Goal: Task Accomplishment & Management: Manage account settings

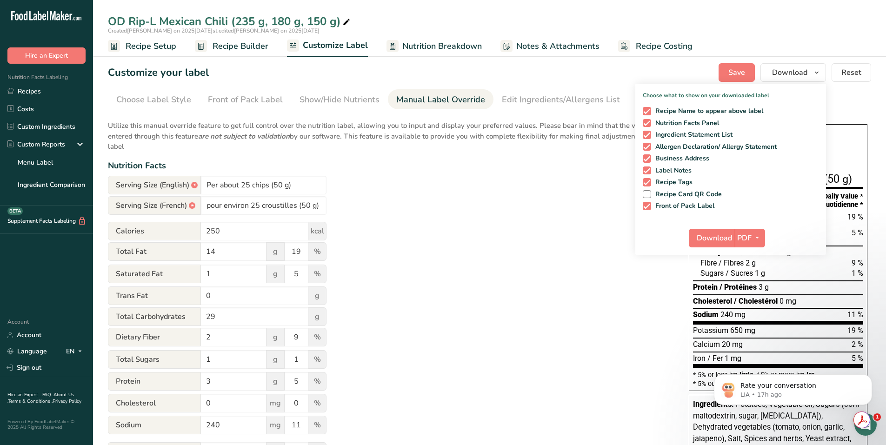
scroll to position [320, 0]
click at [759, 235] on icon "button" at bounding box center [757, 238] width 7 height 12
click at [488, 181] on div "Utilize this manual override feature to get full control over the nutrition lab…" at bounding box center [389, 321] width 562 height 412
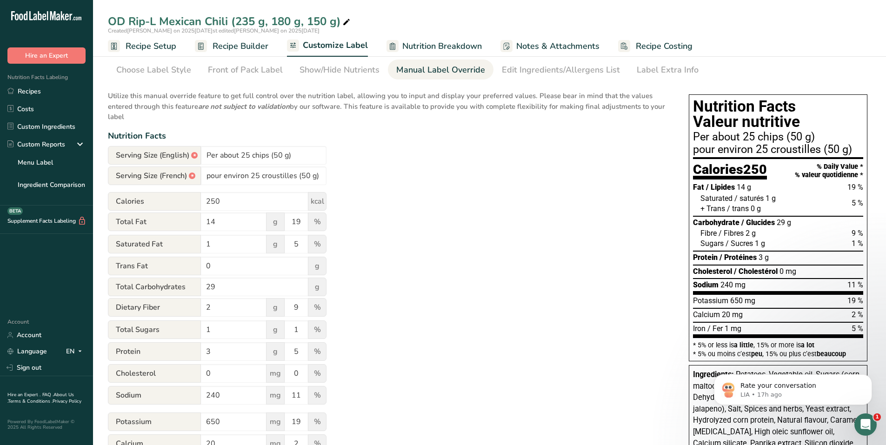
scroll to position [47, 0]
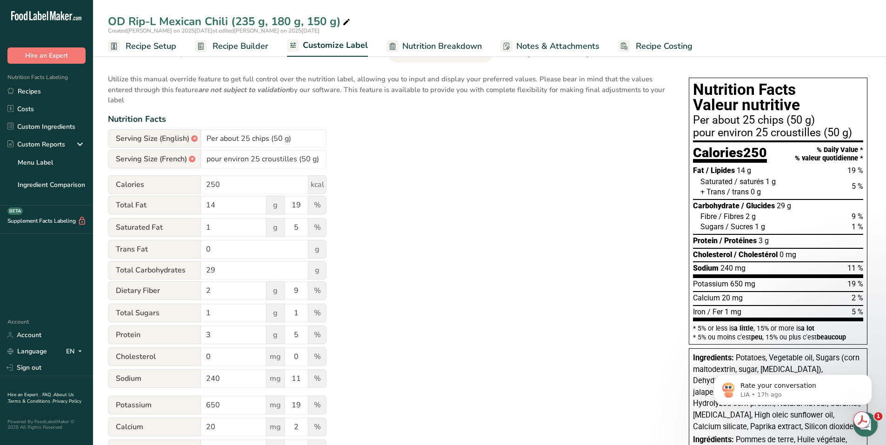
click at [871, 428] on div "Open Intercom Messenger" at bounding box center [864, 423] width 31 height 31
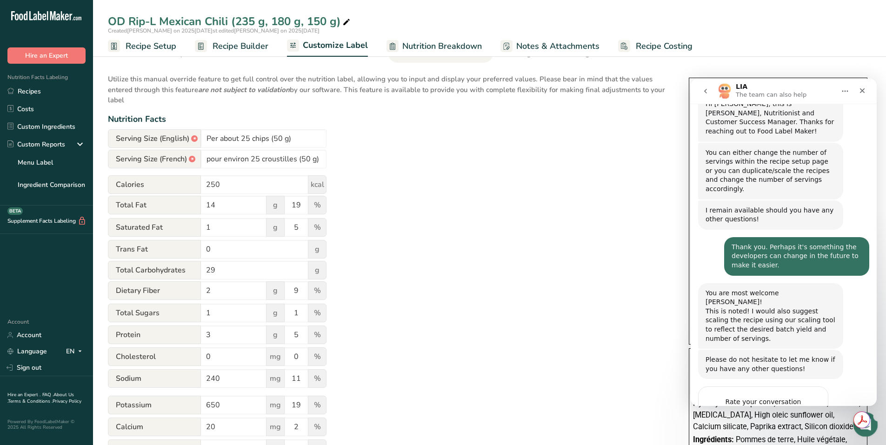
scroll to position [0, 0]
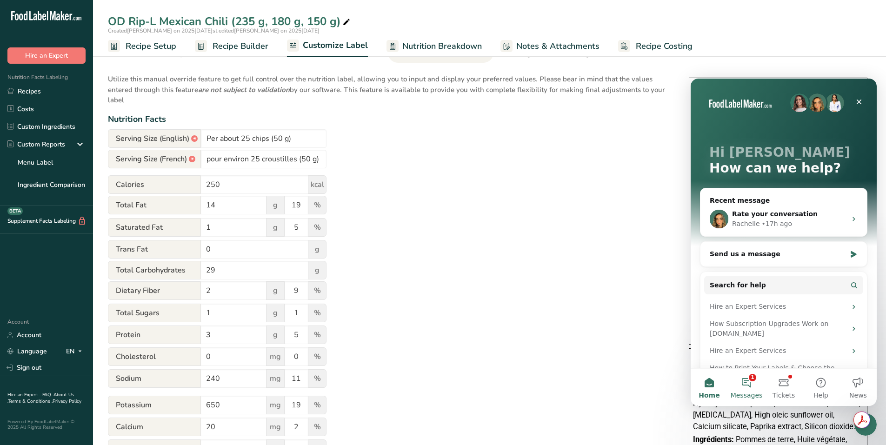
click at [754, 382] on button "1 Messages" at bounding box center [746, 387] width 37 height 37
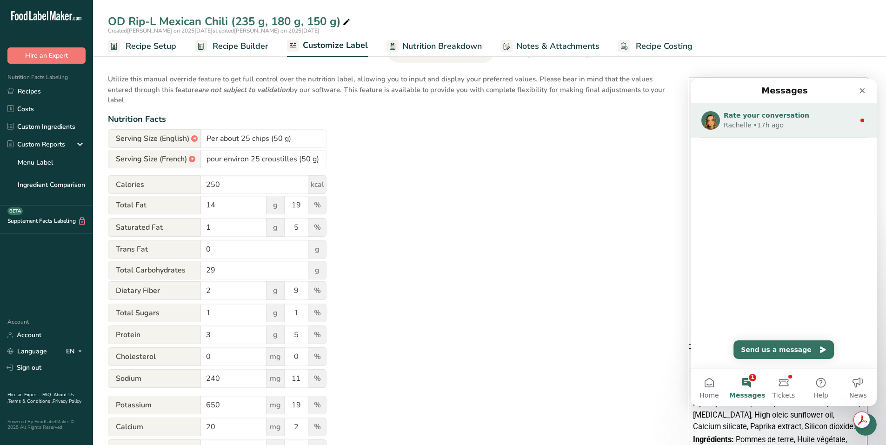
click at [739, 125] on div "Rachelle" at bounding box center [738, 125] width 28 height 10
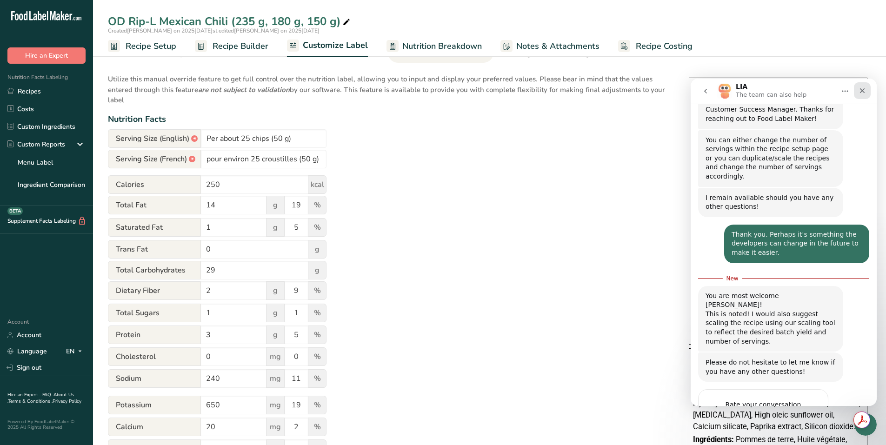
scroll to position [335, 0]
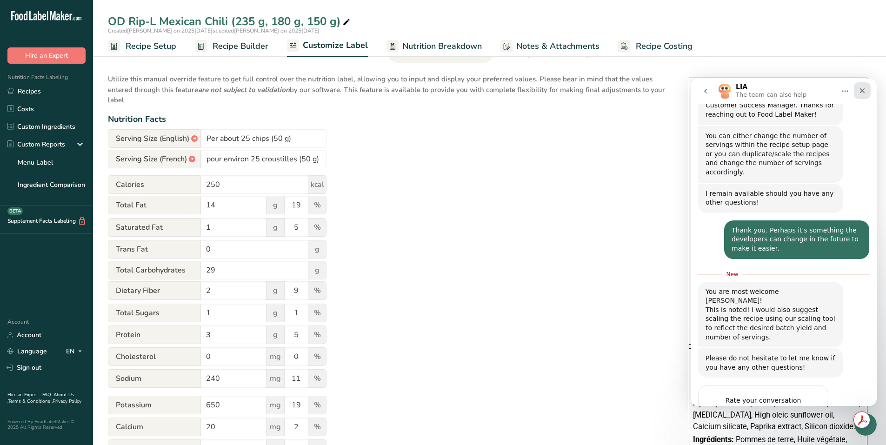
click at [861, 89] on icon "Close" at bounding box center [862, 90] width 7 height 7
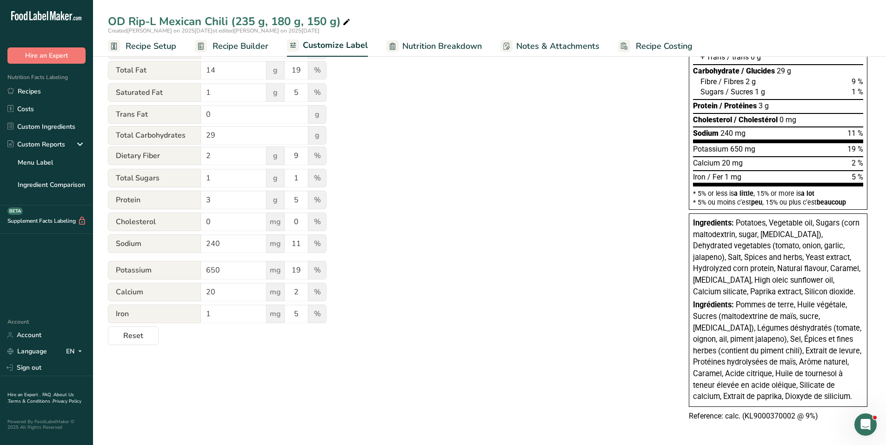
scroll to position [0, 0]
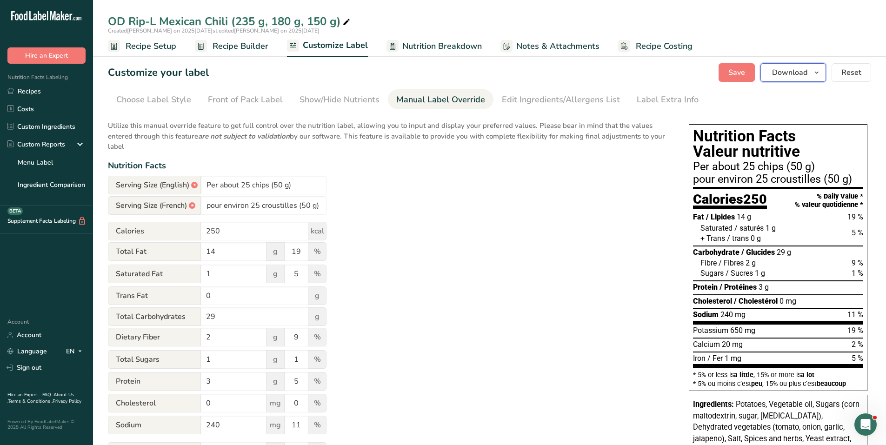
click at [818, 70] on icon "button" at bounding box center [816, 73] width 7 height 12
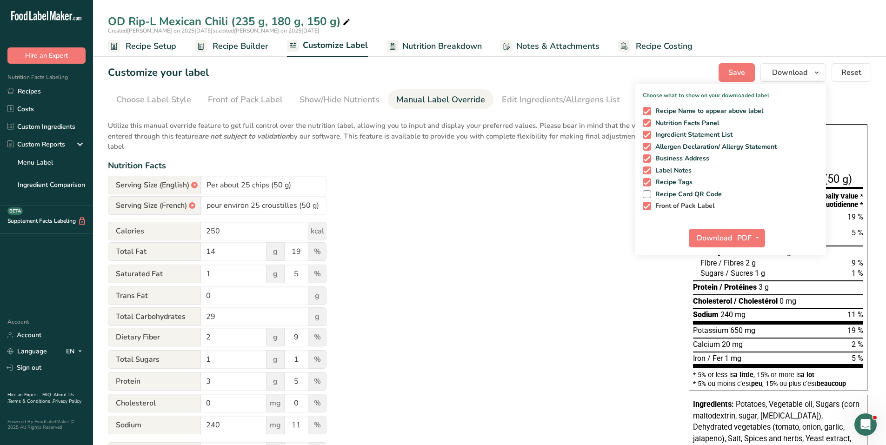
click at [646, 207] on span at bounding box center [647, 206] width 8 height 8
click at [646, 207] on input "Front of Pack Label" at bounding box center [646, 206] width 6 height 6
click at [647, 204] on span at bounding box center [647, 206] width 8 height 8
click at [647, 204] on input "Front of Pack Label" at bounding box center [646, 206] width 6 height 6
click at [647, 204] on span at bounding box center [647, 206] width 8 height 8
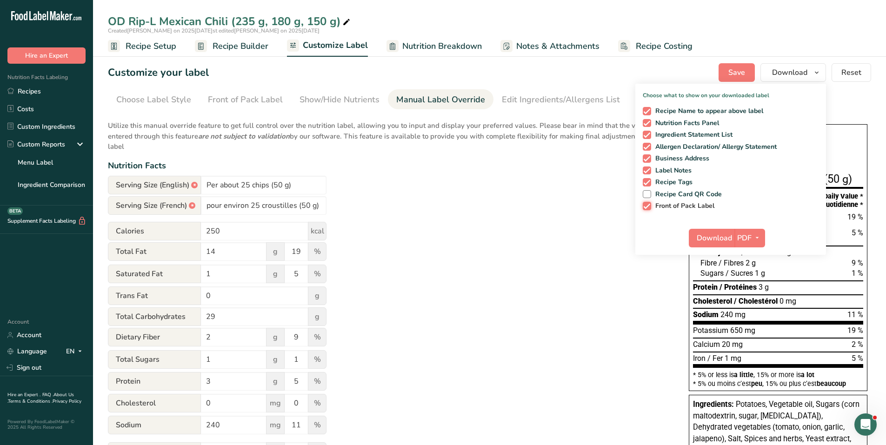
click at [647, 204] on input "Front of Pack Label" at bounding box center [646, 206] width 6 height 6
checkbox input "false"
click at [755, 234] on icon "button" at bounding box center [757, 238] width 7 height 12
click at [749, 286] on link "SVG" at bounding box center [750, 287] width 30 height 15
click at [715, 235] on span "Download" at bounding box center [713, 238] width 35 height 11
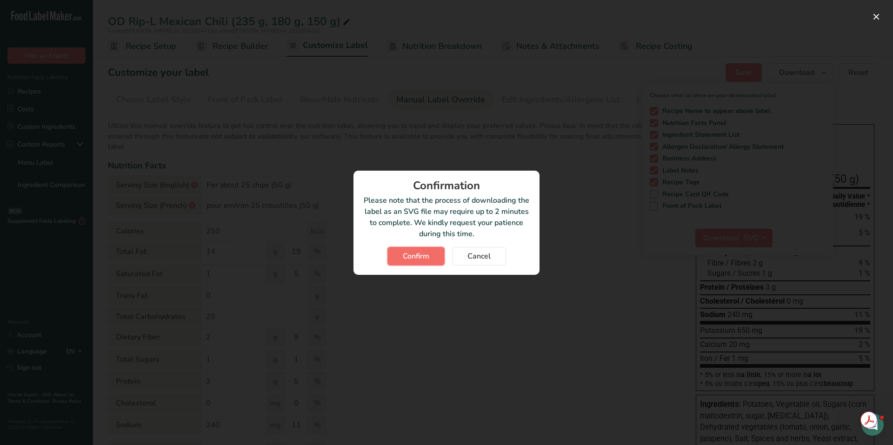
click at [392, 249] on button "Confirm" at bounding box center [415, 256] width 57 height 19
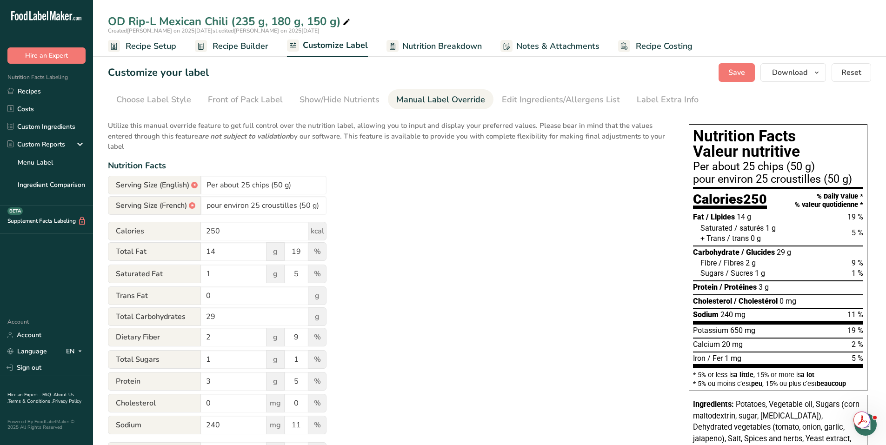
click at [247, 71] on div "Customize your label Save Download Choose what to show on your downloaded label…" at bounding box center [489, 72] width 763 height 19
click at [49, 91] on link "Recipes" at bounding box center [46, 91] width 93 height 18
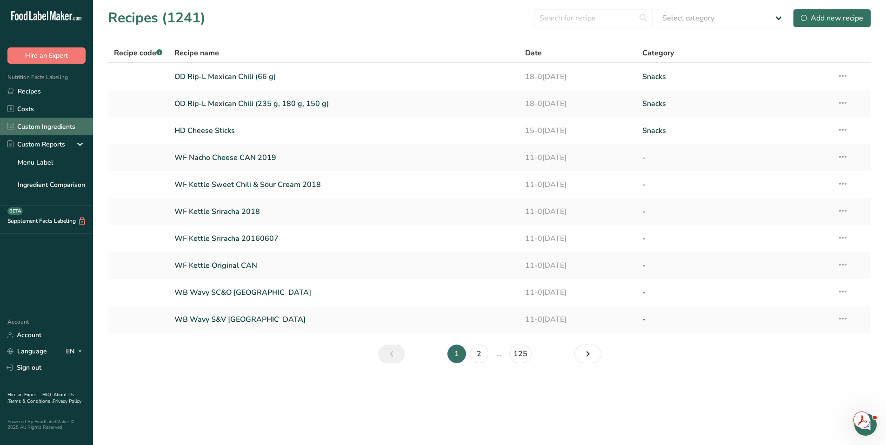
click at [64, 126] on link "Custom Ingredients" at bounding box center [46, 127] width 93 height 18
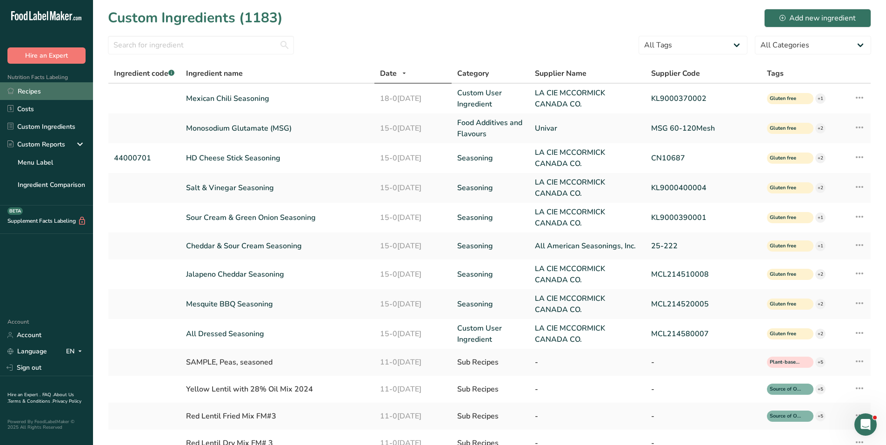
click at [40, 90] on link "Recipes" at bounding box center [46, 91] width 93 height 18
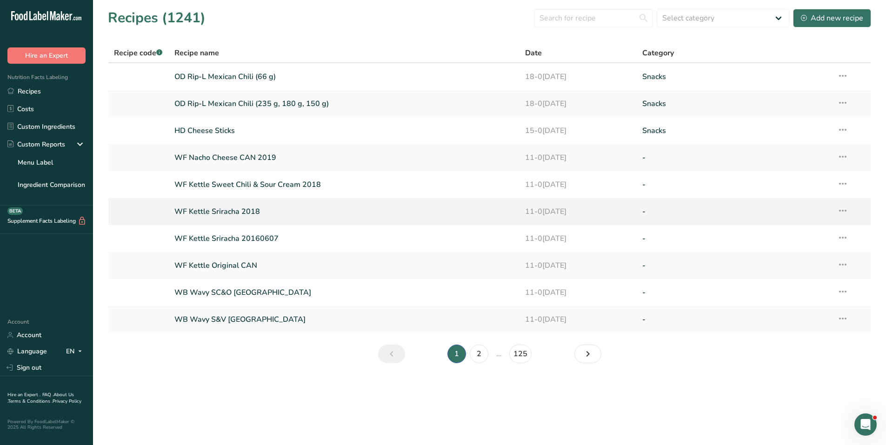
click at [228, 210] on link "WF Kettle Sriracha 2018" at bounding box center [344, 212] width 340 height 20
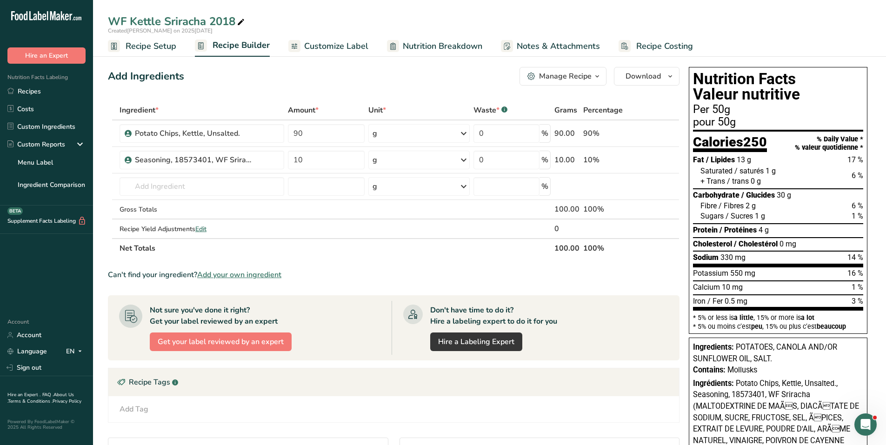
click at [593, 76] on span "button" at bounding box center [597, 76] width 11 height 11
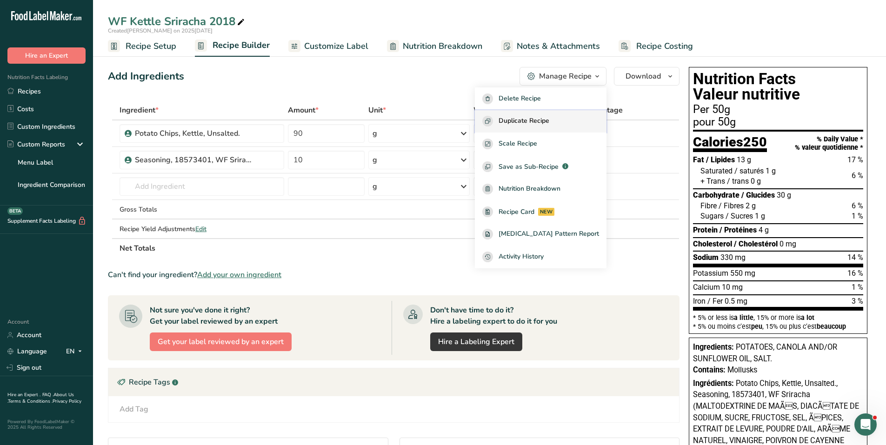
click at [548, 118] on span "Duplicate Recipe" at bounding box center [524, 121] width 51 height 11
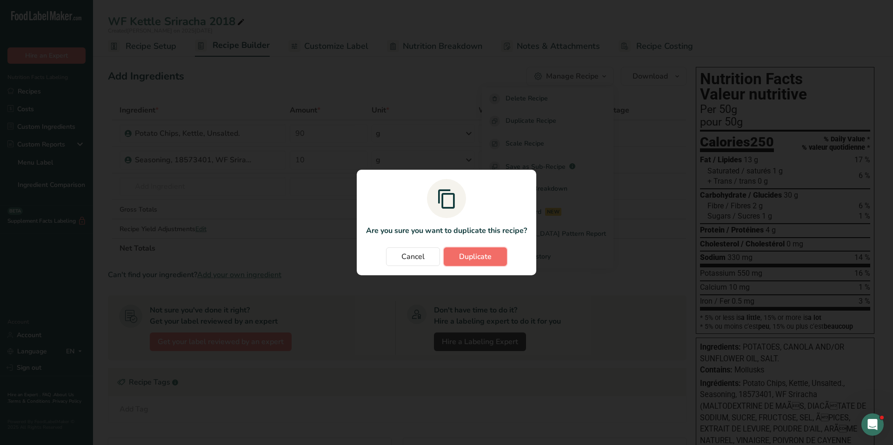
click at [467, 254] on span "Duplicate" at bounding box center [475, 256] width 33 height 11
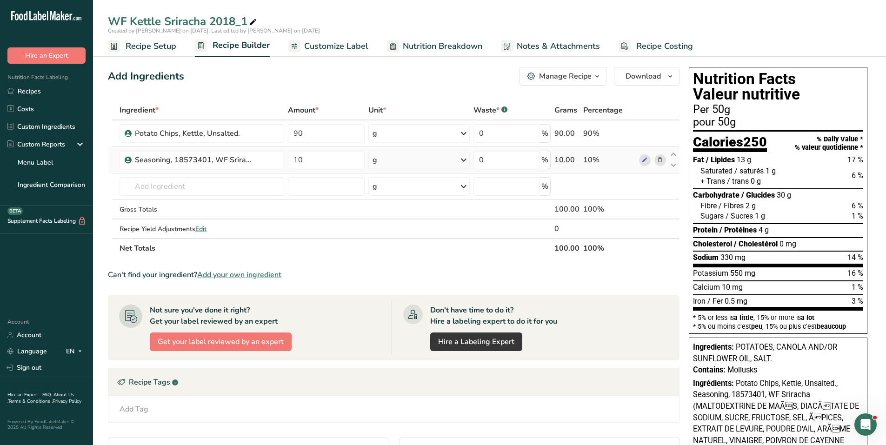
click at [660, 159] on icon at bounding box center [660, 160] width 7 height 10
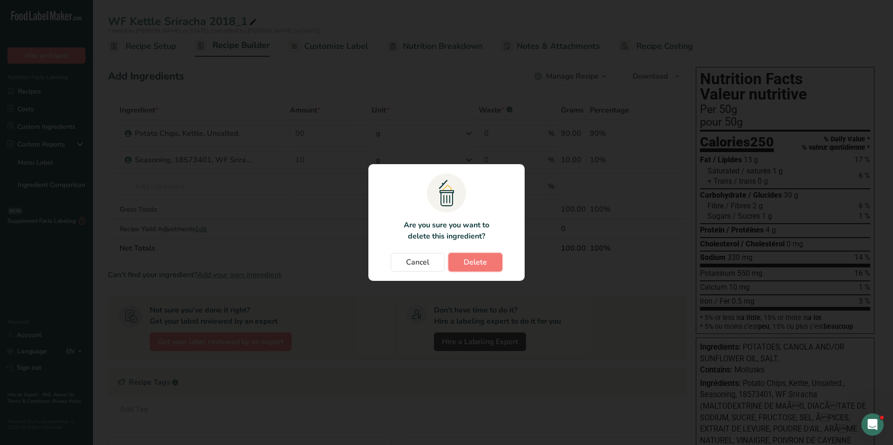
click at [480, 267] on span "Delete" at bounding box center [475, 262] width 23 height 11
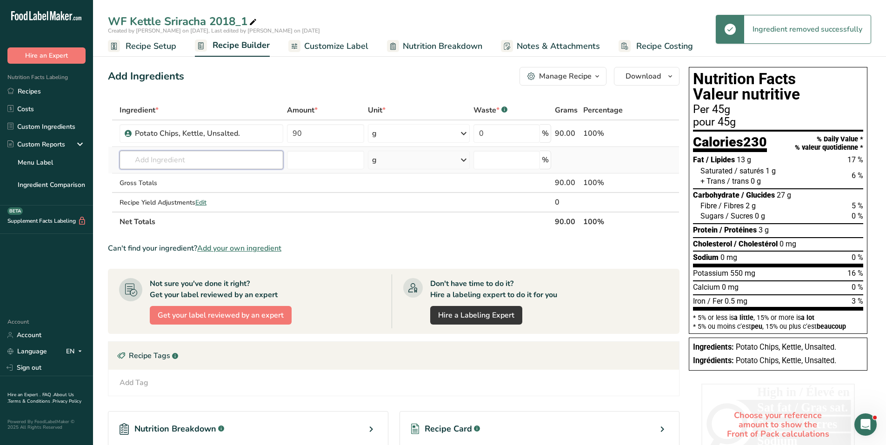
click at [218, 159] on input "text" at bounding box center [202, 160] width 164 height 19
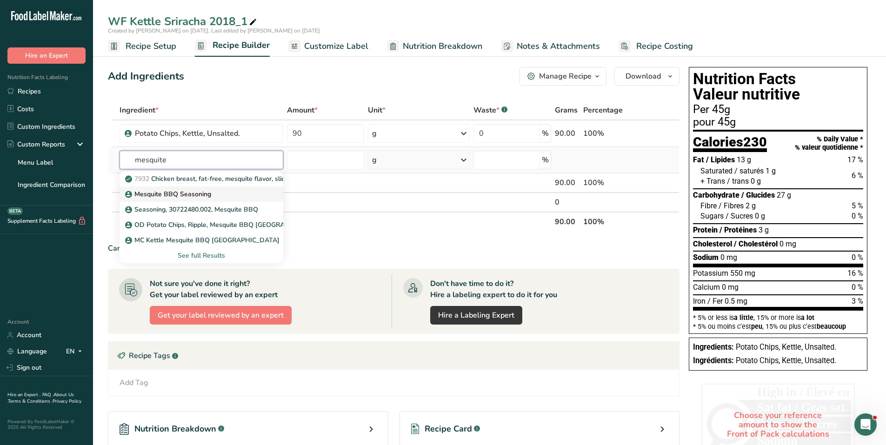
type input "mesquite"
click at [219, 189] on div "Mesquite BBQ Seasoning" at bounding box center [194, 194] width 134 height 10
type input "Mesquite BBQ Seasoning"
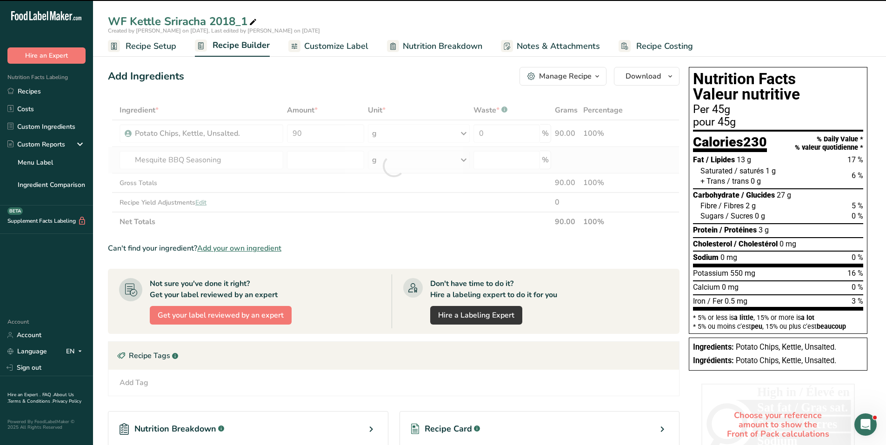
type input "0"
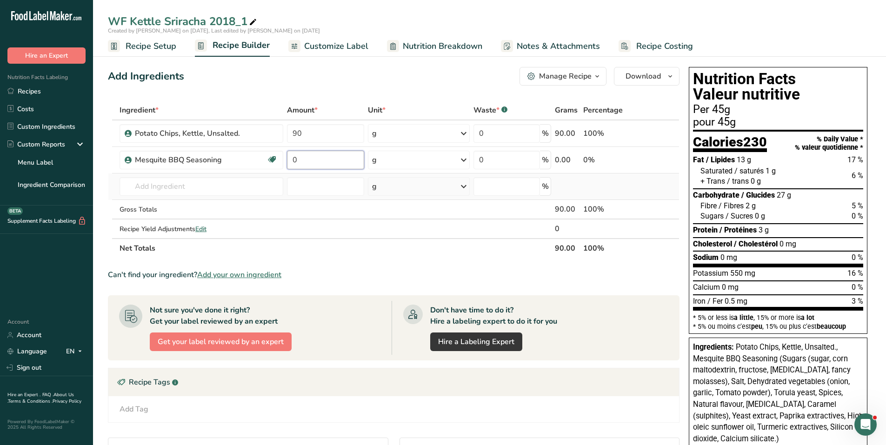
drag, startPoint x: 314, startPoint y: 158, endPoint x: 317, endPoint y: 176, distance: 18.9
click at [274, 157] on tr "Mesquite BBQ Seasoning Gluten free Vegan Kosher Pareve 0 g Weight Units g kg mg…" at bounding box center [393, 160] width 571 height 27
type input "10"
click at [186, 153] on div "Ingredient * Amount * Unit * Waste * .a-a{fill:#347362;}.b-a{fill:#fff;} Grams …" at bounding box center [394, 179] width 572 height 158
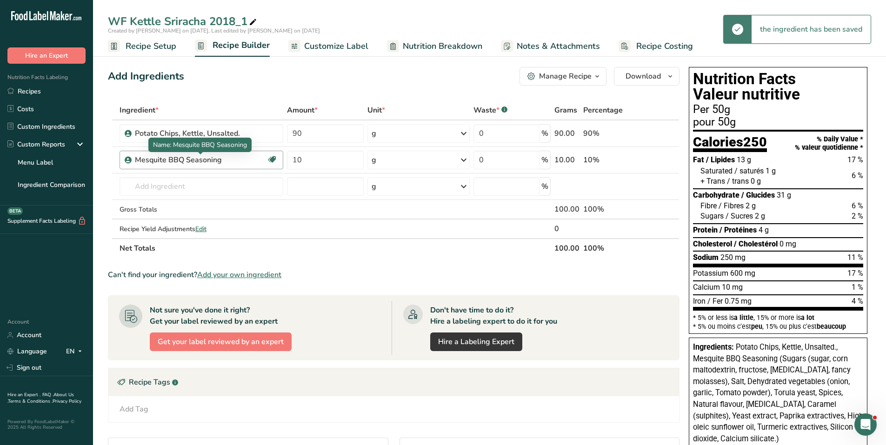
click at [234, 160] on div "Mesquite BBQ Seasoning" at bounding box center [193, 159] width 116 height 11
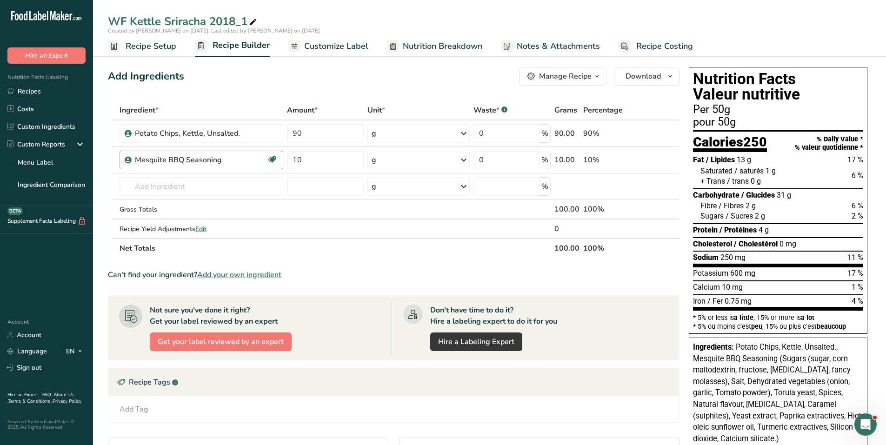
click at [234, 160] on div "Mesquite BBQ Seasoning" at bounding box center [193, 159] width 116 height 11
click at [204, 156] on div "Mesquite BBQ Seasoning" at bounding box center [193, 159] width 116 height 11
click at [55, 126] on link "Custom Ingredients" at bounding box center [46, 127] width 93 height 18
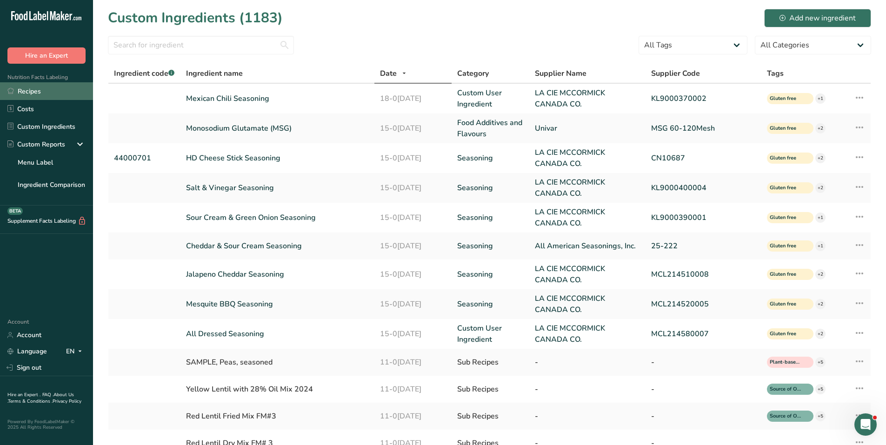
click at [47, 98] on link "Recipes" at bounding box center [46, 91] width 93 height 18
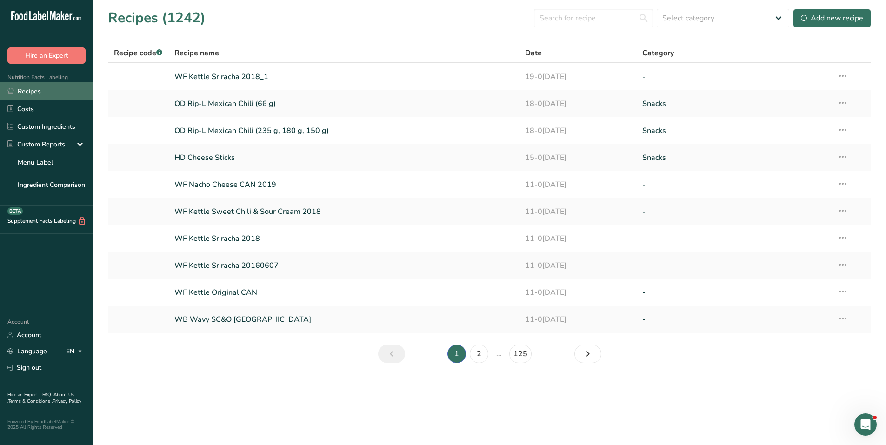
click at [40, 91] on link "Recipes" at bounding box center [46, 91] width 93 height 18
click at [229, 77] on link "WF Kettle Sriracha 2018_1" at bounding box center [344, 77] width 340 height 20
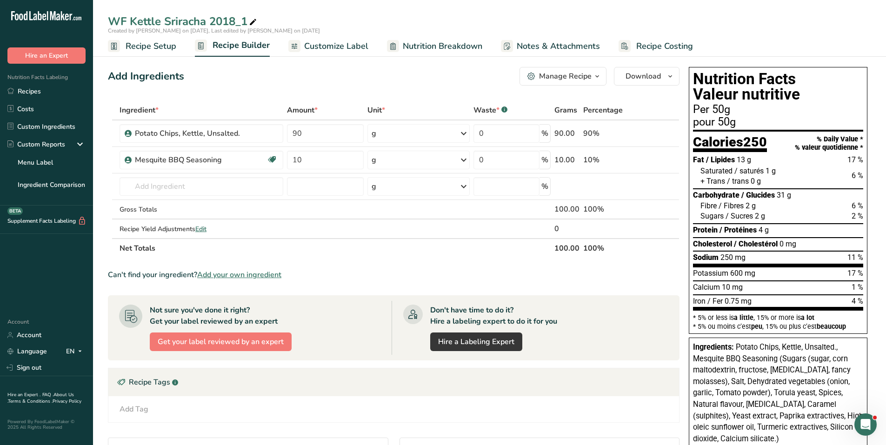
click at [256, 23] on icon at bounding box center [253, 22] width 8 height 13
drag, startPoint x: 249, startPoint y: 19, endPoint x: 91, endPoint y: 21, distance: 158.2
click at [91, 21] on div ".a-20{fill:#fff;} Hire an Expert Nutrition Facts Labeling Recipes Costs Custom …" at bounding box center [443, 345] width 886 height 690
type input "DC Kettle Mesquite BBQ (200 g, 125 g)"
click at [209, 155] on div "Mesquite BBQ Seasoning" at bounding box center [193, 159] width 116 height 11
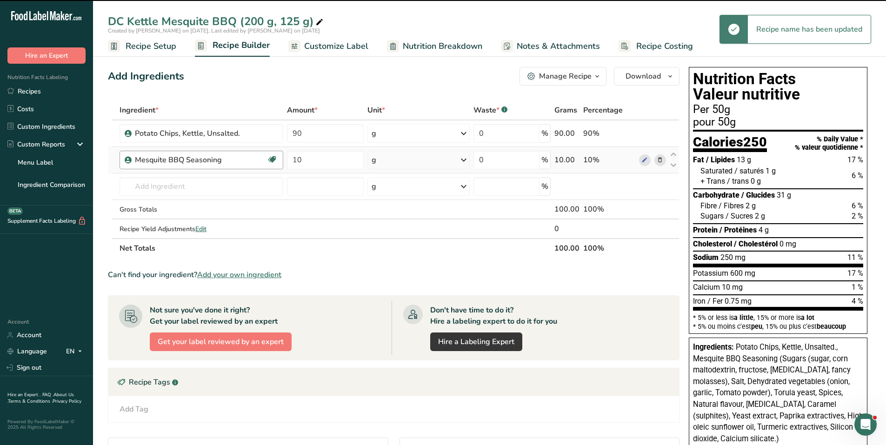
click at [228, 158] on div "Mesquite BBQ Seasoning" at bounding box center [193, 159] width 116 height 11
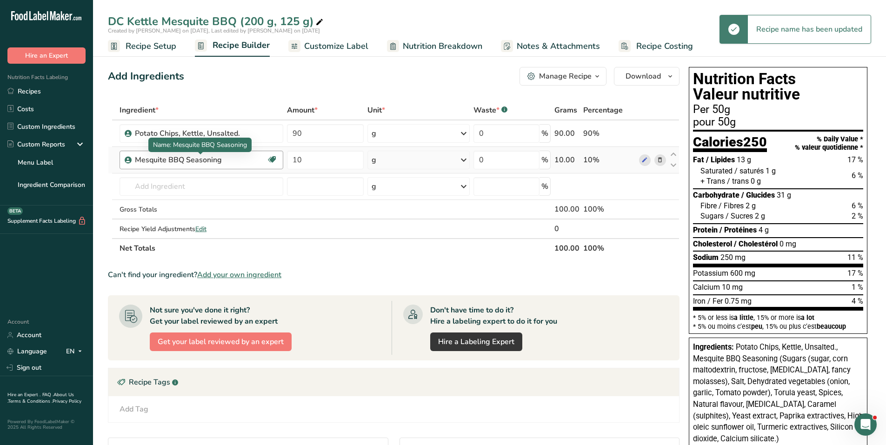
click at [227, 160] on div "Mesquite BBQ Seasoning" at bounding box center [193, 159] width 116 height 11
click at [223, 159] on div "Mesquite BBQ Seasoning" at bounding box center [193, 159] width 116 height 11
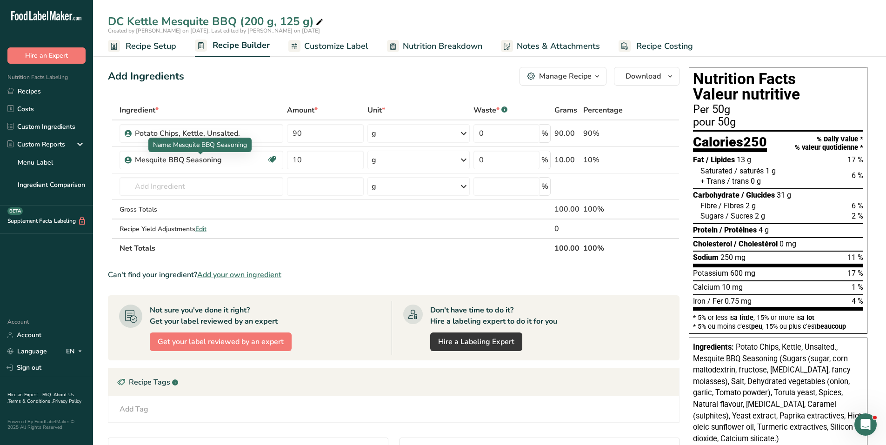
click at [204, 141] on span "Name: Mesquite BBQ Seasoning" at bounding box center [200, 144] width 94 height 9
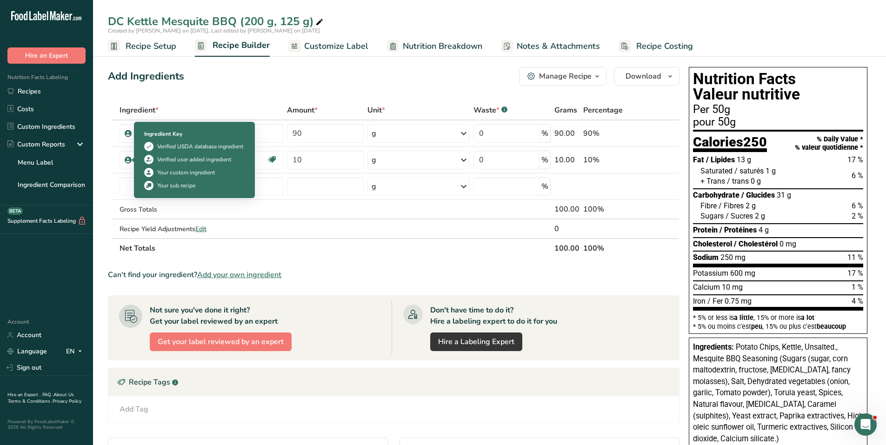
click at [149, 187] on img at bounding box center [148, 185] width 9 height 9
click at [173, 185] on div "Your sub recipe" at bounding box center [176, 185] width 38 height 8
click at [175, 173] on div "Your custom ingredient" at bounding box center [186, 172] width 58 height 8
click at [150, 171] on icon at bounding box center [149, 173] width 7 height 10
click at [149, 162] on icon at bounding box center [149, 160] width 7 height 10
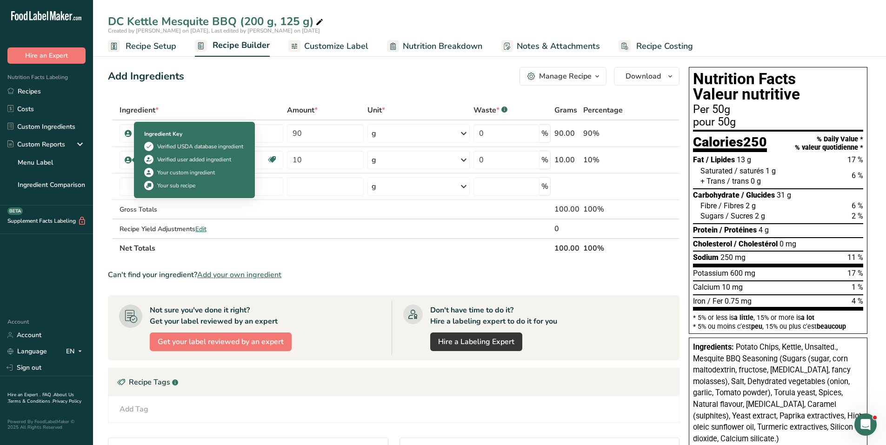
click at [188, 175] on div "Your custom ingredient" at bounding box center [186, 172] width 58 height 8
click at [188, 174] on div "Your custom ingredient" at bounding box center [186, 172] width 58 height 8
click at [188, 175] on div "Your custom ingredient" at bounding box center [186, 172] width 58 height 8
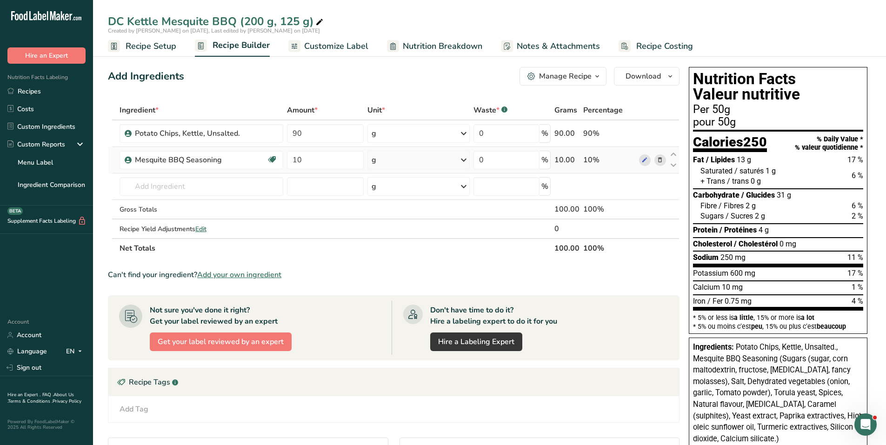
click at [658, 158] on icon at bounding box center [660, 160] width 7 height 10
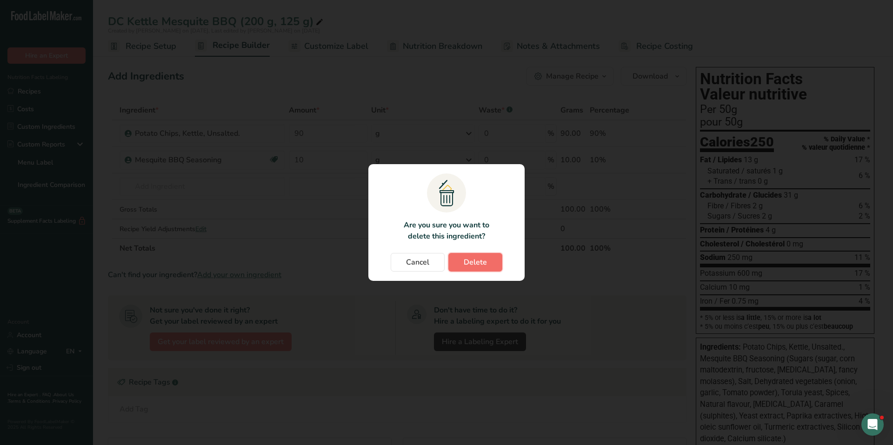
click at [477, 262] on span "Delete" at bounding box center [475, 262] width 23 height 11
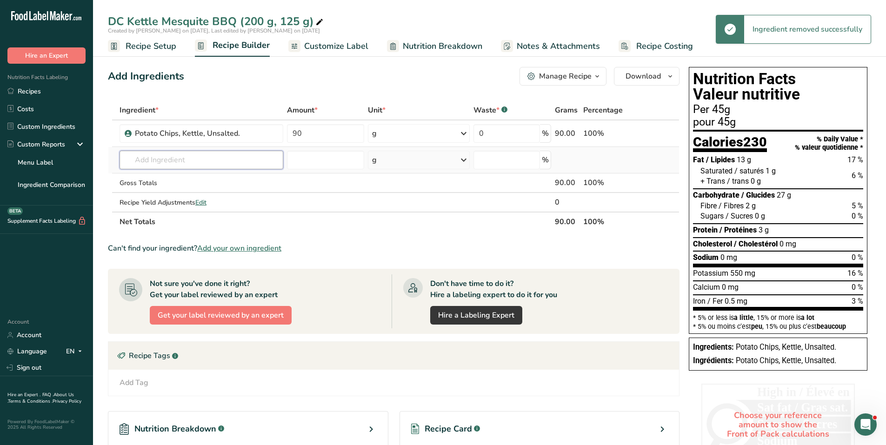
click at [205, 161] on input "text" at bounding box center [202, 160] width 164 height 19
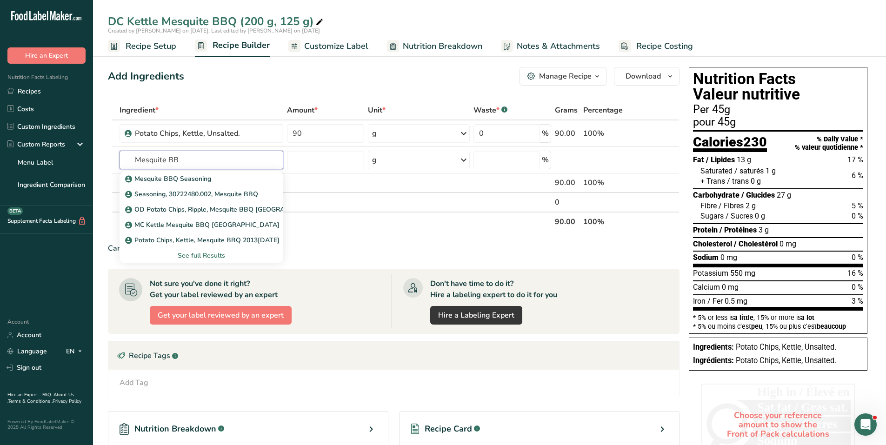
type input "Mesquite BB"
click at [212, 101] on th "Ingredient *" at bounding box center [201, 111] width 167 height 20
click at [40, 128] on link "Custom Ingredients" at bounding box center [46, 127] width 93 height 18
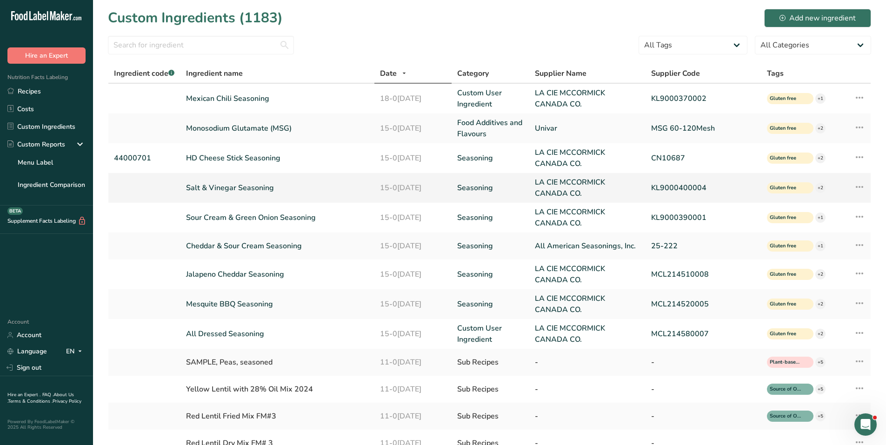
click at [232, 182] on td "Salt & Vinegar Seasoning" at bounding box center [276, 188] width 193 height 30
click at [231, 193] on td "Salt & Vinegar Seasoning" at bounding box center [276, 188] width 193 height 30
click at [230, 189] on link "Salt & Vinegar Seasoning" at bounding box center [277, 187] width 182 height 11
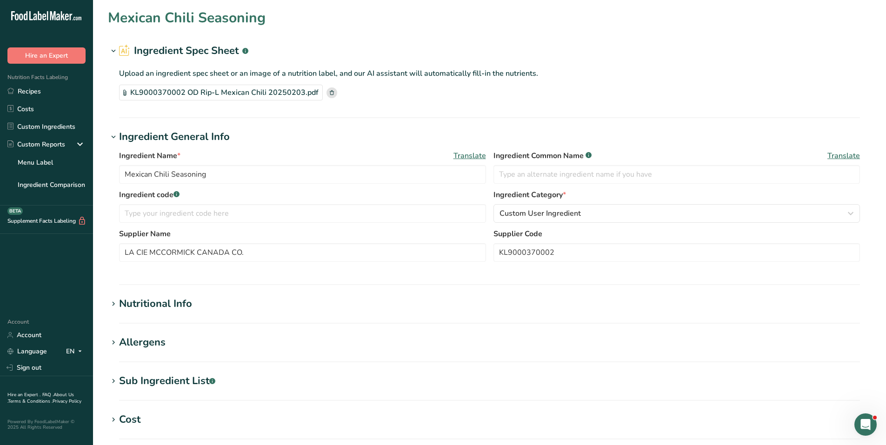
type input "Salt & Vinegar Seasoning"
type input "KL9000400004"
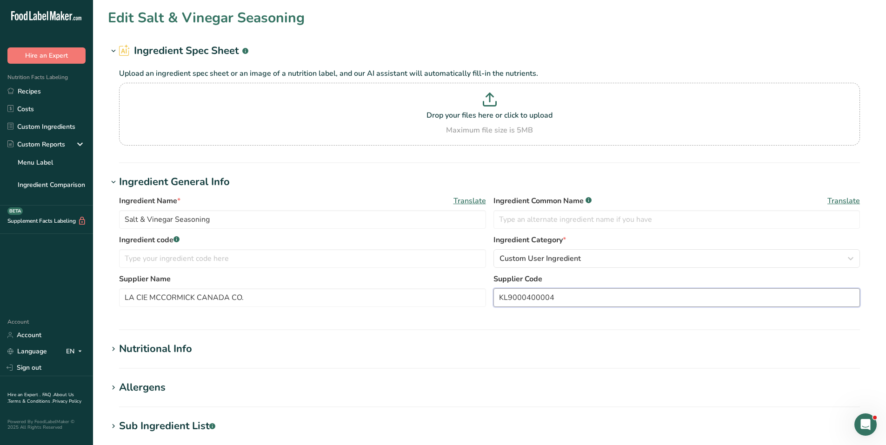
click at [540, 299] on input "KL9000400004" at bounding box center [677, 297] width 367 height 19
click at [203, 216] on input "Salt & Vinegar Seasoning" at bounding box center [302, 219] width 367 height 19
paste input "KL9000400004"
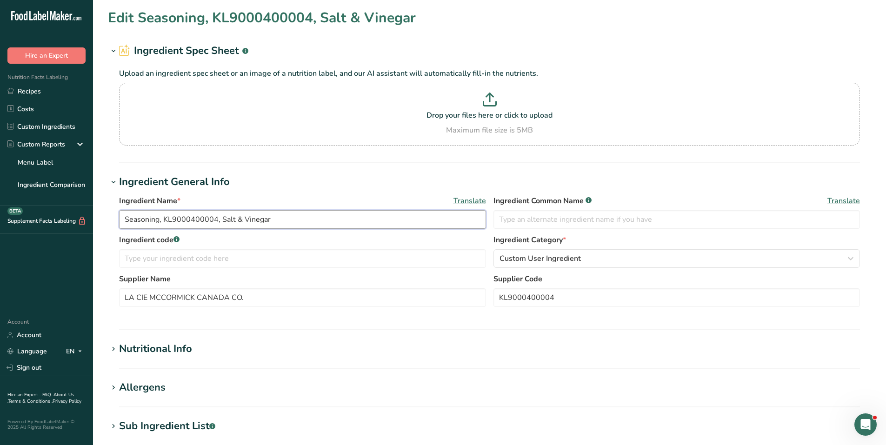
drag, startPoint x: 219, startPoint y: 218, endPoint x: 163, endPoint y: 218, distance: 56.3
click at [163, 218] on input "Seasoning, KL9000400004, Salt & Vinegar" at bounding box center [302, 219] width 367 height 19
click at [233, 224] on input "Seasoning, Salt & Vinegar" at bounding box center [302, 219] width 367 height 19
paste input "KL9000400004"
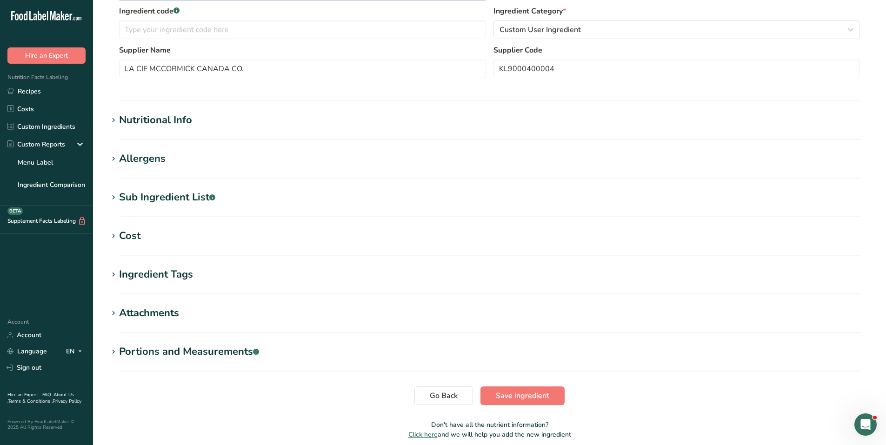
scroll to position [268, 0]
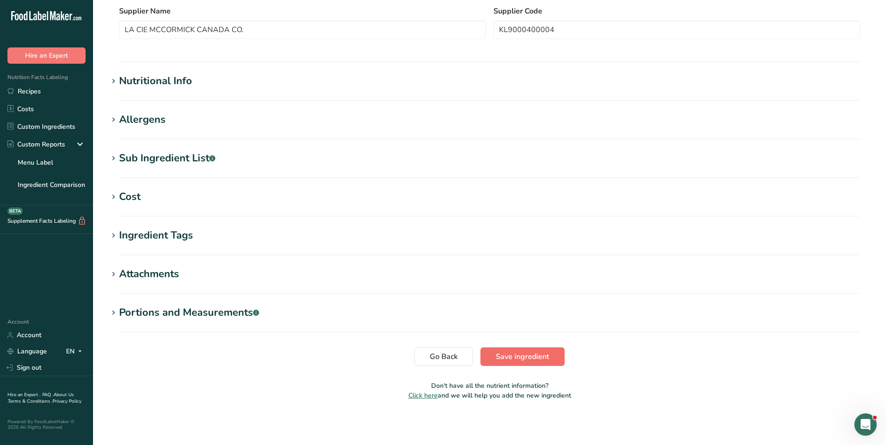
type input "Seasoning, Salt & Vinegar, KL9000400004"
click at [535, 352] on span "Save ingredient" at bounding box center [522, 356] width 53 height 11
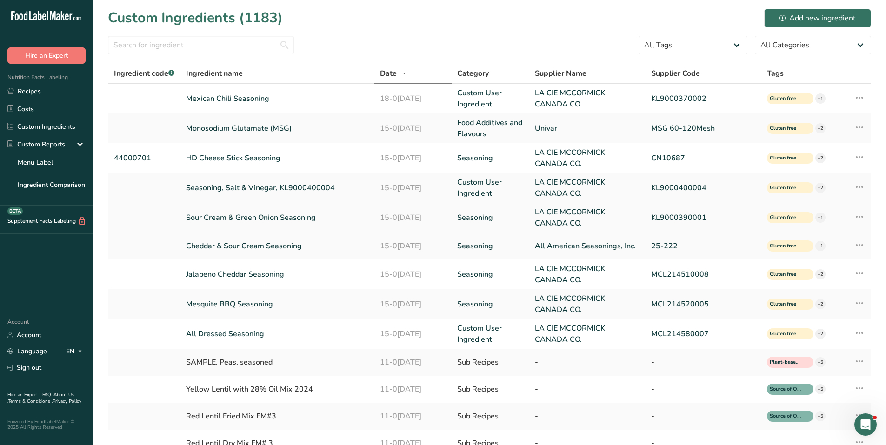
click at [252, 217] on link "Sour Cream & Green Onion Seasoning" at bounding box center [277, 217] width 182 height 11
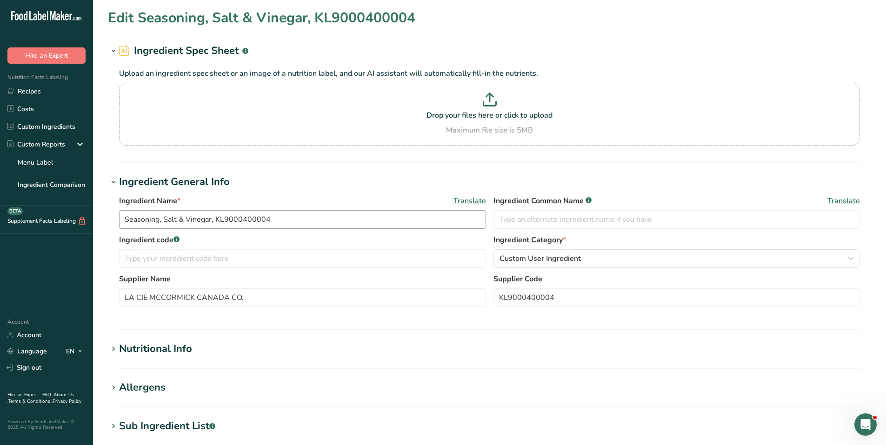
type input "Sour Cream & Green Onion Seasoning"
type input "KL9000390001"
drag, startPoint x: 570, startPoint y: 294, endPoint x: 442, endPoint y: 298, distance: 128.4
click at [442, 297] on div "Supplier Name LA CIE MCCORMICK CANADA CO. Supplier Code KL9000390001" at bounding box center [489, 293] width 741 height 39
click at [221, 224] on input "Sour Cream & Green Onion Seasoning" at bounding box center [302, 219] width 367 height 19
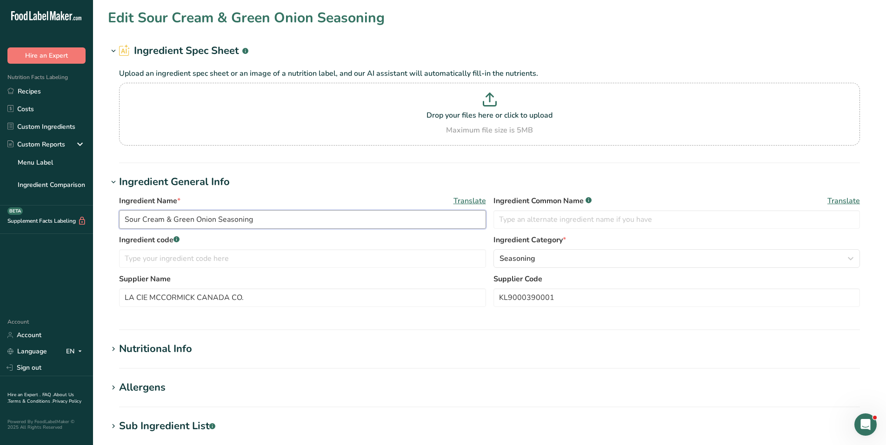
click at [223, 221] on input "Sour Cream & Green Onion Seasoning" at bounding box center [302, 219] width 367 height 19
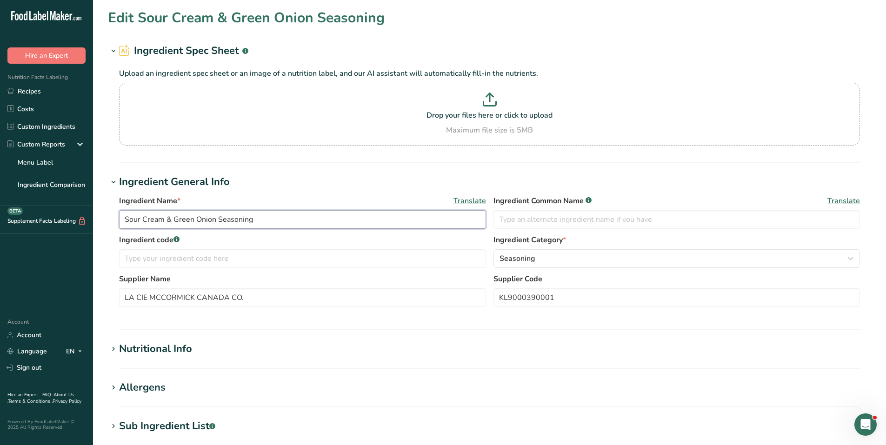
click at [236, 219] on input "Sour Cream & Green Onion Seasoning" at bounding box center [302, 219] width 367 height 19
click at [237, 219] on input "Sour Cream & Green Onion Seasoning" at bounding box center [302, 219] width 367 height 19
paste input "KL9000390001"
click at [123, 218] on input "Sour Cream & Green Onion, KL9000390001" at bounding box center [302, 219] width 367 height 19
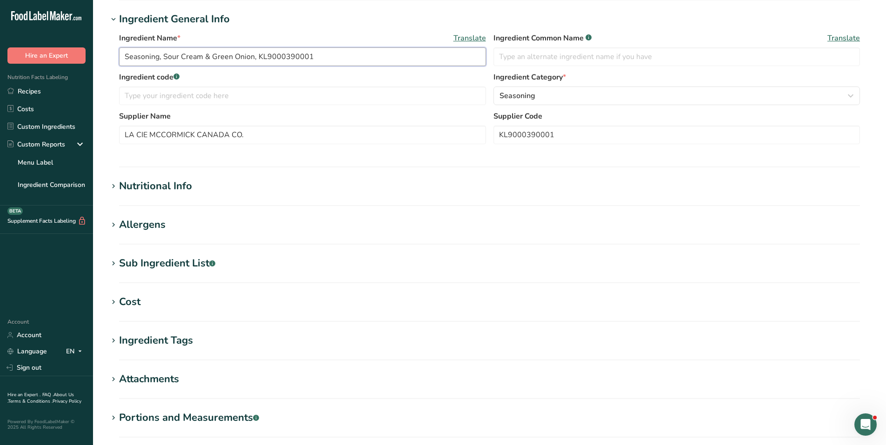
scroll to position [268, 0]
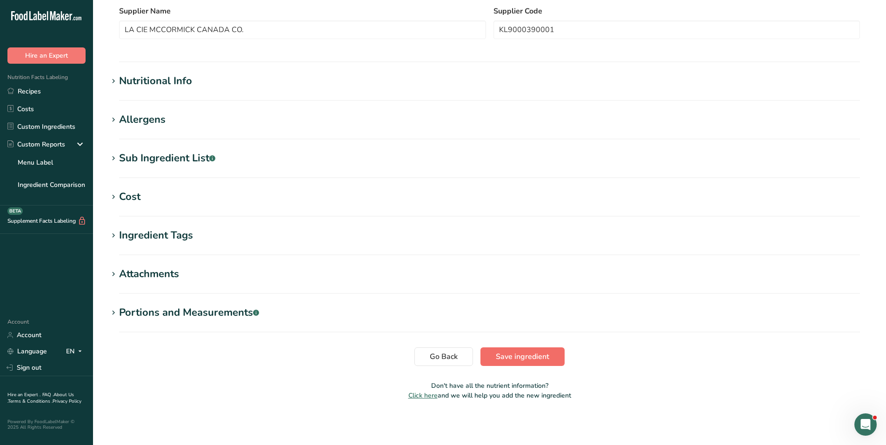
type input "Seasoning, Sour Cream & Green Onion, KL9000390001"
click at [539, 355] on span "Save ingredient" at bounding box center [522, 356] width 53 height 11
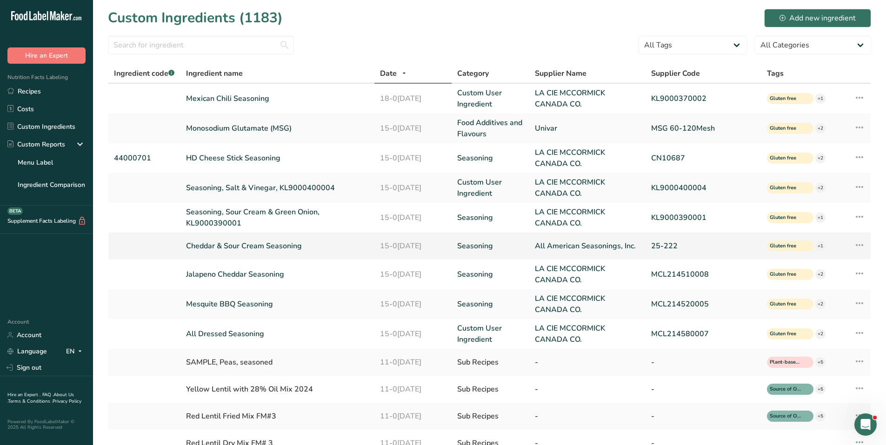
click at [256, 242] on link "Cheddar & Sour Cream Seasoning" at bounding box center [277, 245] width 182 height 11
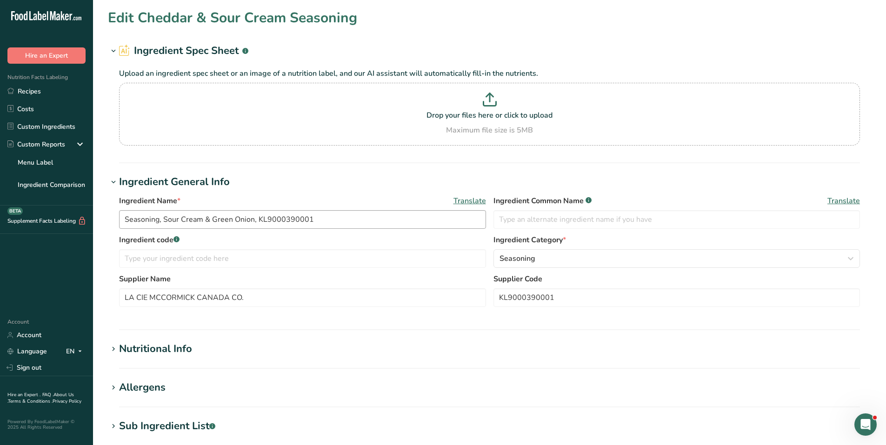
type input "Cheddar & Sour Cream Seasoning"
type input "All American Seasonings, Inc."
type input "25-222"
drag, startPoint x: 535, startPoint y: 300, endPoint x: 472, endPoint y: 300, distance: 63.3
click at [472, 300] on div "Supplier Name All American Seasonings, Inc. Supplier Code 25-222" at bounding box center [489, 293] width 741 height 39
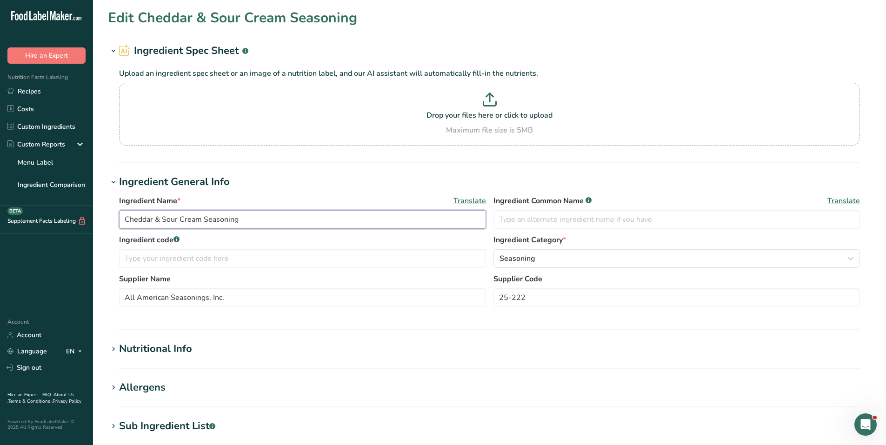
click at [285, 214] on input "Cheddar & Sour Cream Seasoning" at bounding box center [302, 219] width 367 height 19
paste input "25-222"
click at [213, 215] on input "Cheddar & Sour Cream Seasoning, 25-222" at bounding box center [302, 219] width 367 height 19
click at [124, 219] on input "Cheddar & Sour Cream, 25-222" at bounding box center [302, 219] width 367 height 19
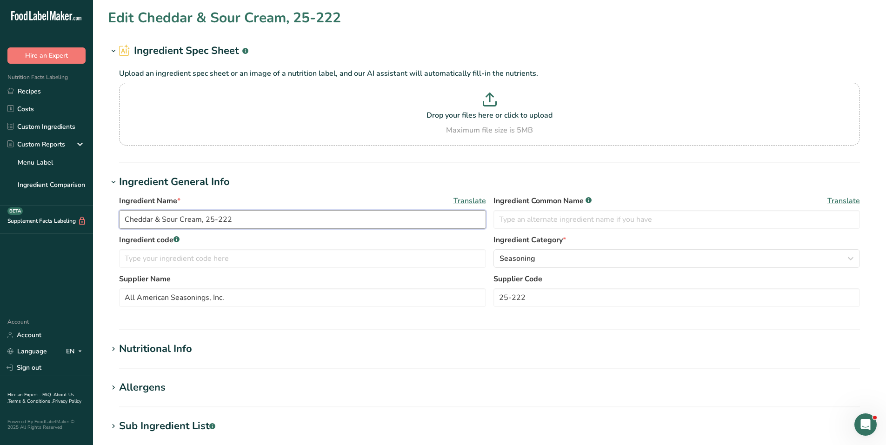
paste input "Seasoning"
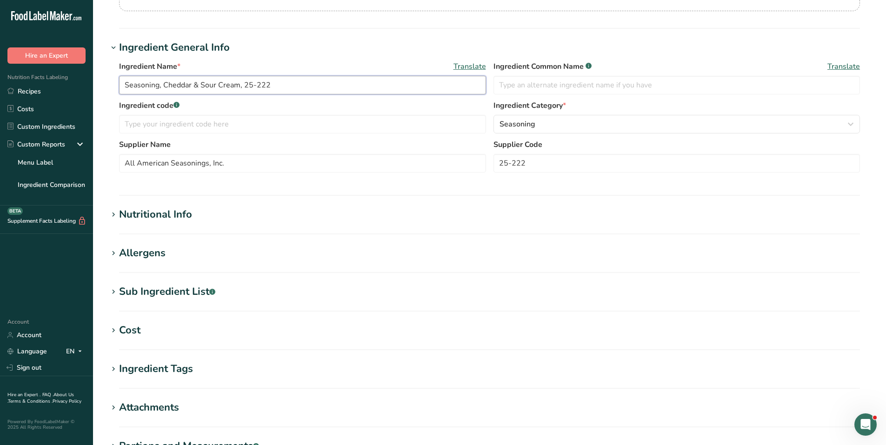
scroll to position [268, 0]
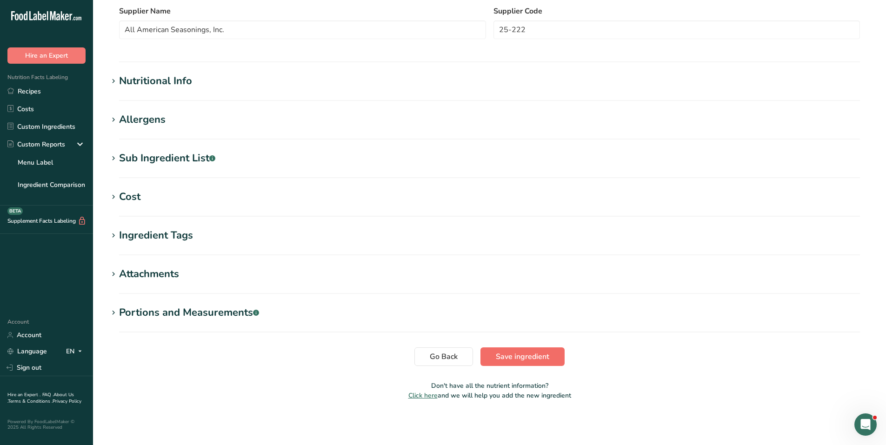
type input "Seasoning, Cheddar & Sour Cream, 25-222"
click at [529, 360] on span "Save ingredient" at bounding box center [522, 356] width 53 height 11
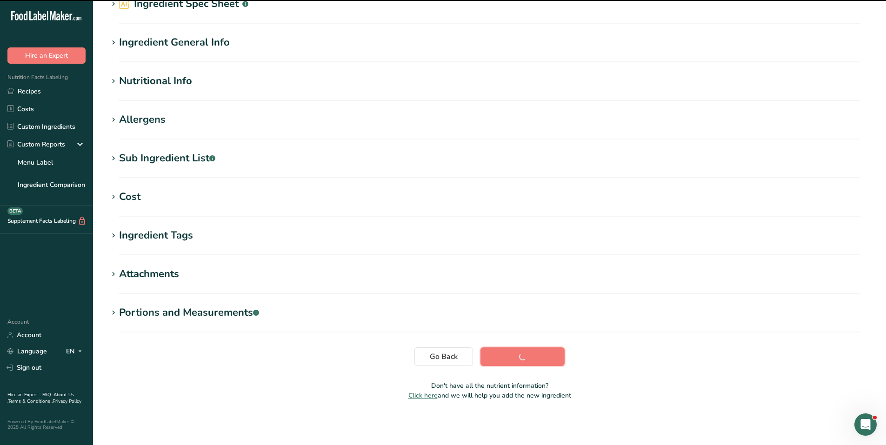
scroll to position [47, 0]
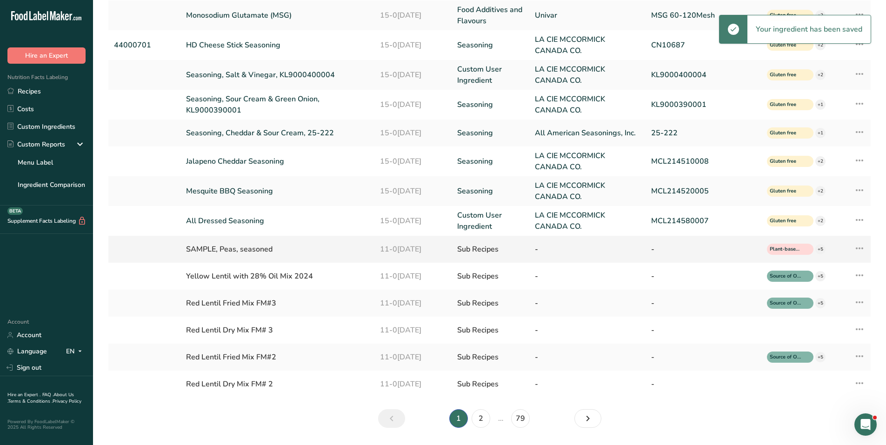
scroll to position [140, 0]
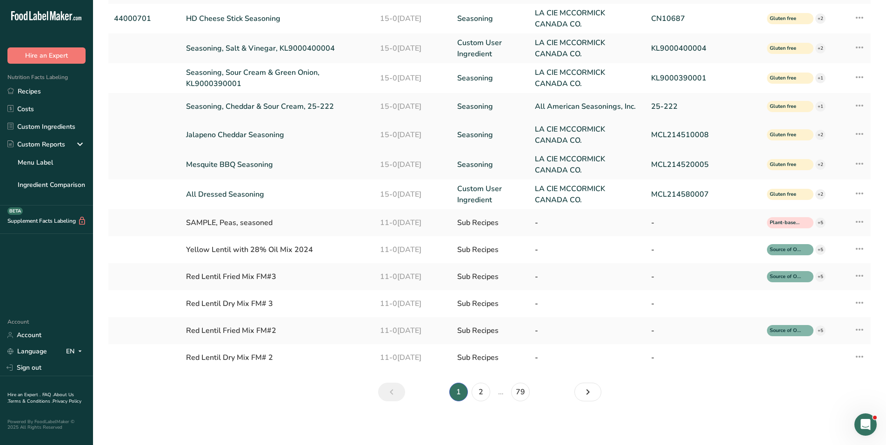
click at [264, 130] on link "Jalapeno Cheddar Seasoning" at bounding box center [277, 134] width 182 height 11
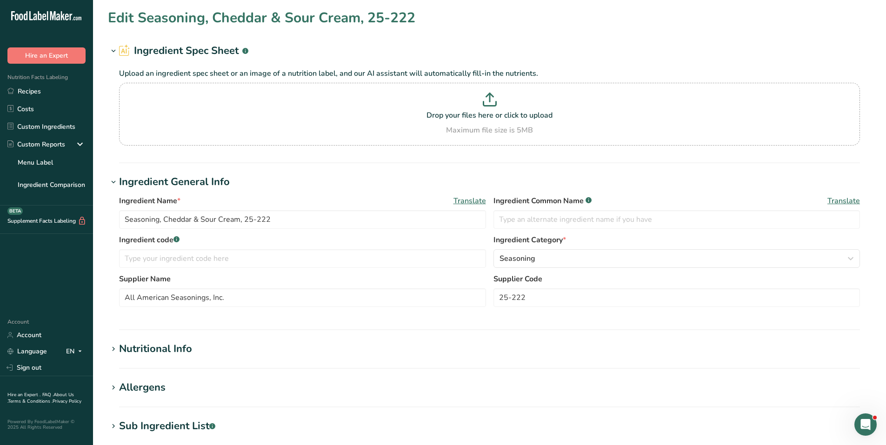
type input "Jalapeno Cheddar Seasoning"
type input "LA CIE MCCORMICK CANADA CO."
type input "MCL214510008"
click at [538, 298] on input "MCL214510008" at bounding box center [677, 297] width 367 height 19
click at [537, 297] on input "MCL214510008" at bounding box center [677, 297] width 367 height 19
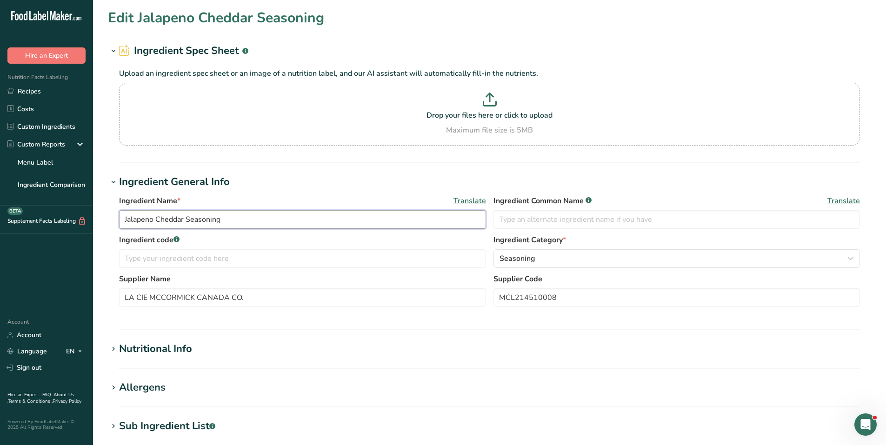
click at [223, 219] on input "Jalapeno Cheddar Seasoning" at bounding box center [302, 219] width 367 height 19
paste input "MCL214510008"
click at [220, 223] on input "Jalapeno Cheddar Seasoning, MCL214510008" at bounding box center [302, 219] width 367 height 19
click at [202, 217] on input "Jalapeno Cheddar Seasoning, MCL214510008" at bounding box center [302, 219] width 367 height 19
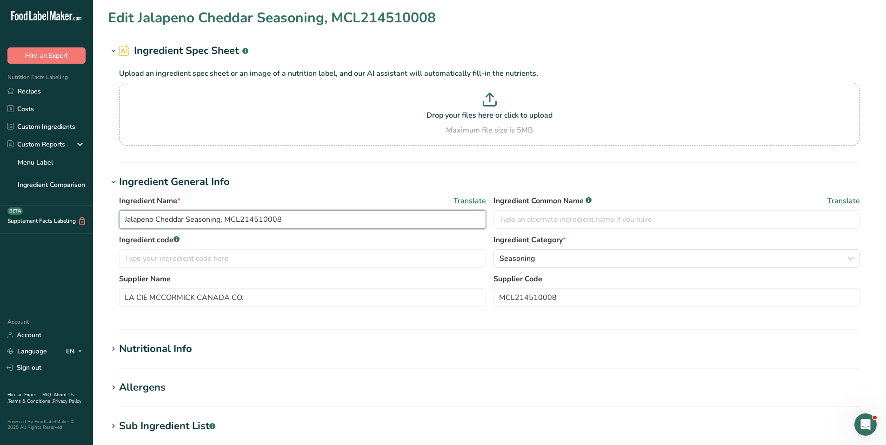
click at [202, 217] on input "Jalapeno Cheddar Seasoning, MCL214510008" at bounding box center [302, 219] width 367 height 19
click at [121, 220] on input "Jalapeno Cheddar, MCL214510008" at bounding box center [302, 219] width 367 height 19
paste input "Seasoning"
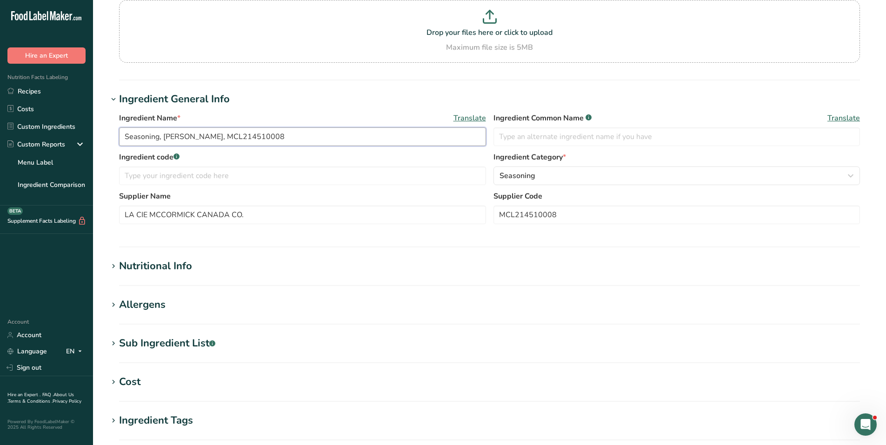
scroll to position [268, 0]
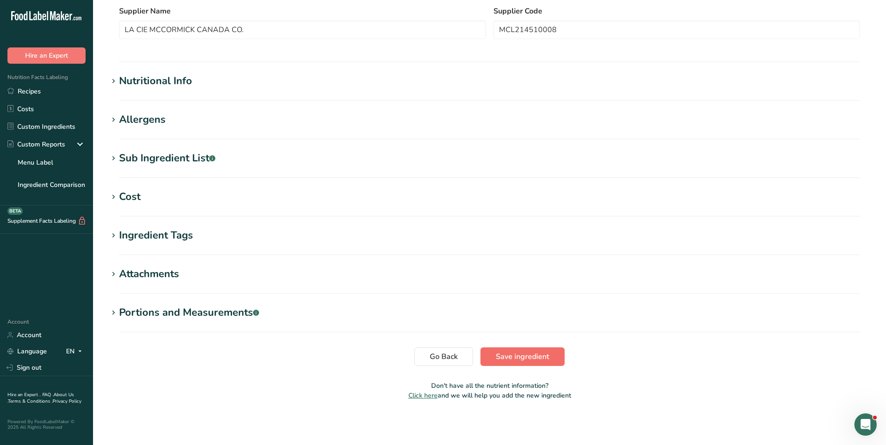
type input "Seasoning, [PERSON_NAME], MCL214510008"
click at [534, 354] on span "Save ingredient" at bounding box center [522, 356] width 53 height 11
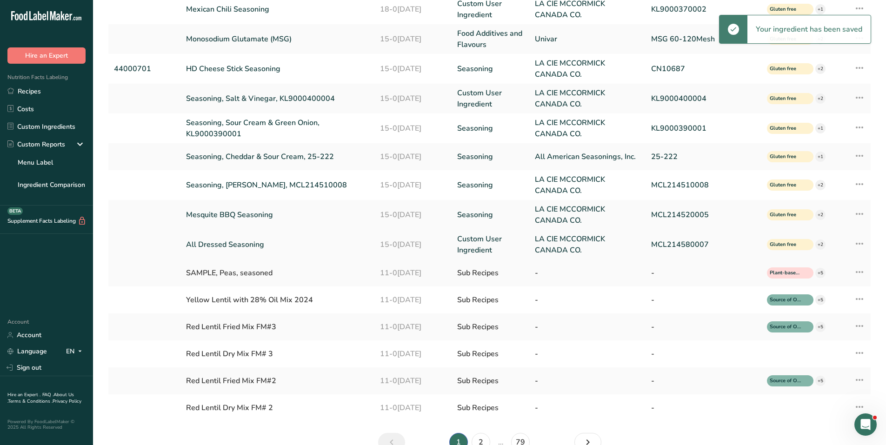
scroll to position [93, 0]
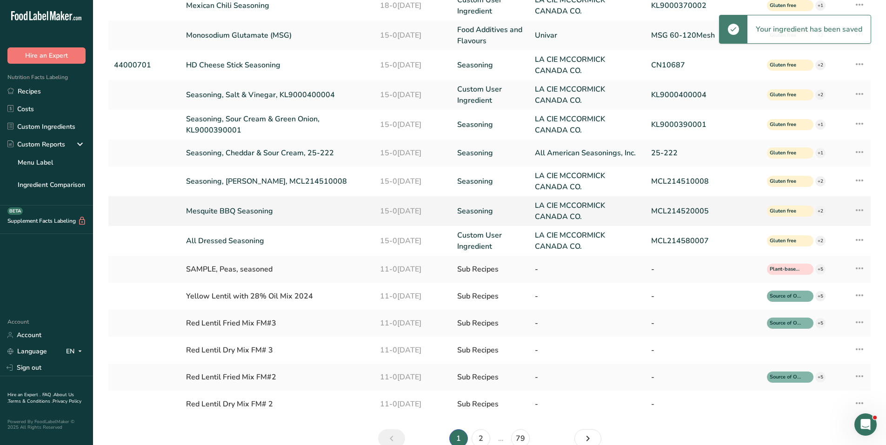
click at [260, 210] on link "Mesquite BBQ Seasoning" at bounding box center [277, 211] width 182 height 11
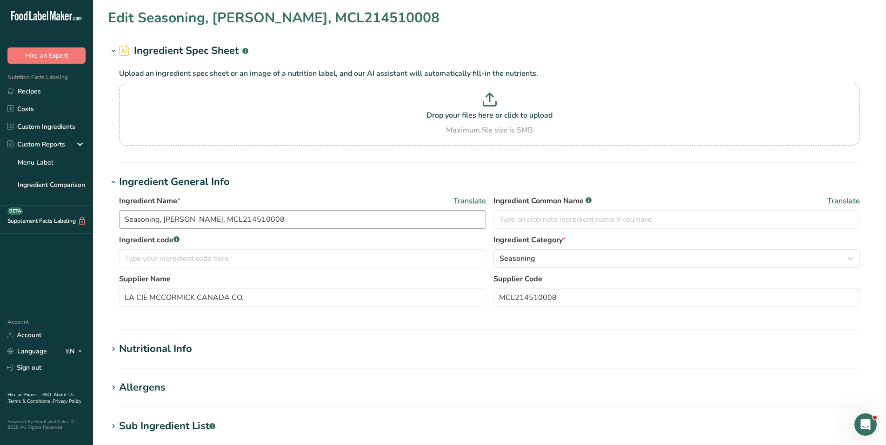
type input "Mesquite BBQ Seasoning"
type input "MCL214520005"
click at [535, 296] on input "MCL214520005" at bounding box center [677, 297] width 367 height 19
click at [535, 295] on input "MCL214520005" at bounding box center [677, 297] width 367 height 19
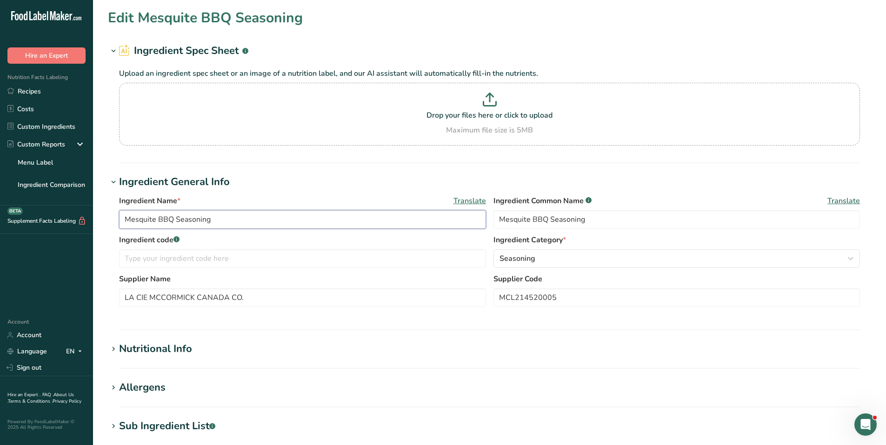
click at [237, 213] on input "Mesquite BBQ Seasoning" at bounding box center [302, 219] width 367 height 19
paste input "MCL214520005"
click at [190, 213] on input "Mesquite BBQ Seasoning, MCL214520005" at bounding box center [302, 219] width 367 height 19
click at [122, 218] on input "Mesquite BBQ, MCL214520005" at bounding box center [302, 219] width 367 height 19
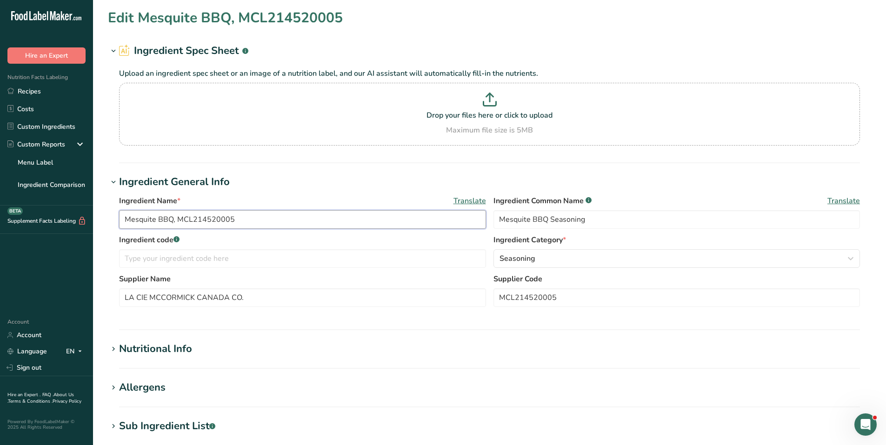
paste input "Seasoning"
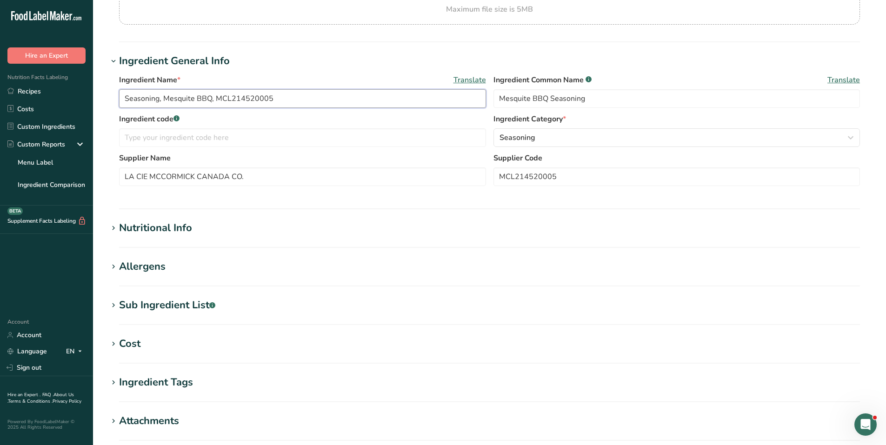
scroll to position [268, 0]
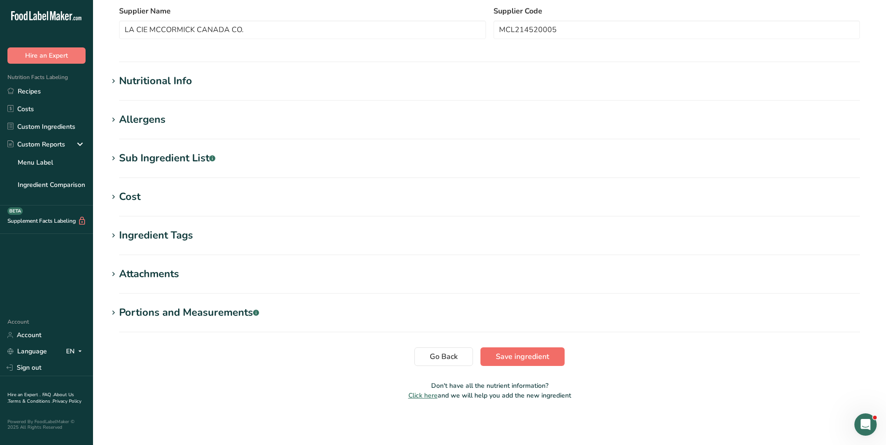
type input "Seasoning, Mesquite BBQ, MCL214520005"
click at [506, 350] on button "Save ingredient" at bounding box center [522, 356] width 84 height 19
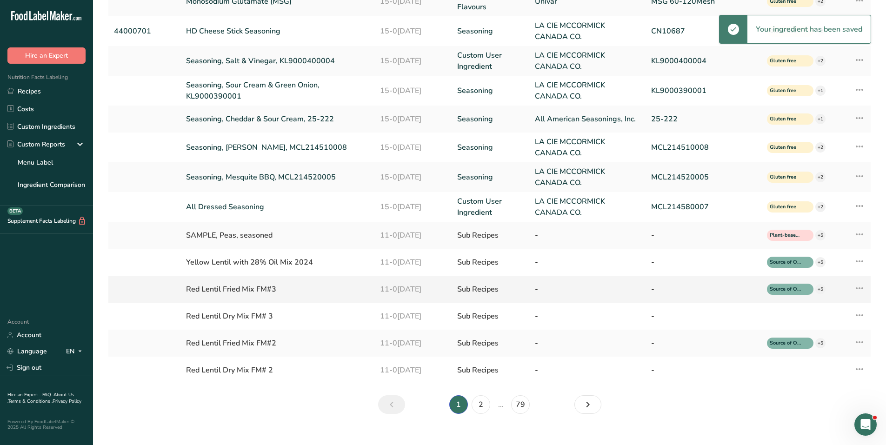
scroll to position [140, 0]
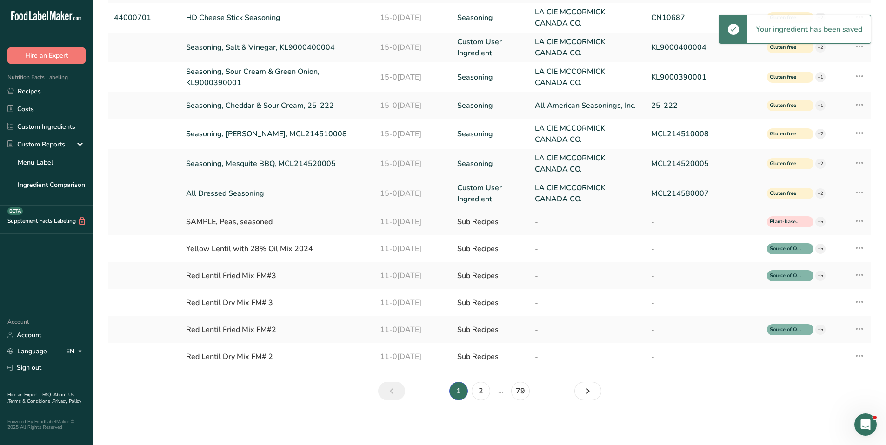
click at [248, 188] on link "All Dressed Seasoning" at bounding box center [277, 193] width 182 height 11
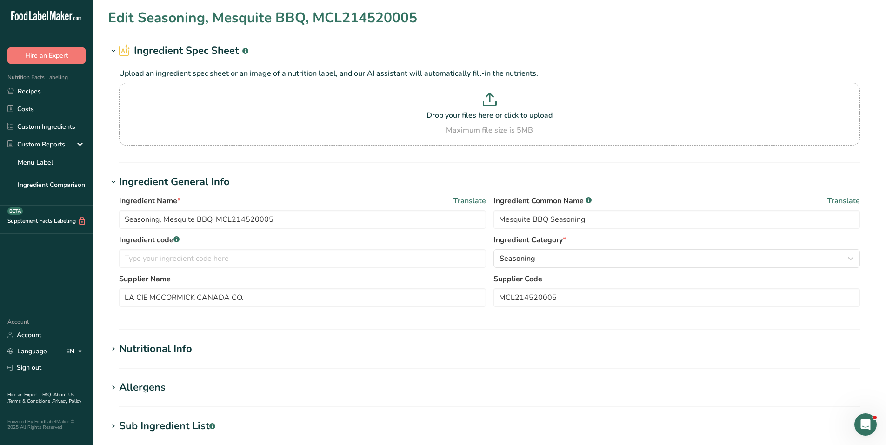
type input "All Dressed Seasoning"
type input "MCL214580007"
click at [544, 297] on input "MCL214580007" at bounding box center [677, 297] width 367 height 19
click at [125, 218] on input "All Dressed Seasoning" at bounding box center [302, 219] width 367 height 19
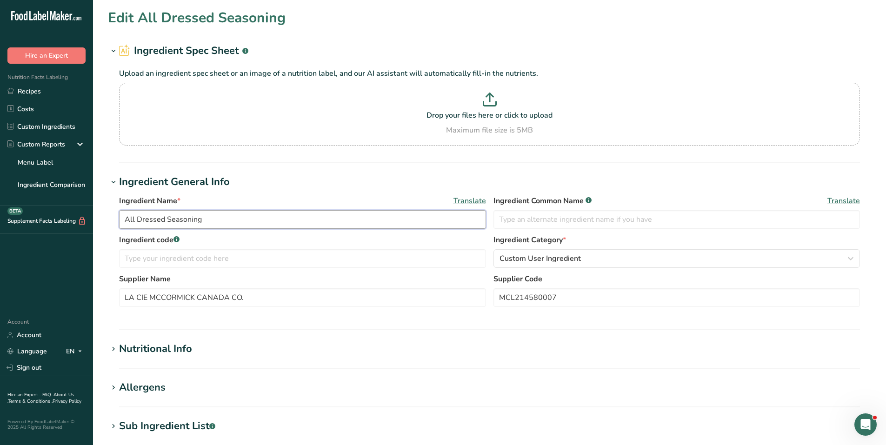
click at [213, 219] on input "All Dressed Seasoning" at bounding box center [302, 219] width 367 height 19
paste input "MCL214580007"
click at [182, 219] on input "All Dressed Seasoning, MCL214580007" at bounding box center [302, 219] width 367 height 19
click at [123, 220] on input "All Dressed, MCL214580007" at bounding box center [302, 219] width 367 height 19
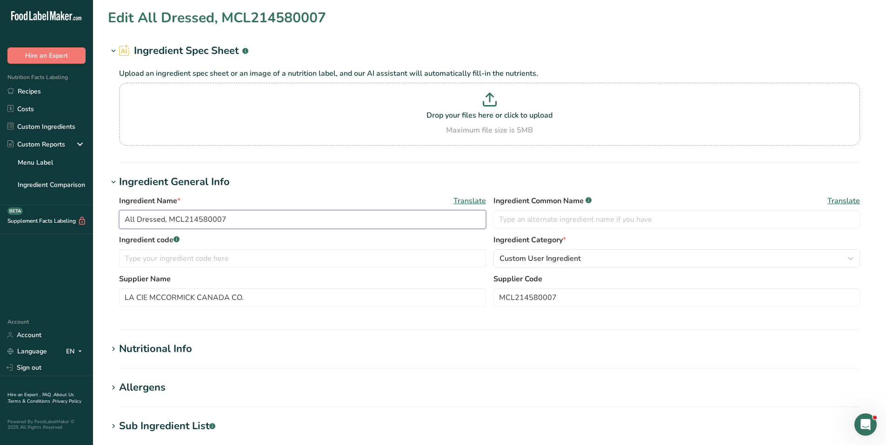
paste input "Seasoning"
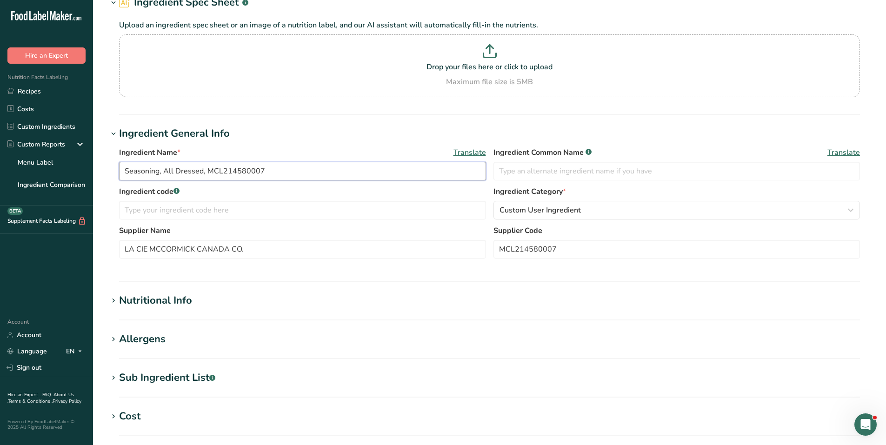
scroll to position [268, 0]
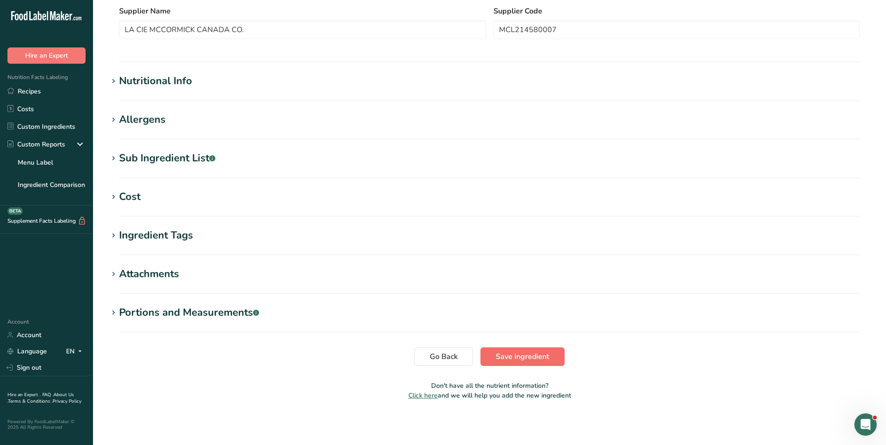
type input "Seasoning, All Dressed, MCL214580007"
click at [532, 352] on span "Save ingredient" at bounding box center [522, 356] width 53 height 11
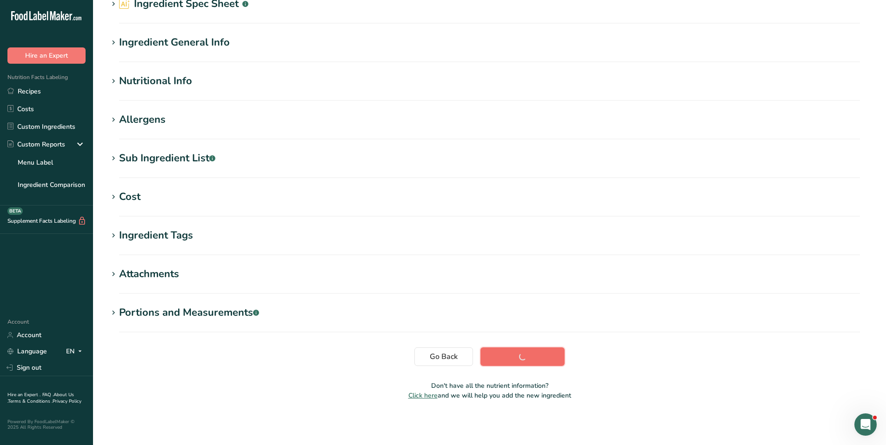
scroll to position [47, 0]
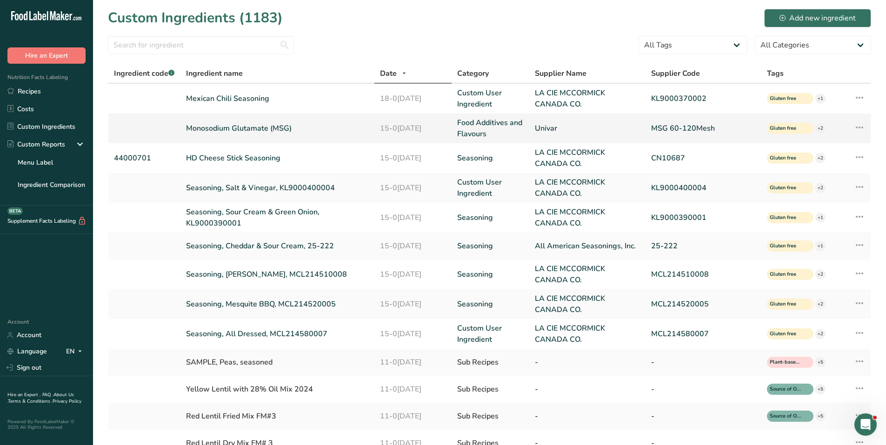
click at [239, 124] on link "Monosodium Glutamate (MSG)" at bounding box center [277, 128] width 182 height 11
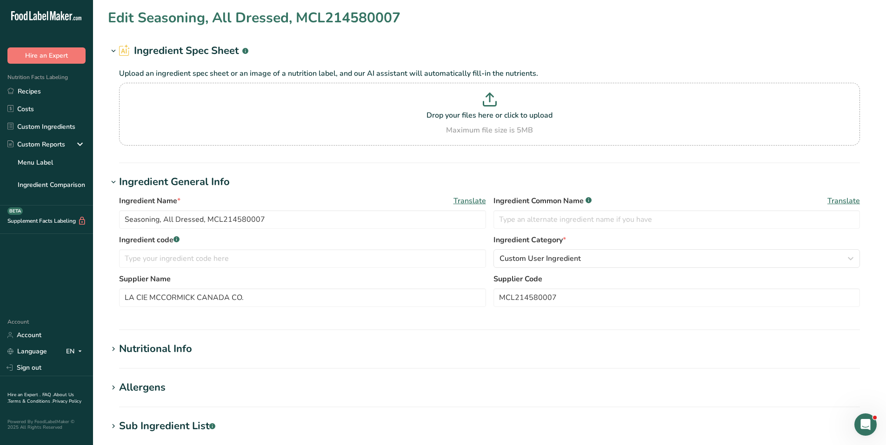
type input "Monosodium Glutamate (MSG)"
type input "Univar"
type input "MSG 60-120Mesh"
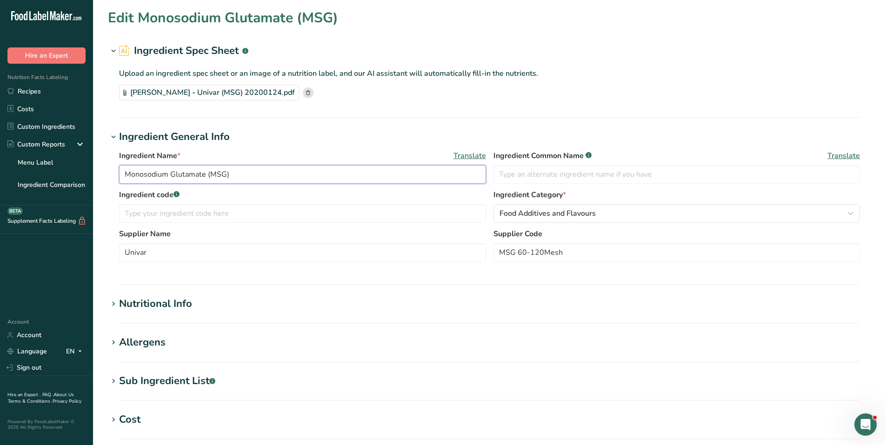
drag, startPoint x: 208, startPoint y: 173, endPoint x: 286, endPoint y: 175, distance: 77.2
click at [286, 174] on input "Monosodium Glutamate (MSG)" at bounding box center [302, 174] width 367 height 19
type input "Monosodium Glutamate"
click at [328, 92] on div "Griffith - Univar (MSG) 20200124.pdf" at bounding box center [489, 93] width 741 height 16
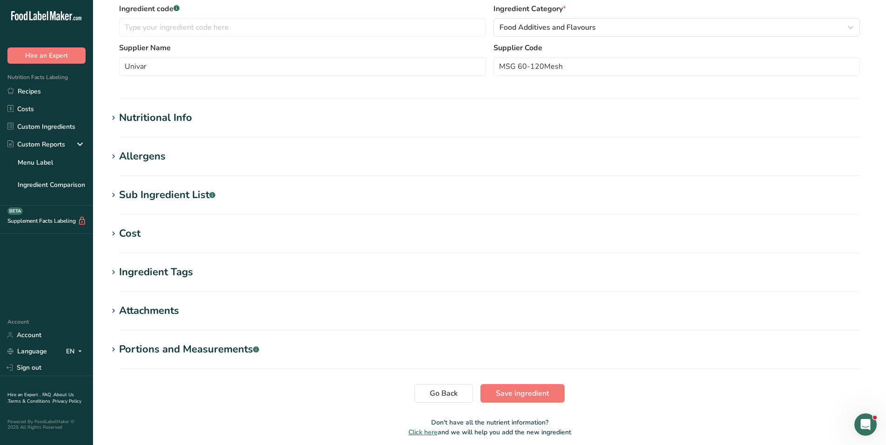
scroll to position [223, 0]
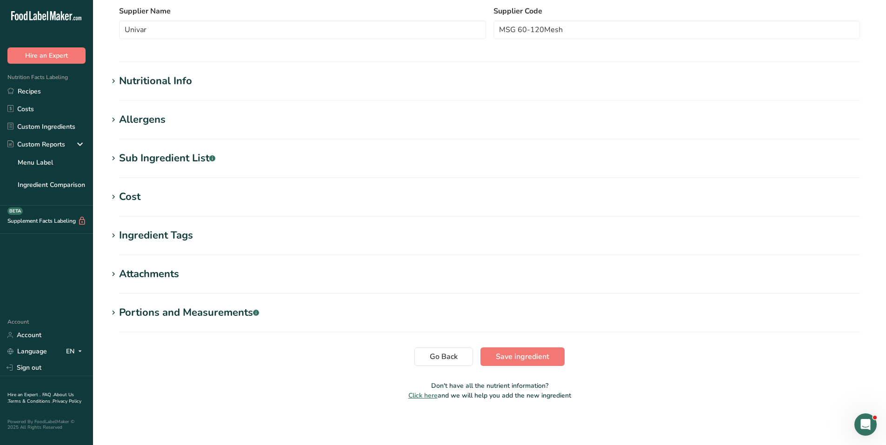
click at [114, 84] on icon at bounding box center [113, 81] width 8 height 13
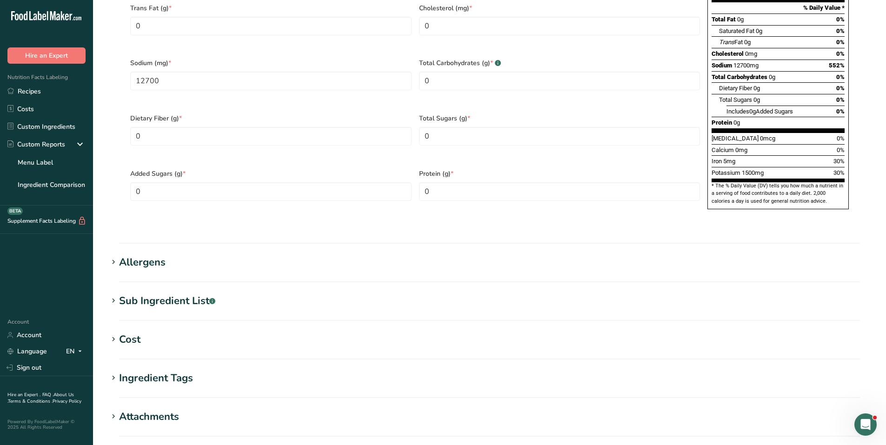
scroll to position [589, 0]
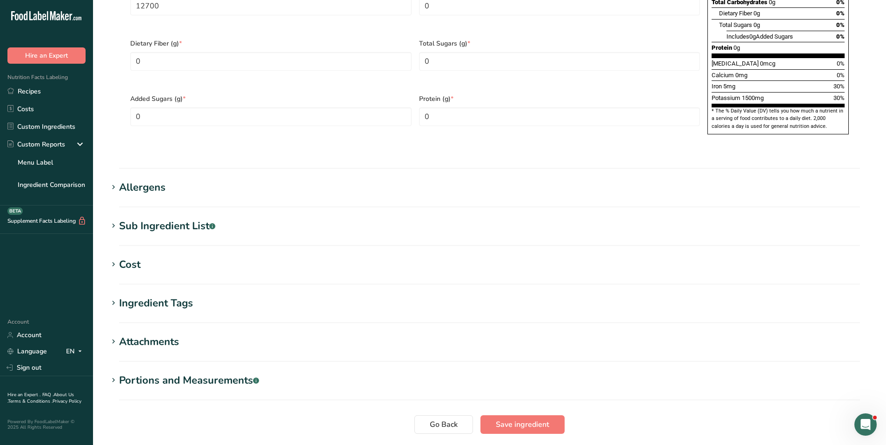
click at [167, 219] on div "Sub Ingredient List .a-a{fill:#347362;}.b-a{fill:#fff;}" at bounding box center [167, 226] width 96 height 15
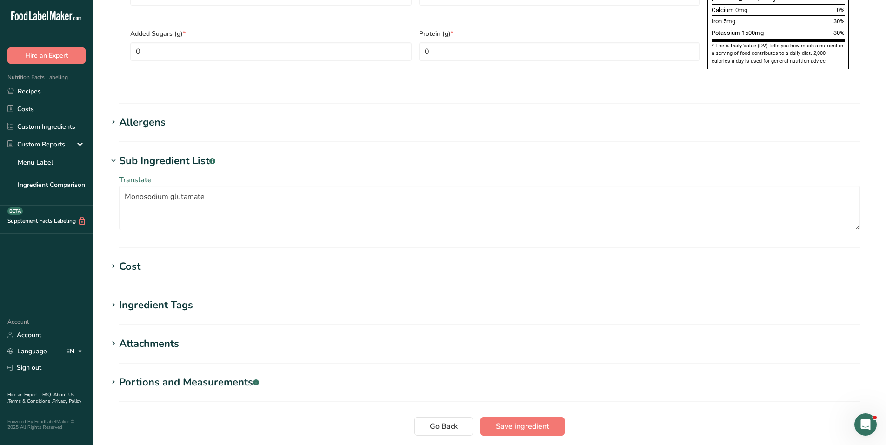
scroll to position [702, 0]
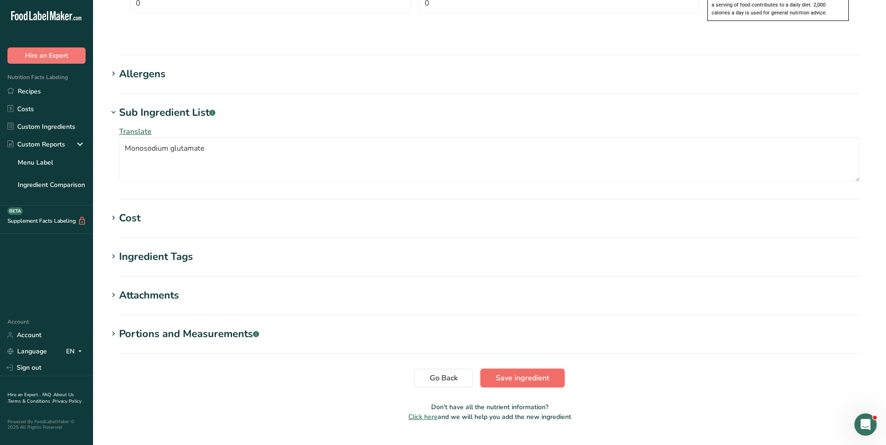
click at [540, 373] on span "Save ingredient" at bounding box center [522, 378] width 53 height 11
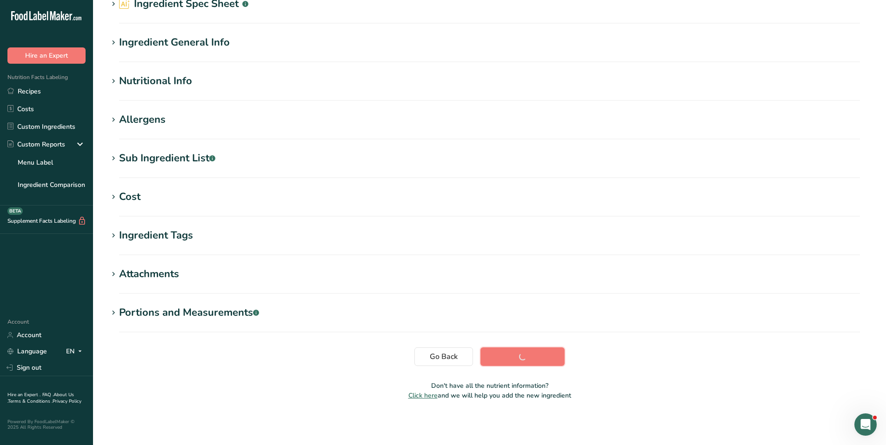
scroll to position [47, 0]
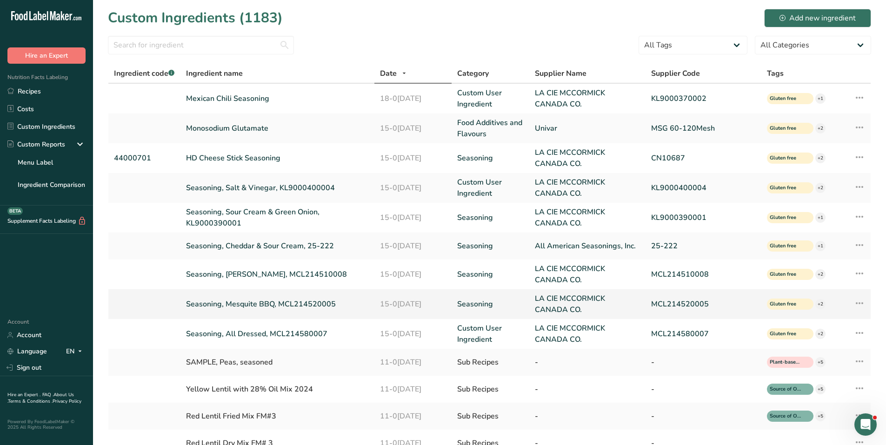
click at [267, 304] on link "Seasoning, Mesquite BBQ, MCL214520005" at bounding box center [277, 304] width 182 height 11
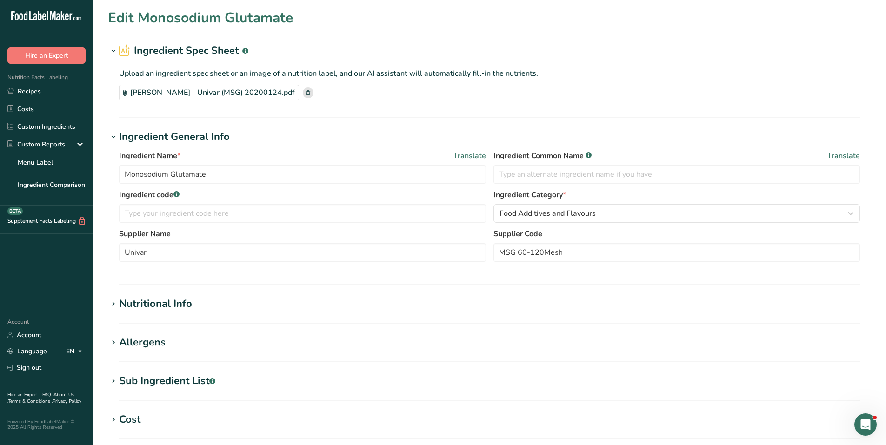
type input "Seasoning, Mesquite BBQ, MCL214520005"
type input "Mesquite BBQ Seasoning"
type input "LA CIE MCCORMICK CANADA CO."
type input "MCL214520005"
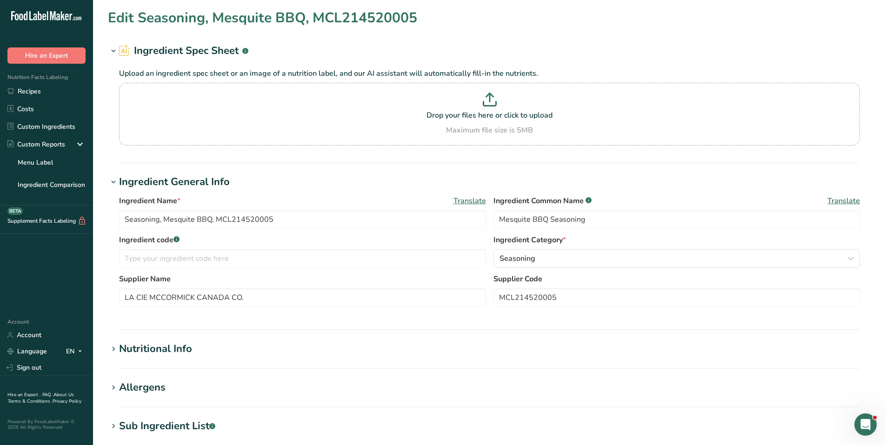
click at [46, 18] on icon ".a-20{fill:#fff;}" at bounding box center [56, 18] width 91 height 14
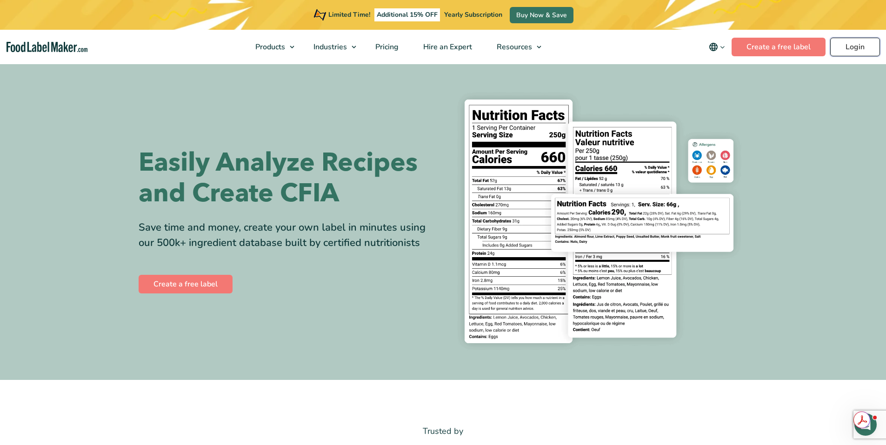
click at [858, 44] on link "Login" at bounding box center [855, 47] width 50 height 19
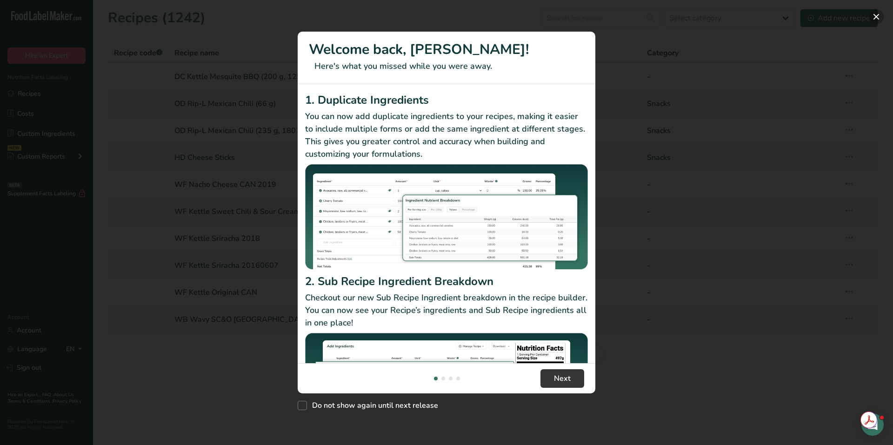
click at [874, 13] on button "New Features" at bounding box center [876, 16] width 15 height 15
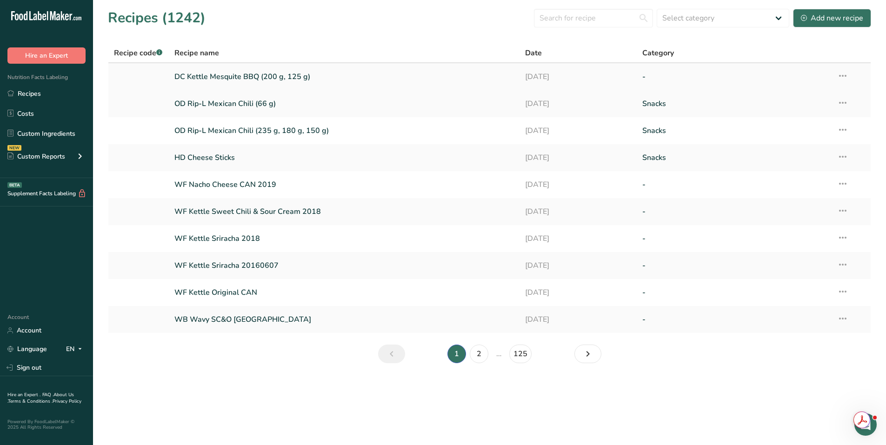
click at [214, 76] on link "DC Kettle Mesquite BBQ (200 g, 125 g)" at bounding box center [344, 77] width 340 height 20
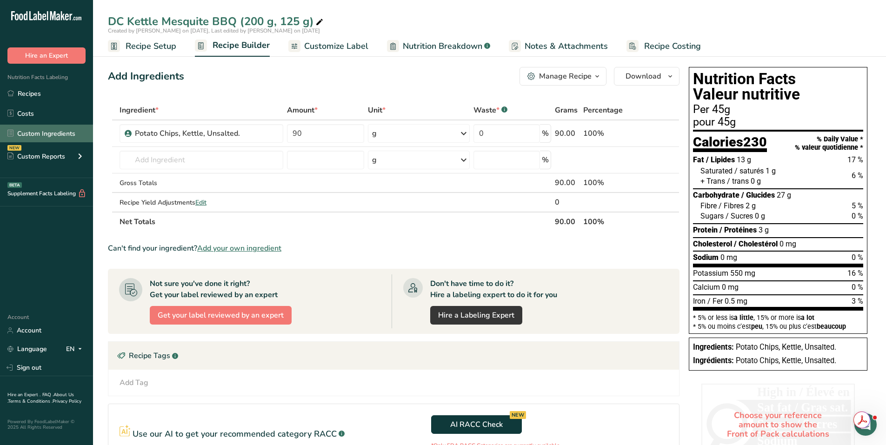
click at [40, 133] on link "Custom Ingredients" at bounding box center [46, 134] width 93 height 18
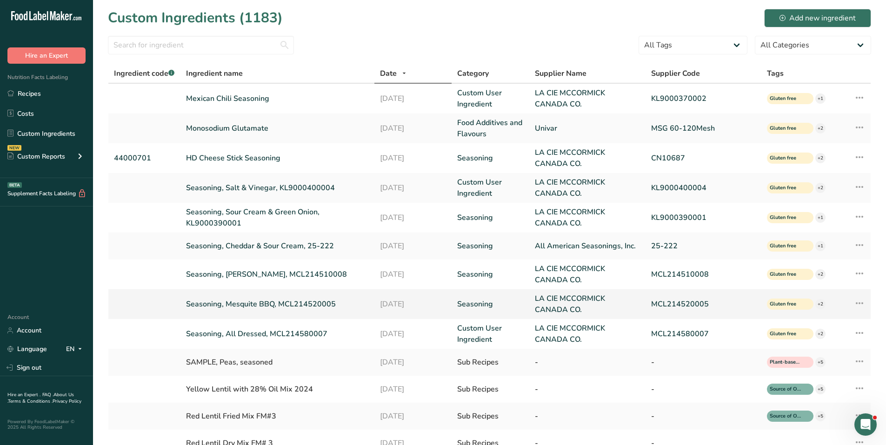
click at [253, 302] on link "Seasoning, Mesquite BBQ, MCL214520005" at bounding box center [277, 304] width 182 height 11
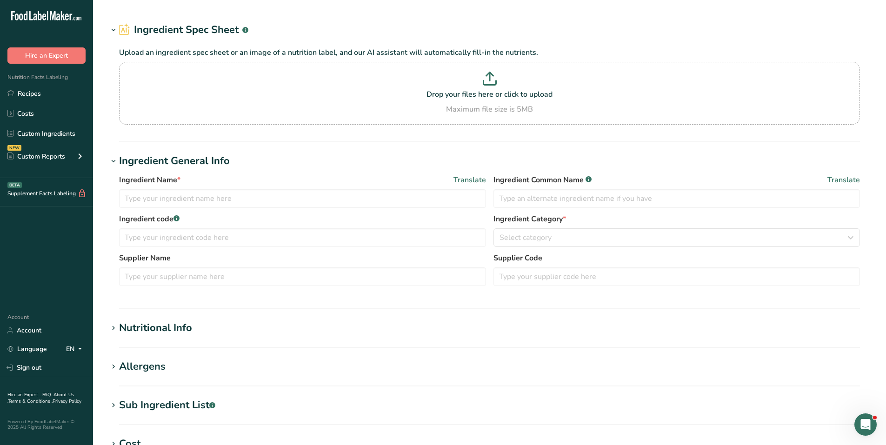
type input "Seasoning, Mesquite BBQ, MCL214520005"
type input "Mesquite BBQ Seasoning"
type input "LA CIE MCCORMICK CANADA CO."
type input "MCL214520005"
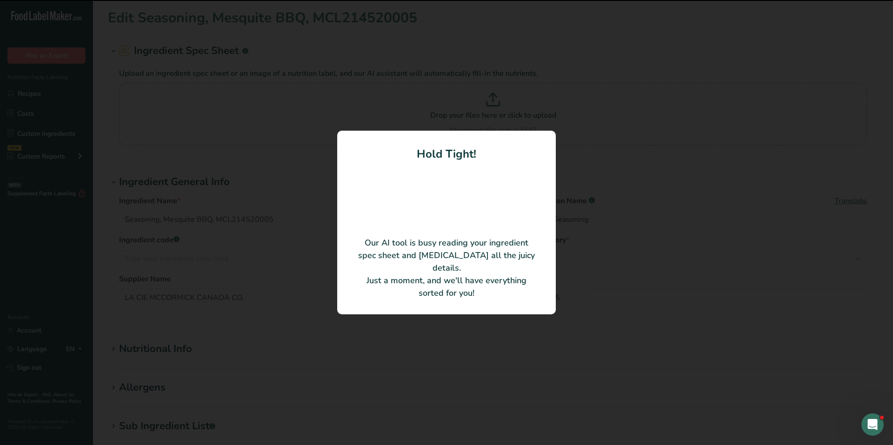
type input "DC MESQUITE BBQ FLAVOURED SEASONING"
type input "140013491"
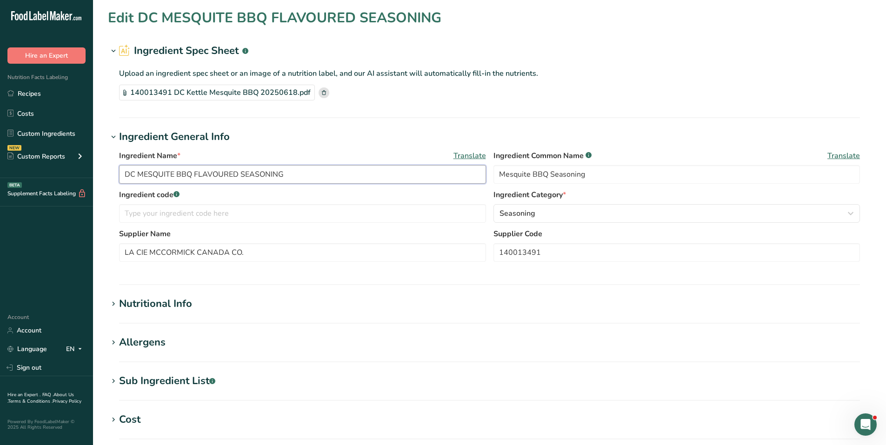
drag, startPoint x: 287, startPoint y: 174, endPoint x: 67, endPoint y: 178, distance: 220.0
click at [67, 178] on div ".a-20{fill:#fff;} Hire an Expert Nutrition Facts Labeling Recipes Costs Custom …" at bounding box center [443, 334] width 886 height 668
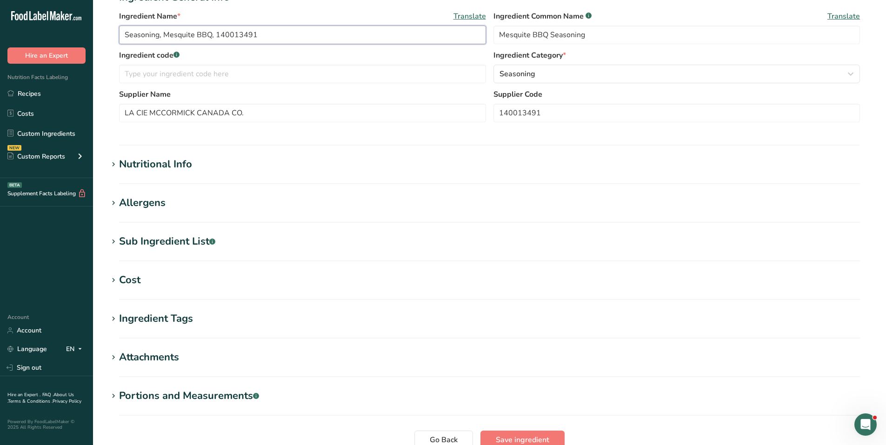
scroll to position [186, 0]
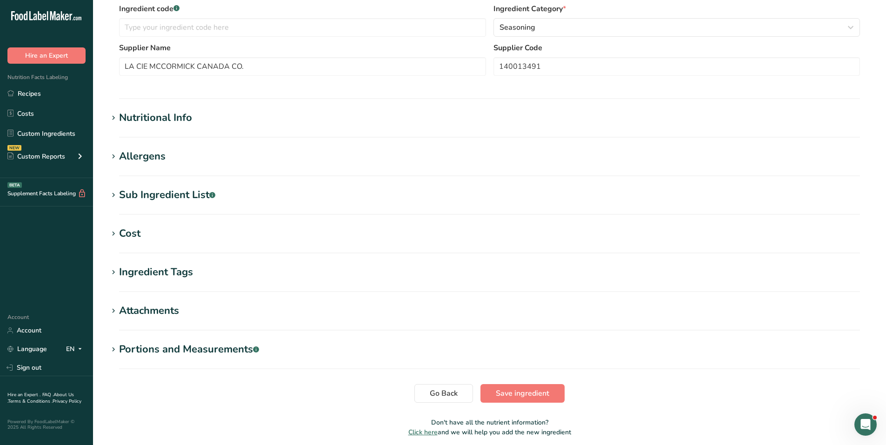
type input "Seasoning, Mesquite BBQ, 140013491"
click at [116, 115] on icon at bounding box center [113, 118] width 8 height 13
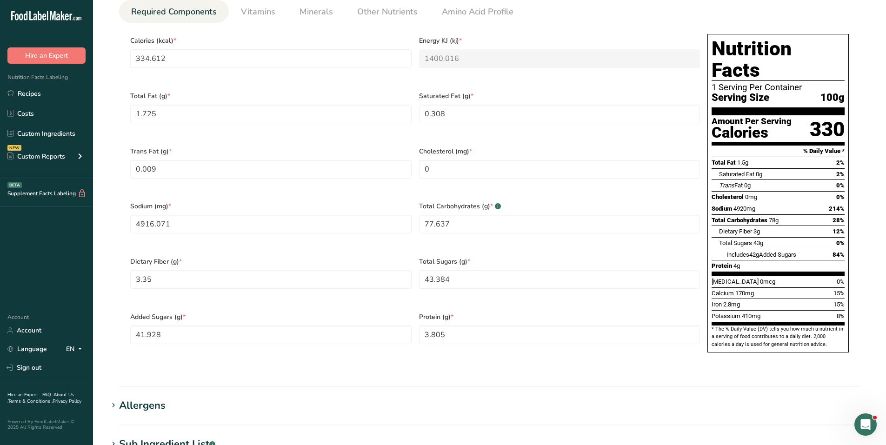
scroll to position [372, 0]
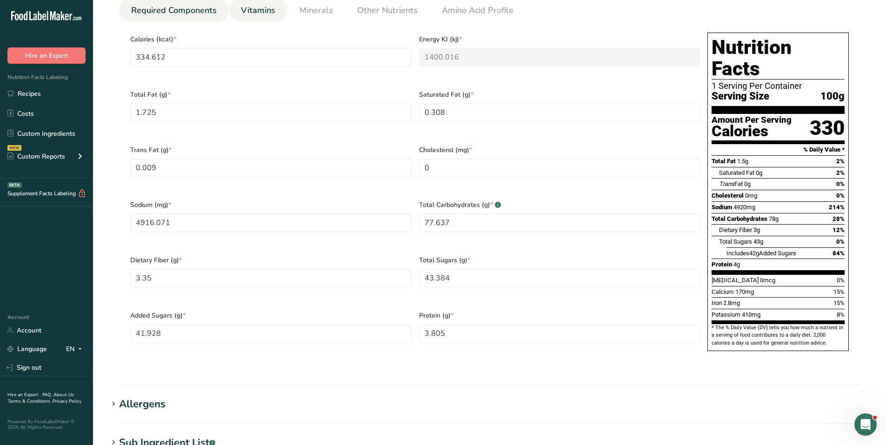
click at [250, 15] on span "Vitamins" at bounding box center [258, 10] width 34 height 13
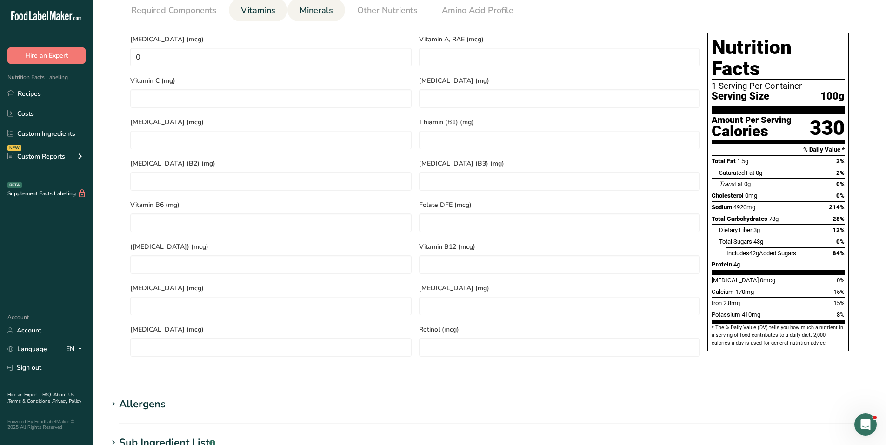
click at [321, 14] on span "Minerals" at bounding box center [316, 10] width 33 height 13
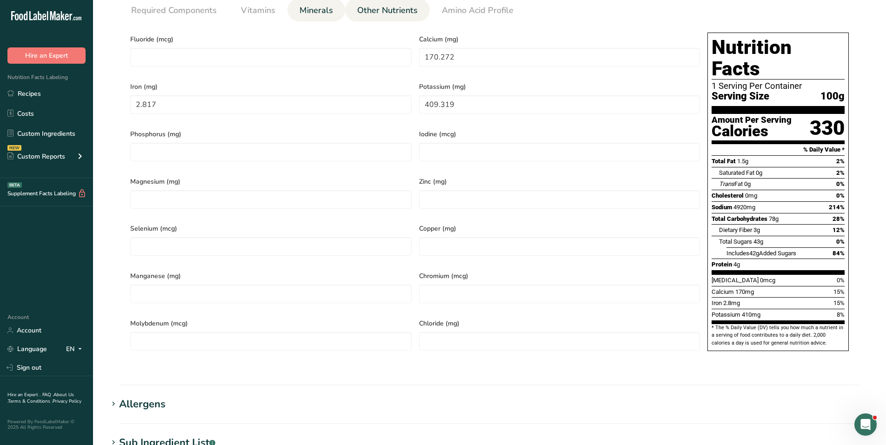
click at [383, 15] on span "Other Nutrients" at bounding box center [387, 10] width 60 height 13
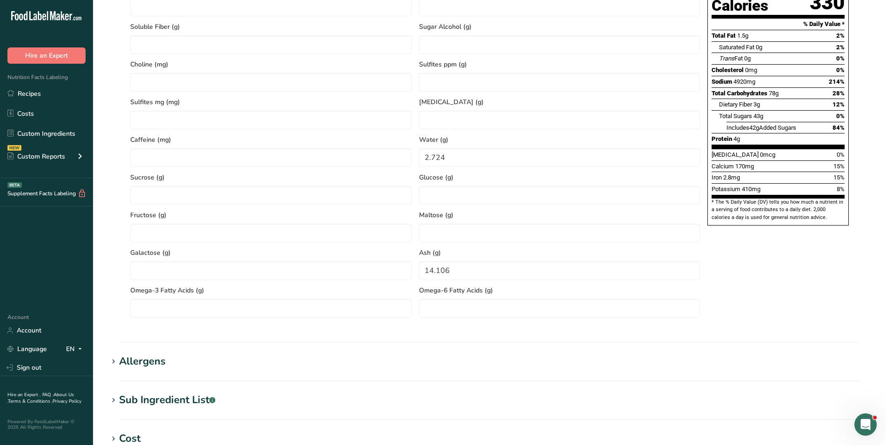
scroll to position [512, 0]
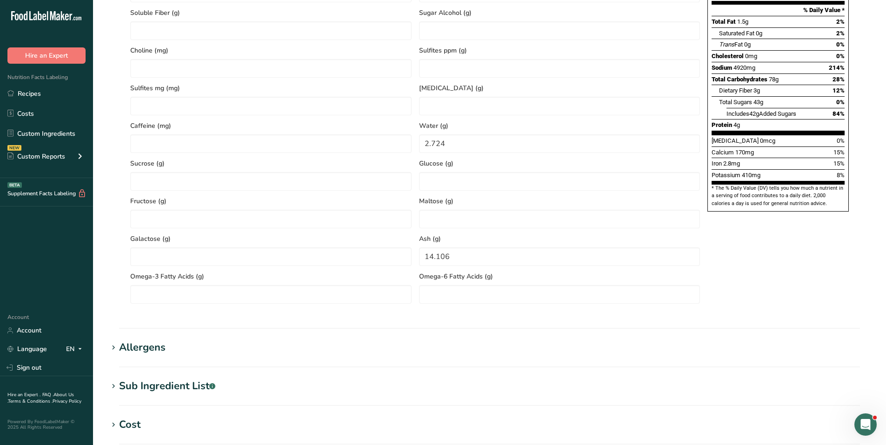
click at [118, 348] on span at bounding box center [113, 347] width 11 height 11
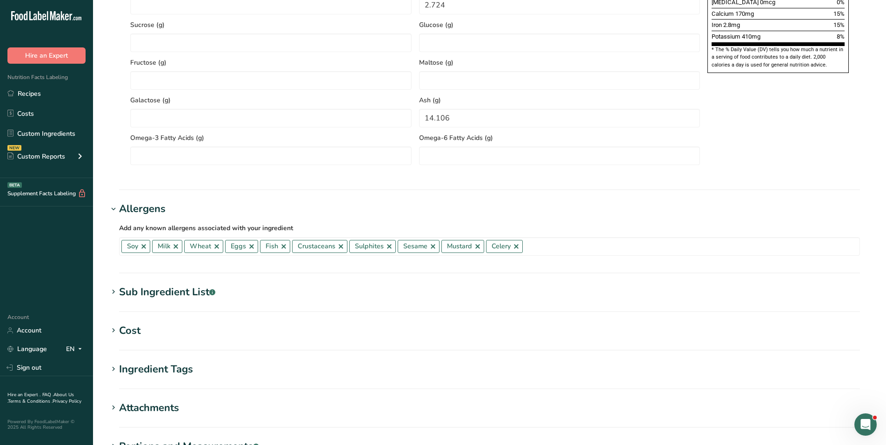
scroll to position [651, 0]
click at [146, 246] on link at bounding box center [143, 245] width 7 height 7
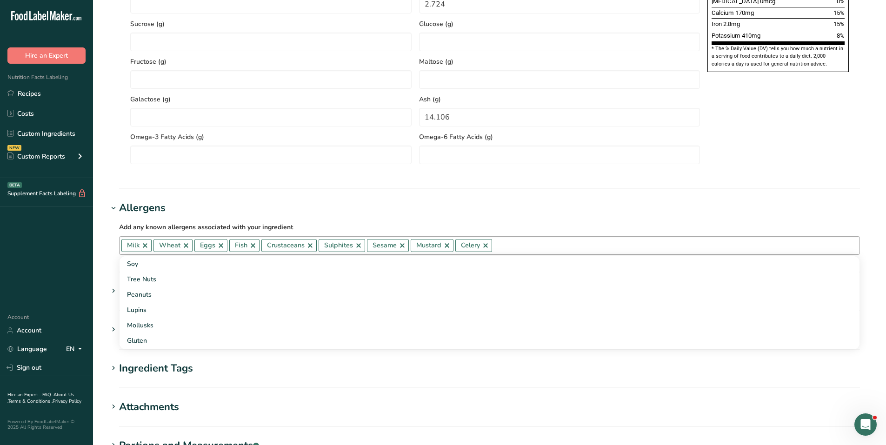
click at [145, 246] on link at bounding box center [144, 245] width 7 height 7
click at [154, 246] on link at bounding box center [153, 245] width 7 height 7
click at [149, 246] on link at bounding box center [147, 245] width 7 height 7
click at [144, 247] on link at bounding box center [144, 245] width 7 height 7
click at [168, 247] on link at bounding box center [170, 245] width 7 height 7
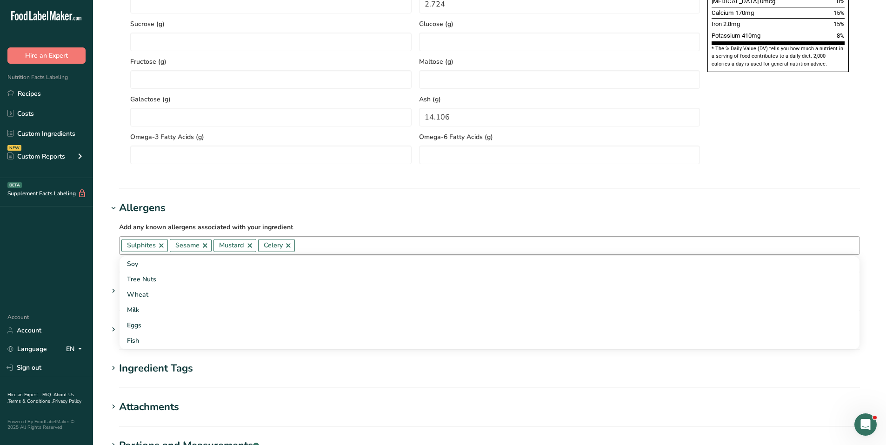
click at [204, 247] on link at bounding box center [204, 245] width 7 height 7
click at [204, 247] on link at bounding box center [205, 245] width 7 height 7
click at [201, 247] on link at bounding box center [199, 245] width 7 height 7
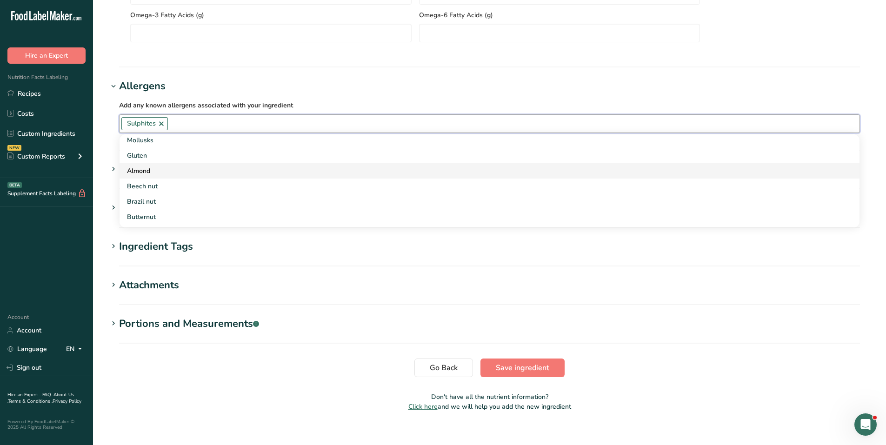
scroll to position [784, 0]
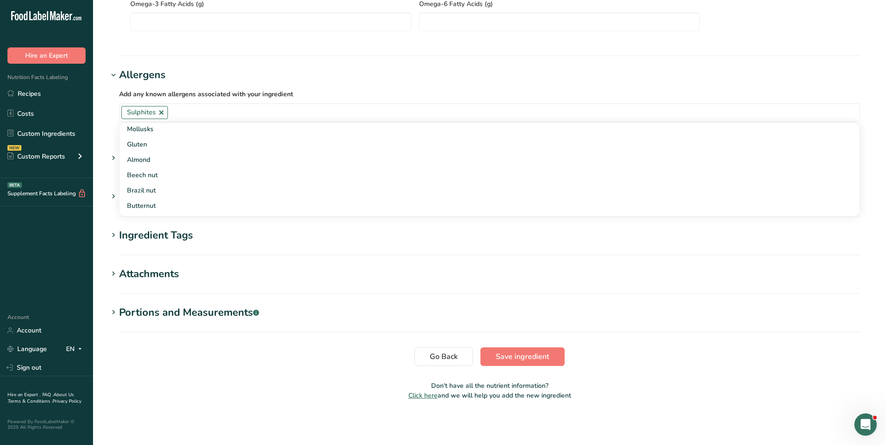
click at [115, 158] on icon at bounding box center [113, 158] width 8 height 13
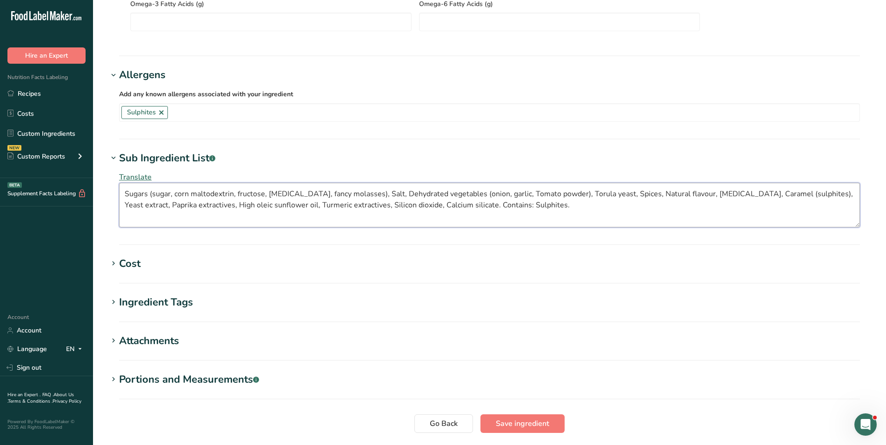
drag, startPoint x: 451, startPoint y: 204, endPoint x: 545, endPoint y: 208, distance: 94.5
click at [545, 208] on textarea "Sugars (sugar, corn maltodextrin, fructose, dextrose, fancy molasses), Salt, De…" at bounding box center [489, 205] width 741 height 45
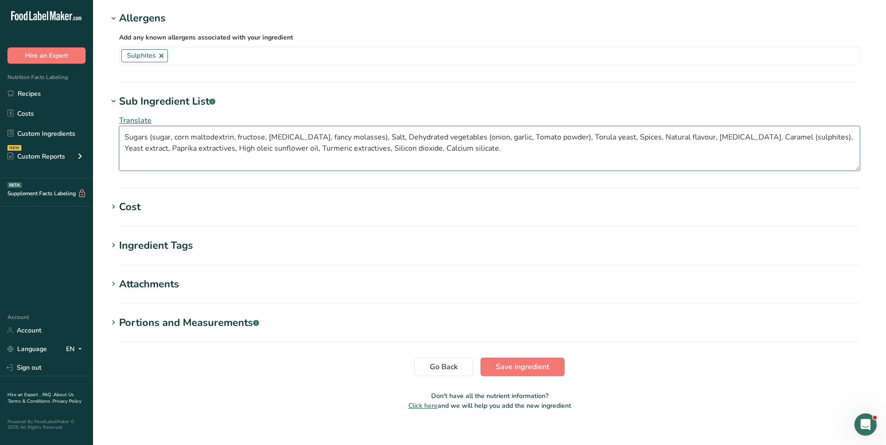
scroll to position [851, 0]
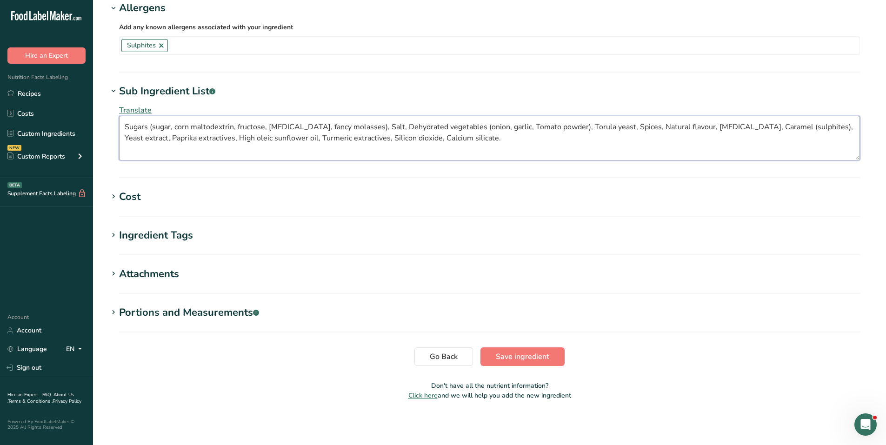
type textarea "Sugars (sugar, corn maltodextrin, fructose, dextrose, fancy molasses), Salt, De…"
click at [116, 237] on icon at bounding box center [113, 235] width 8 height 13
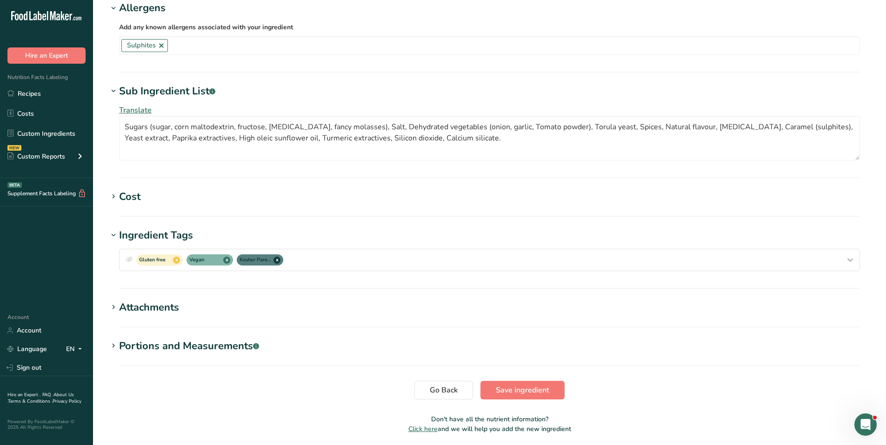
scroll to position [885, 0]
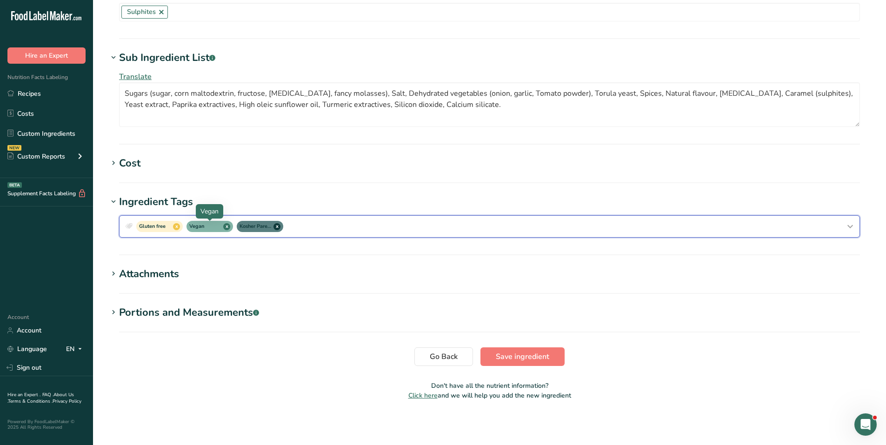
click at [226, 227] on span "x" at bounding box center [226, 226] width 7 height 7
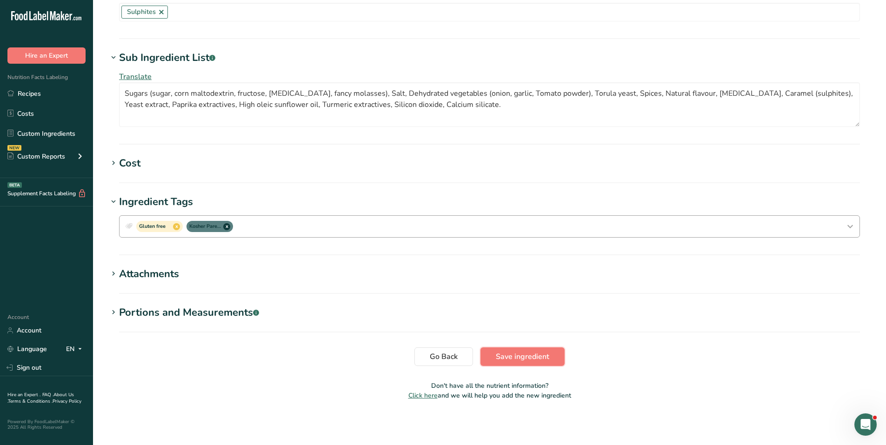
click at [550, 353] on button "Save ingredient" at bounding box center [522, 356] width 84 height 19
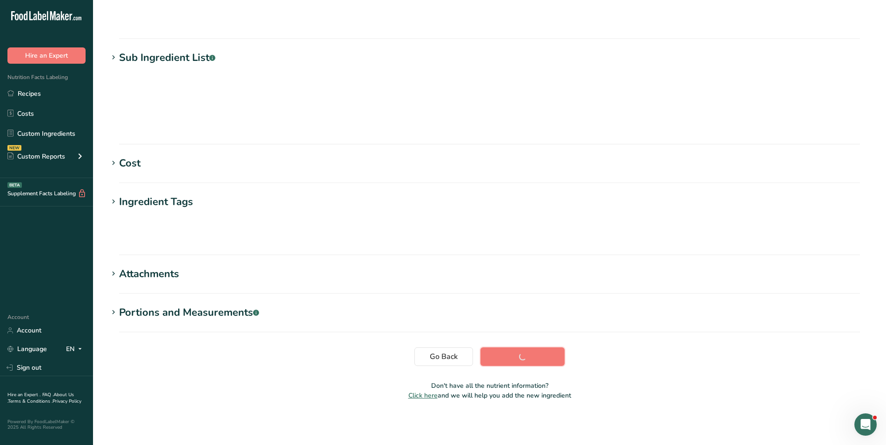
scroll to position [47, 0]
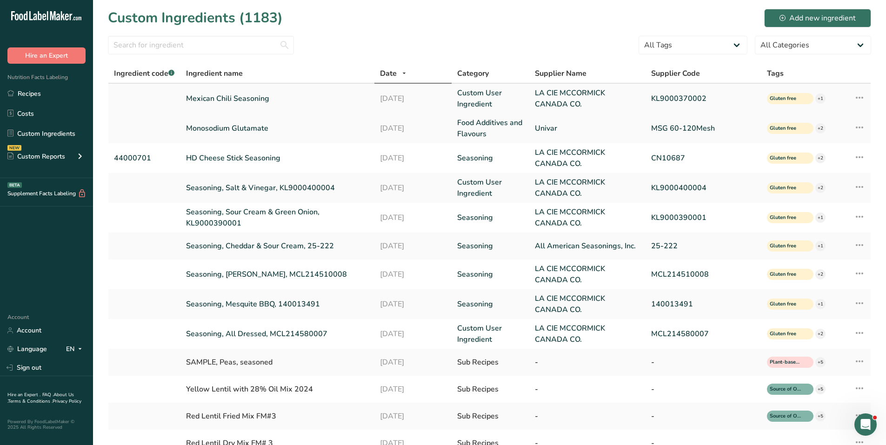
click at [230, 95] on link "Mexican Chili Seasoning" at bounding box center [277, 98] width 182 height 11
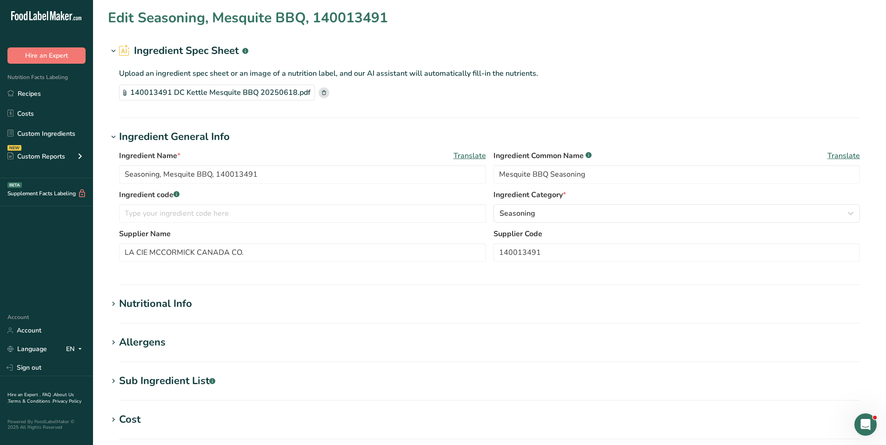
type input "Mexican Chili Seasoning"
type input "KL9000370002"
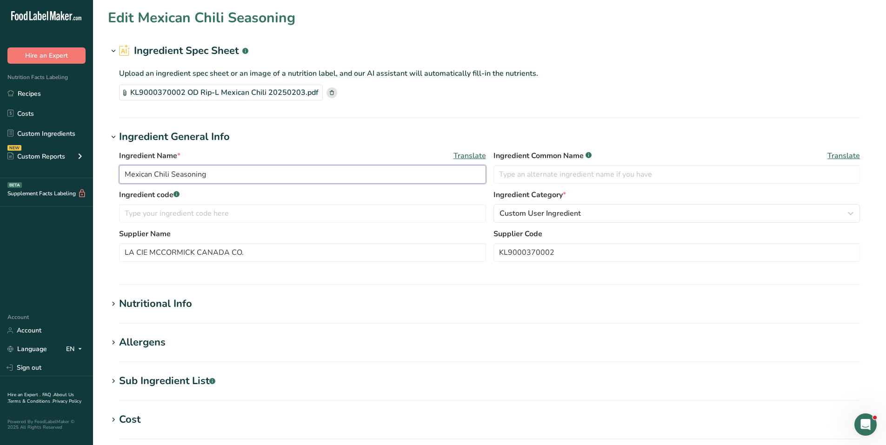
click at [189, 175] on input "Mexican Chili Seasoning" at bounding box center [302, 174] width 367 height 19
click at [126, 174] on input "Mexican Chili" at bounding box center [302, 174] width 367 height 19
paste input "Seasoning"
click at [516, 253] on input "KL9000370002" at bounding box center [677, 252] width 367 height 19
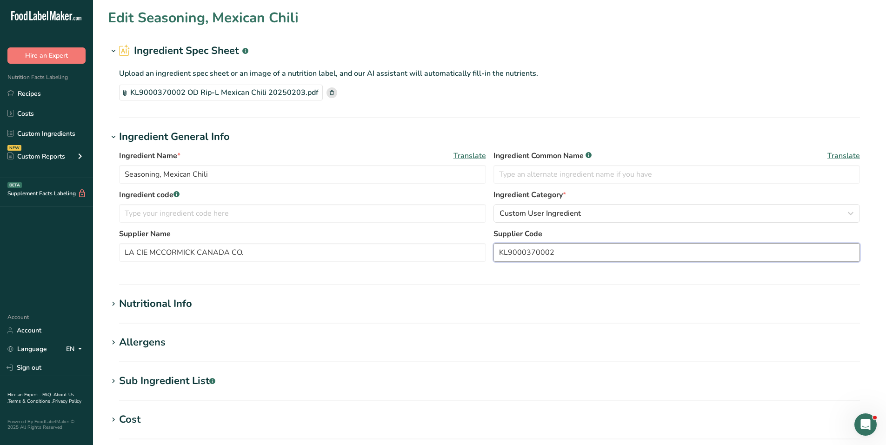
click at [516, 252] on input "KL9000370002" at bounding box center [677, 252] width 367 height 19
click at [263, 174] on input "Seasoning, Mexican Chili" at bounding box center [302, 174] width 367 height 19
paste input "KL9000370002"
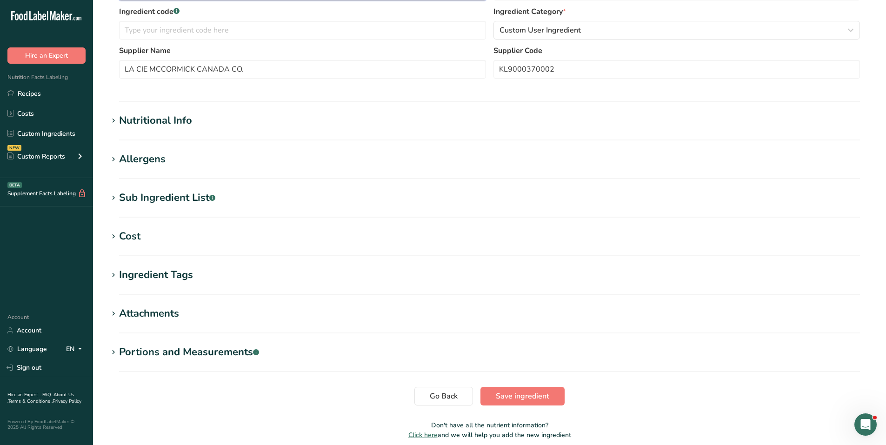
scroll to position [186, 0]
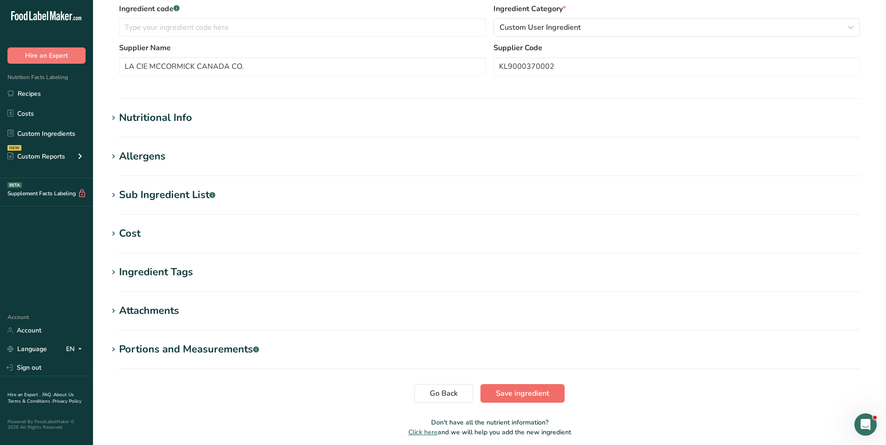
type input "Seasoning, Mexican Chili, KL9000370002"
click at [519, 391] on span "Save ingredient" at bounding box center [522, 393] width 53 height 11
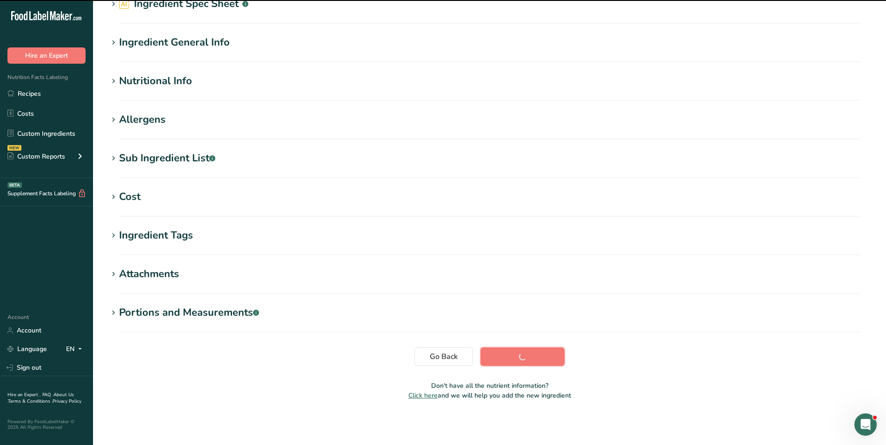
scroll to position [47, 0]
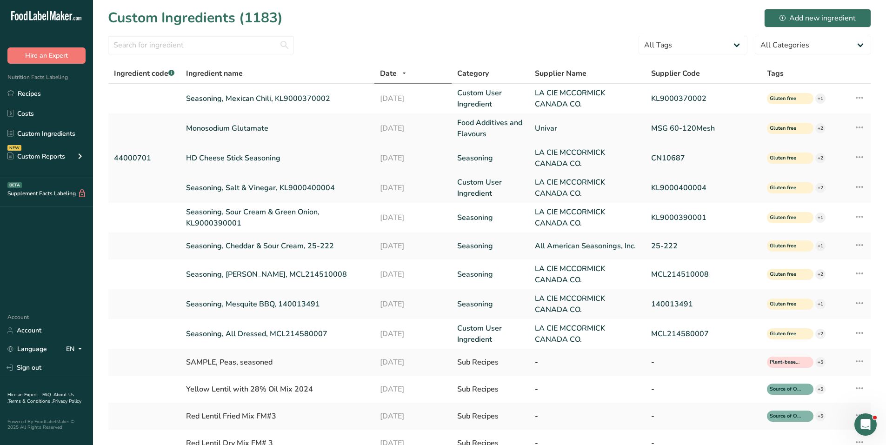
click at [206, 154] on link "HD Cheese Stick Seasoning" at bounding box center [277, 158] width 182 height 11
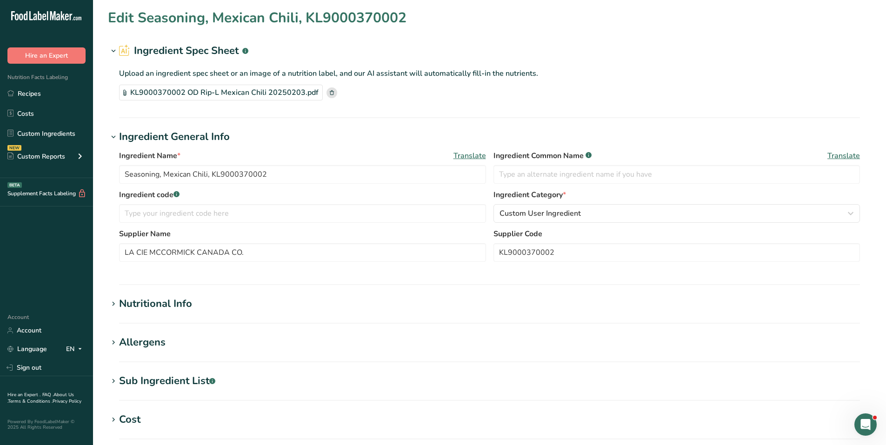
type input "HD Cheese Stick Seasoning"
type input "44000701"
type input "CN10687"
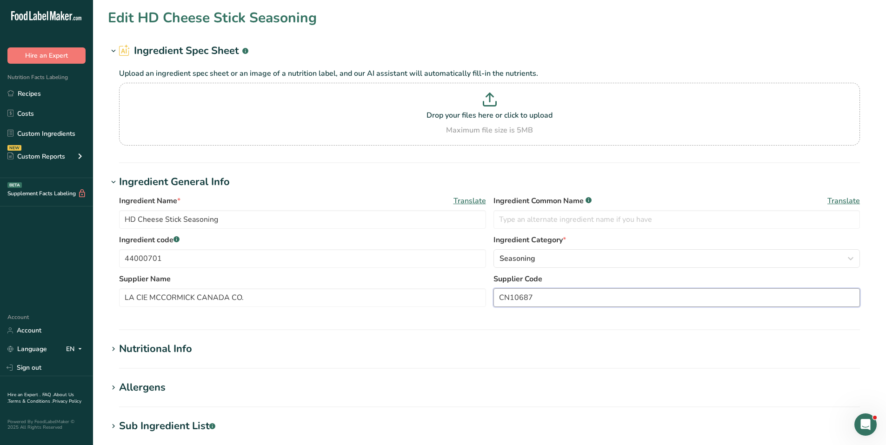
click at [520, 297] on input "CN10687" at bounding box center [677, 297] width 367 height 19
click at [125, 220] on input "HD Cheese Stick Seasoning" at bounding box center [302, 219] width 367 height 19
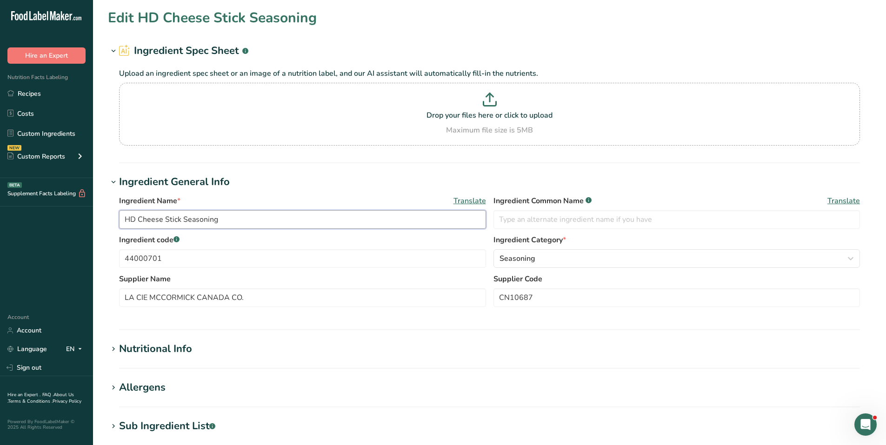
paste input "CN10687"
drag, startPoint x: 221, startPoint y: 218, endPoint x: 261, endPoint y: 214, distance: 39.7
click at [261, 214] on input "Seasoning, HD Cheese Stick Seasoning" at bounding box center [302, 219] width 367 height 19
paste input "CN10687"
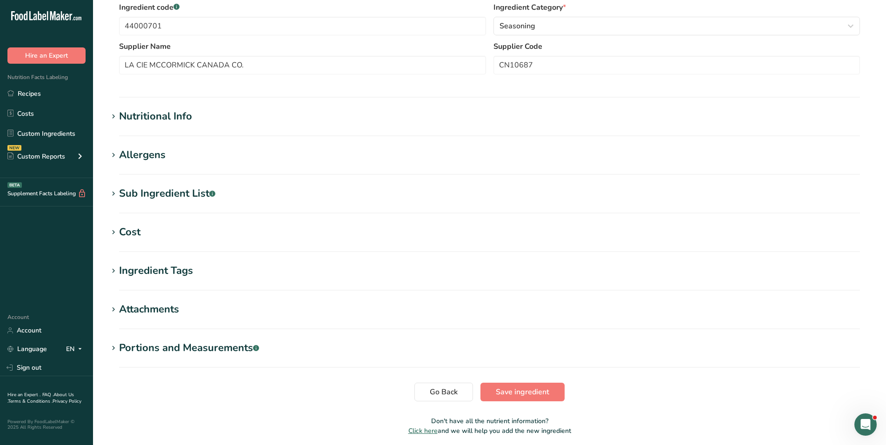
scroll to position [268, 0]
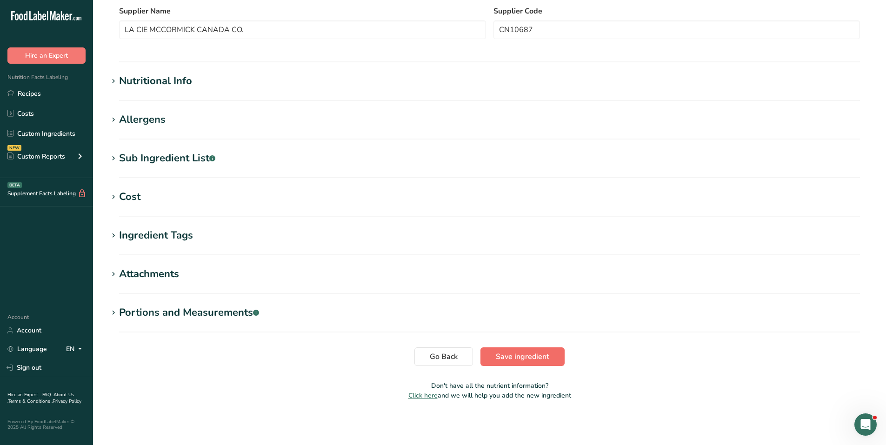
type input "Seasoning, HD Cheese Stick, CN10687"
click at [538, 357] on span "Save ingredient" at bounding box center [522, 356] width 53 height 11
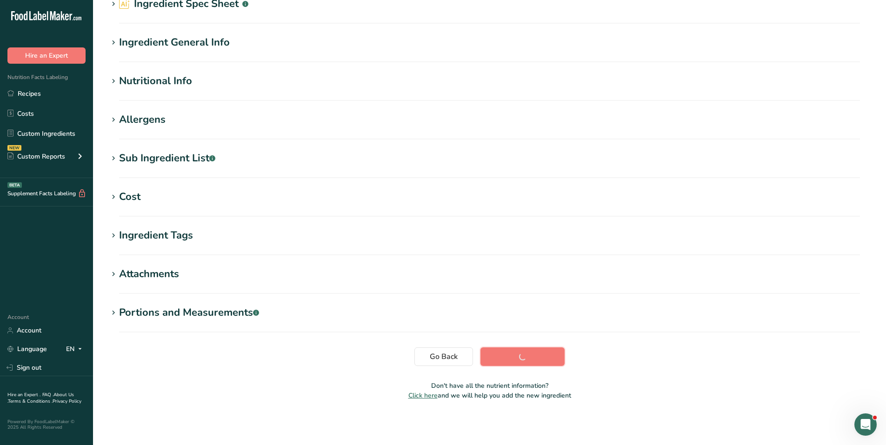
scroll to position [47, 0]
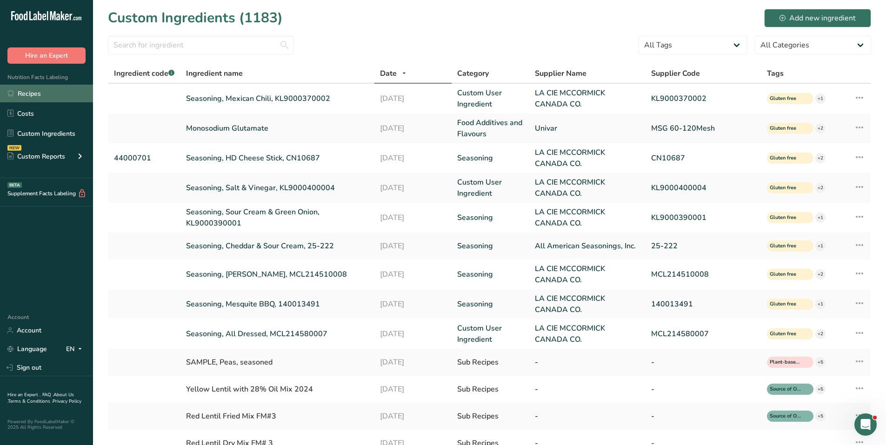
click at [30, 97] on link "Recipes" at bounding box center [46, 94] width 93 height 18
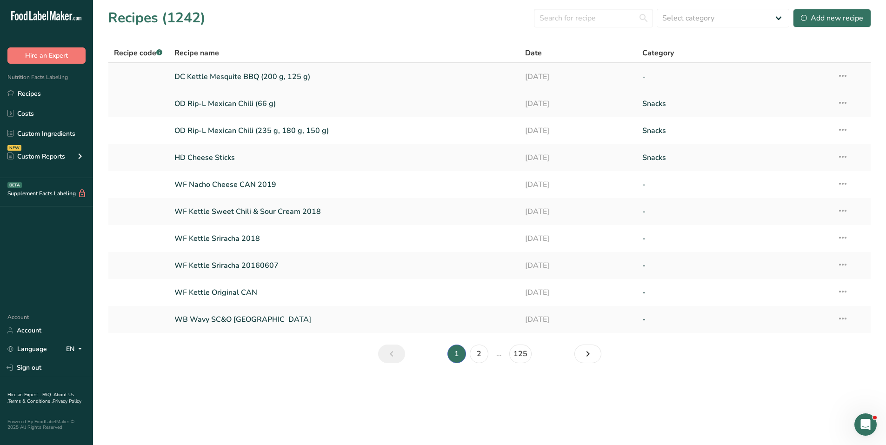
click at [255, 76] on link "DC Kettle Mesquite BBQ (200 g, 125 g)" at bounding box center [344, 77] width 340 height 20
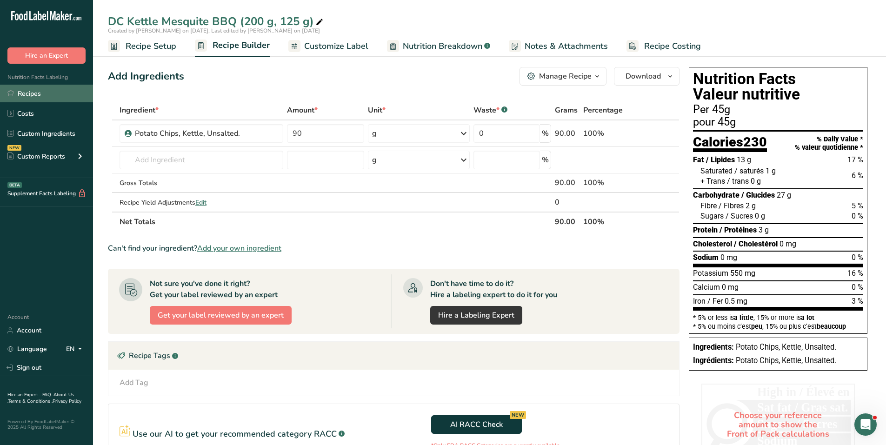
click at [39, 89] on link "Recipes" at bounding box center [46, 94] width 93 height 18
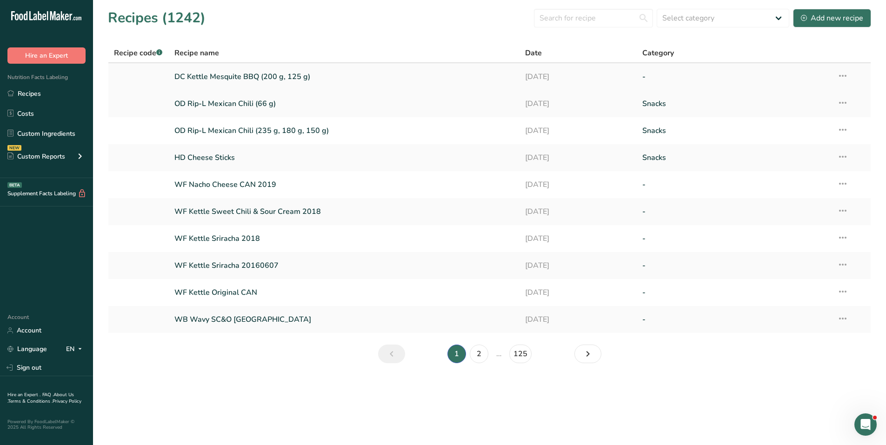
click at [260, 75] on link "DC Kettle Mesquite BBQ (200 g, 125 g)" at bounding box center [344, 77] width 340 height 20
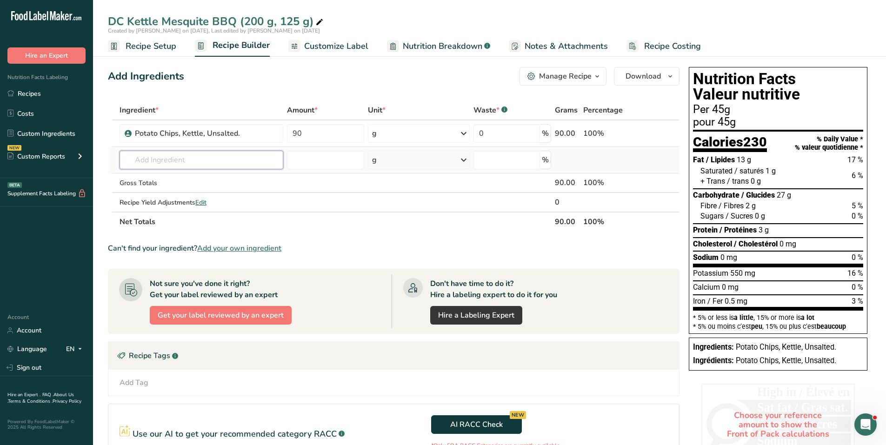
click at [146, 160] on input "text" at bounding box center [202, 160] width 164 height 19
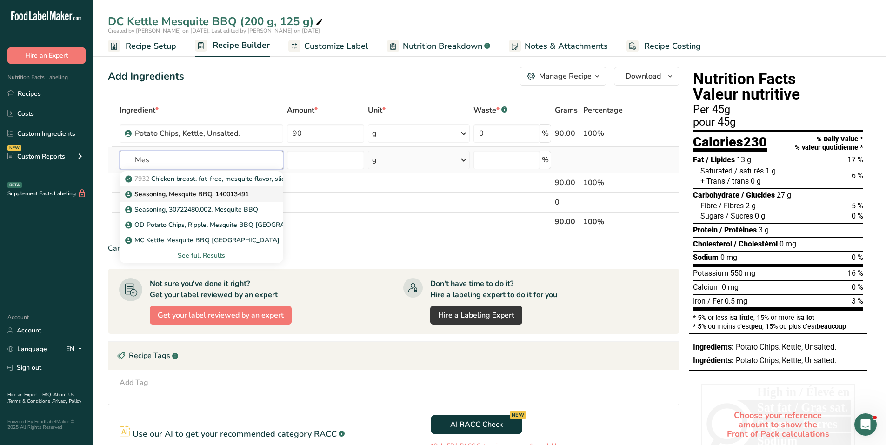
type input "Mes"
click at [156, 194] on p "Seasoning, Mesquite BBQ, 140013491" at bounding box center [188, 194] width 122 height 10
type input "Seasoning, Mesquite BBQ, 140013491"
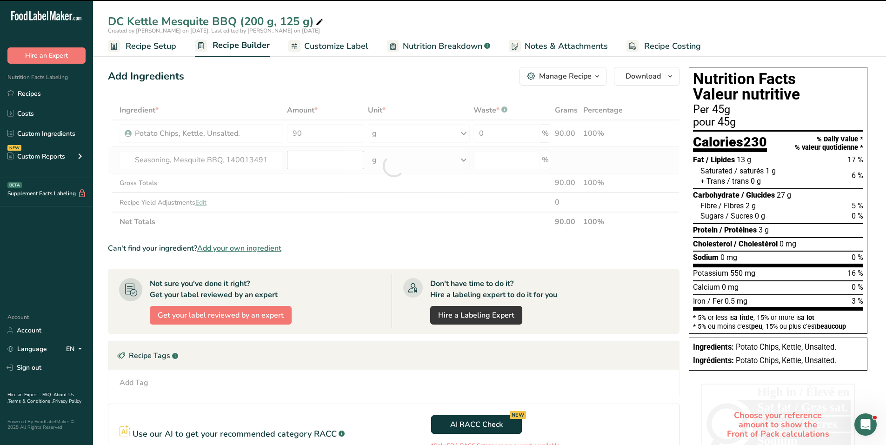
type input "0"
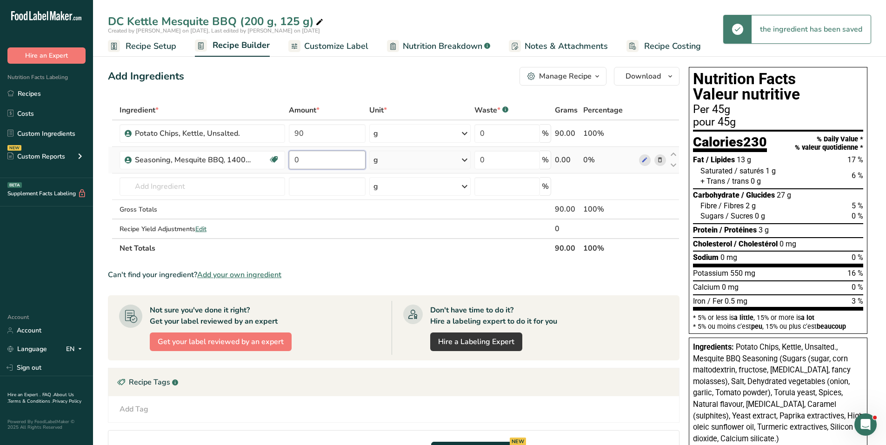
click at [311, 157] on input "0" at bounding box center [327, 160] width 77 height 19
drag, startPoint x: 311, startPoint y: 157, endPoint x: 292, endPoint y: 157, distance: 19.1
click at [292, 157] on input "0" at bounding box center [327, 160] width 77 height 19
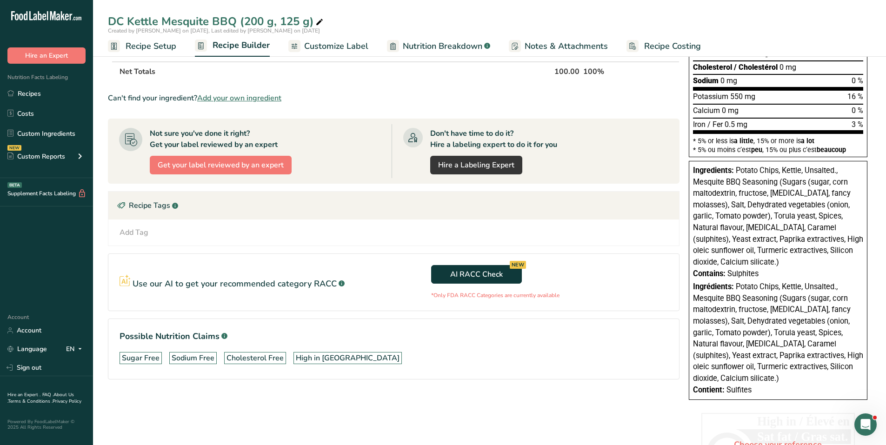
scroll to position [12, 0]
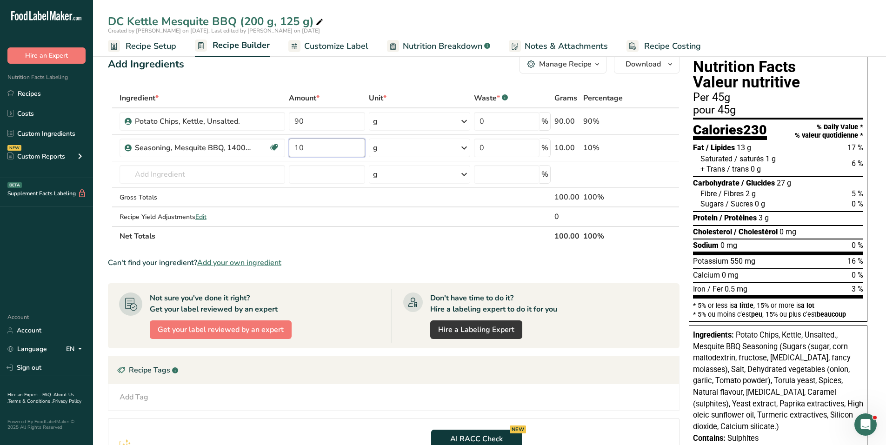
type input "10"
click at [147, 43] on span "Recipe Setup" at bounding box center [151, 46] width 51 height 13
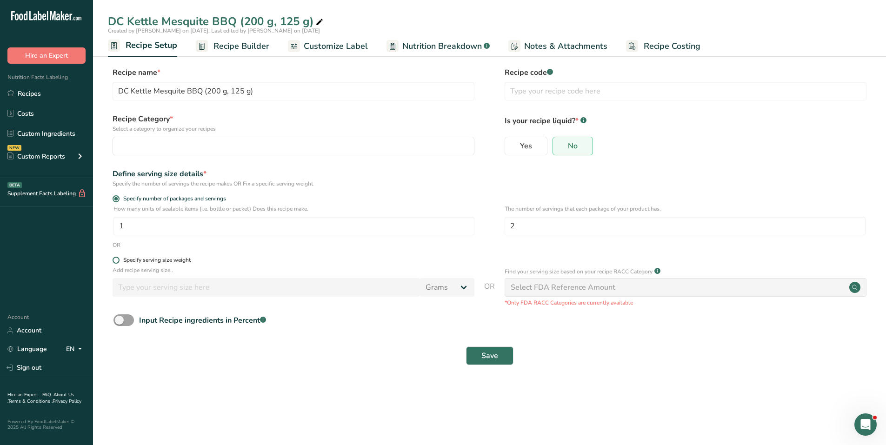
click at [114, 260] on span at bounding box center [116, 260] width 7 height 7
click at [114, 260] on input "Specify serving size weight" at bounding box center [116, 260] width 6 height 6
radio input "true"
radio input "false"
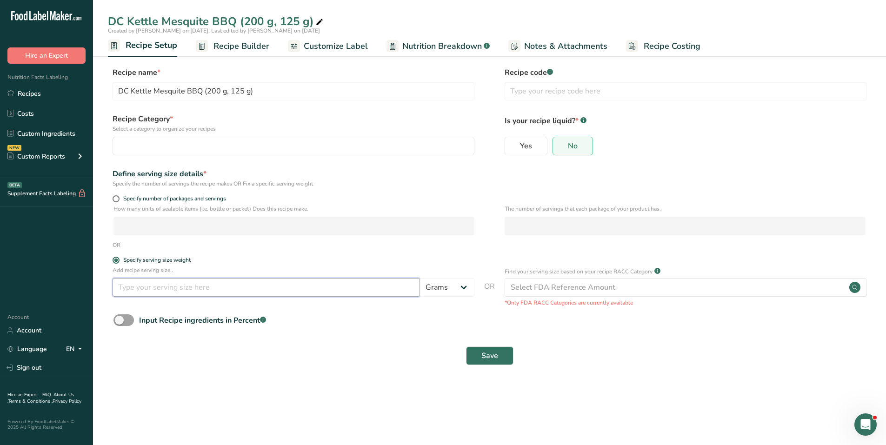
click at [136, 283] on input "number" at bounding box center [266, 287] width 307 height 19
type input "50"
click at [579, 288] on div "Select FDA Reference Amount" at bounding box center [563, 287] width 105 height 11
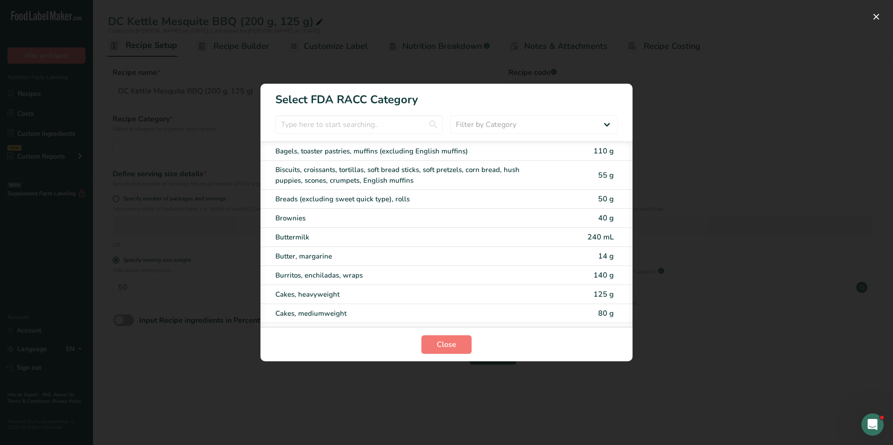
click at [641, 46] on div "RACC Category Selection Modal" at bounding box center [446, 222] width 893 height 445
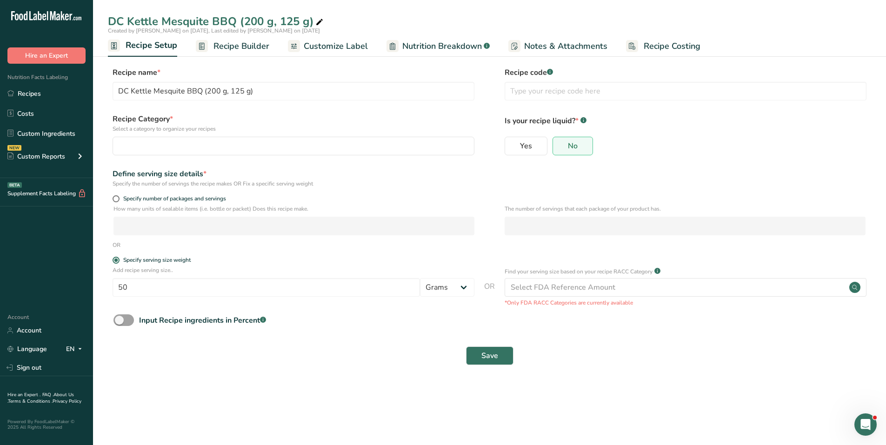
click at [234, 48] on span "Recipe Builder" at bounding box center [241, 46] width 56 height 13
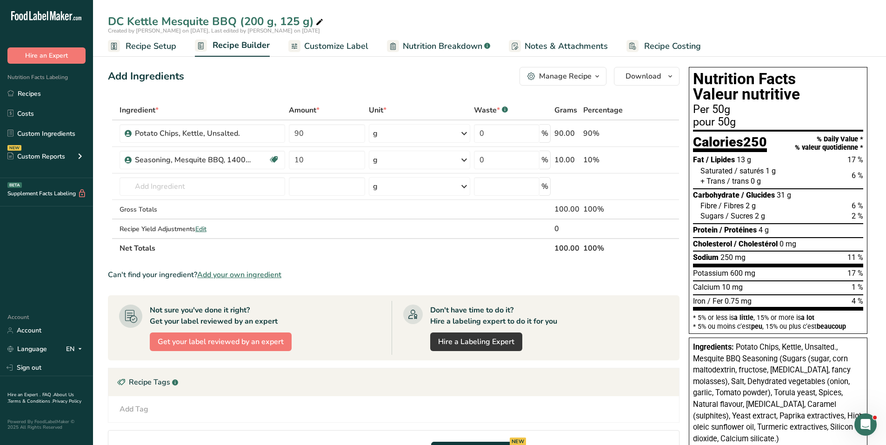
click at [339, 47] on span "Customize Label" at bounding box center [336, 46] width 64 height 13
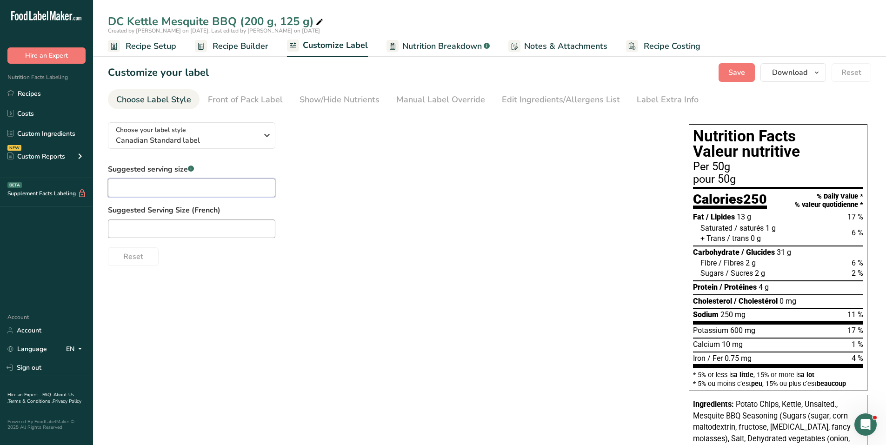
click at [169, 184] on input "text" at bounding box center [191, 188] width 167 height 19
click at [143, 44] on span "Recipe Setup" at bounding box center [151, 46] width 51 height 13
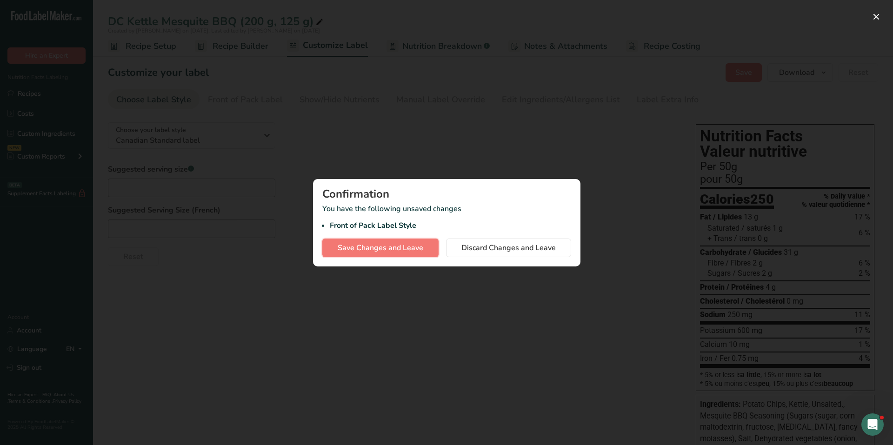
click at [407, 247] on span "Save Changes and Leave" at bounding box center [381, 247] width 86 height 11
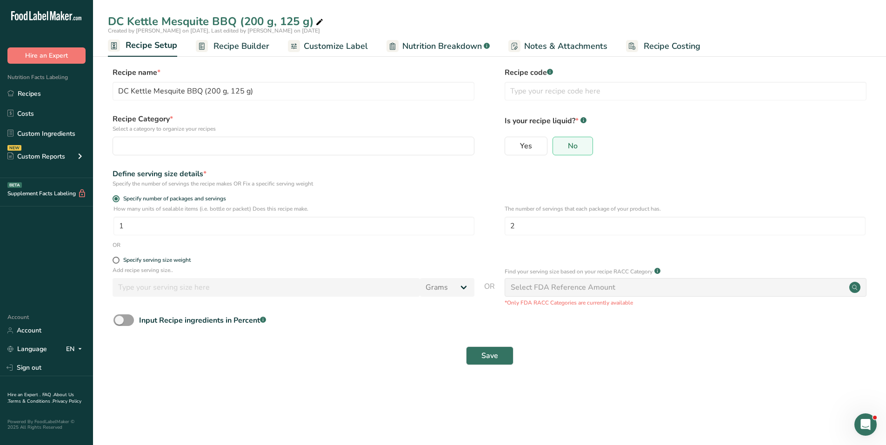
click at [242, 46] on span "Recipe Builder" at bounding box center [241, 46] width 56 height 13
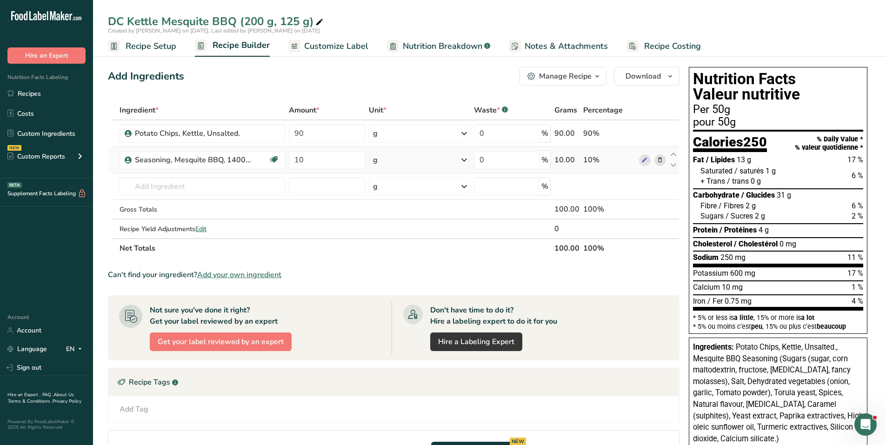
click at [659, 162] on icon at bounding box center [660, 160] width 7 height 10
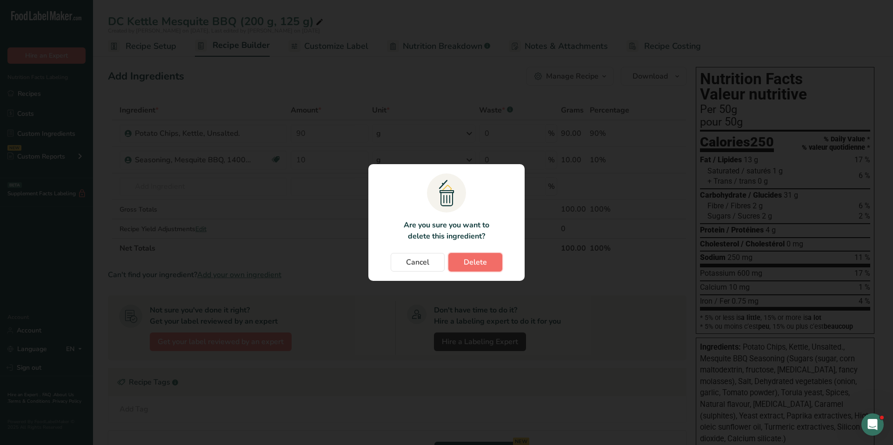
click at [465, 258] on span "Delete" at bounding box center [475, 262] width 23 height 11
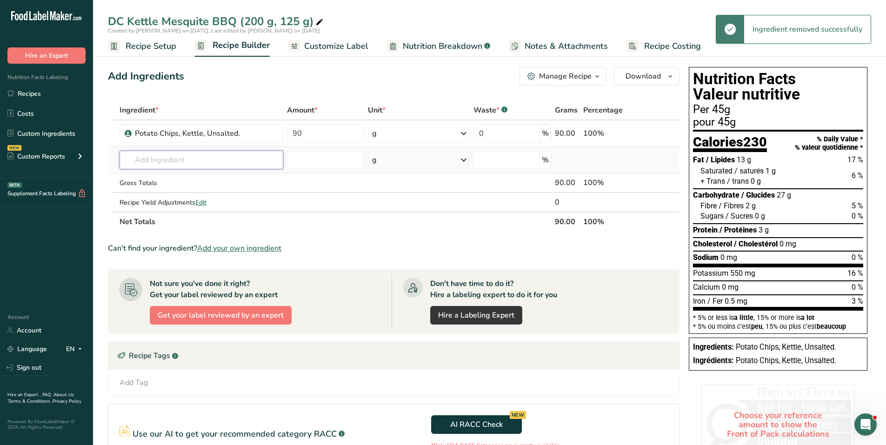
click at [151, 157] on input "text" at bounding box center [202, 160] width 164 height 19
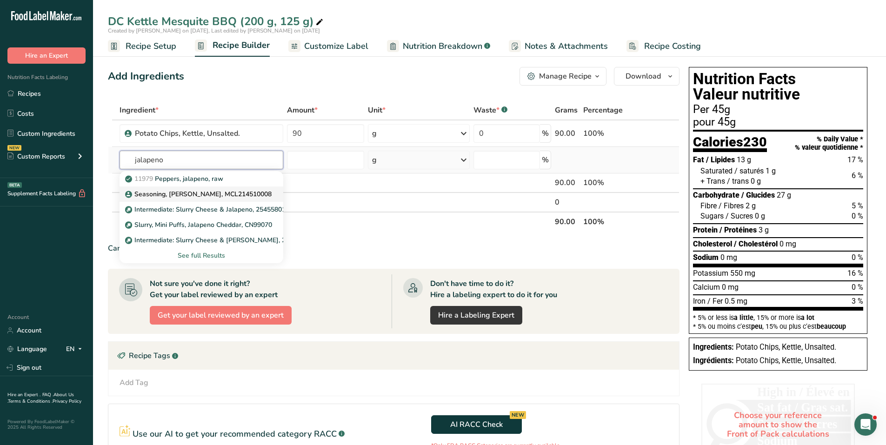
type input "jalapeno"
click at [179, 191] on p "Seasoning, [PERSON_NAME], MCL214510008" at bounding box center [199, 194] width 145 height 10
type input "Seasoning, [PERSON_NAME], MCL214510008"
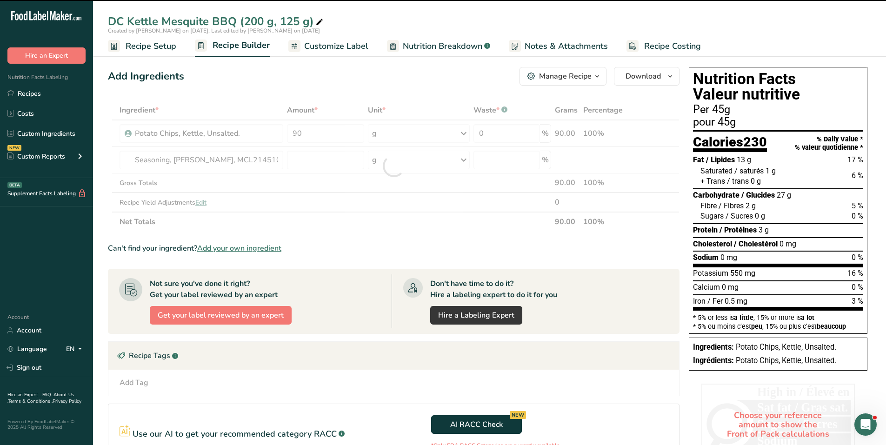
type input "0"
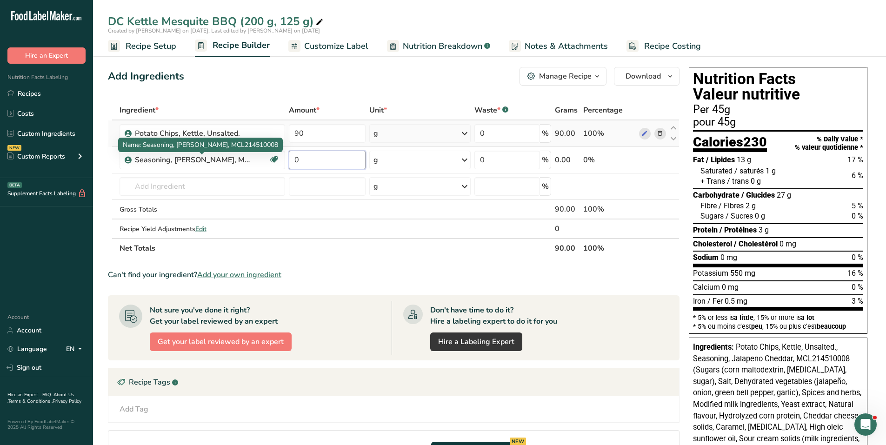
drag, startPoint x: 314, startPoint y: 157, endPoint x: 293, endPoint y: 147, distance: 23.9
click at [238, 157] on tr "Seasoning, Jalapeno Cheddar, MCL214510008 Gluten free Vegetarian Kosher Dairy 0…" at bounding box center [393, 160] width 571 height 27
type input "9.4"
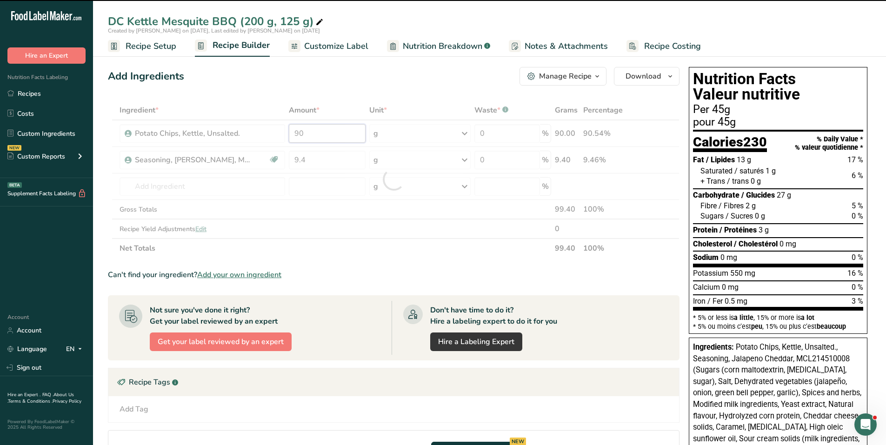
click at [303, 131] on input "90" at bounding box center [327, 133] width 77 height 19
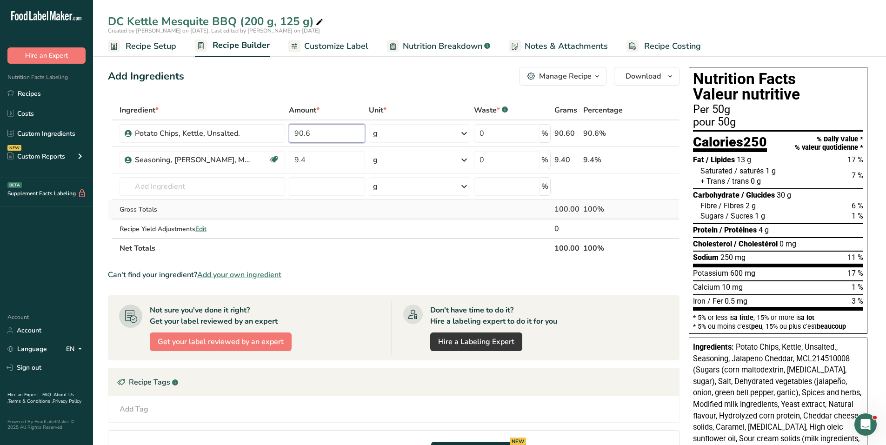
type input "90.6"
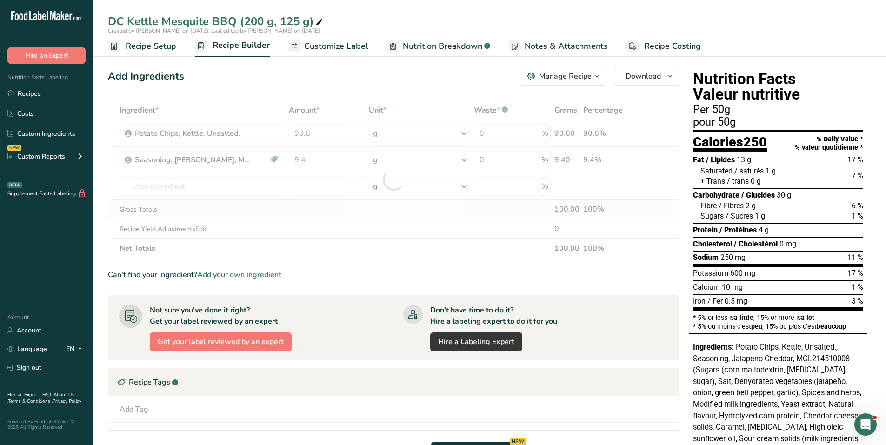
click at [314, 200] on div "Ingredient * Amount * Unit * Waste * .a-a{fill:#347362;}.b-a{fill:#fff;} Grams …" at bounding box center [394, 179] width 572 height 158
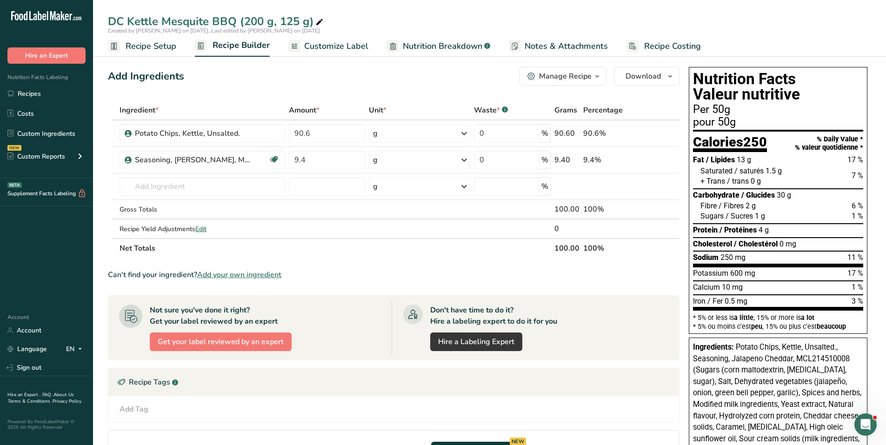
click at [317, 20] on icon at bounding box center [319, 22] width 8 height 13
drag, startPoint x: 166, startPoint y: 19, endPoint x: 236, endPoint y: 22, distance: 70.3
click at [236, 22] on input "DC Kettle Mesquite BBQ (200 g, 125 g)" at bounding box center [489, 21] width 763 height 17
click at [260, 20] on input "DC Kettle Jalapeno Cheddar (200 g, 125 g)" at bounding box center [489, 21] width 763 height 17
type input "DC Kettle Jalapeno Cheddar (525 g, 280 g, 200 g, 125 g)"
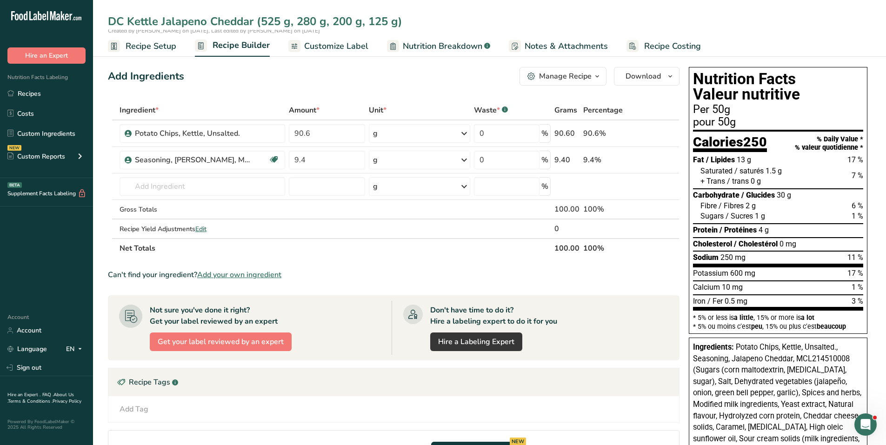
click at [148, 41] on span "Recipe Setup" at bounding box center [151, 46] width 51 height 13
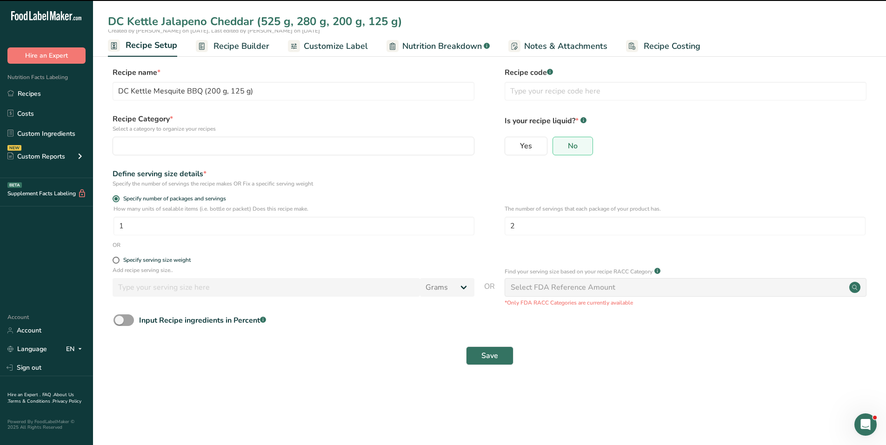
type input "DC Kettle Jalapeno Cheddar (525 g, 280 g, 200 g, 125 g)"
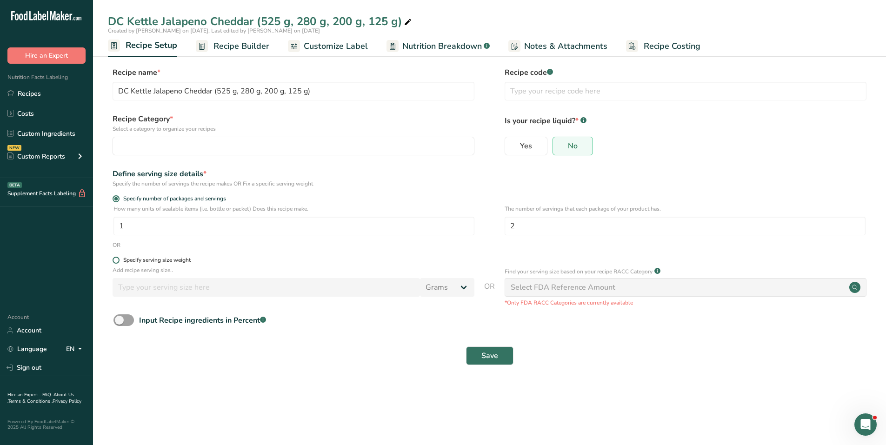
click at [120, 260] on span "Specify serving size weight" at bounding box center [155, 260] width 71 height 7
click at [119, 260] on input "Specify serving size weight" at bounding box center [116, 260] width 6 height 6
radio input "true"
radio input "false"
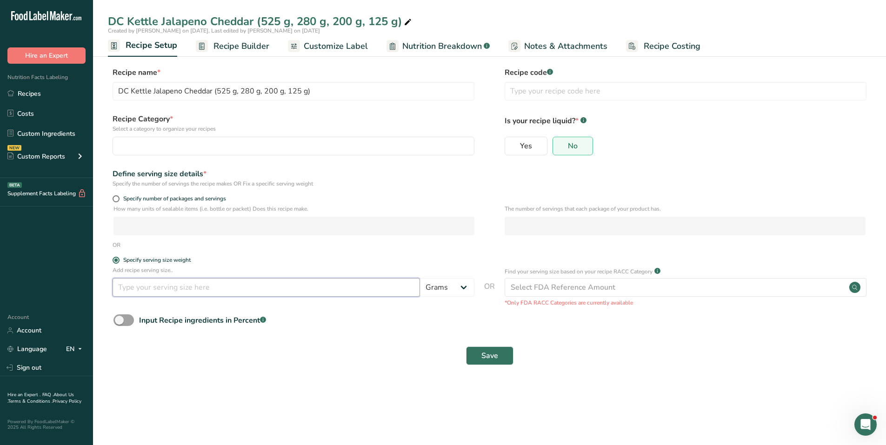
click at [137, 286] on input "number" at bounding box center [266, 287] width 307 height 19
type input "50"
click at [483, 353] on span "Save" at bounding box center [489, 355] width 17 height 11
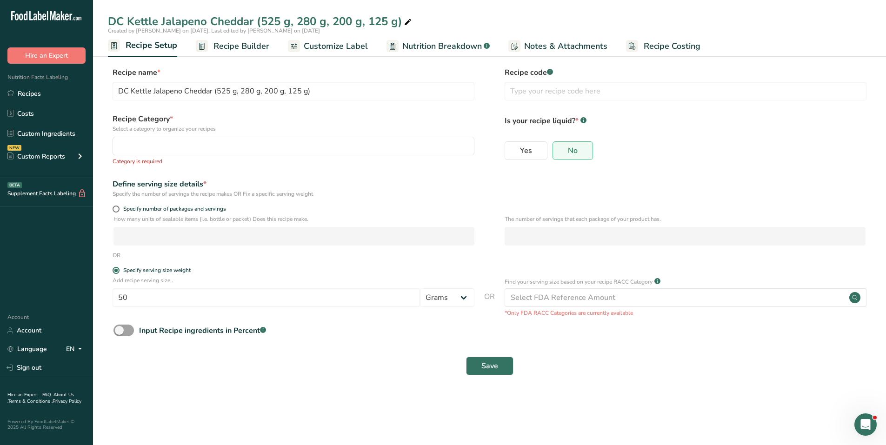
click at [327, 46] on span "Customize Label" at bounding box center [336, 46] width 64 height 13
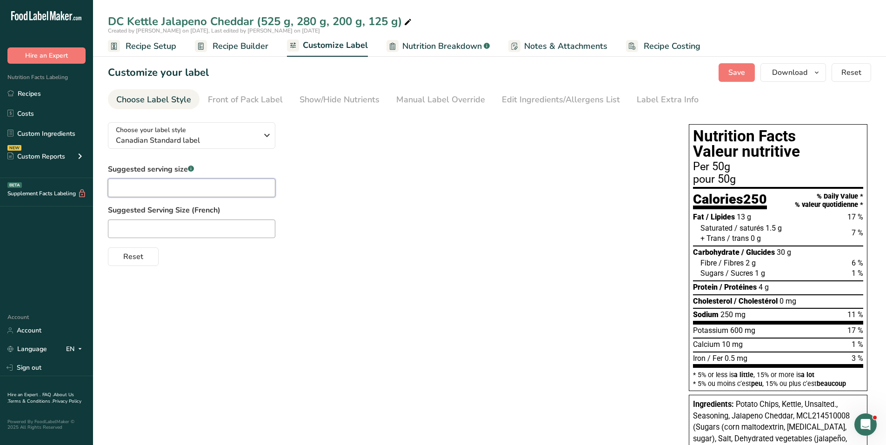
click at [176, 184] on input "text" at bounding box center [191, 188] width 167 height 19
click at [150, 190] on input "text" at bounding box center [191, 188] width 167 height 19
type input "about 22 chips"
click at [152, 224] on input "text" at bounding box center [191, 229] width 167 height 19
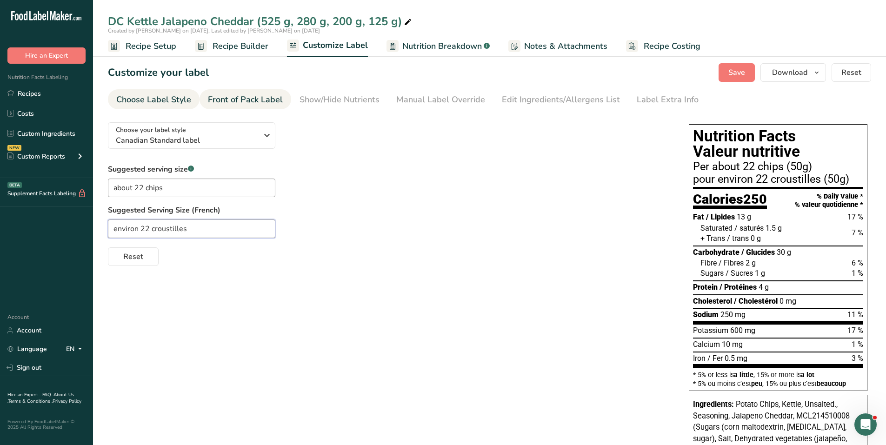
type input "environ 22 croustilles"
click at [267, 101] on div "Front of Pack Label" at bounding box center [245, 99] width 75 height 13
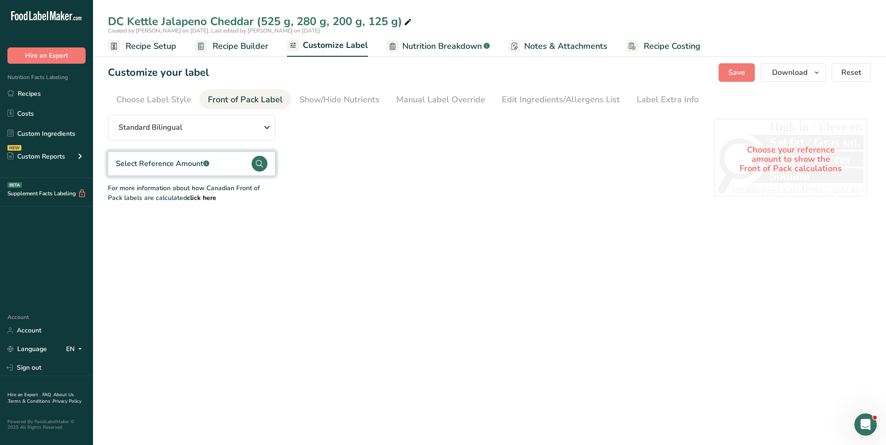
click at [260, 163] on circle at bounding box center [260, 164] width 16 height 16
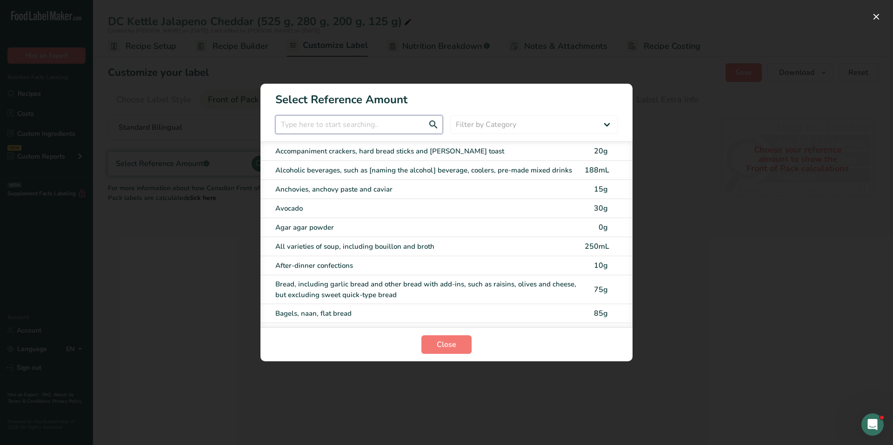
click at [310, 124] on input "FOP Category Selection Modal" at bounding box center [358, 124] width 167 height 19
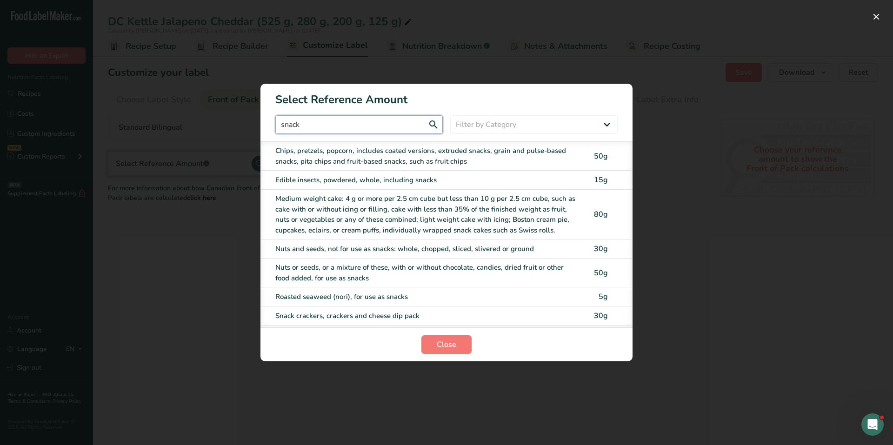
type input "snack"
click at [371, 150] on div "Chips, pretzels, popcorn, includes coated versions, extruded snacks, grain and …" at bounding box center [427, 156] width 304 height 21
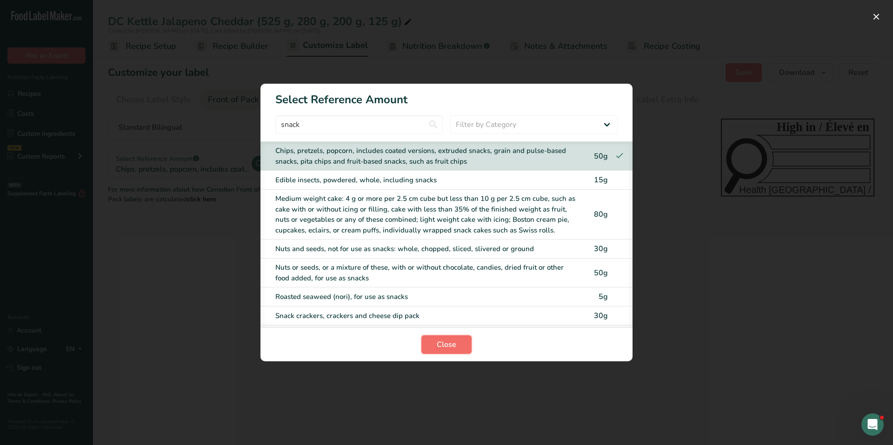
click at [447, 343] on span "Close" at bounding box center [447, 344] width 20 height 11
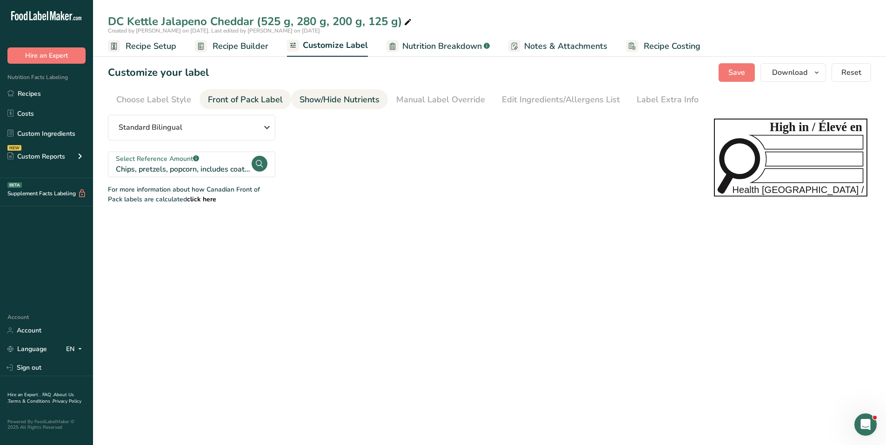
click at [358, 104] on div "Show/Hide Nutrients" at bounding box center [340, 99] width 80 height 13
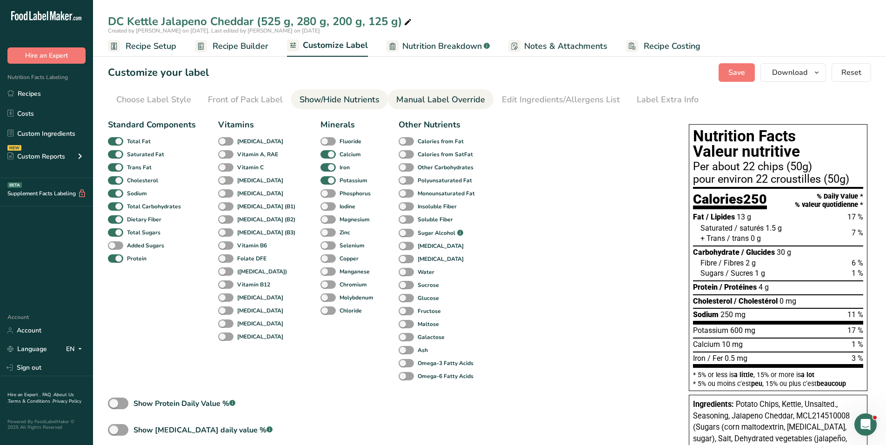
click at [434, 100] on div "Manual Label Override" at bounding box center [440, 99] width 89 height 13
type input "Per about 22 chips (50g)"
type input "pour environ 22 croustilles (50g)"
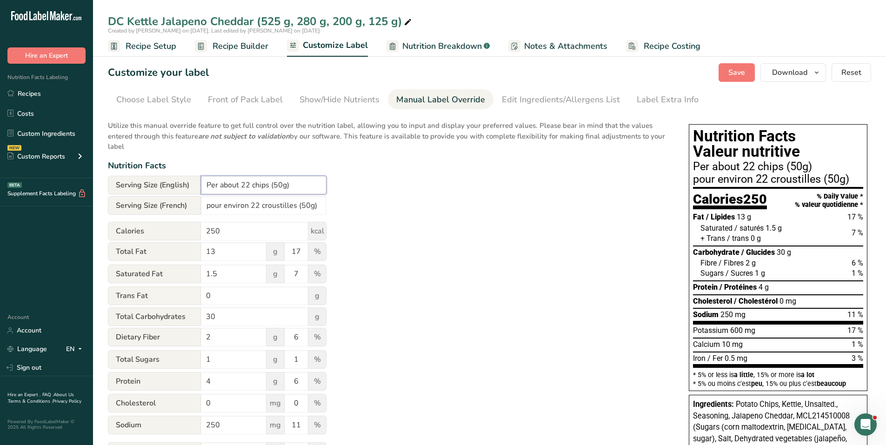
click at [282, 185] on input "Per about 22 chips (50g)" at bounding box center [264, 185] width 126 height 19
type input "Per about 22 chips (50 g)"
click at [309, 206] on input "pour environ 22 croustilles (50g)" at bounding box center [264, 205] width 126 height 19
type input "pour environ 22 croustilles (50 g)"
click at [530, 104] on div "Edit Ingredients/Allergens List" at bounding box center [561, 99] width 118 height 13
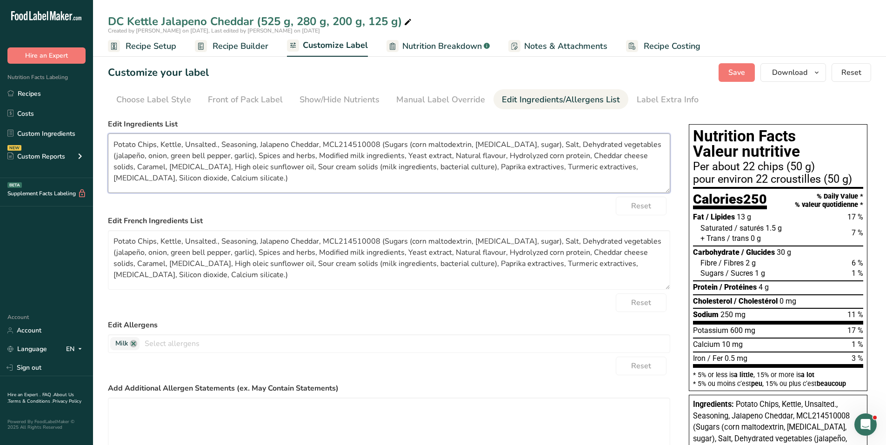
drag, startPoint x: 114, startPoint y: 144, endPoint x: 240, endPoint y: 194, distance: 135.7
click at [237, 193] on textarea "Potato Chips, Kettle, Unsalted., Seasoning, Jalapeno Cheddar, MCL214510008 (Sug…" at bounding box center [389, 163] width 562 height 60
paste textarea "es, Vegetable oil, Sugars (corn maltodextrin, dextrose, sugar), Salt, Dehydrate…"
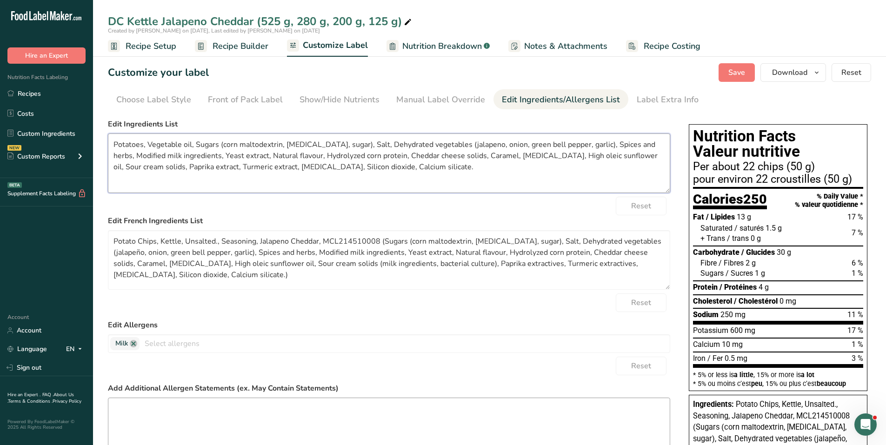
type textarea "Potatoes, Vegetable oil, Sugars (corn maltodextrin, [MEDICAL_DATA], sugar), Sal…"
drag, startPoint x: 113, startPoint y: 236, endPoint x: 250, endPoint y: 297, distance: 149.1
click at [249, 297] on form "Edit Ingredients List Potatoes, Vegetable oil, Sugars (corn maltodextrin, dextr…" at bounding box center [389, 316] width 562 height 394
paste textarea "mmes de terre, Huile végétale, Sucres (maltodextrine de maïs, dextrose, sucre),…"
type textarea "Pommes de terre, Huile végétale, Sucres (maltodextrine de maïs, [MEDICAL_DATA],…"
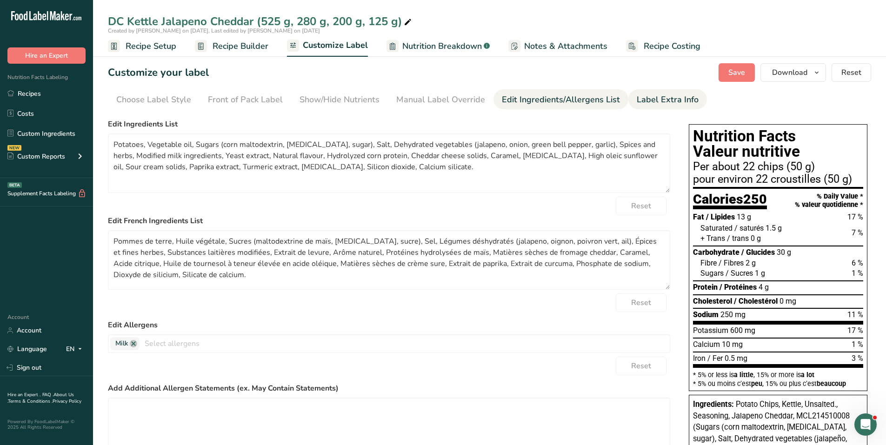
click at [664, 103] on div "Label Extra Info" at bounding box center [668, 99] width 62 height 13
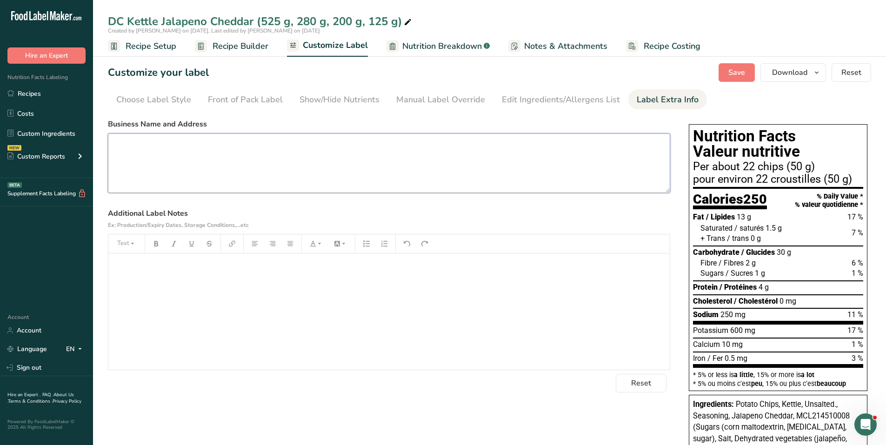
click at [178, 156] on textarea at bounding box center [389, 163] width 562 height 60
click at [132, 285] on div "﻿" at bounding box center [388, 311] width 561 height 116
click at [560, 233] on div "Additional Label Notes Ex: Production/Expiry Dates, Storage Conditions,...etc T…" at bounding box center [389, 289] width 562 height 162
click at [415, 102] on div "Manual Label Override" at bounding box center [440, 99] width 89 height 13
type input "Per about 22 chips (50g)"
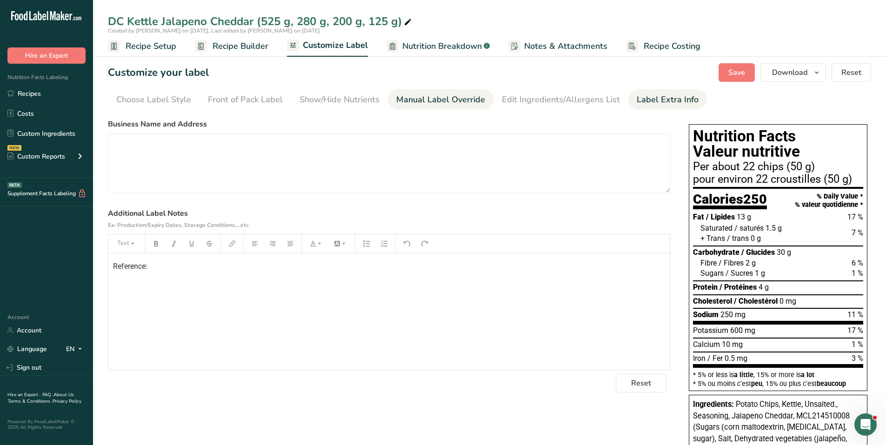
type input "pour environ 22 croustilles (50g)"
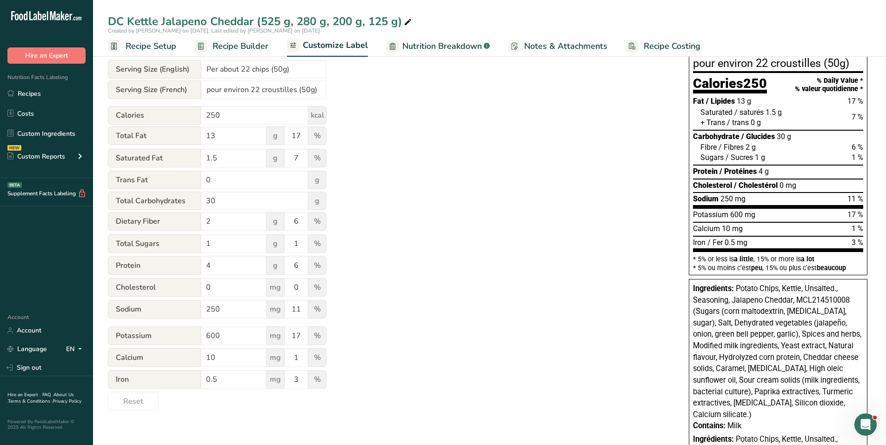
scroll to position [93, 0]
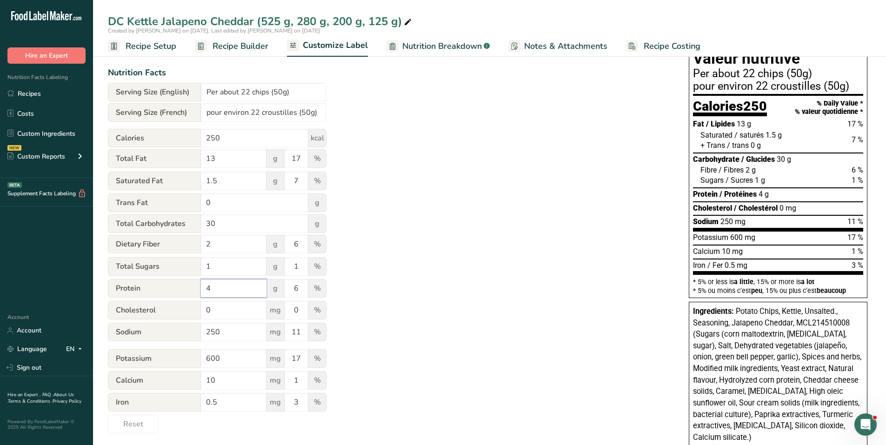
drag, startPoint x: 222, startPoint y: 287, endPoint x: 205, endPoint y: 286, distance: 17.3
click at [205, 286] on input "4" at bounding box center [234, 288] width 66 height 19
type input "3"
click at [224, 359] on input "600" at bounding box center [234, 358] width 66 height 19
drag, startPoint x: 224, startPoint y: 359, endPoint x: 198, endPoint y: 357, distance: 25.7
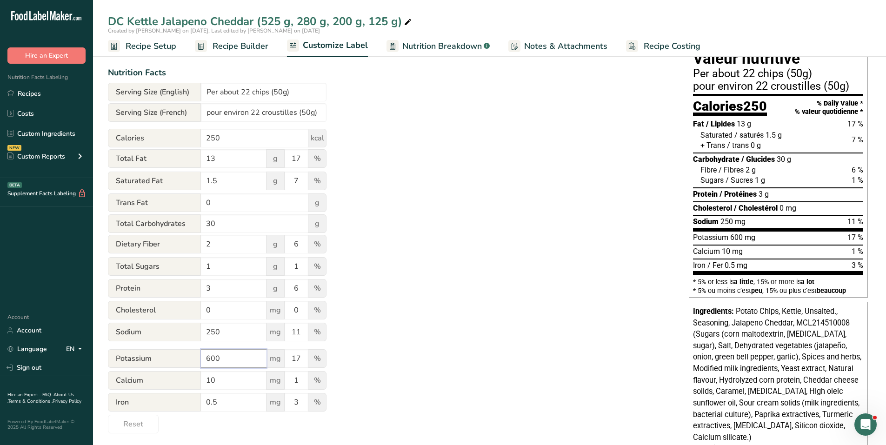
click at [197, 359] on div "Potassium 600 mg 17 %" at bounding box center [217, 359] width 219 height 20
type input "750"
click at [241, 322] on form "Serving Size (English) Per about 22 chips (50g) Serving Size (French) pour envi…" at bounding box center [217, 258] width 219 height 351
click at [460, 279] on div "Utilize this manual override feature to get full control over the nutrition lab…" at bounding box center [389, 228] width 562 height 412
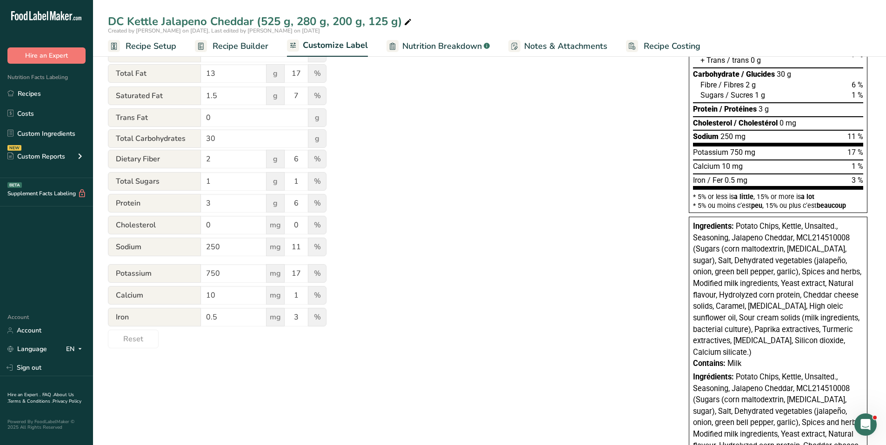
scroll to position [166, 0]
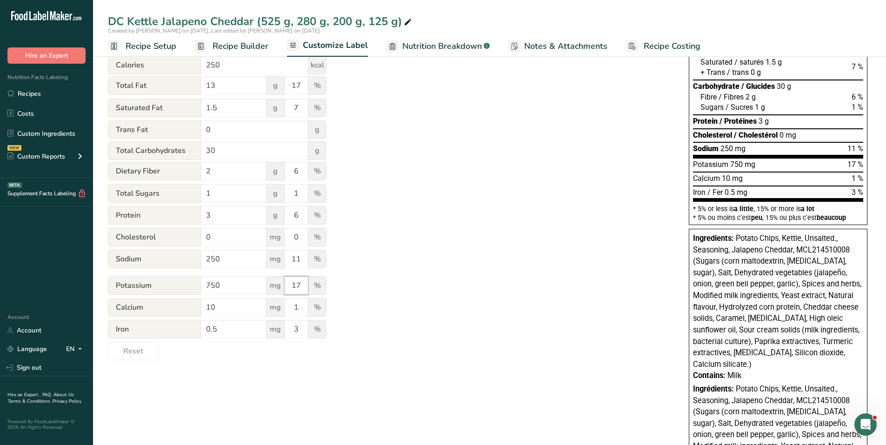
click at [303, 284] on input "17" at bounding box center [296, 285] width 23 height 19
click at [378, 272] on div "Utilize this manual override feature to get full control over the nutrition lab…" at bounding box center [389, 155] width 562 height 412
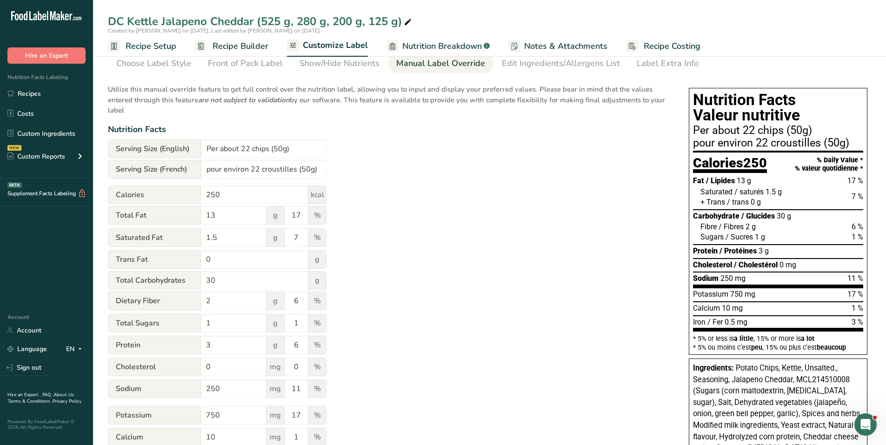
scroll to position [0, 0]
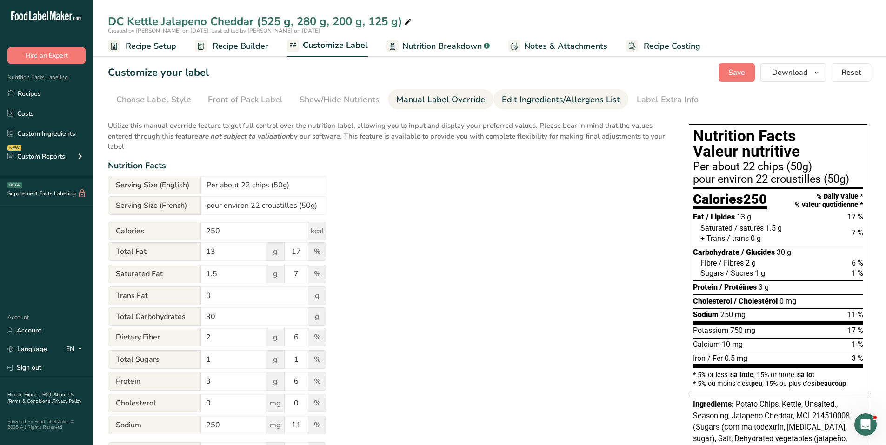
click at [548, 103] on div "Edit Ingredients/Allergens List" at bounding box center [561, 99] width 118 height 13
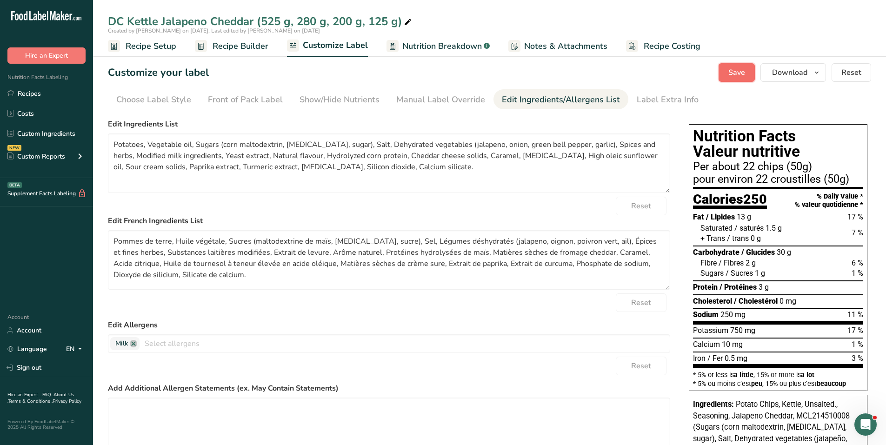
click at [726, 76] on button "Save" at bounding box center [737, 72] width 36 height 19
click at [418, 44] on span "Nutrition Breakdown" at bounding box center [442, 46] width 80 height 13
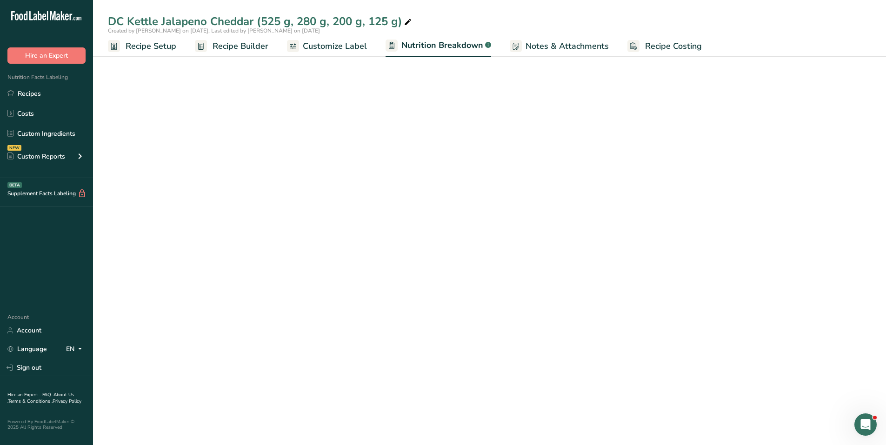
select select "Calories"
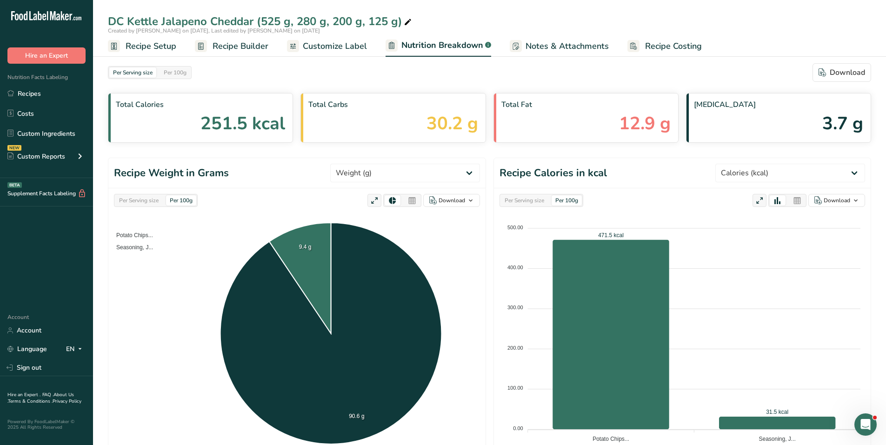
click at [320, 44] on span "Customize Label" at bounding box center [335, 46] width 64 height 13
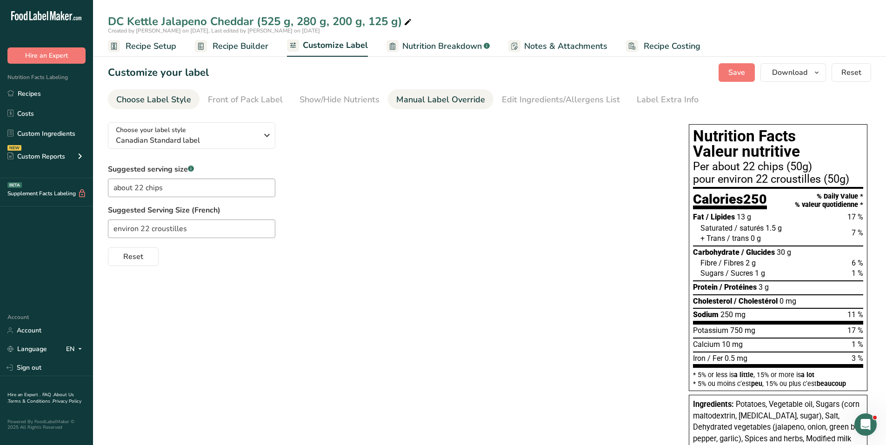
click at [447, 97] on div "Manual Label Override" at bounding box center [440, 99] width 89 height 13
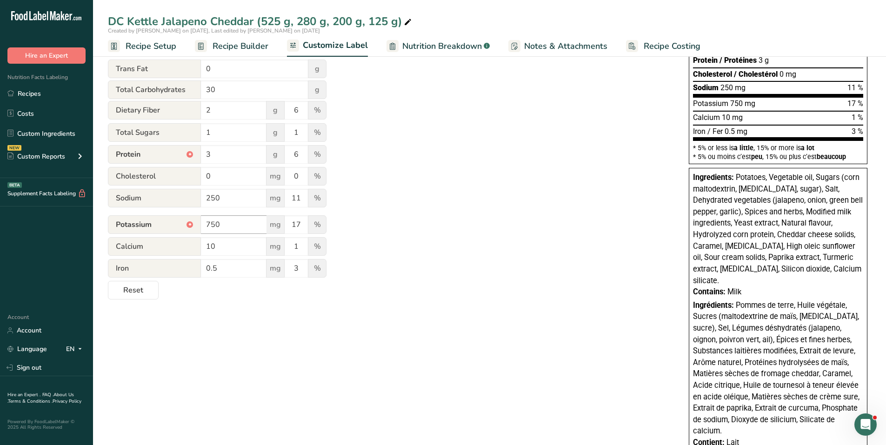
scroll to position [233, 0]
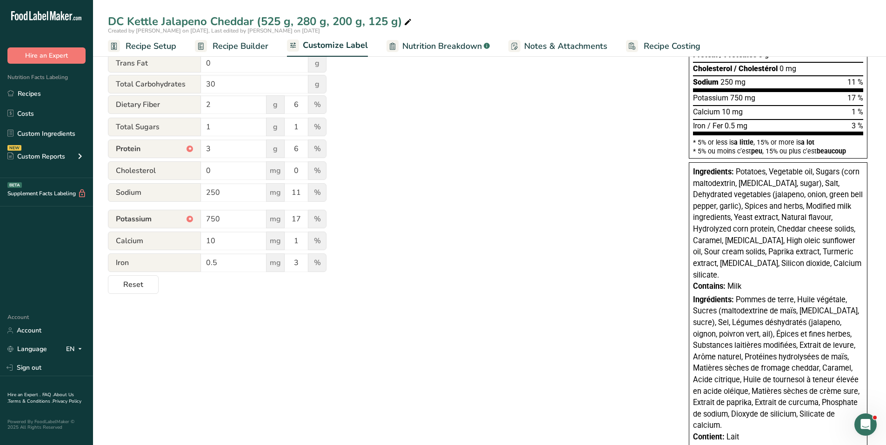
click at [191, 218] on body ".a-20{fill:#fff;} Hire an Expert Nutrition Facts Labeling Recipes Costs Custom …" at bounding box center [443, 127] width 886 height 721
drag, startPoint x: 289, startPoint y: 220, endPoint x: 307, endPoint y: 220, distance: 17.7
click at [307, 220] on input "17" at bounding box center [296, 219] width 23 height 19
type input "22"
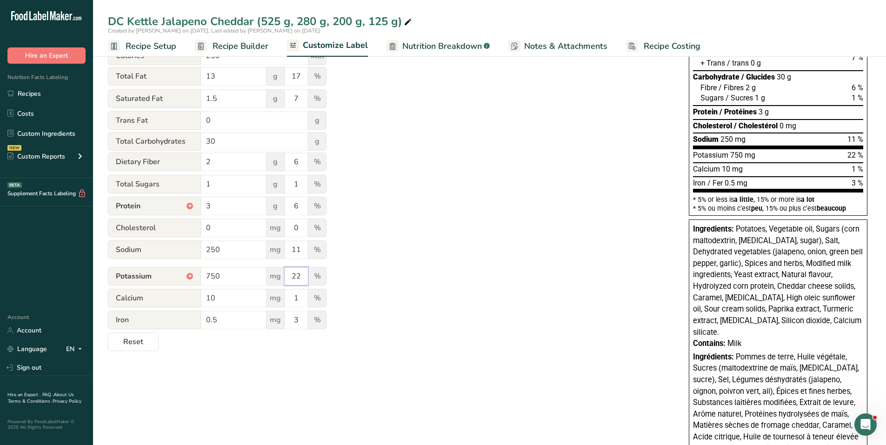
scroll to position [140, 0]
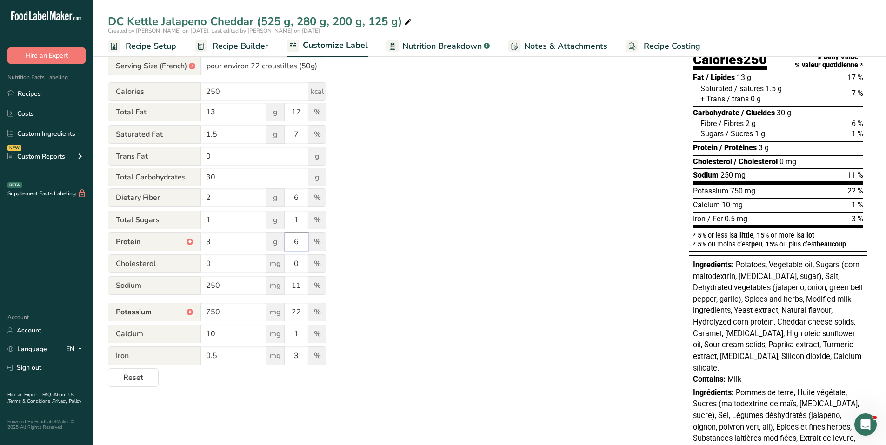
click at [298, 243] on input "6" at bounding box center [296, 242] width 23 height 19
type input "4"
click at [486, 237] on div "Utilize this manual override feature to get full control over the nutrition lab…" at bounding box center [389, 181] width 562 height 412
click at [478, 151] on div "Utilize this manual override feature to get full control over the nutrition lab…" at bounding box center [389, 181] width 562 height 412
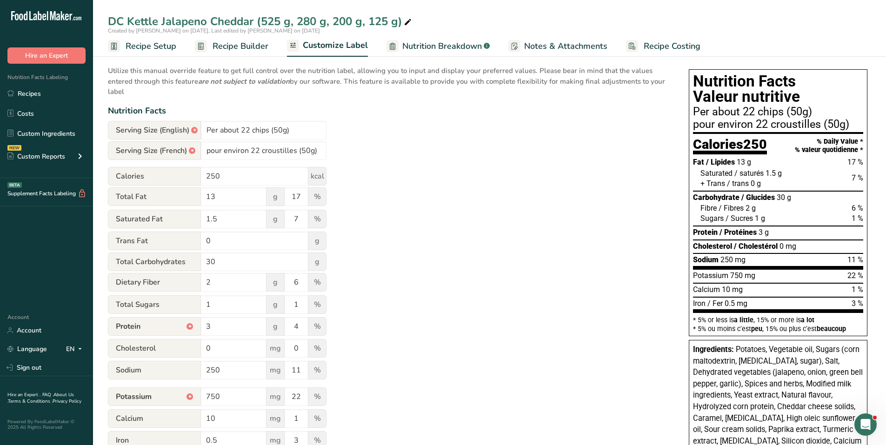
scroll to position [0, 0]
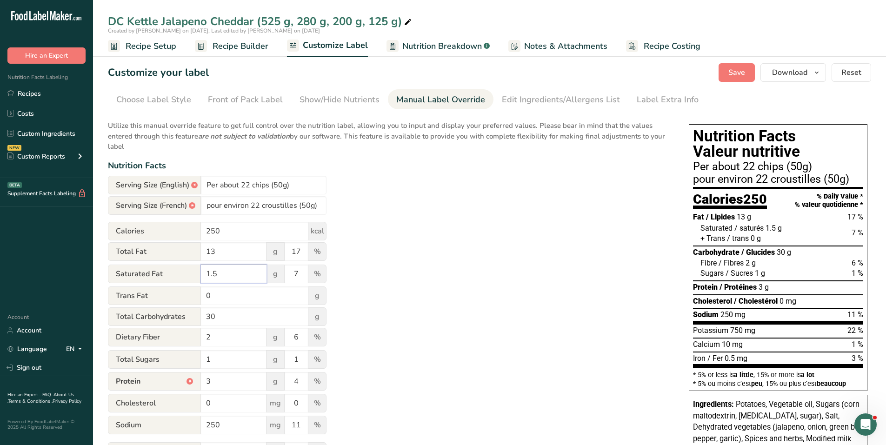
click at [228, 274] on input "1.5" at bounding box center [234, 274] width 66 height 19
type input "1"
click at [305, 272] on input "7" at bounding box center [296, 274] width 23 height 19
type input "5"
click at [389, 311] on div "Utilize this manual override feature to get full control over the nutrition lab…" at bounding box center [389, 321] width 562 height 412
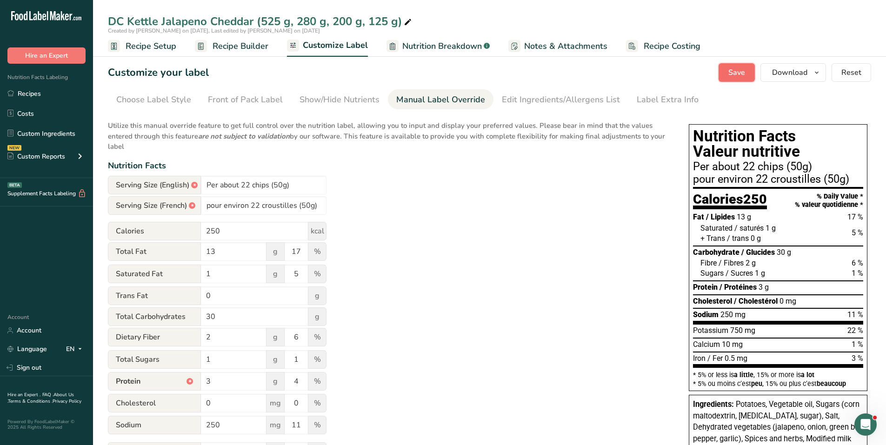
click at [734, 69] on span "Save" at bounding box center [736, 72] width 17 height 11
click at [647, 95] on div "Label Extra Info" at bounding box center [668, 99] width 62 height 13
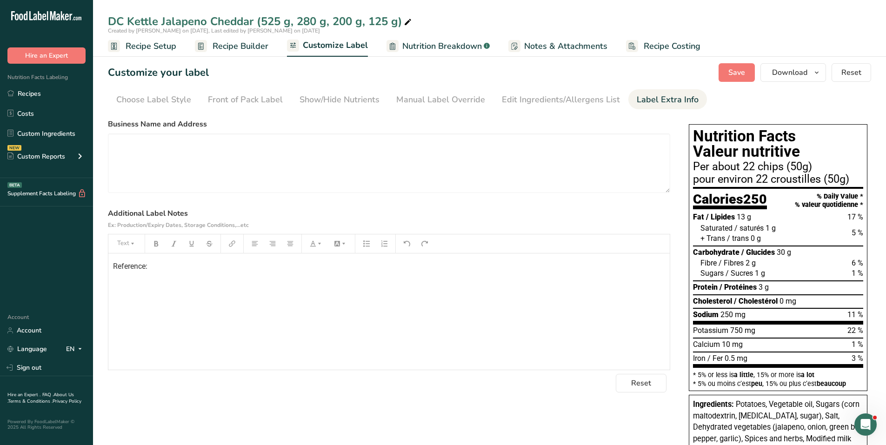
click at [164, 274] on div "Reference:" at bounding box center [388, 311] width 561 height 116
click at [159, 267] on p "Reference:" at bounding box center [389, 266] width 552 height 11
click at [207, 267] on span "MRK-42873393-0 (MCL214510008 @ 9.4%)." at bounding box center [219, 266] width 145 height 9
drag, startPoint x: 293, startPoint y: 265, endPoint x: 296, endPoint y: 270, distance: 5.8
click at [293, 264] on span "MRK-42873393-0 (MCL214510008 @ 9.4%)." at bounding box center [219, 266] width 145 height 9
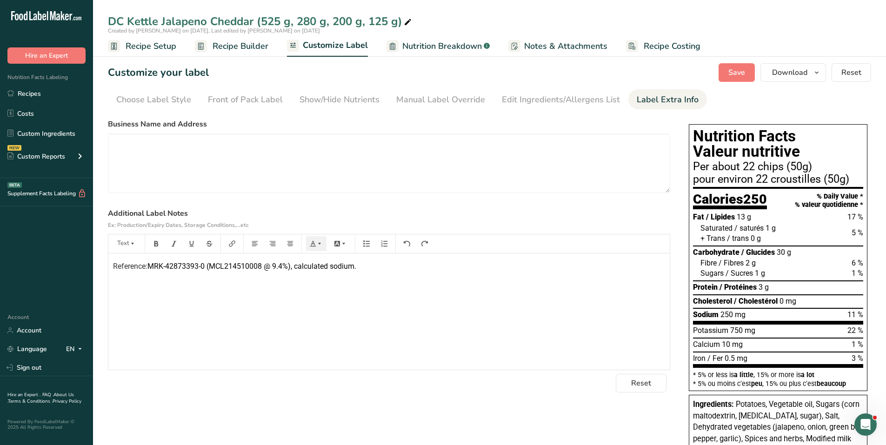
click at [360, 268] on p "Reference: MRK-42873393-0 (MCL214510008 @ 9.4%), calculated sodium." at bounding box center [389, 266] width 552 height 11
click at [730, 78] on button "Save" at bounding box center [737, 72] width 36 height 19
click at [807, 75] on span "Download" at bounding box center [789, 72] width 35 height 11
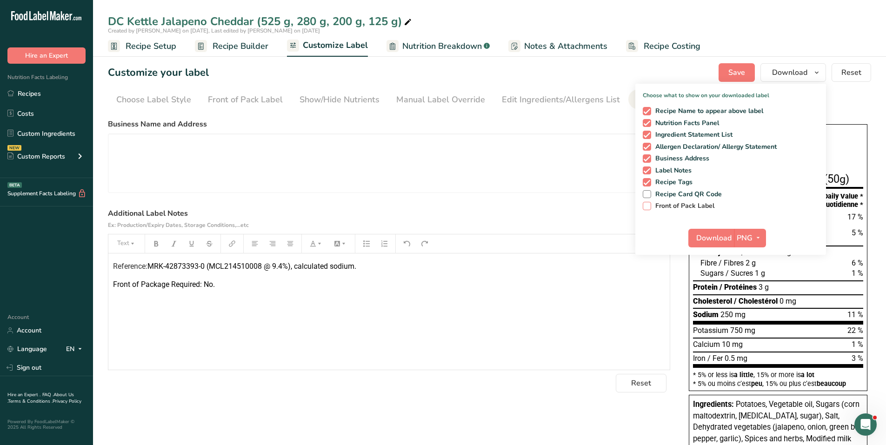
click at [651, 206] on span at bounding box center [647, 206] width 8 height 8
click at [649, 206] on input "Front of Pack Label" at bounding box center [646, 206] width 6 height 6
checkbox input "true"
click at [760, 238] on icon "button" at bounding box center [757, 238] width 7 height 12
click at [754, 302] on link "PDF" at bounding box center [751, 302] width 30 height 15
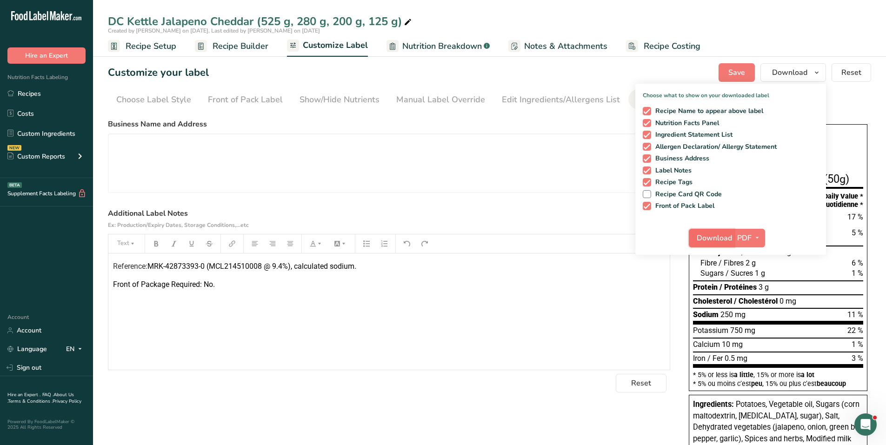
click at [720, 237] on span "Download" at bounding box center [714, 238] width 35 height 11
click at [814, 73] on icon "button" at bounding box center [816, 73] width 7 height 12
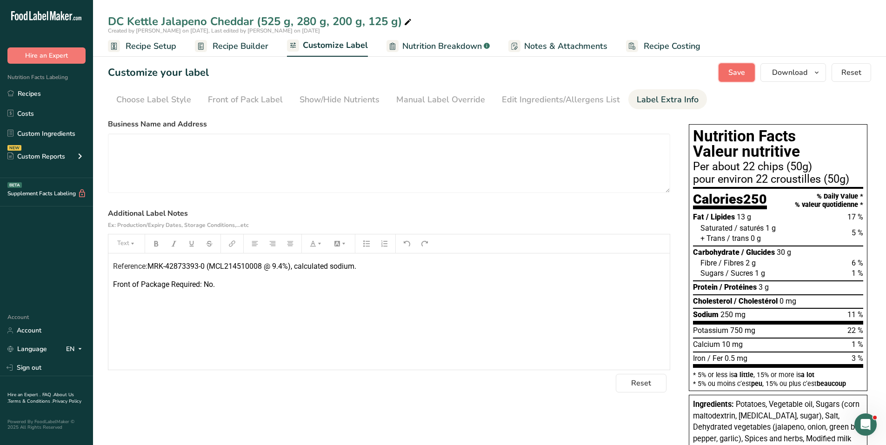
click at [740, 74] on span "Save" at bounding box center [736, 72] width 17 height 11
click at [164, 44] on span "Recipe Setup" at bounding box center [151, 46] width 51 height 13
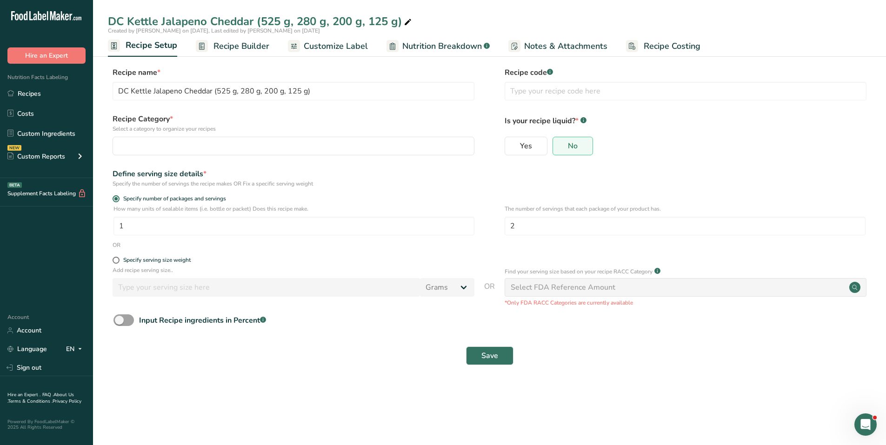
click at [220, 45] on span "Recipe Builder" at bounding box center [241, 46] width 56 height 13
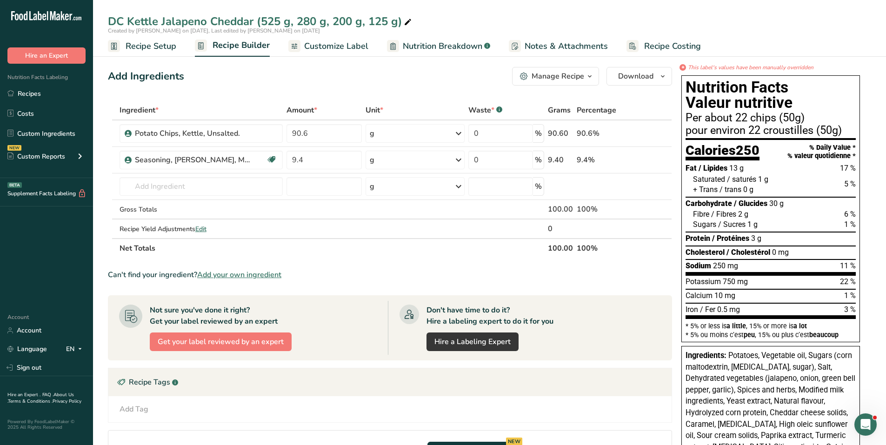
click at [587, 79] on icon "button" at bounding box center [589, 77] width 7 height 12
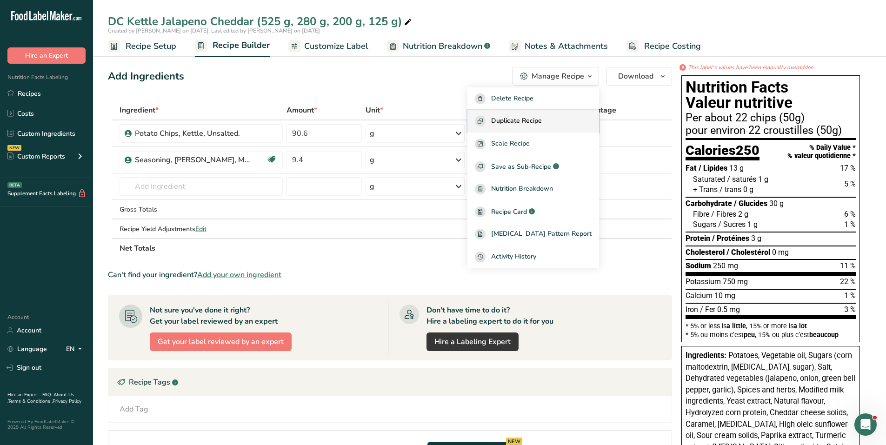
click at [536, 123] on span "Duplicate Recipe" at bounding box center [516, 121] width 51 height 11
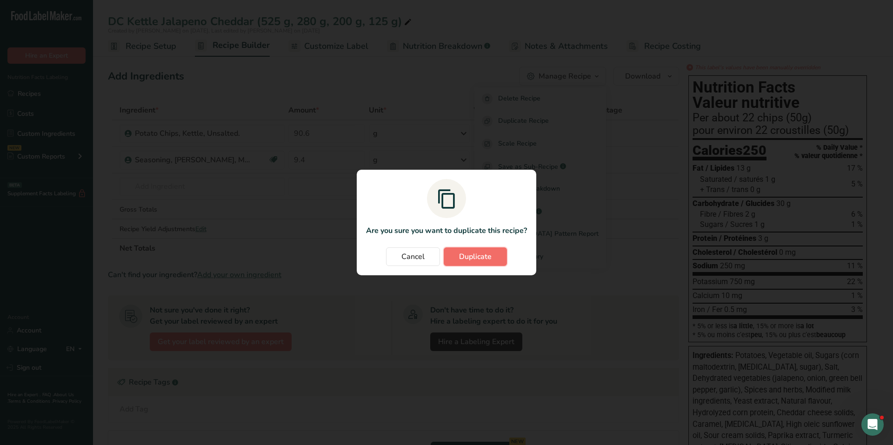
click at [466, 256] on span "Duplicate" at bounding box center [475, 256] width 33 height 11
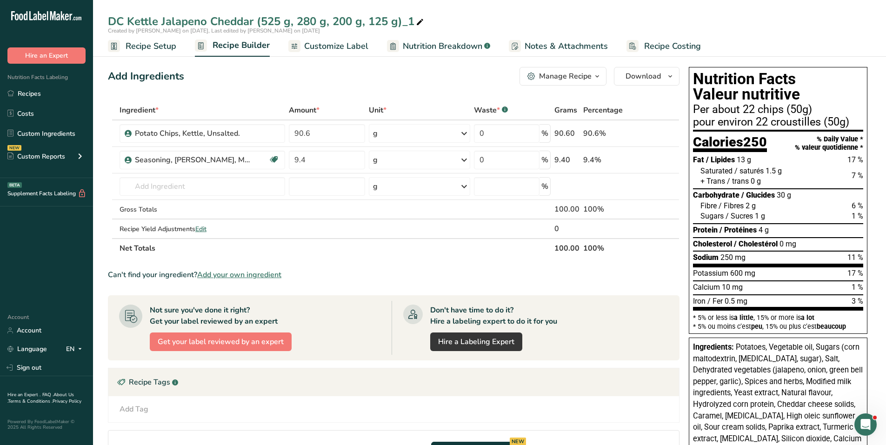
click at [420, 21] on icon at bounding box center [420, 22] width 8 height 13
drag, startPoint x: 265, startPoint y: 18, endPoint x: 282, endPoint y: 18, distance: 17.2
click at [282, 18] on input "DC Kettle Jalapeno Cheddar (525 g, 280 g, 200 g, 125 g)_1" at bounding box center [489, 21] width 763 height 17
drag, startPoint x: 289, startPoint y: 23, endPoint x: 427, endPoint y: 22, distance: 138.1
click at [427, 22] on input "DC Kettle Jalapeno Cheddar (66 g, 280 g, 200 g, 125 g)_1" at bounding box center [489, 21] width 763 height 17
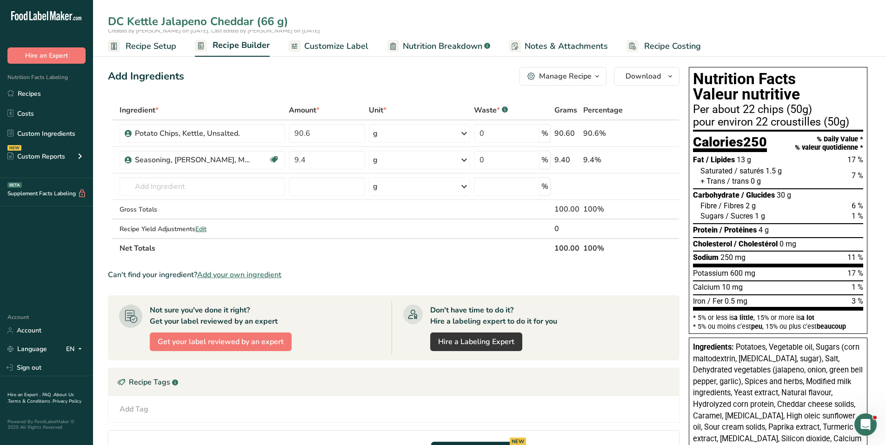
type input "DC Kettle Jalapeno Cheddar (66 g)"
click at [161, 50] on span "Recipe Setup" at bounding box center [151, 46] width 51 height 13
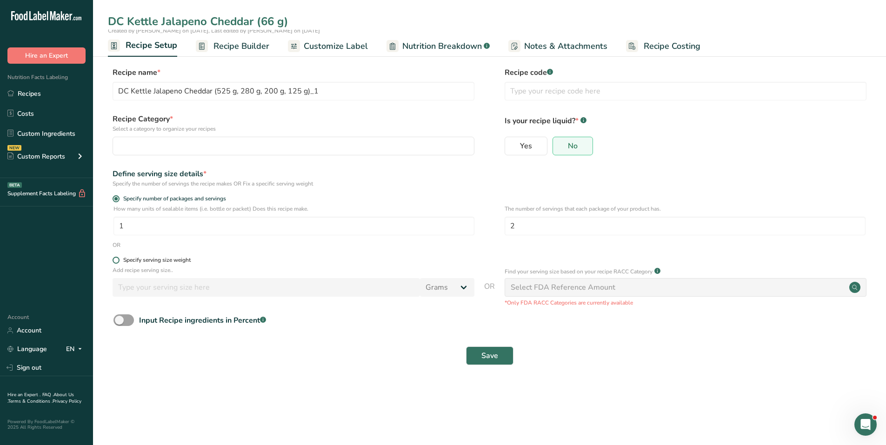
type input "DC Kettle Jalapeno Cheddar (66 g)"
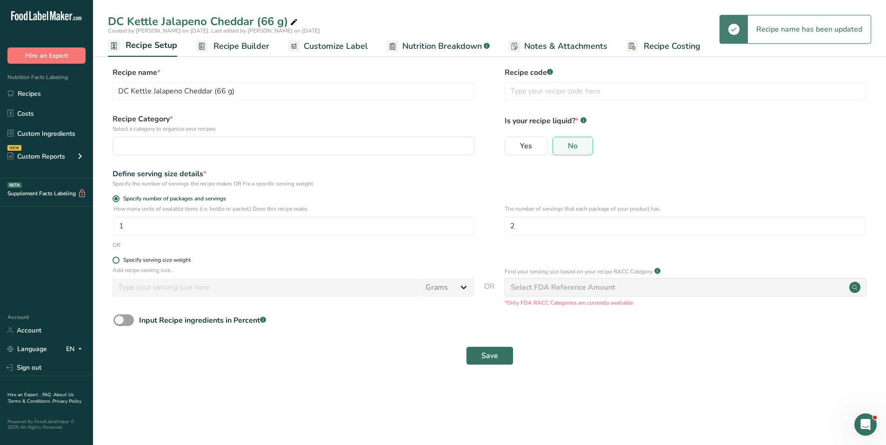
click at [117, 258] on span at bounding box center [116, 260] width 7 height 7
click at [117, 258] on input "Specify serving size weight" at bounding box center [116, 260] width 6 height 6
radio input "true"
radio input "false"
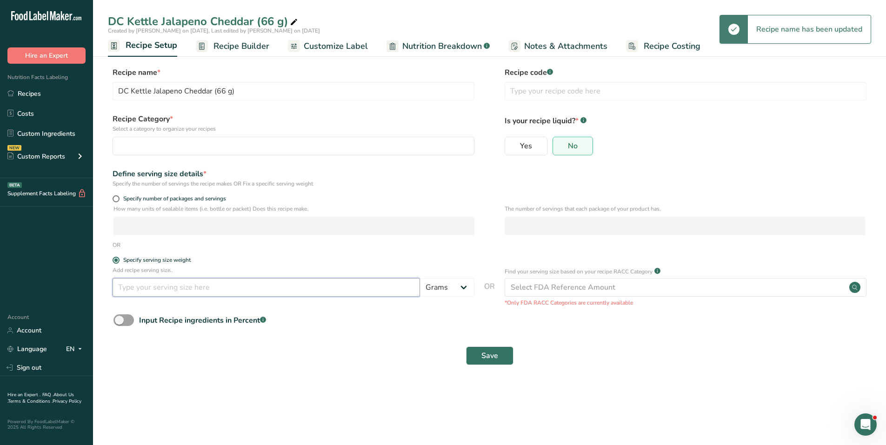
click at [135, 280] on input "number" at bounding box center [266, 287] width 307 height 19
type input "66"
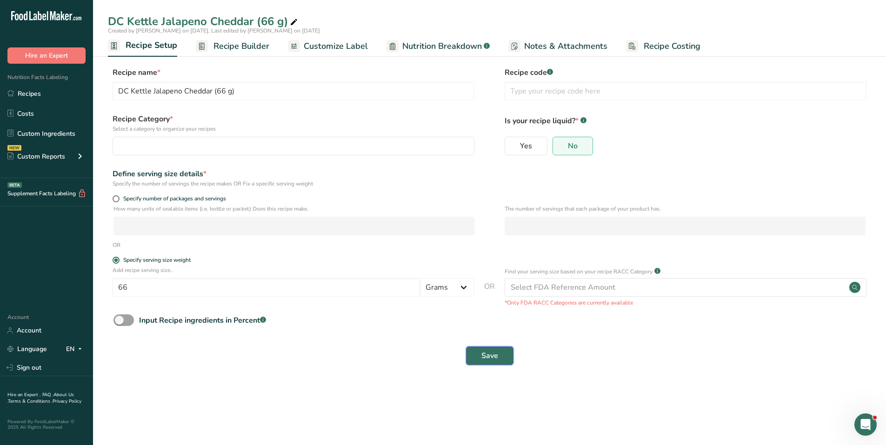
click at [486, 353] on span "Save" at bounding box center [489, 355] width 17 height 11
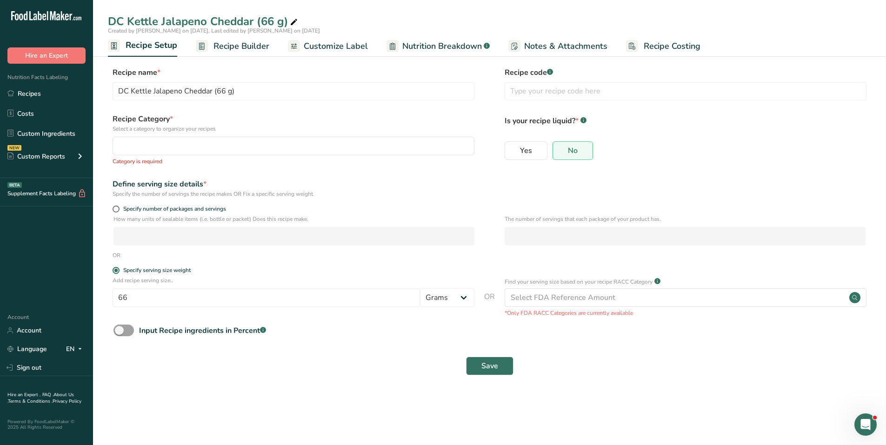
click at [329, 45] on span "Customize Label" at bounding box center [336, 46] width 64 height 13
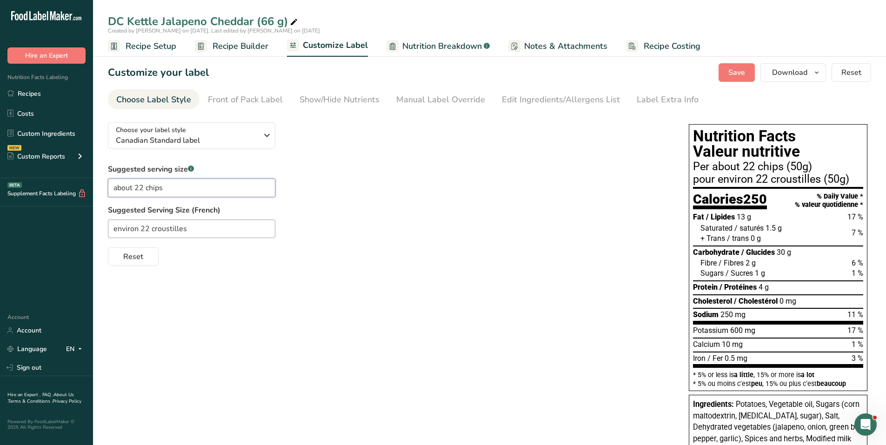
drag, startPoint x: 186, startPoint y: 189, endPoint x: 48, endPoint y: 179, distance: 138.0
click at [48, 179] on div ".a-20{fill:#fff;} Hire an Expert Nutrition Facts Labeling Recipes Costs Custom …" at bounding box center [443, 371] width 886 height 743
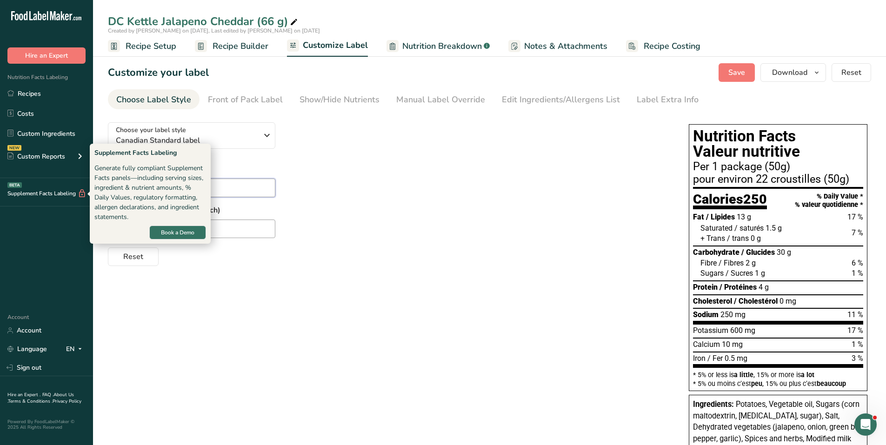
type input "1 package"
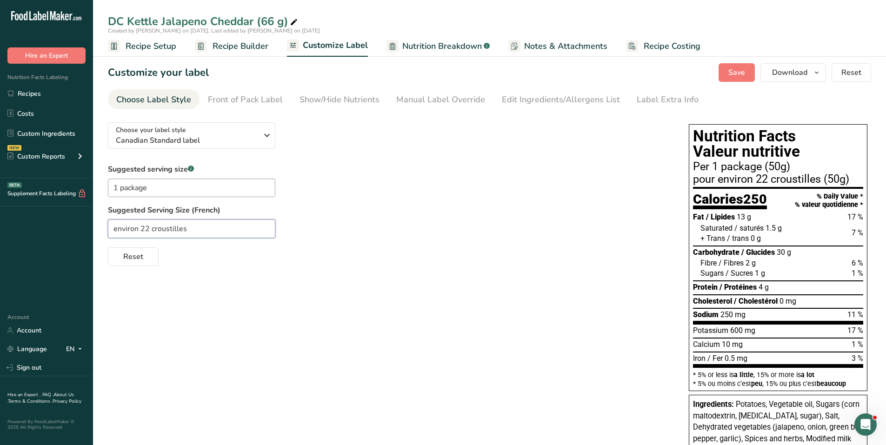
click at [247, 233] on input "environ 22 croustilles" at bounding box center [191, 229] width 167 height 19
drag, startPoint x: 227, startPoint y: 231, endPoint x: 48, endPoint y: 220, distance: 179.0
click at [48, 220] on div ".a-20{fill:#fff;} Hire an Expert Nutrition Facts Labeling Recipes Costs Custom …" at bounding box center [443, 371] width 886 height 743
type input "1 paquet"
click at [260, 94] on div "Front of Pack Label" at bounding box center [245, 99] width 75 height 13
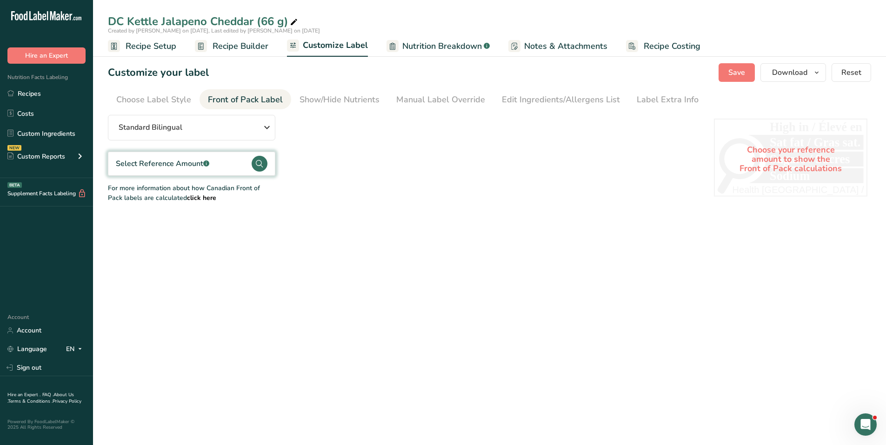
click at [257, 158] on circle at bounding box center [260, 164] width 16 height 16
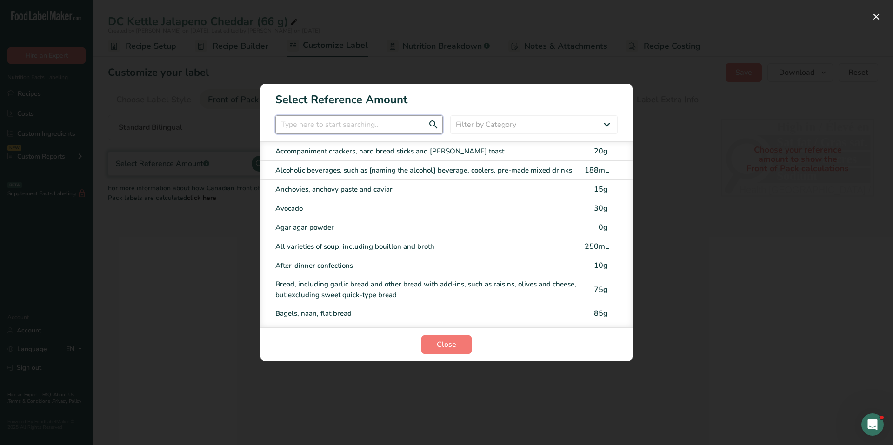
click at [309, 131] on input "FOP Category Selection Modal" at bounding box center [358, 124] width 167 height 19
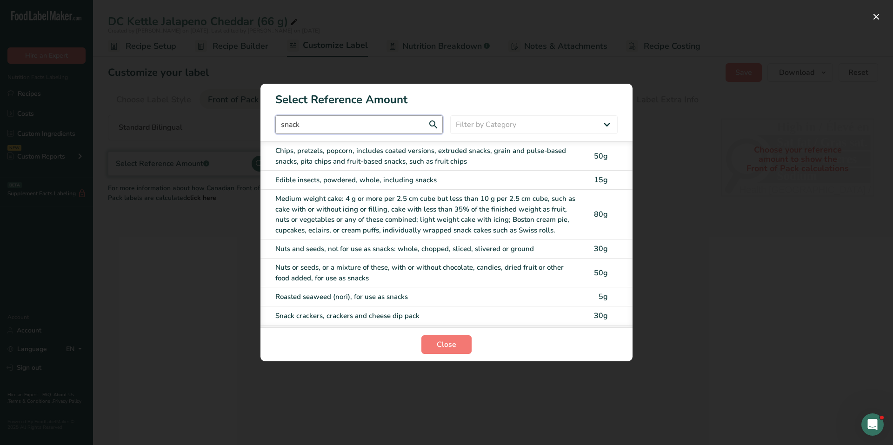
type input "snack"
click at [325, 150] on div "Chips, pretzels, popcorn, includes coated versions, extruded snacks, grain and …" at bounding box center [427, 156] width 304 height 21
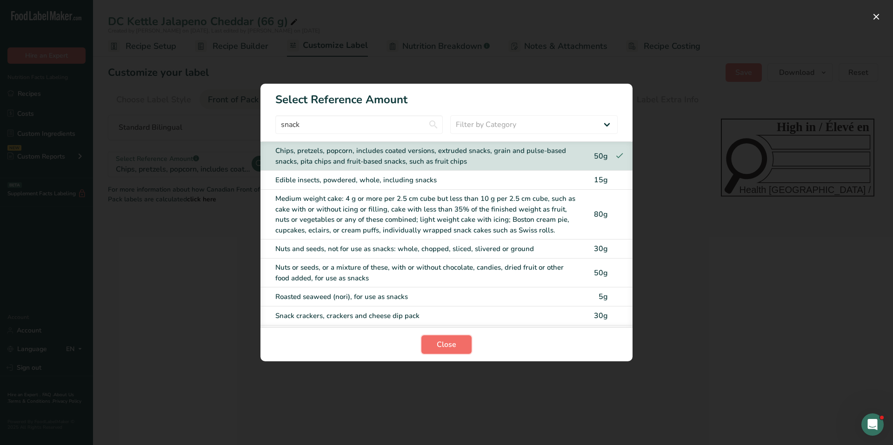
click at [439, 342] on span "Close" at bounding box center [447, 344] width 20 height 11
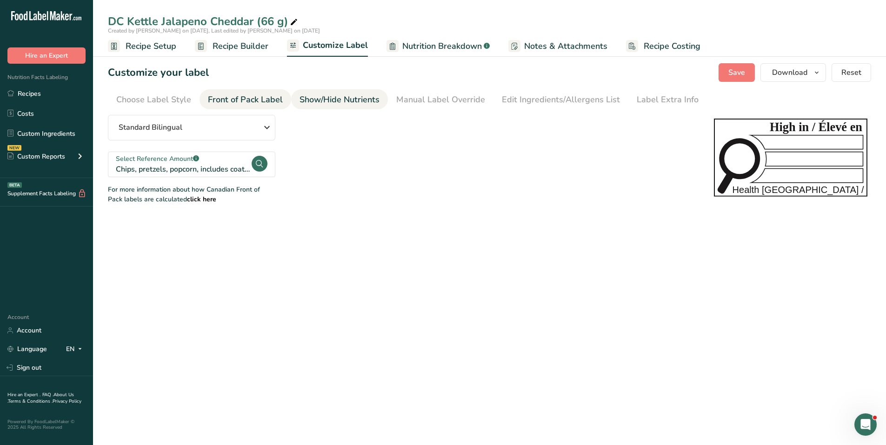
click at [348, 100] on div "Show/Hide Nutrients" at bounding box center [340, 99] width 80 height 13
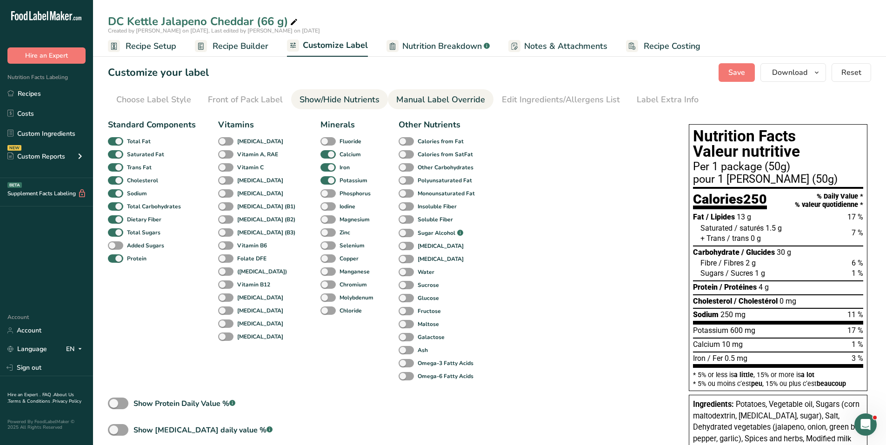
click at [443, 102] on div "Manual Label Override" at bounding box center [440, 99] width 89 height 13
type input "Per 1 package (50g)"
type input "pour 1 paquet (50g)"
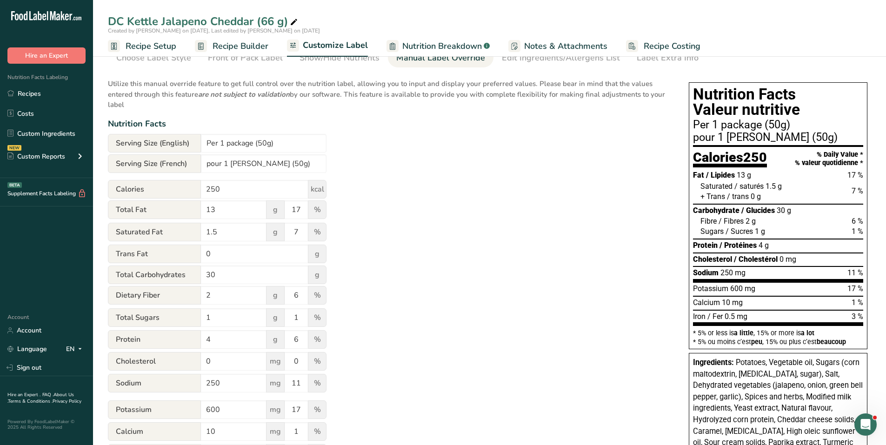
scroll to position [140, 0]
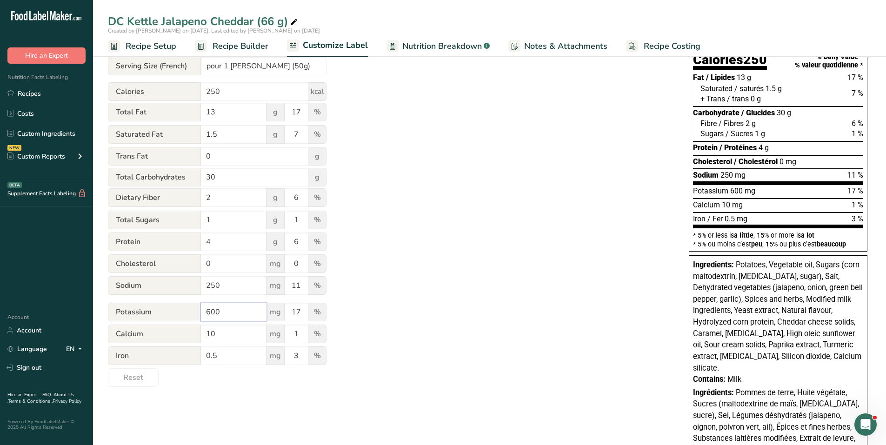
drag, startPoint x: 229, startPoint y: 309, endPoint x: 174, endPoint y: 308, distance: 55.4
click at [174, 308] on div "Potassium 600 mg 17 %" at bounding box center [217, 313] width 219 height 20
type input "950"
drag, startPoint x: 293, startPoint y: 312, endPoint x: 312, endPoint y: 311, distance: 18.6
click at [312, 311] on div "Potassium 950 mg 17 %" at bounding box center [217, 313] width 219 height 20
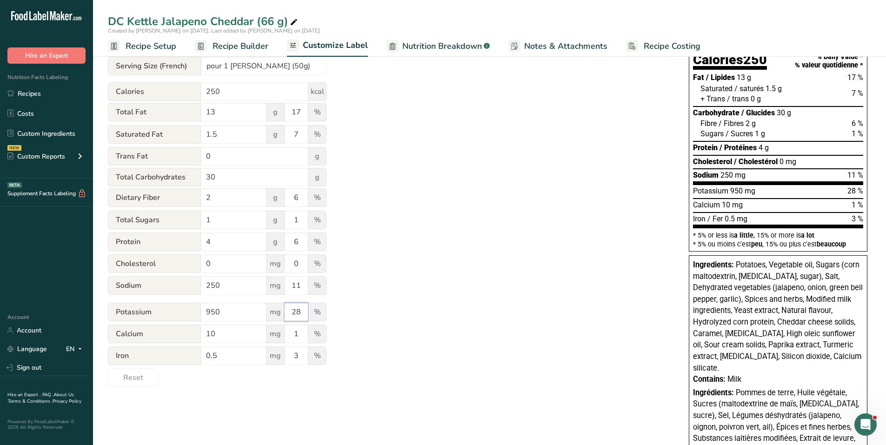
type input "28"
click at [387, 233] on div "Utilize this manual override feature to get full control over the nutrition lab…" at bounding box center [389, 181] width 562 height 412
click at [172, 40] on span "Recipe Setup" at bounding box center [151, 46] width 51 height 13
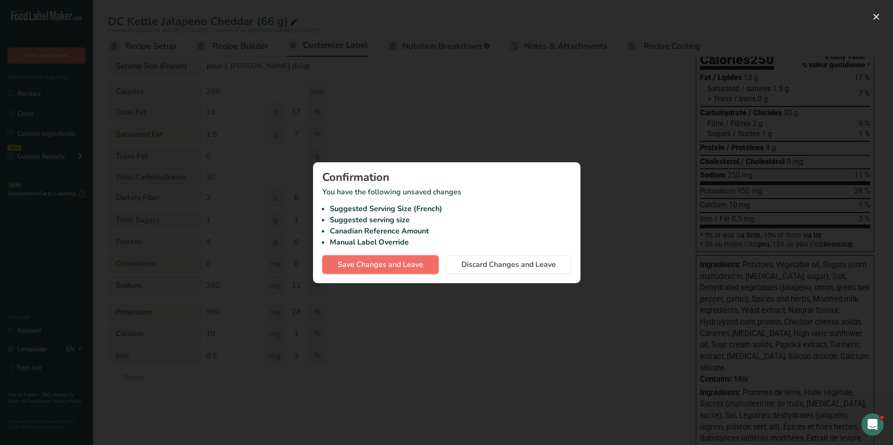
click at [362, 264] on span "Save Changes and Leave" at bounding box center [381, 264] width 86 height 11
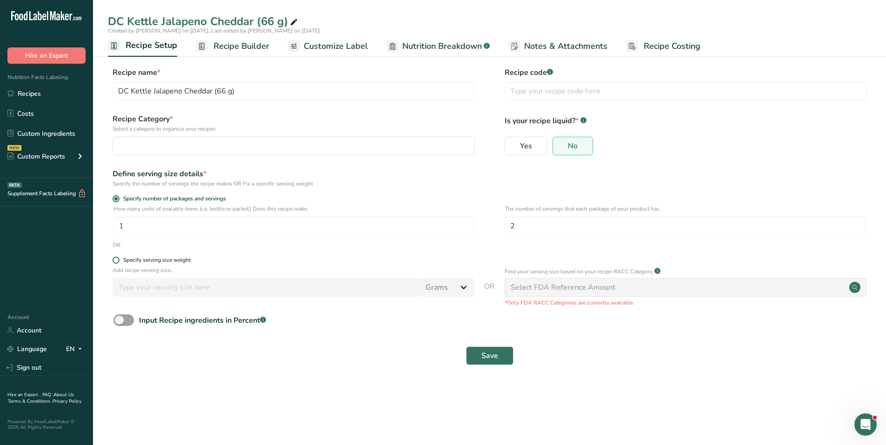
click at [115, 260] on span at bounding box center [116, 260] width 7 height 7
click at [115, 260] on input "Specify serving size weight" at bounding box center [116, 260] width 6 height 6
radio input "true"
radio input "false"
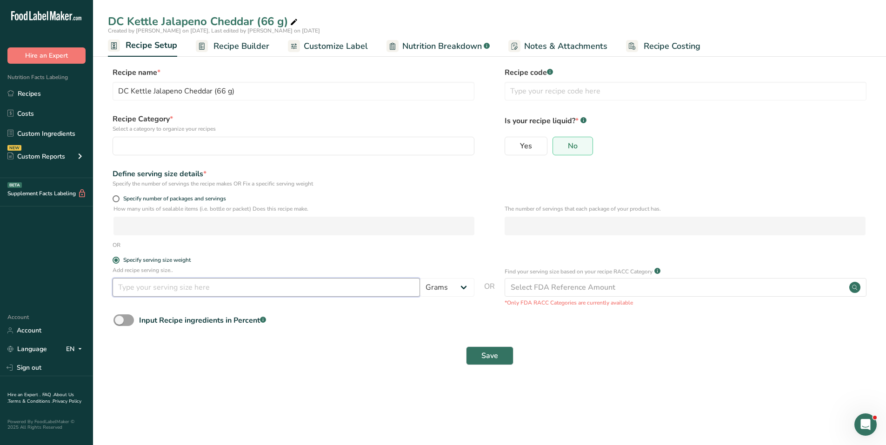
click at [160, 281] on input "number" at bounding box center [266, 287] width 307 height 19
type input "66"
click at [510, 358] on button "Save" at bounding box center [489, 356] width 47 height 19
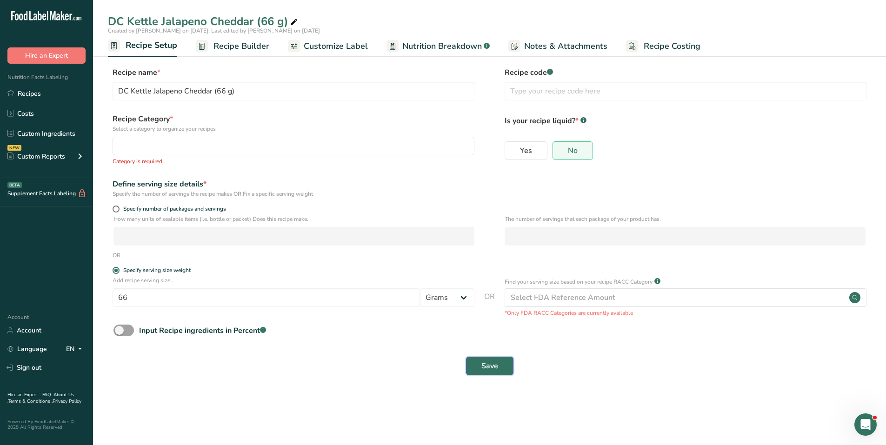
click at [490, 367] on span "Save" at bounding box center [489, 365] width 17 height 11
click at [317, 47] on span "Customize Label" at bounding box center [336, 46] width 64 height 13
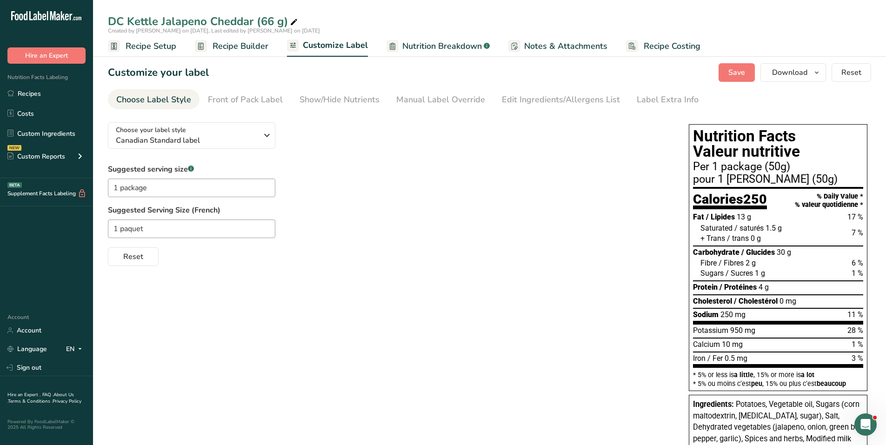
click at [159, 45] on span "Recipe Setup" at bounding box center [151, 46] width 51 height 13
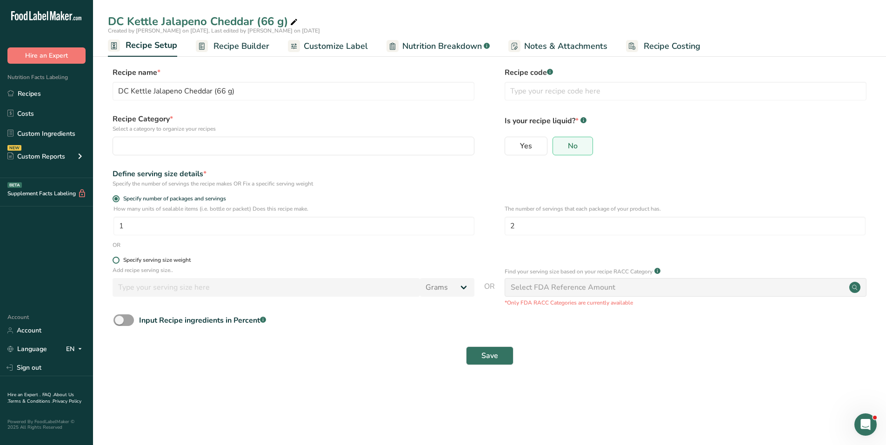
click at [114, 260] on span at bounding box center [116, 260] width 7 height 7
click at [114, 260] on input "Specify serving size weight" at bounding box center [116, 260] width 6 height 6
radio input "true"
radio input "false"
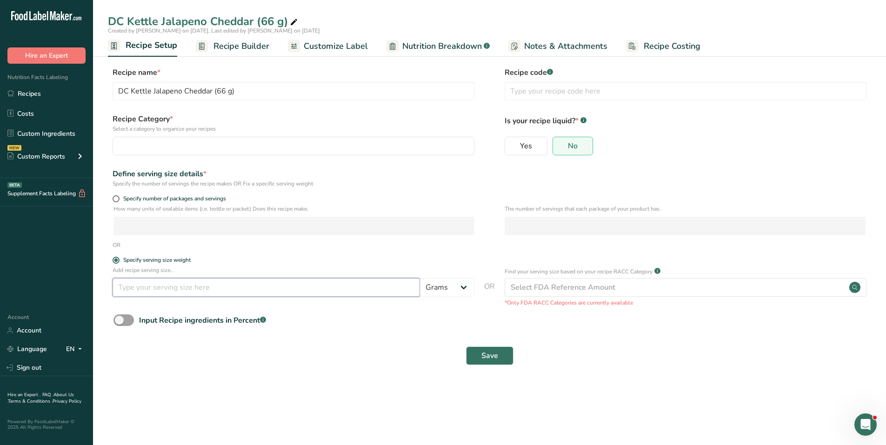
click at [167, 288] on input "number" at bounding box center [266, 287] width 307 height 19
type input "66"
click at [487, 355] on span "Save" at bounding box center [489, 355] width 17 height 11
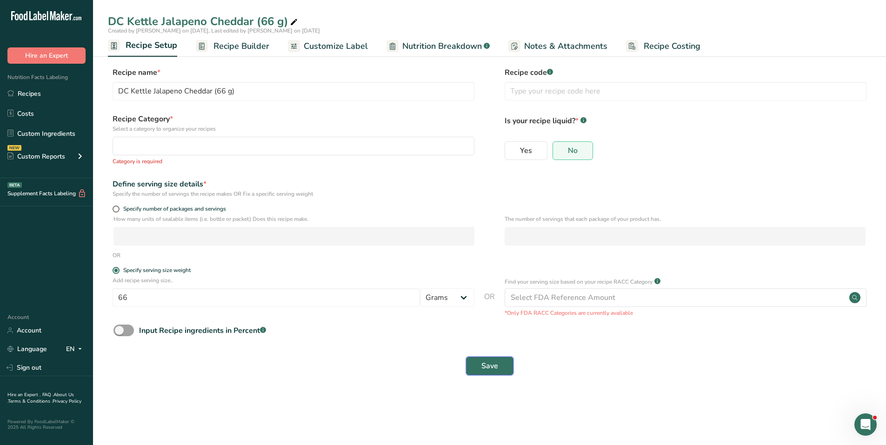
click at [467, 360] on button "Save" at bounding box center [489, 366] width 47 height 19
click at [473, 360] on button "Save" at bounding box center [489, 366] width 47 height 19
click at [250, 46] on span "Recipe Builder" at bounding box center [241, 46] width 56 height 13
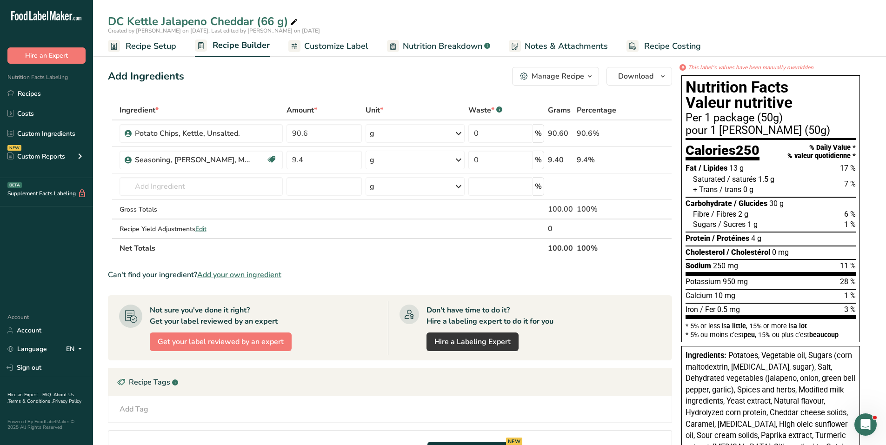
click at [319, 51] on span "Customize Label" at bounding box center [336, 46] width 64 height 13
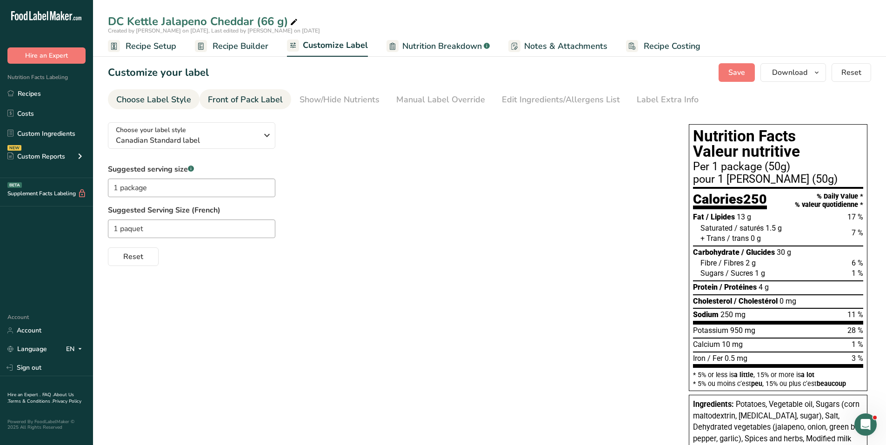
click at [238, 104] on div "Front of Pack Label" at bounding box center [245, 99] width 75 height 13
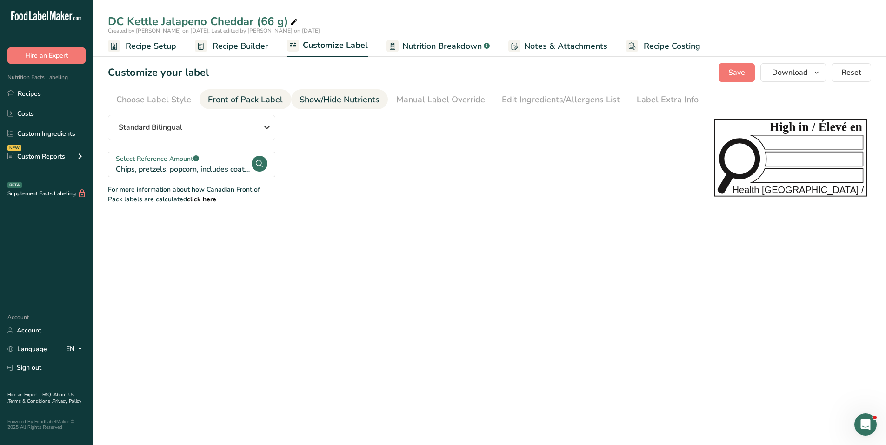
click at [328, 101] on div "Show/Hide Nutrients" at bounding box center [340, 99] width 80 height 13
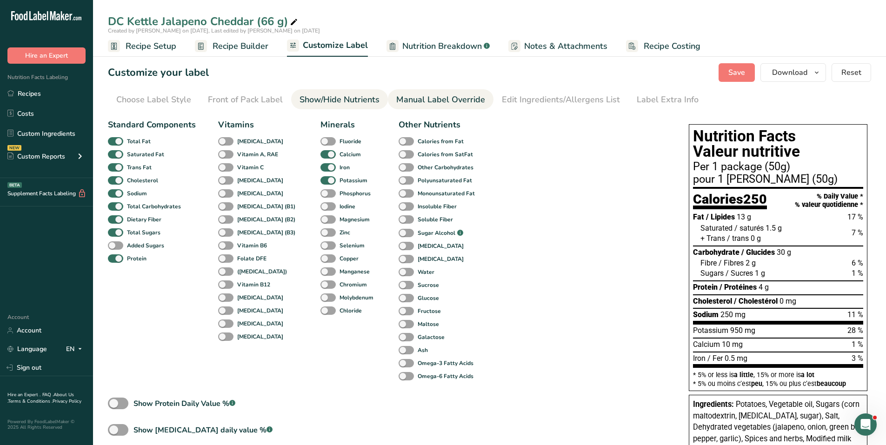
click at [433, 95] on div "Manual Label Override" at bounding box center [440, 99] width 89 height 13
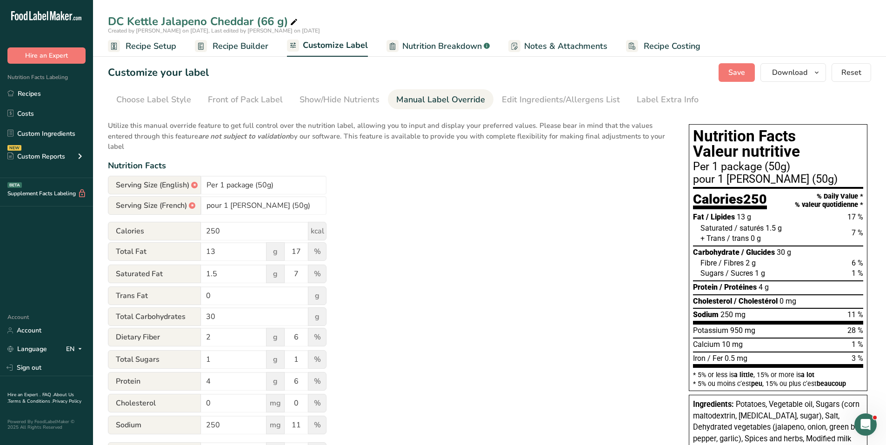
click at [153, 47] on span "Recipe Setup" at bounding box center [151, 46] width 51 height 13
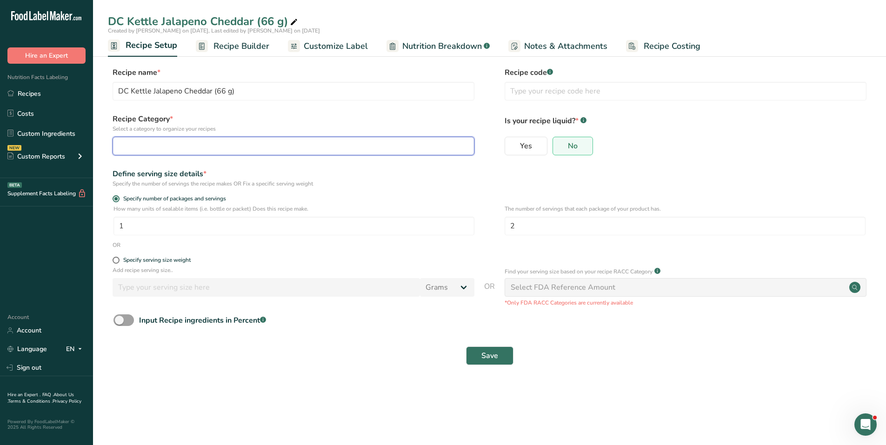
click at [228, 149] on div "button" at bounding box center [291, 145] width 344 height 11
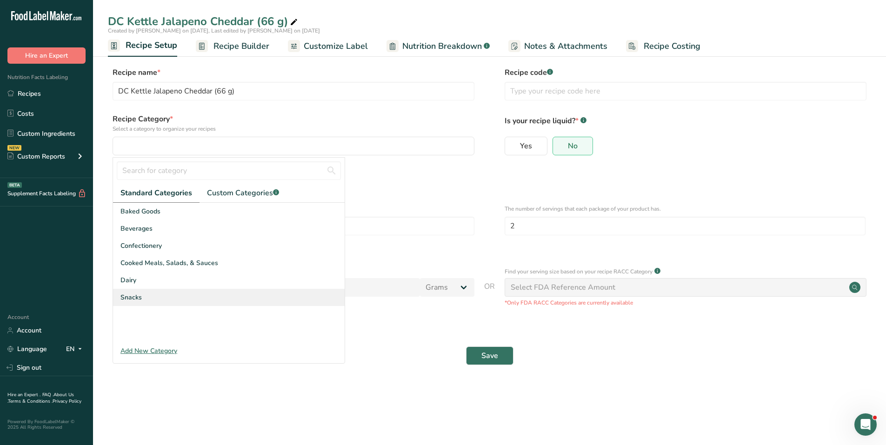
click at [156, 296] on div "Snacks" at bounding box center [229, 297] width 232 height 17
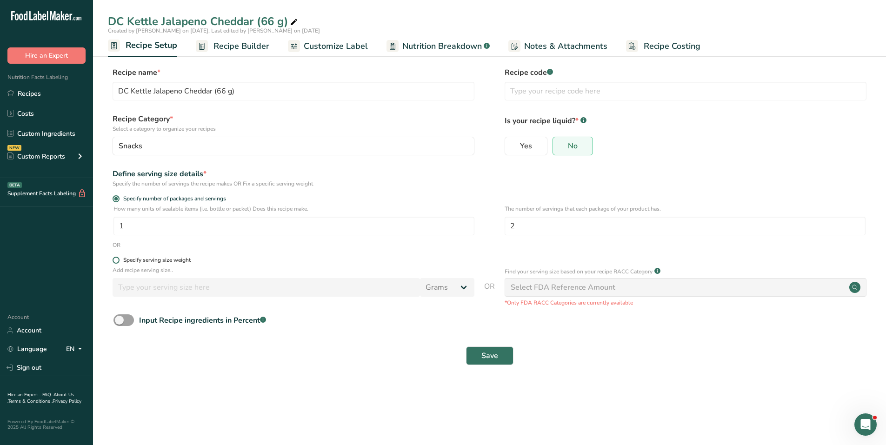
click at [115, 259] on span at bounding box center [116, 260] width 7 height 7
click at [115, 259] on input "Specify serving size weight" at bounding box center [116, 260] width 6 height 6
radio input "true"
radio input "false"
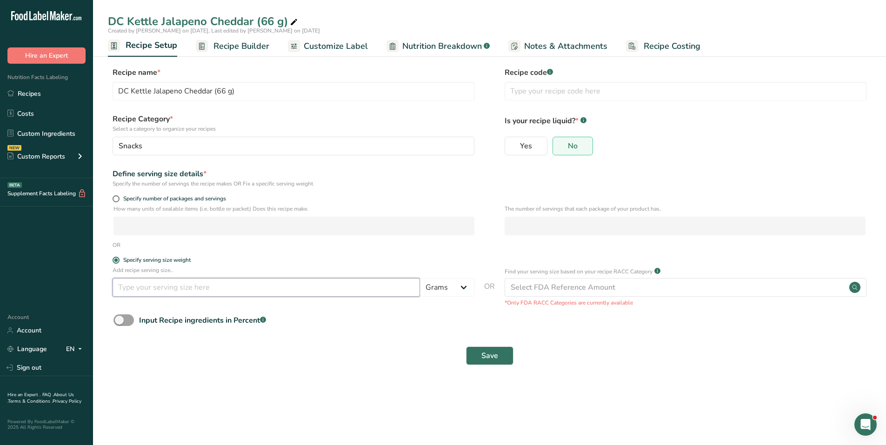
click at [167, 281] on input "number" at bounding box center [266, 287] width 307 height 19
type input "66"
click at [489, 349] on button "Save" at bounding box center [489, 356] width 47 height 19
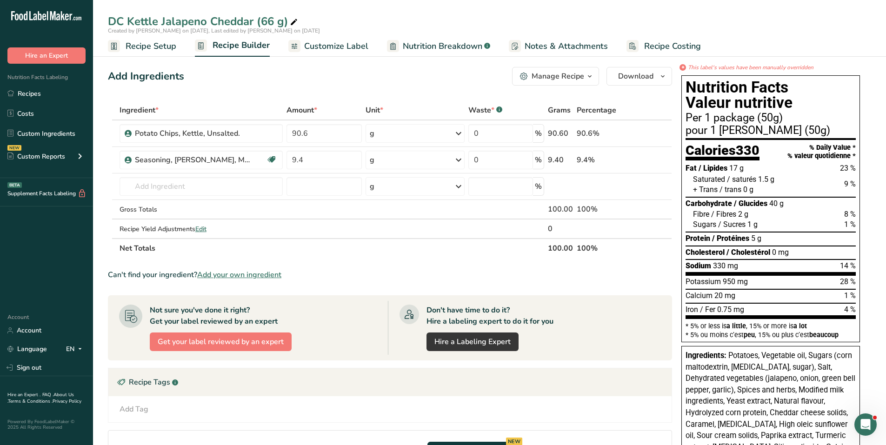
click at [338, 47] on span "Customize Label" at bounding box center [336, 46] width 64 height 13
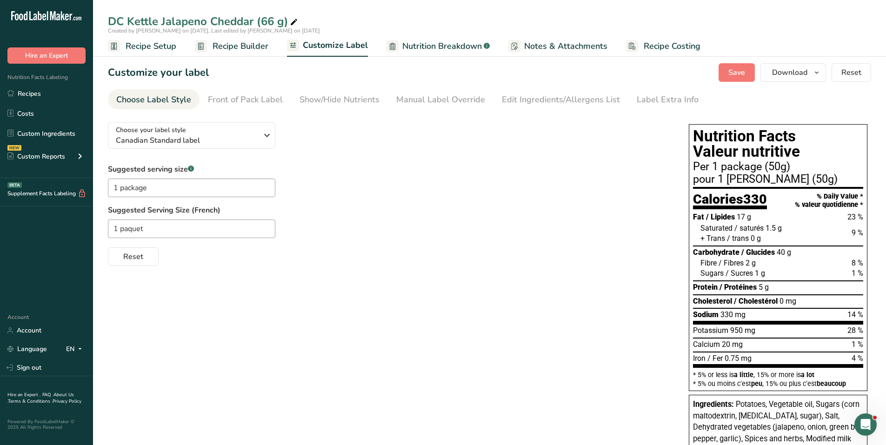
click at [249, 47] on span "Recipe Builder" at bounding box center [241, 46] width 56 height 13
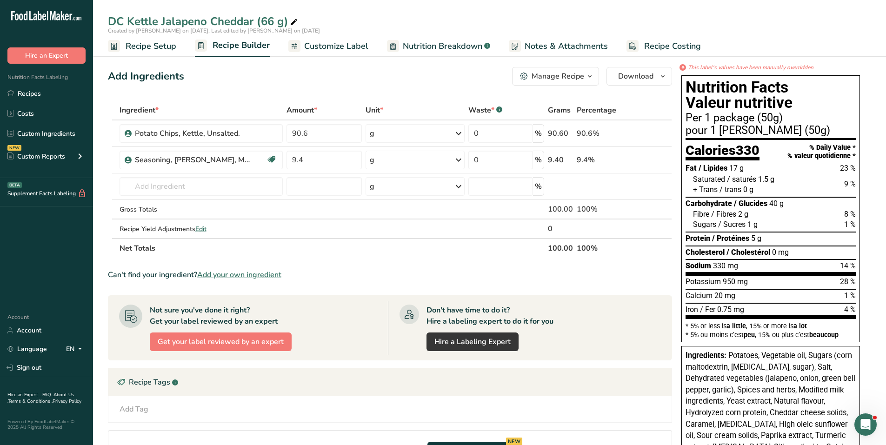
click at [331, 52] on link "Customize Label" at bounding box center [328, 46] width 80 height 21
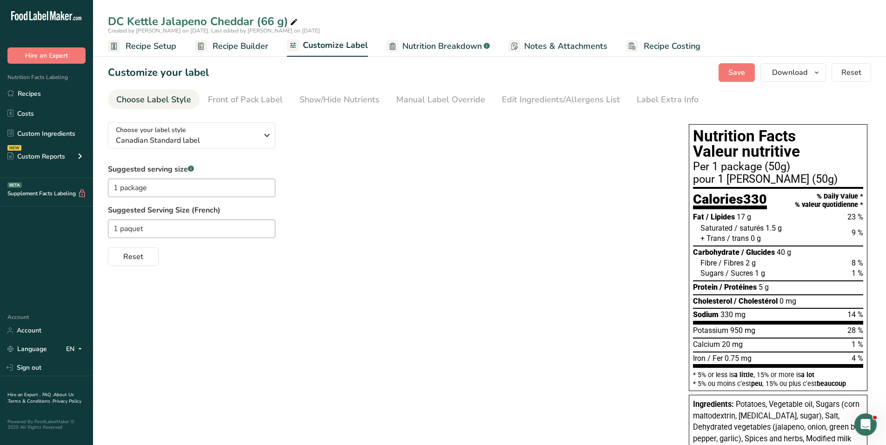
click at [133, 39] on link "Recipe Setup" at bounding box center [142, 46] width 68 height 21
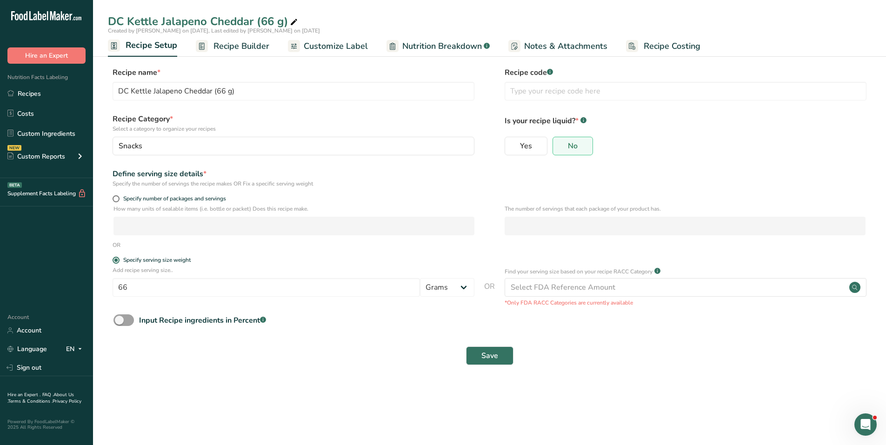
click at [340, 45] on span "Customize Label" at bounding box center [336, 46] width 64 height 13
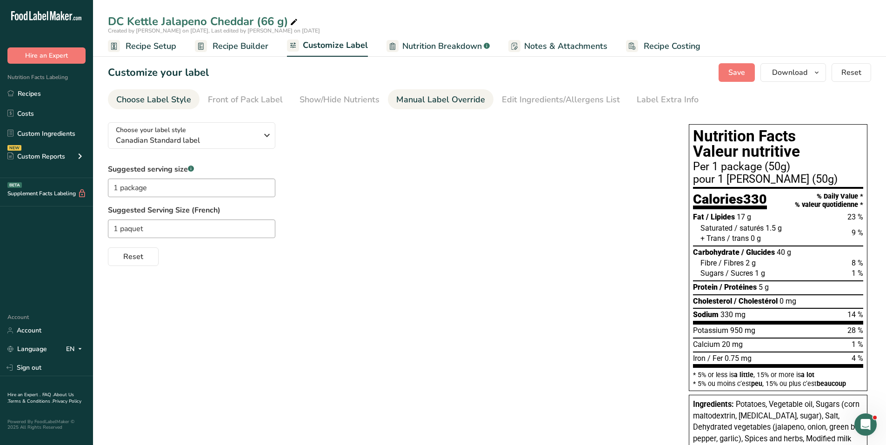
click at [457, 100] on div "Manual Label Override" at bounding box center [440, 99] width 89 height 13
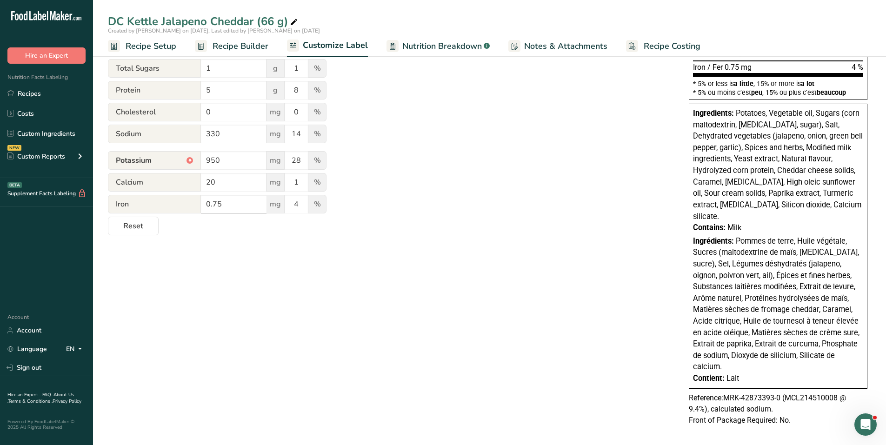
scroll to position [298, 0]
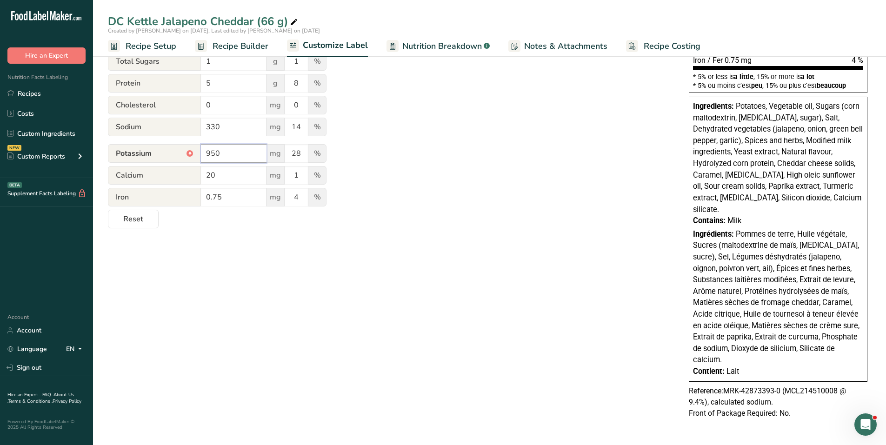
drag, startPoint x: 231, startPoint y: 154, endPoint x: 207, endPoint y: 153, distance: 23.8
click at [207, 153] on input "950" at bounding box center [234, 153] width 66 height 19
type input "750"
type input "23"
click at [360, 161] on div "Utilize this manual override feature to get full control over the nutrition lab…" at bounding box center [389, 23] width 562 height 412
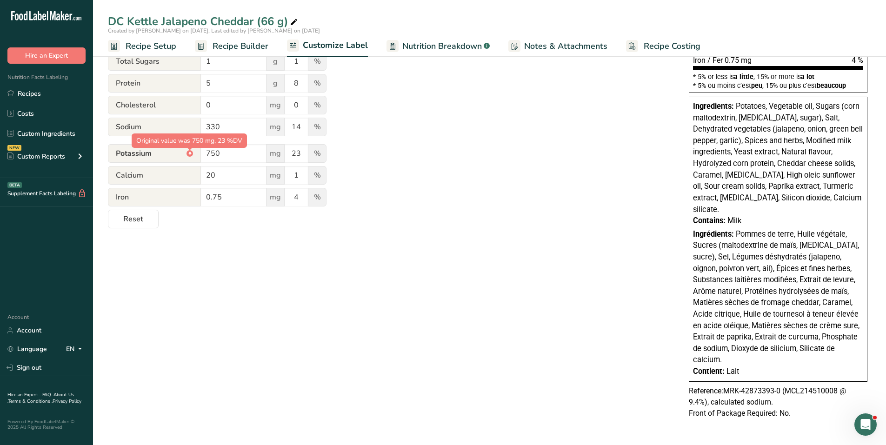
click at [190, 153] on div "*" at bounding box center [190, 153] width 7 height 7
click at [140, 217] on span "Reset" at bounding box center [133, 218] width 20 height 11
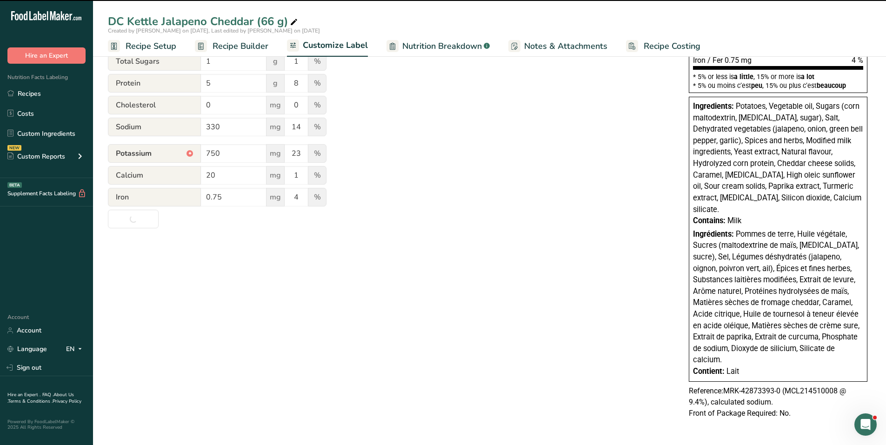
type input "Per 1 package (66g)"
type input "pour 1 paquet (66g)"
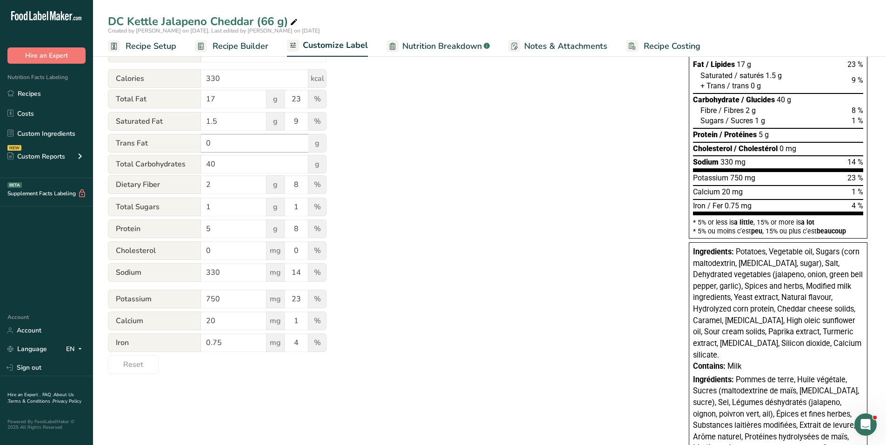
scroll to position [0, 0]
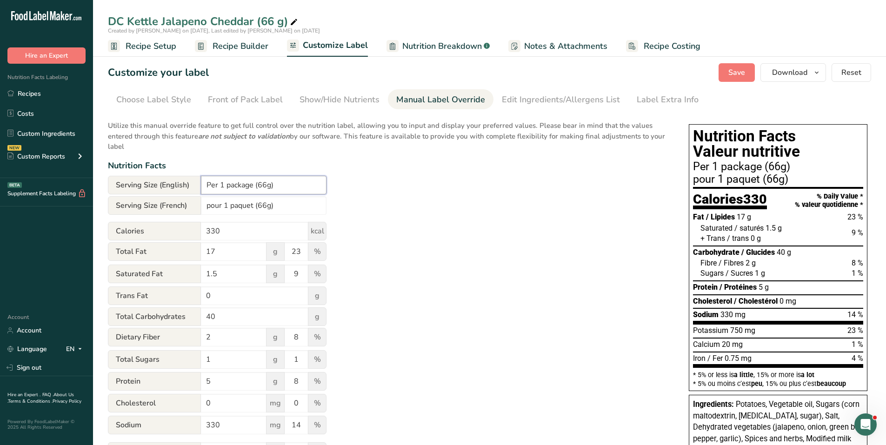
click at [266, 183] on input "Per 1 package (66g)" at bounding box center [264, 185] width 126 height 19
type input "Per 1 package (66 g)"
click at [267, 203] on input "pour 1 paquet (66g)" at bounding box center [264, 205] width 126 height 19
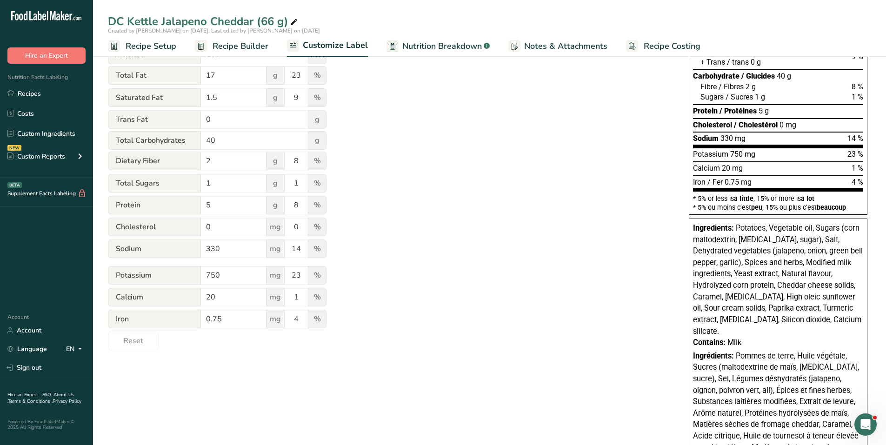
scroll to position [186, 0]
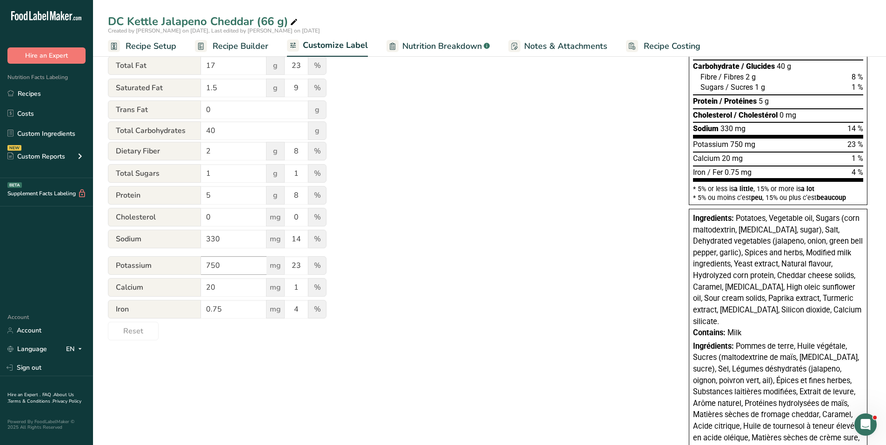
type input "pour 1 paquet (66 g)"
drag, startPoint x: 224, startPoint y: 265, endPoint x: 182, endPoint y: 261, distance: 42.0
click at [182, 261] on div "Potassium 750 mg 23 %" at bounding box center [217, 266] width 219 height 20
drag, startPoint x: 293, startPoint y: 85, endPoint x: 299, endPoint y: 85, distance: 6.0
click at [299, 85] on input "9" at bounding box center [296, 88] width 23 height 19
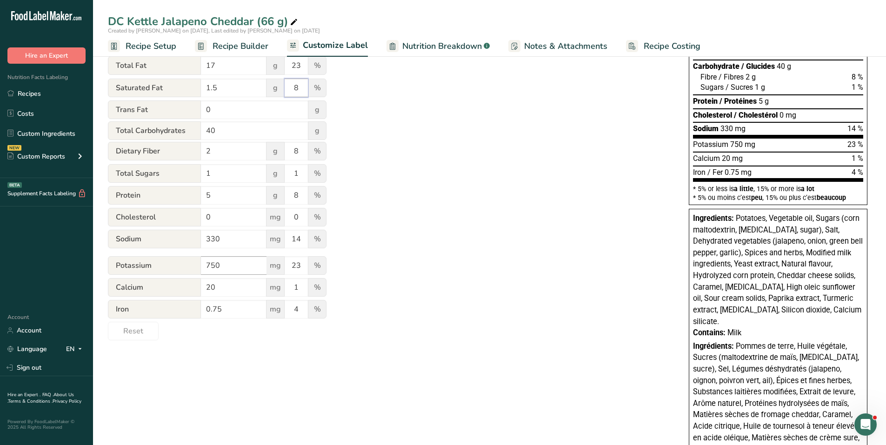
type input "8"
click at [211, 263] on input "750" at bounding box center [234, 265] width 66 height 19
type input "950"
drag, startPoint x: 298, startPoint y: 266, endPoint x: 303, endPoint y: 266, distance: 5.6
click at [303, 266] on input "23" at bounding box center [296, 265] width 23 height 19
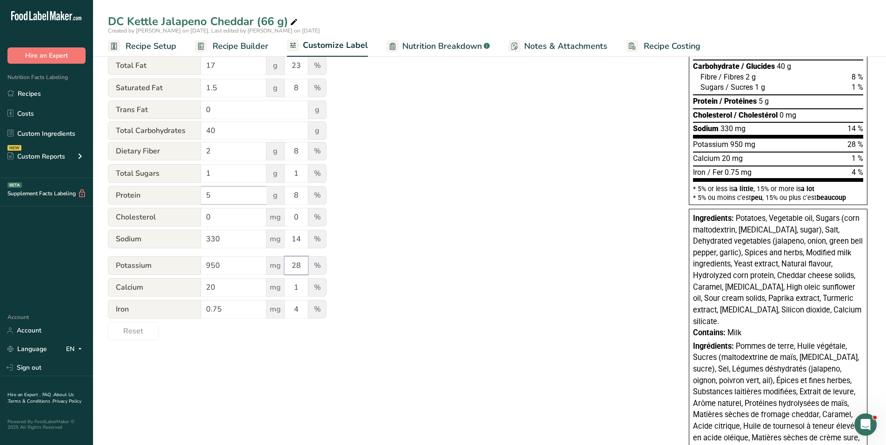
type input "28"
drag, startPoint x: 218, startPoint y: 197, endPoint x: 253, endPoint y: 187, distance: 37.0
click at [200, 195] on div "Protein 5 g 8 %" at bounding box center [217, 196] width 219 height 20
type input "4"
drag, startPoint x: 295, startPoint y: 194, endPoint x: 302, endPoint y: 195, distance: 7.1
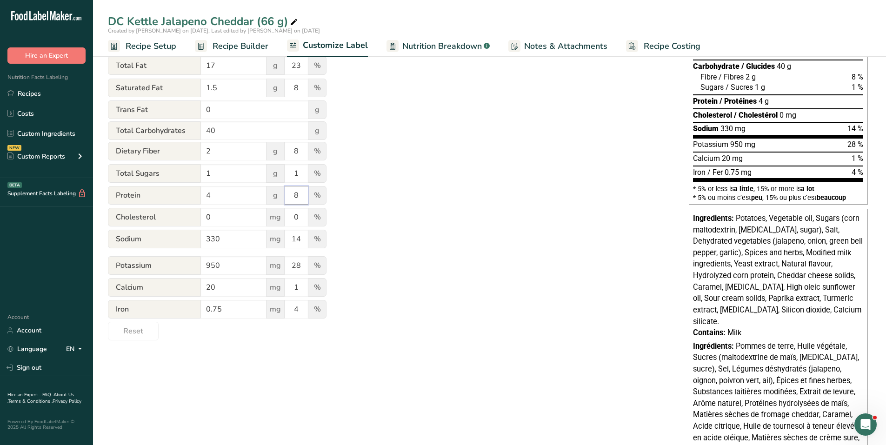
click at [302, 195] on input "8" at bounding box center [296, 195] width 23 height 19
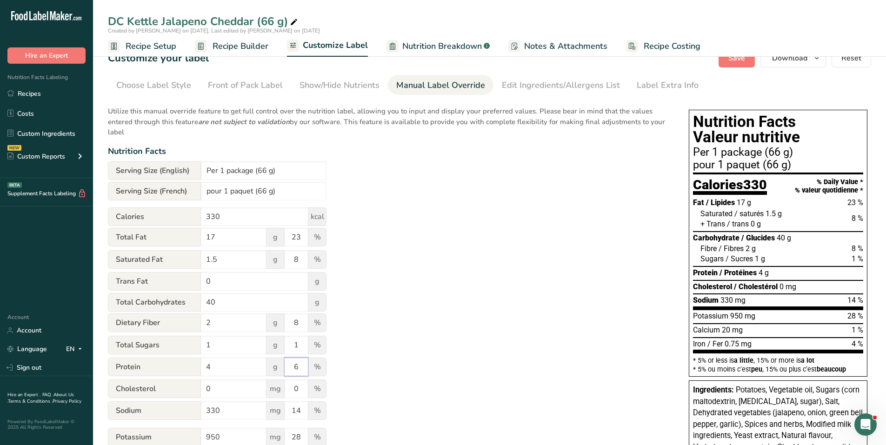
scroll to position [0, 0]
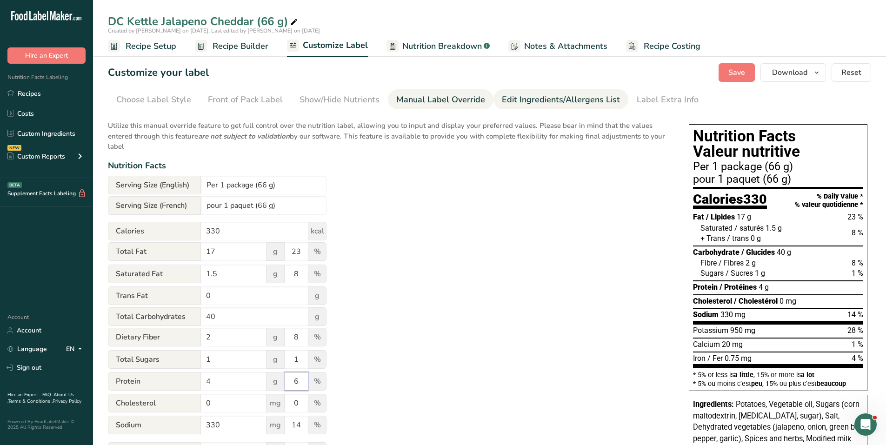
type input "6"
click at [549, 96] on div "Edit Ingredients/Allergens List" at bounding box center [561, 99] width 118 height 13
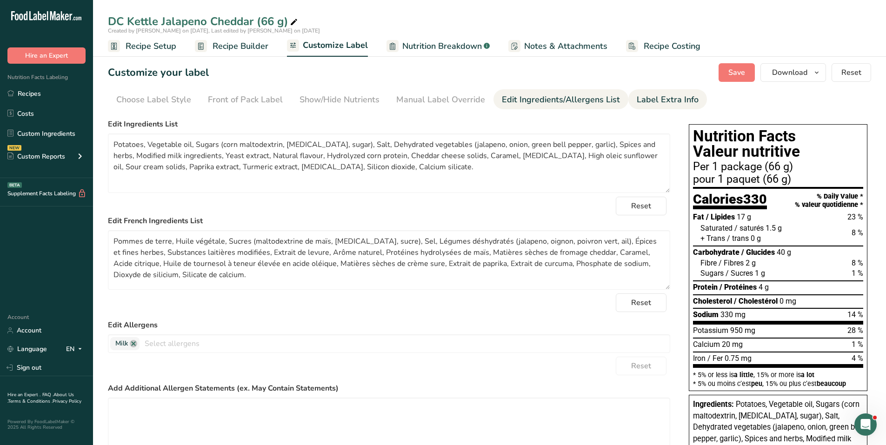
click at [641, 101] on div "Label Extra Info" at bounding box center [668, 99] width 62 height 13
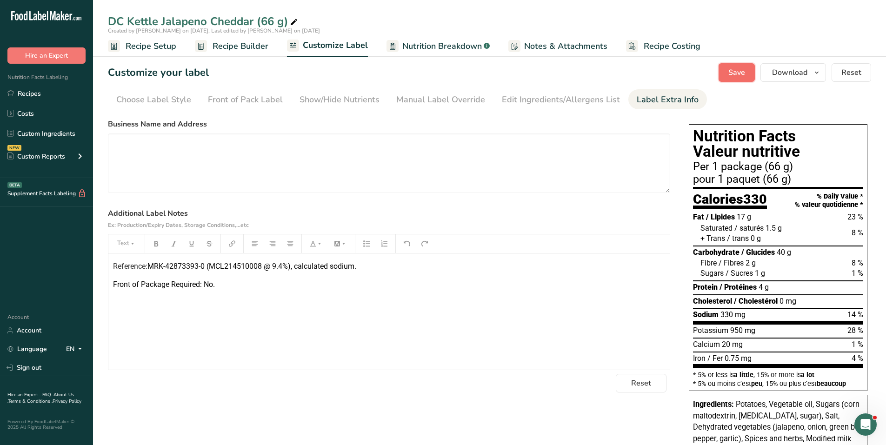
click at [737, 72] on span "Save" at bounding box center [736, 72] width 17 height 11
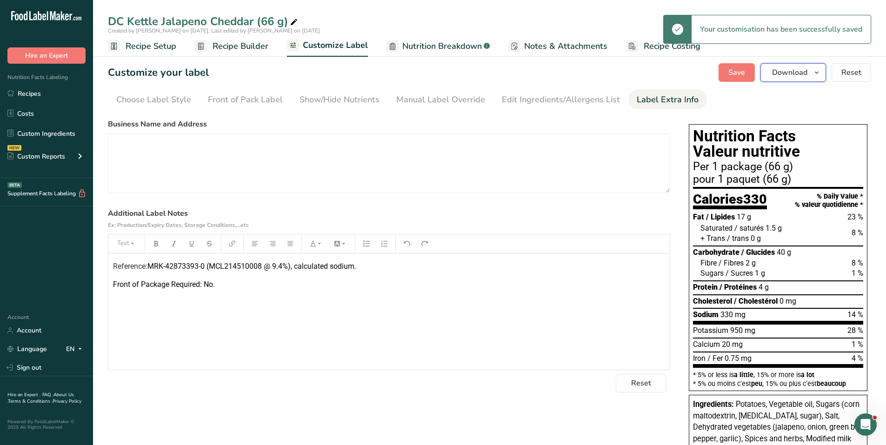
click at [806, 69] on span "Download" at bounding box center [789, 72] width 35 height 11
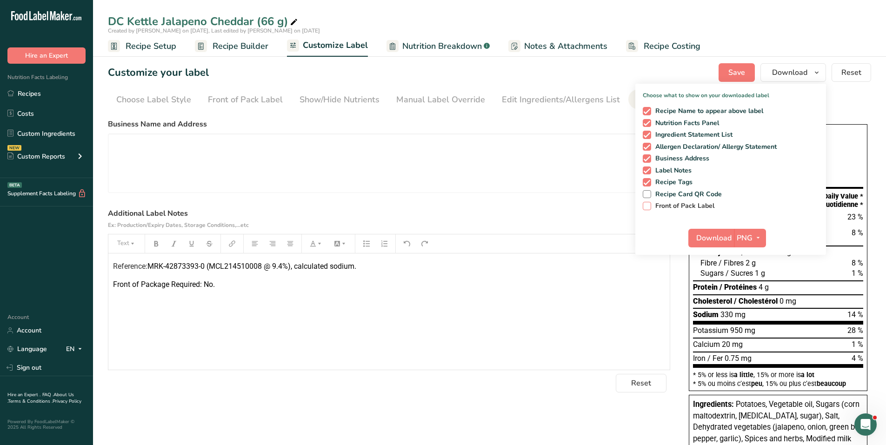
click at [650, 207] on span at bounding box center [647, 206] width 8 height 8
click at [649, 207] on input "Front of Pack Label" at bounding box center [646, 206] width 6 height 6
checkbox input "true"
click at [759, 239] on icon "button" at bounding box center [757, 238] width 7 height 12
click at [754, 301] on link "PDF" at bounding box center [751, 302] width 30 height 15
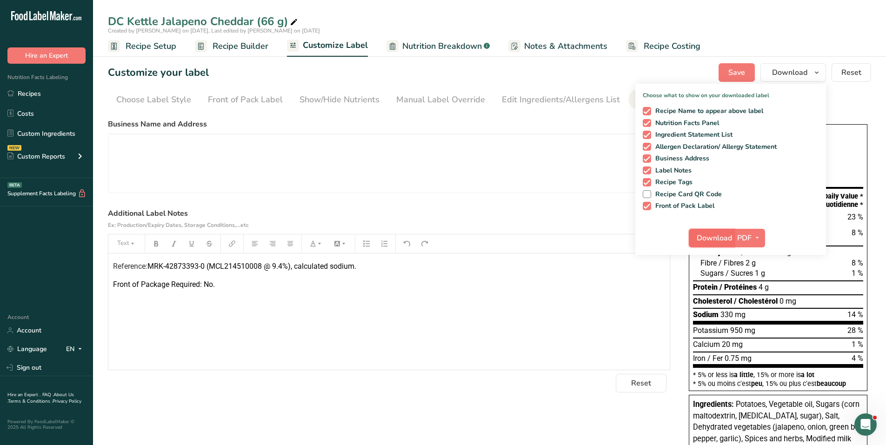
click at [716, 236] on span "Download" at bounding box center [714, 238] width 35 height 11
click at [253, 43] on span "Recipe Builder" at bounding box center [241, 46] width 56 height 13
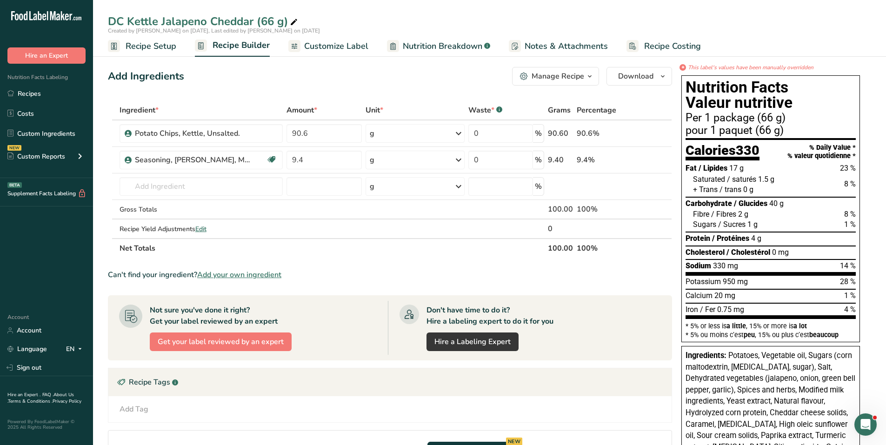
click at [591, 72] on icon "button" at bounding box center [589, 77] width 7 height 12
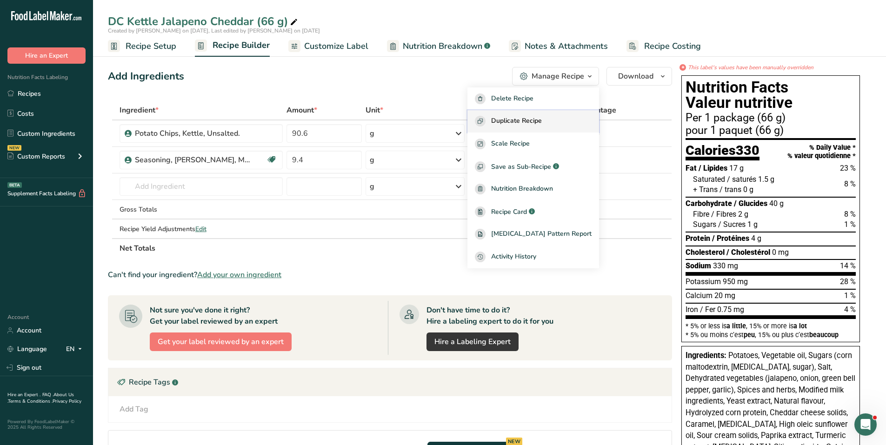
click at [542, 118] on span "Duplicate Recipe" at bounding box center [516, 121] width 51 height 11
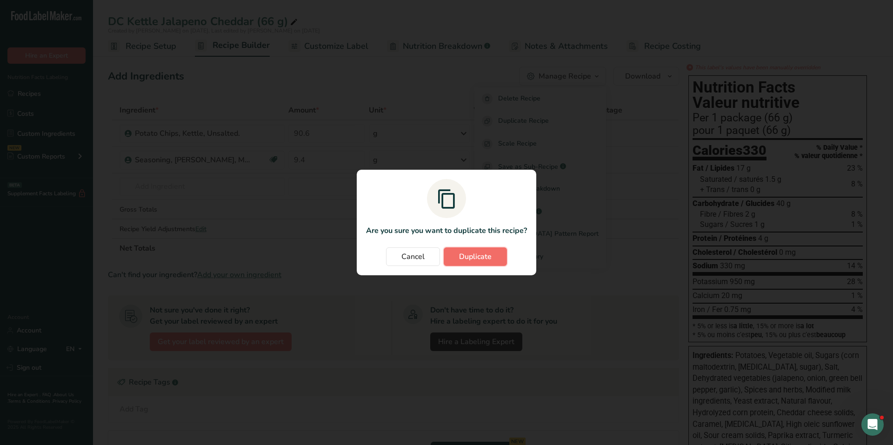
click at [464, 256] on span "Duplicate" at bounding box center [475, 256] width 33 height 11
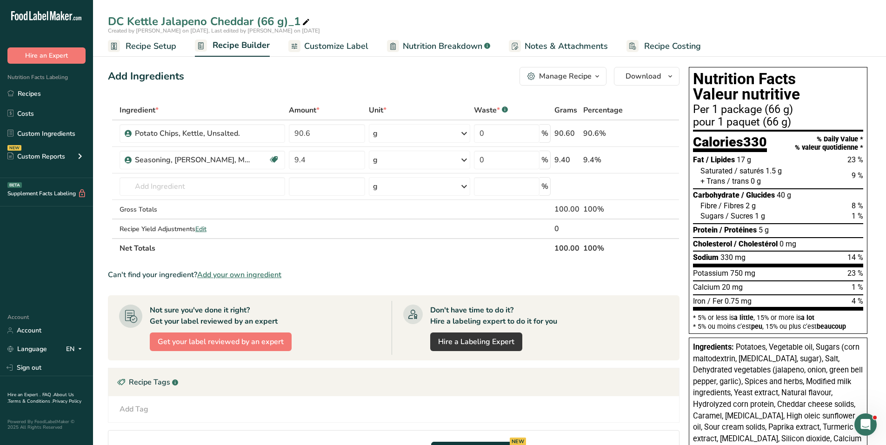
click at [307, 20] on icon at bounding box center [306, 22] width 8 height 13
drag, startPoint x: 262, startPoint y: 19, endPoint x: 301, endPoint y: 20, distance: 39.6
click at [301, 20] on input "DC Kettle Jalapeno Cheddar (66 g)_1" at bounding box center [489, 21] width 763 height 17
type input "DC Kettle Jalapeno Cheddar (40g)"
click at [163, 46] on span "Recipe Setup" at bounding box center [151, 46] width 51 height 13
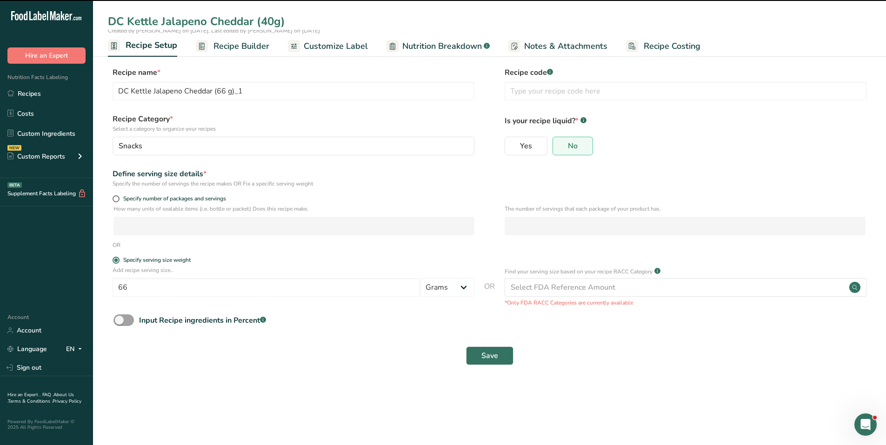
type input "DC Kettle Jalapeno Cheddar (40g)"
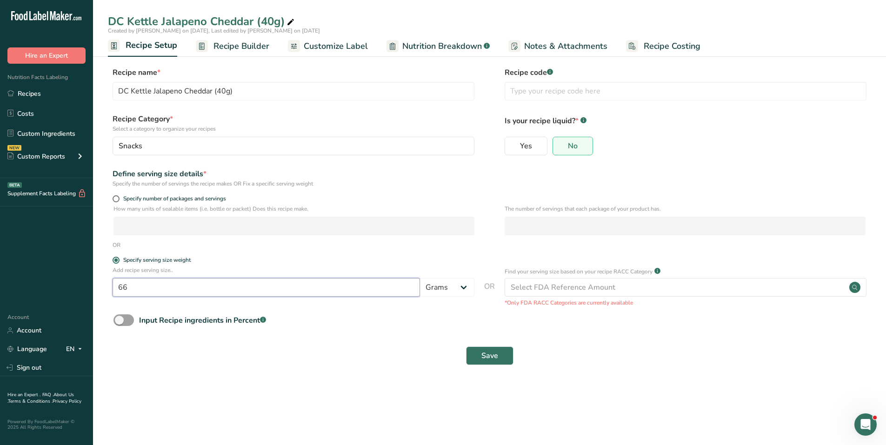
drag, startPoint x: 148, startPoint y: 291, endPoint x: 112, endPoint y: 289, distance: 36.3
click at [112, 288] on div "Add recipe serving size.. 66 Grams kg mg mcg lb oz l mL fl oz tbsp tsp cup qt g…" at bounding box center [489, 286] width 763 height 41
type input "40"
click at [494, 354] on span "Save" at bounding box center [489, 355] width 17 height 11
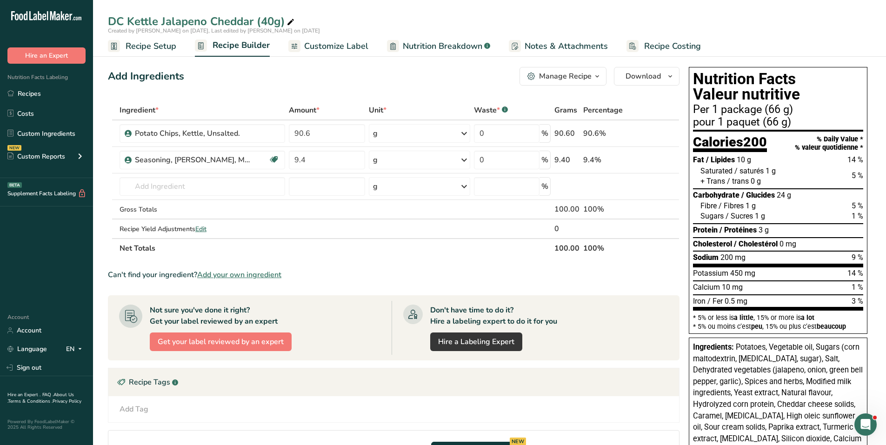
click at [348, 44] on span "Customize Label" at bounding box center [336, 46] width 64 height 13
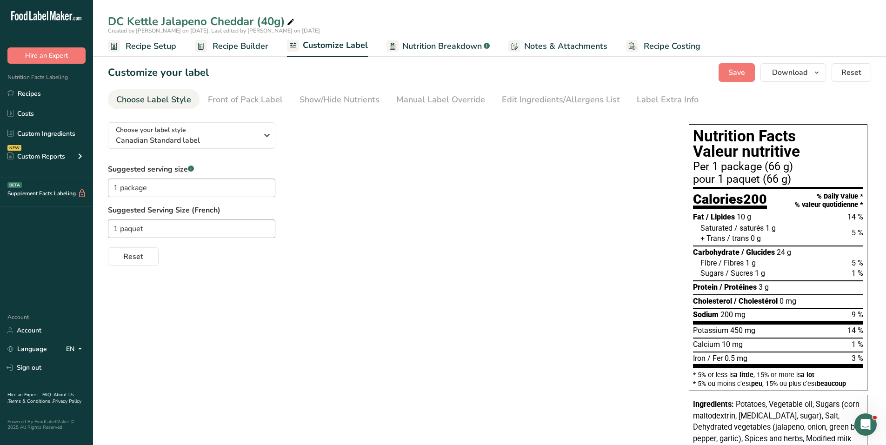
click at [428, 47] on span "Nutrition Breakdown" at bounding box center [442, 46] width 80 height 13
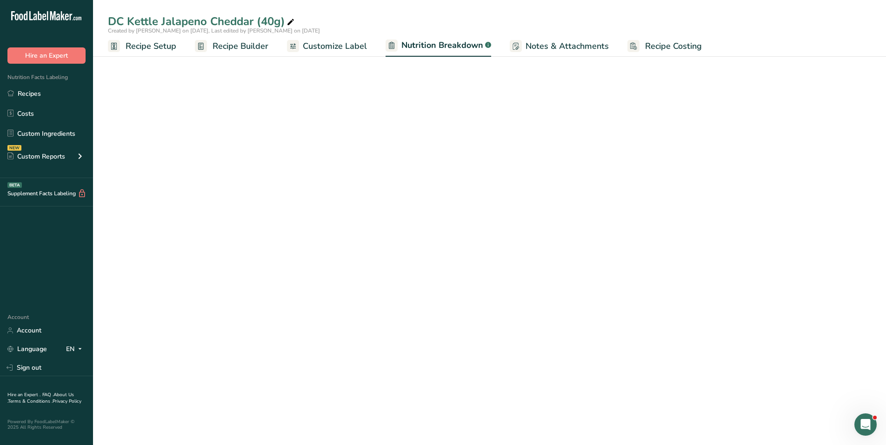
select select "Calories"
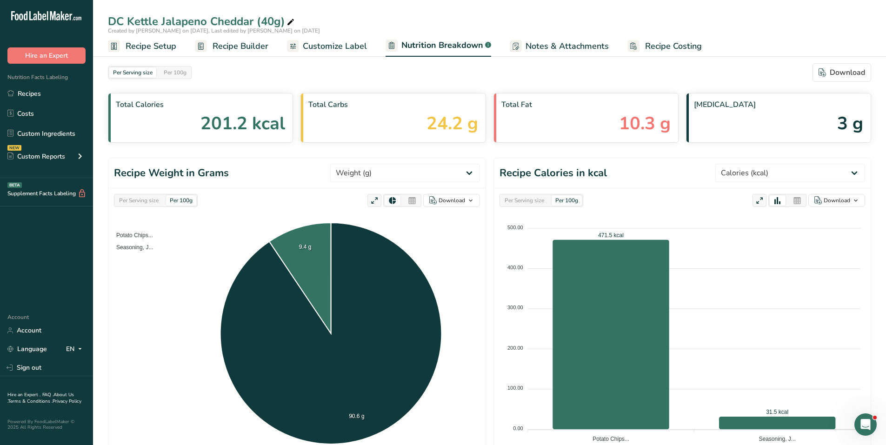
click at [314, 45] on span "Customize Label" at bounding box center [335, 46] width 64 height 13
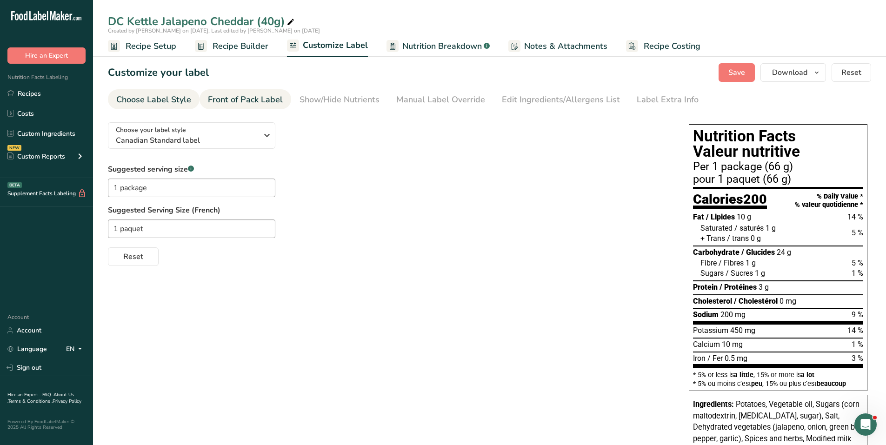
click at [245, 100] on div "Front of Pack Label" at bounding box center [245, 99] width 75 height 13
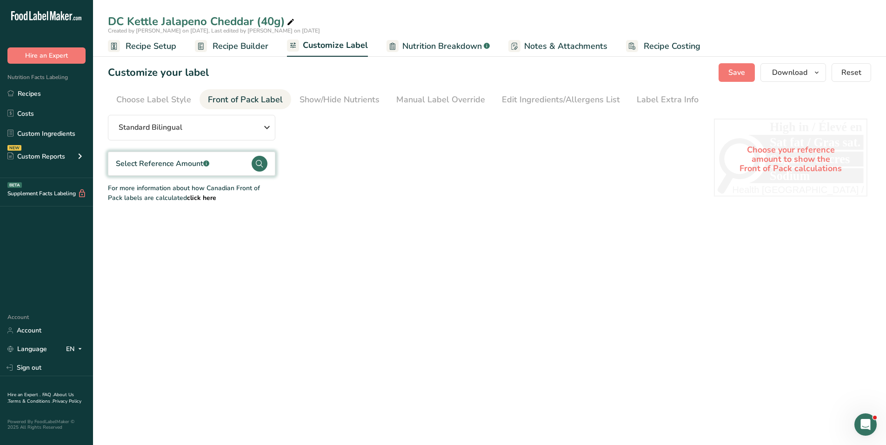
click at [259, 163] on circle at bounding box center [260, 164] width 16 height 16
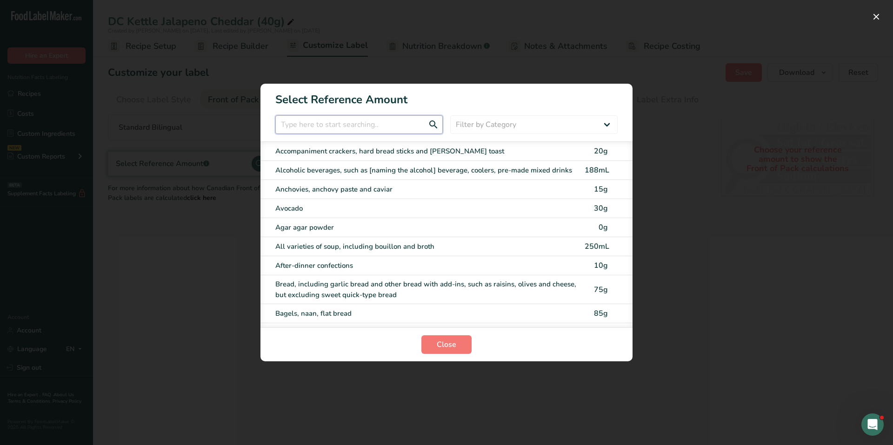
click at [324, 128] on input "FOP Category Selection Modal" at bounding box center [358, 124] width 167 height 19
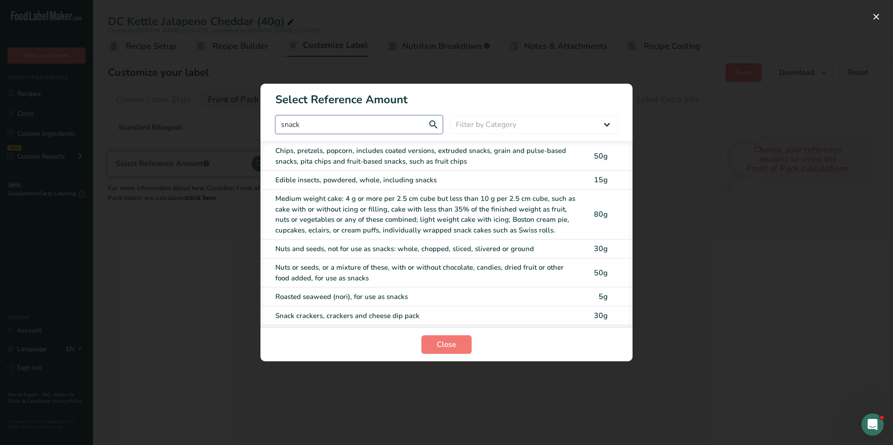
type input "snack"
click at [327, 149] on div "Chips, pretzels, popcorn, includes coated versions, extruded snacks, grain and …" at bounding box center [427, 156] width 304 height 21
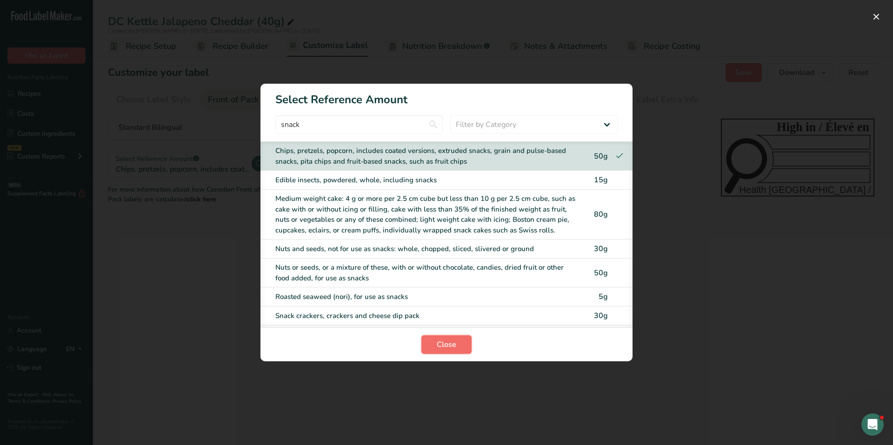
click at [449, 344] on span "Close" at bounding box center [447, 344] width 20 height 11
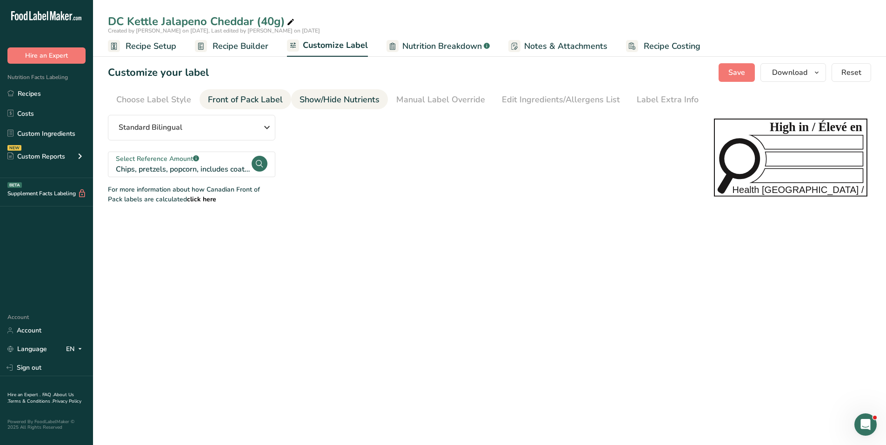
click at [351, 97] on div "Show/Hide Nutrients" at bounding box center [340, 99] width 80 height 13
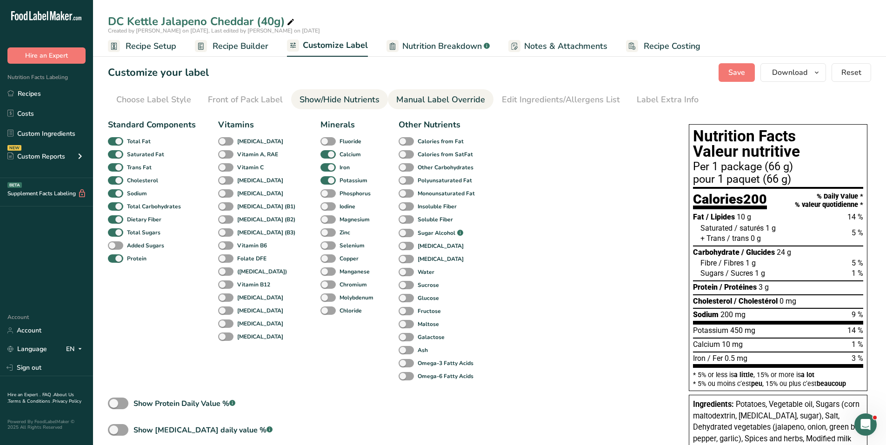
click at [407, 94] on div "Manual Label Override" at bounding box center [440, 99] width 89 height 13
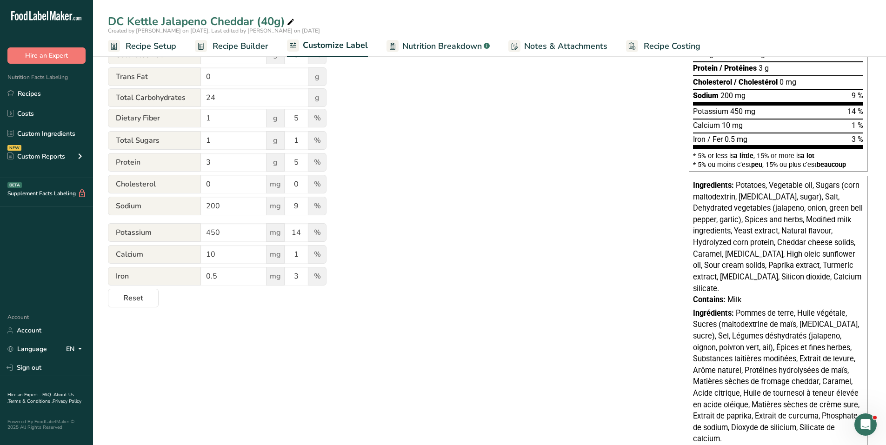
scroll to position [233, 0]
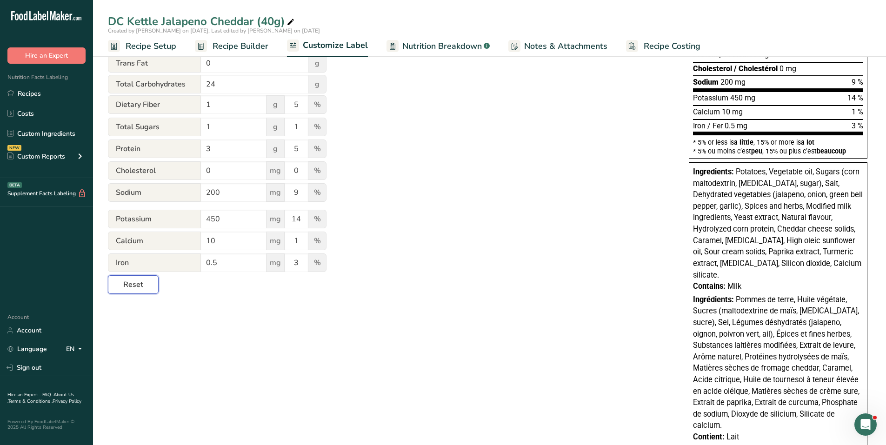
click at [137, 281] on span "Reset" at bounding box center [133, 284] width 20 height 11
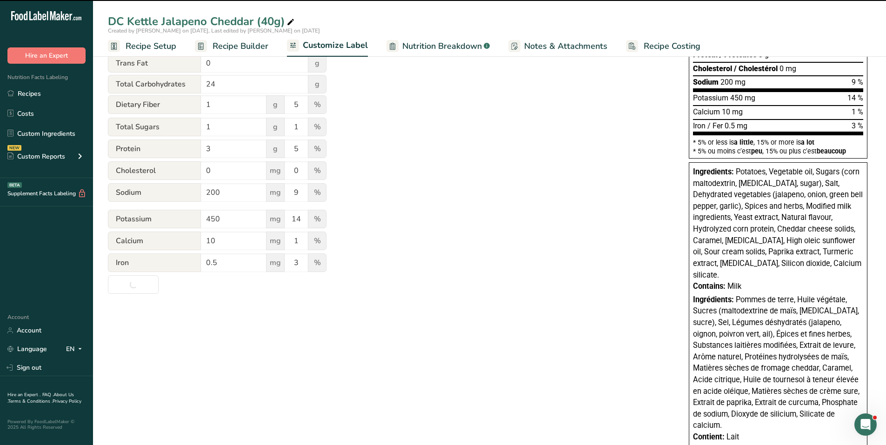
type input "Per 1 package (40g)"
type input "pour 1 paquet (40g)"
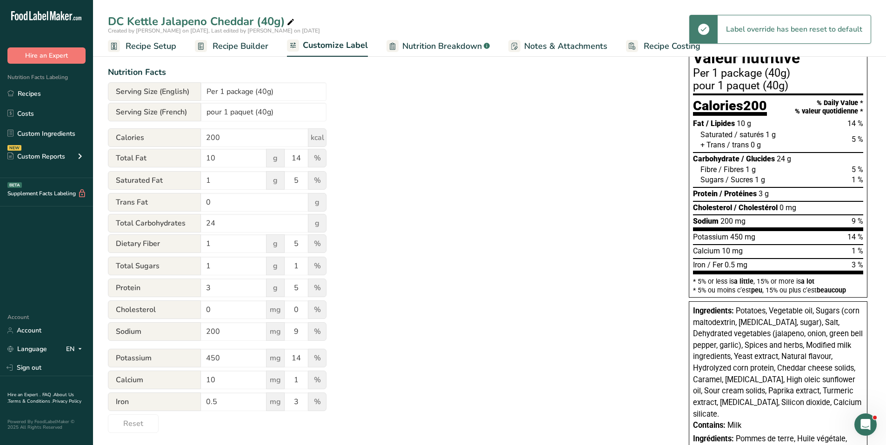
scroll to position [0, 0]
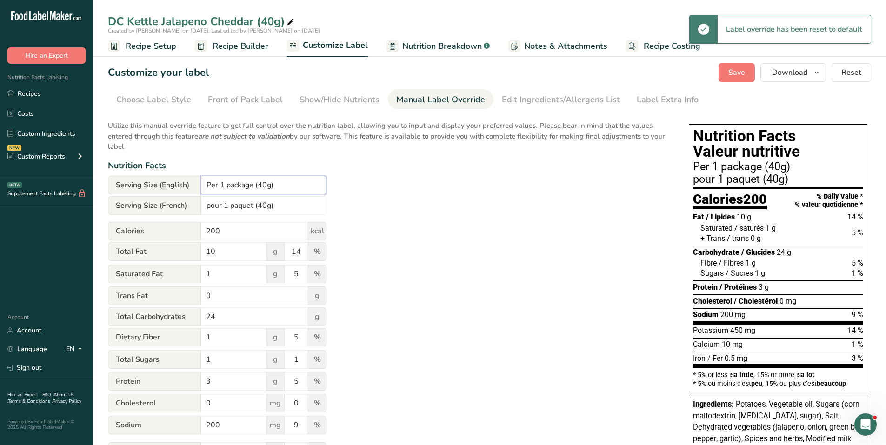
click at [266, 186] on input "Per 1 package (40g)" at bounding box center [264, 185] width 126 height 19
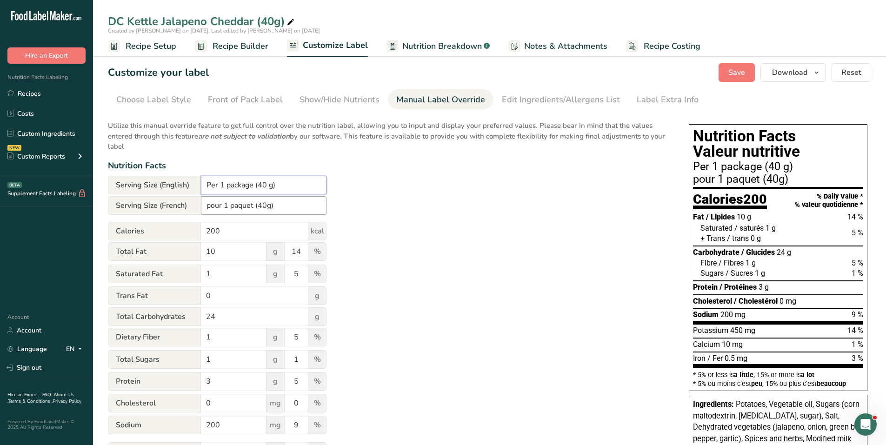
type input "Per 1 package (40 g)"
click at [267, 204] on input "pour 1 paquet (40g)" at bounding box center [264, 205] width 126 height 19
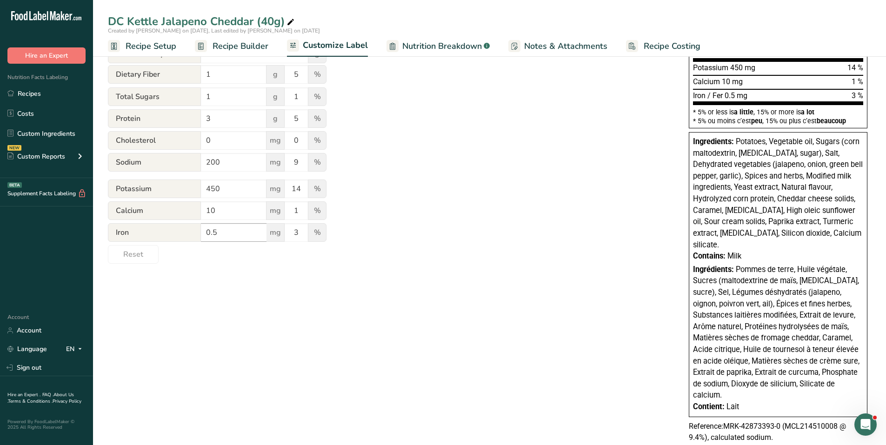
scroll to position [279, 0]
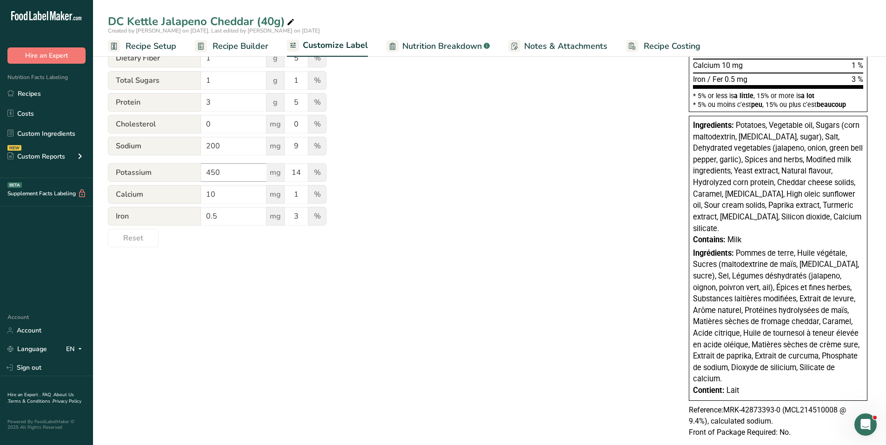
type input "pour 1 paquet (40 g)"
drag, startPoint x: 229, startPoint y: 172, endPoint x: 166, endPoint y: 179, distance: 64.1
click at [166, 179] on div "Potassium 450 mg 14 %" at bounding box center [217, 173] width 219 height 20
type input "600"
drag, startPoint x: 294, startPoint y: 172, endPoint x: 301, endPoint y: 171, distance: 6.5
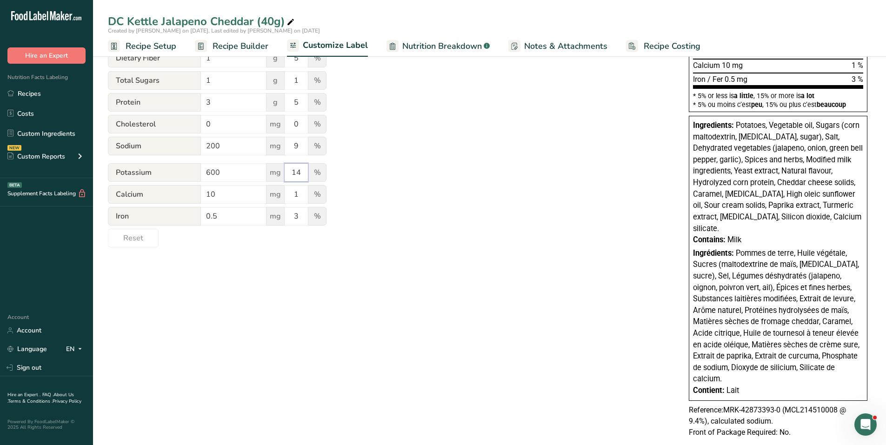
click at [301, 171] on input "14" at bounding box center [296, 172] width 23 height 19
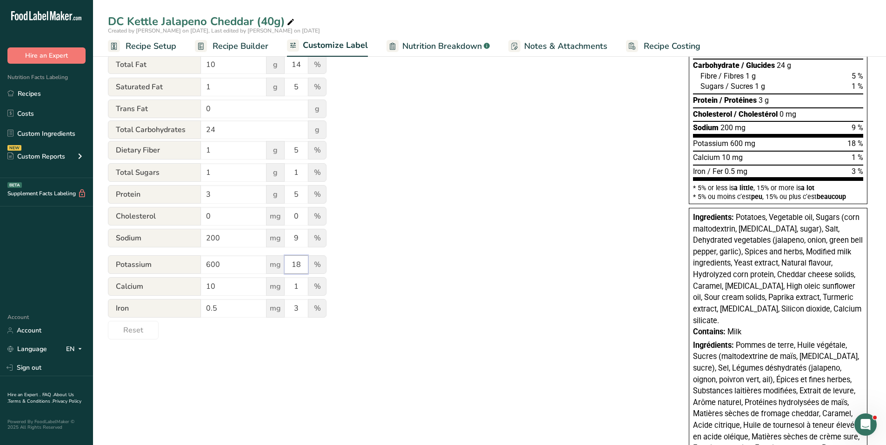
scroll to position [186, 0]
type input "18"
drag, startPoint x: 215, startPoint y: 193, endPoint x: 233, endPoint y: 206, distance: 23.0
click at [198, 196] on div "Protein 3 g 5 %" at bounding box center [217, 196] width 219 height 20
type input "2"
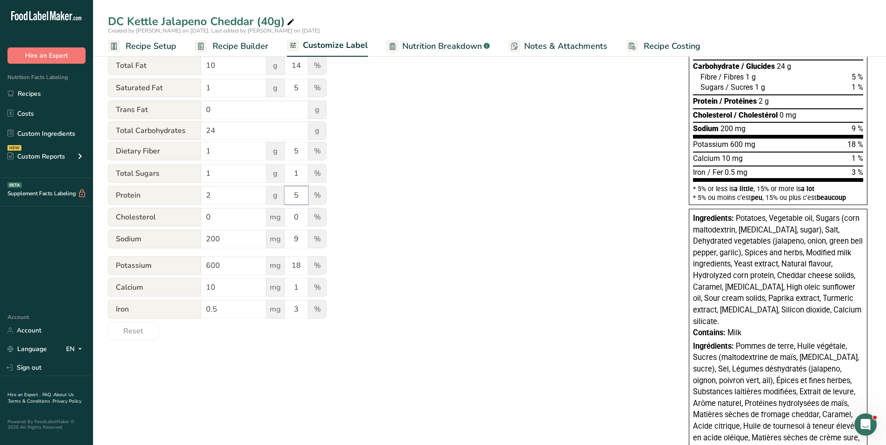
drag, startPoint x: 306, startPoint y: 197, endPoint x: 293, endPoint y: 196, distance: 13.0
click at [293, 196] on input "5" at bounding box center [296, 195] width 23 height 19
type input "3"
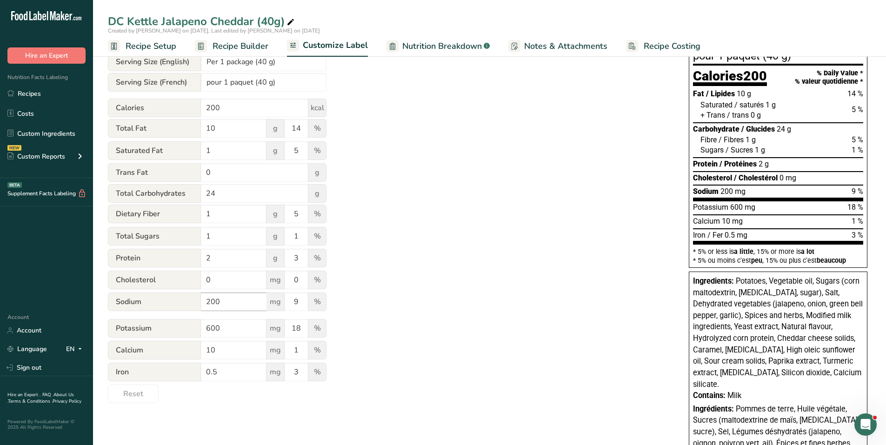
scroll to position [140, 0]
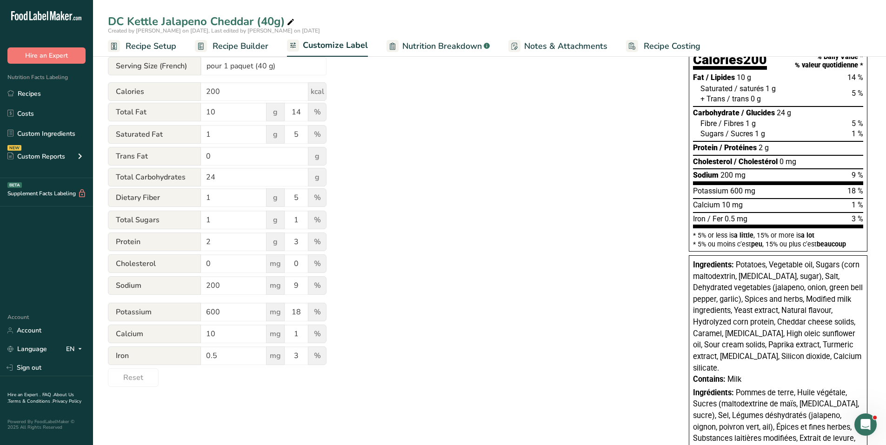
click at [376, 76] on div "Utilize this manual override feature to get full control over the nutrition lab…" at bounding box center [389, 181] width 562 height 412
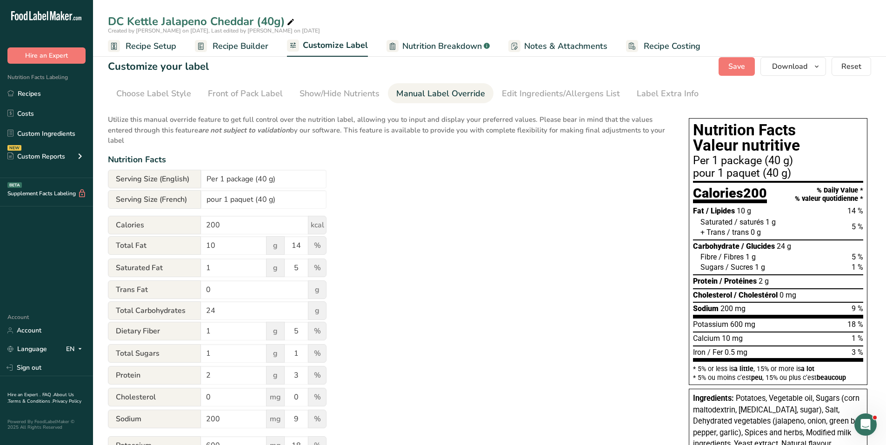
scroll to position [0, 0]
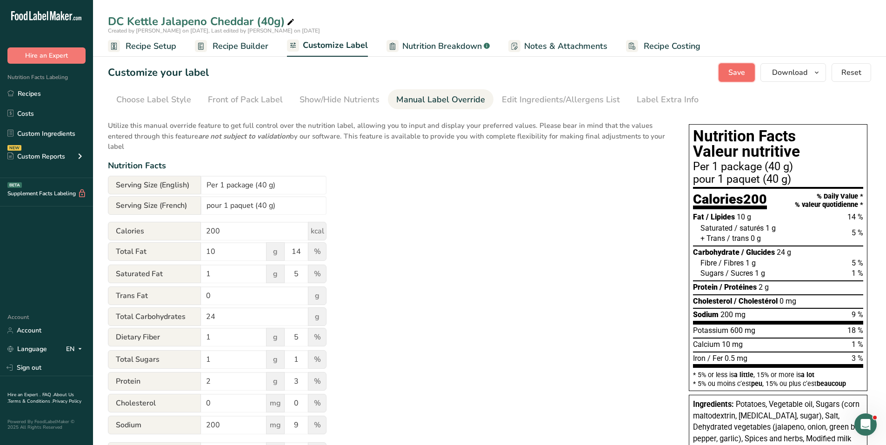
click at [738, 68] on span "Save" at bounding box center [736, 72] width 17 height 11
click at [814, 73] on icon "button" at bounding box center [816, 73] width 7 height 12
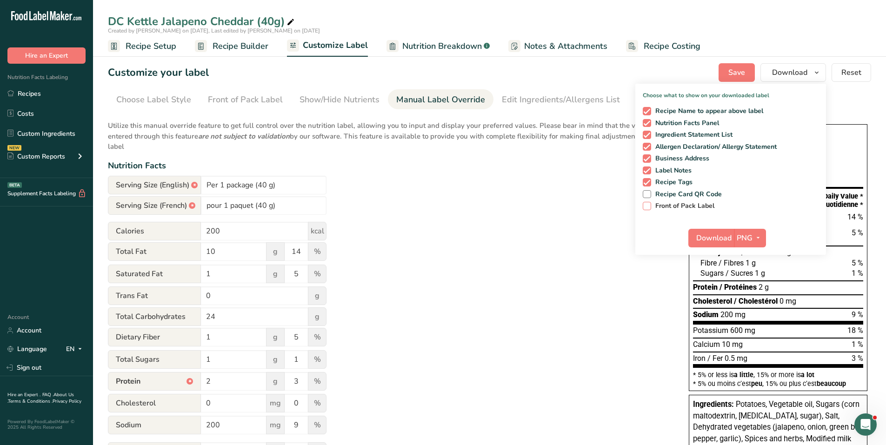
click at [650, 205] on span at bounding box center [647, 206] width 8 height 8
click at [649, 205] on input "Front of Pack Label" at bounding box center [646, 206] width 6 height 6
checkbox input "true"
click at [760, 234] on icon "button" at bounding box center [757, 238] width 7 height 12
click at [750, 301] on link "PDF" at bounding box center [751, 302] width 30 height 15
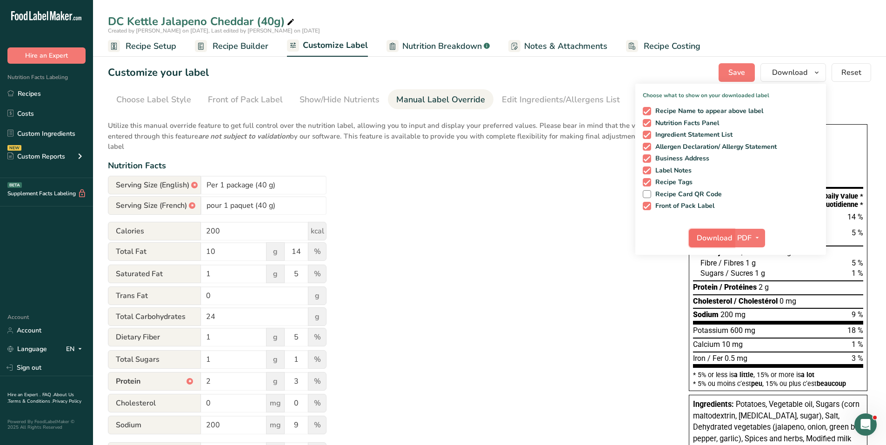
click at [713, 236] on span "Download" at bounding box center [714, 238] width 35 height 11
click at [294, 20] on icon at bounding box center [291, 22] width 8 height 13
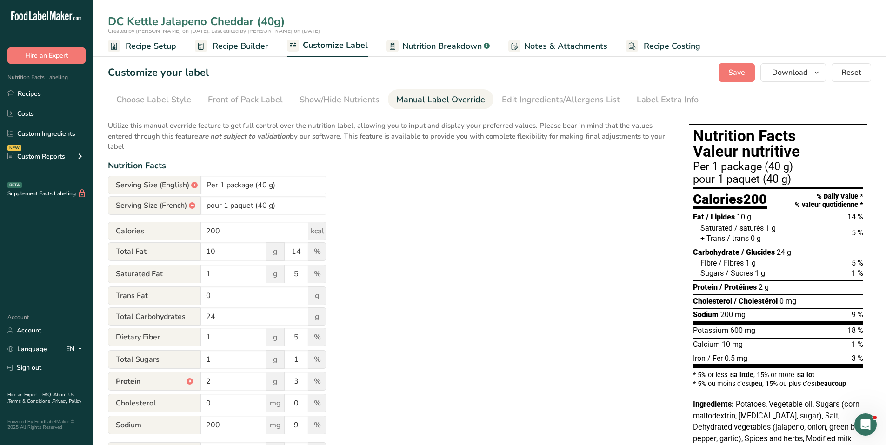
click at [281, 19] on input "DC Kettle Jalapeno Cheddar (40g)" at bounding box center [489, 21] width 763 height 17
click at [276, 19] on input "DC Kettle Jalapeno Cheddar (40g)" at bounding box center [489, 21] width 763 height 17
type input "DC Kettle Jalapeno Cheddar (40 g)"
click at [738, 71] on span "Save" at bounding box center [736, 72] width 17 height 11
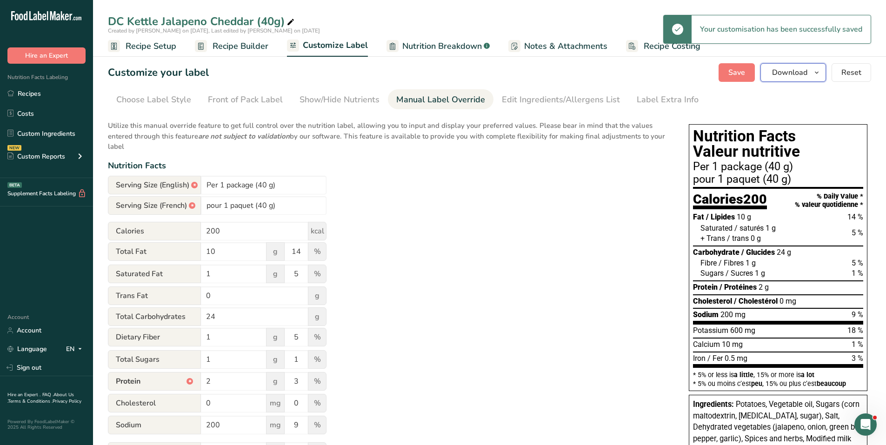
click at [804, 76] on span "Download" at bounding box center [789, 72] width 35 height 11
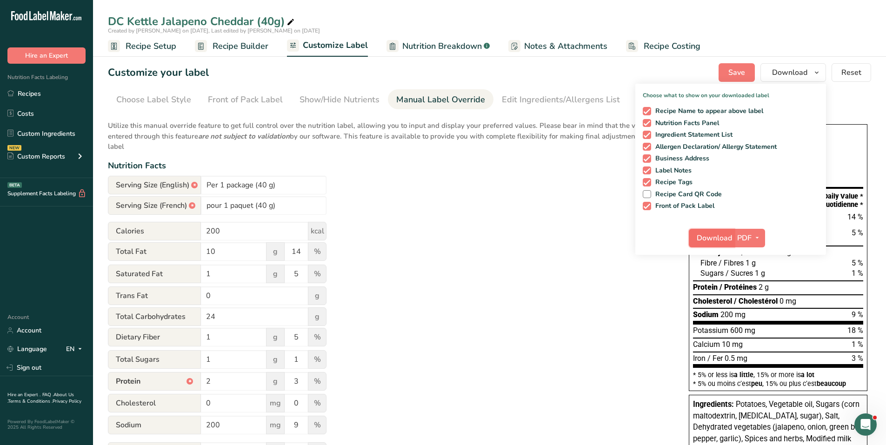
click at [721, 236] on span "Download" at bounding box center [714, 238] width 35 height 11
click at [516, 221] on div "Utilize this manual override feature to get full control over the nutrition lab…" at bounding box center [389, 321] width 562 height 412
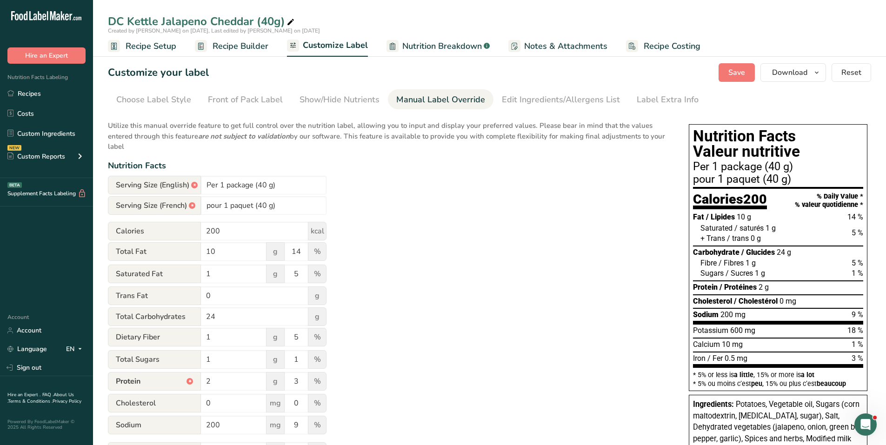
click at [527, 240] on div "Utilize this manual override feature to get full control over the nutrition lab…" at bounding box center [389, 321] width 562 height 412
click at [293, 19] on icon at bounding box center [291, 22] width 8 height 13
click at [272, 20] on input "DC Kettle Jalapeno Cheddar (40g)" at bounding box center [489, 21] width 763 height 17
type input "DC Kettle Jalapeno Cheddar (40 g)"
click at [390, 162] on div "Nutrition Facts" at bounding box center [389, 166] width 562 height 13
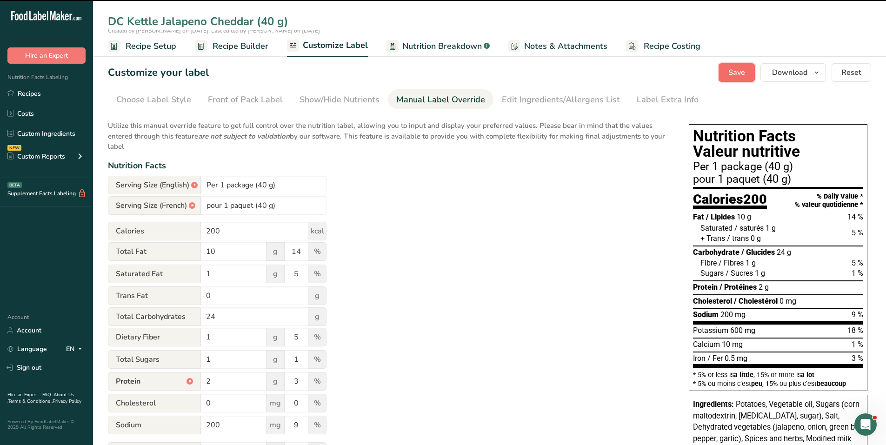
click at [735, 71] on span "Save" at bounding box center [736, 72] width 17 height 11
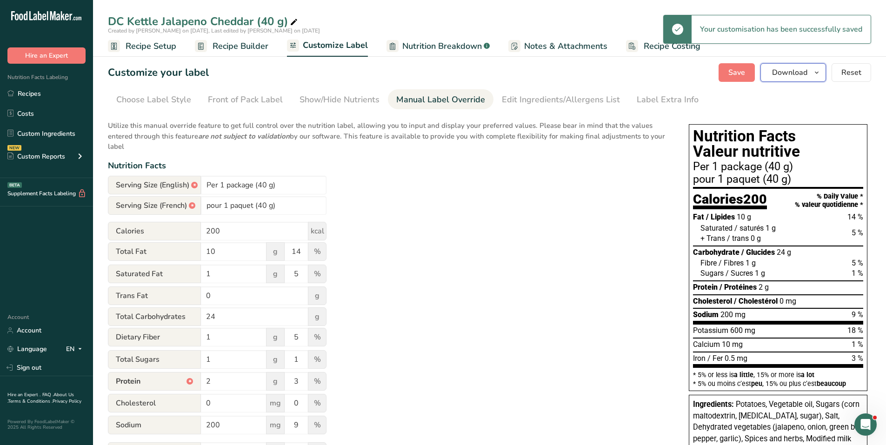
click at [806, 72] on span "Download" at bounding box center [789, 72] width 35 height 11
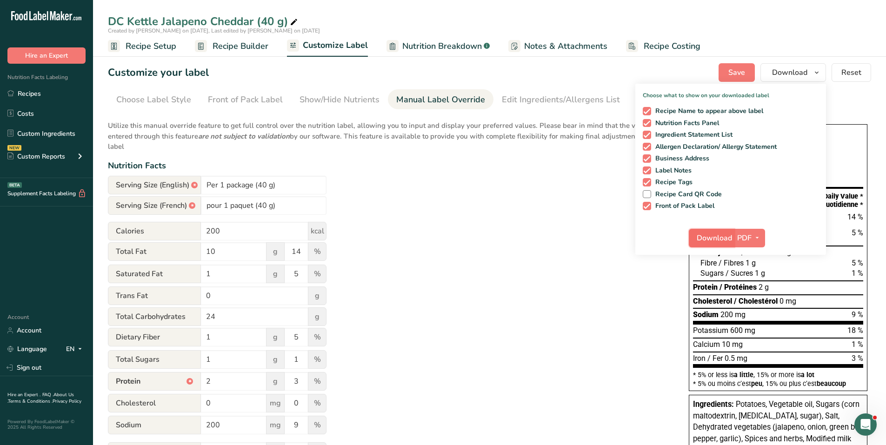
click at [718, 232] on button "Download" at bounding box center [712, 238] width 46 height 19
click at [540, 199] on div "Utilize this manual override feature to get full control over the nutrition lab…" at bounding box center [389, 321] width 562 height 412
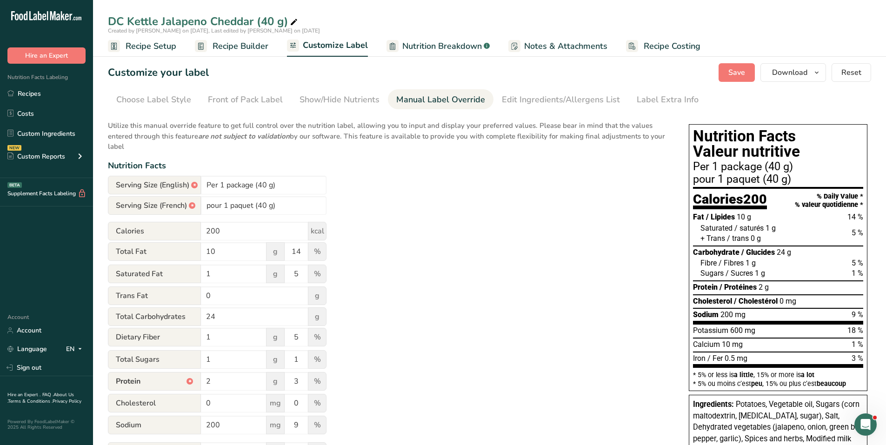
click at [252, 47] on span "Recipe Builder" at bounding box center [241, 46] width 56 height 13
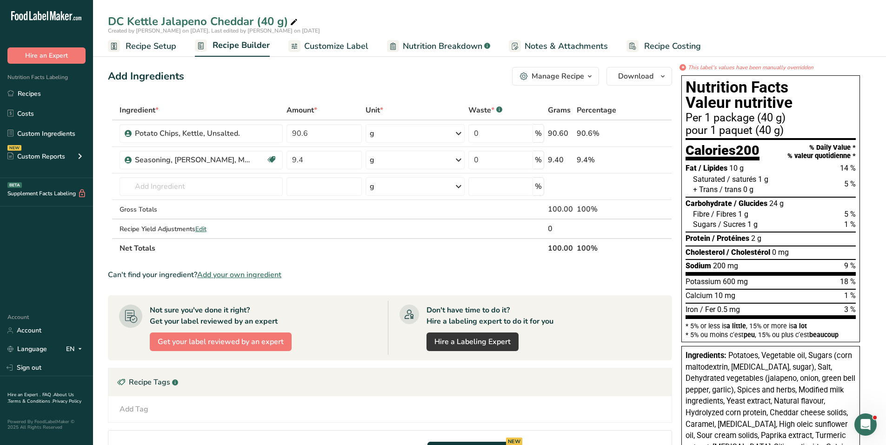
click at [566, 74] on div "Manage Recipe" at bounding box center [558, 76] width 53 height 11
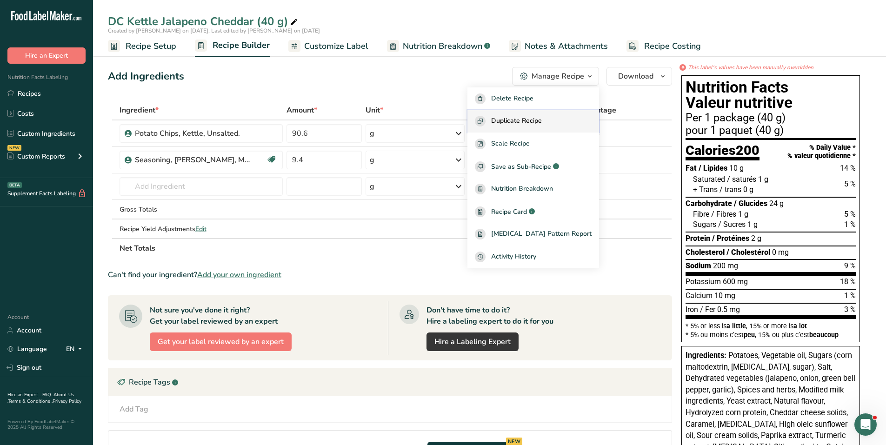
click at [542, 118] on span "Duplicate Recipe" at bounding box center [516, 121] width 51 height 11
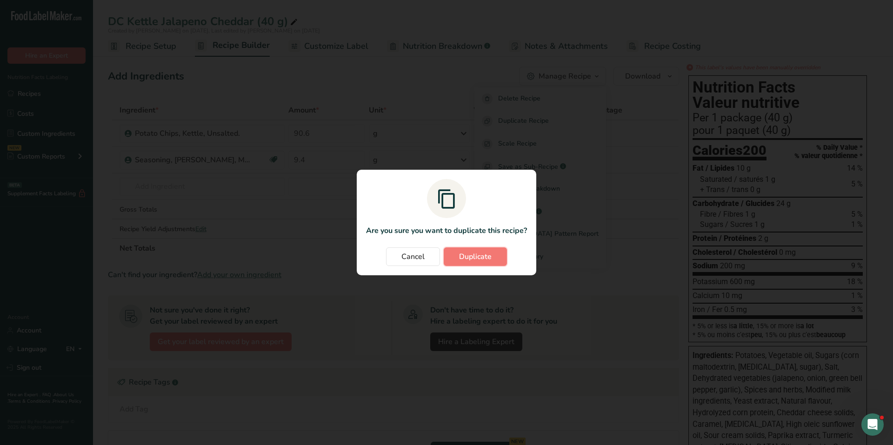
click at [474, 253] on span "Duplicate" at bounding box center [475, 256] width 33 height 11
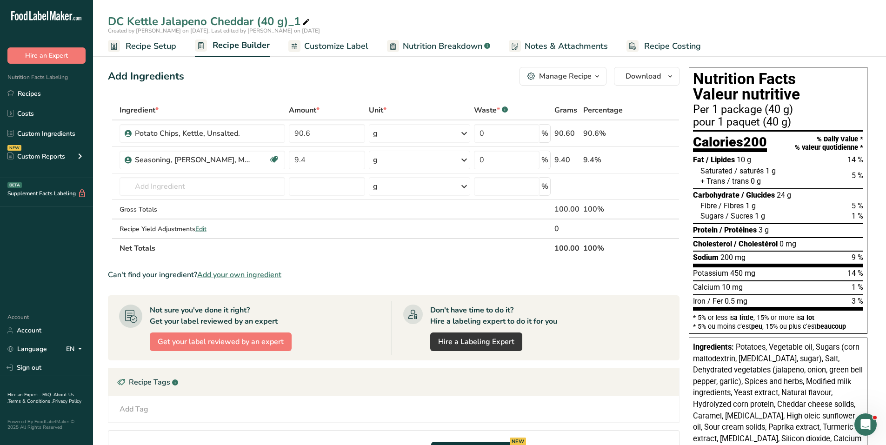
drag, startPoint x: 261, startPoint y: 19, endPoint x: 345, endPoint y: 20, distance: 83.3
click at [344, 18] on div "DC Kettle Jalapeno Cheddar (40 g)_1" at bounding box center [489, 21] width 793 height 17
click at [302, 24] on icon at bounding box center [306, 22] width 8 height 13
drag, startPoint x: 264, startPoint y: 22, endPoint x: 361, endPoint y: 22, distance: 97.7
click at [361, 22] on input "DC Kettle Jalapeno Cheddar (40 g)_1" at bounding box center [489, 21] width 763 height 17
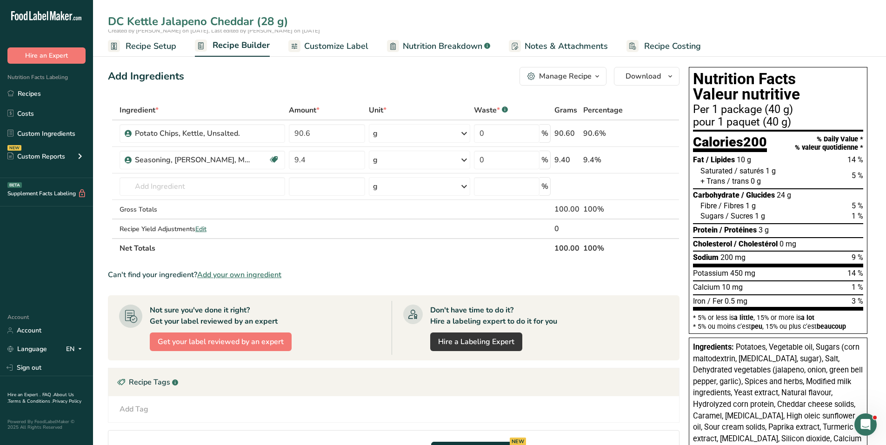
type input "DC Kettle Jalapeno Cheddar (28 g)"
click at [156, 47] on span "Recipe Setup" at bounding box center [151, 46] width 51 height 13
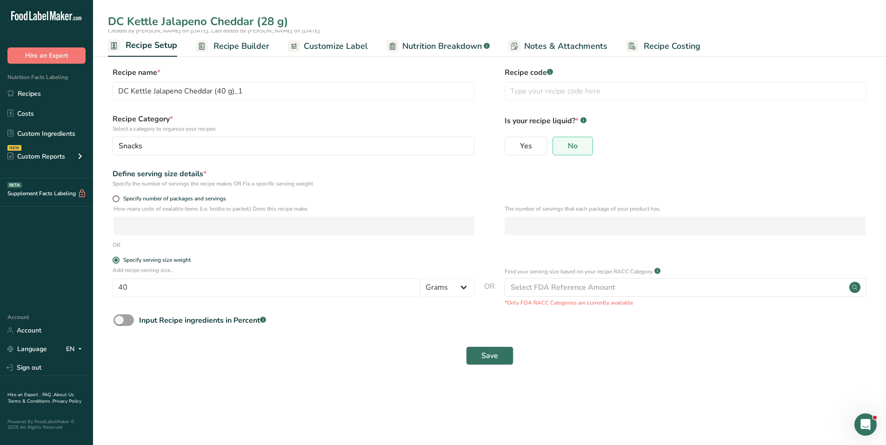
type input "DC Kettle Jalapeno Cheddar (28 g)"
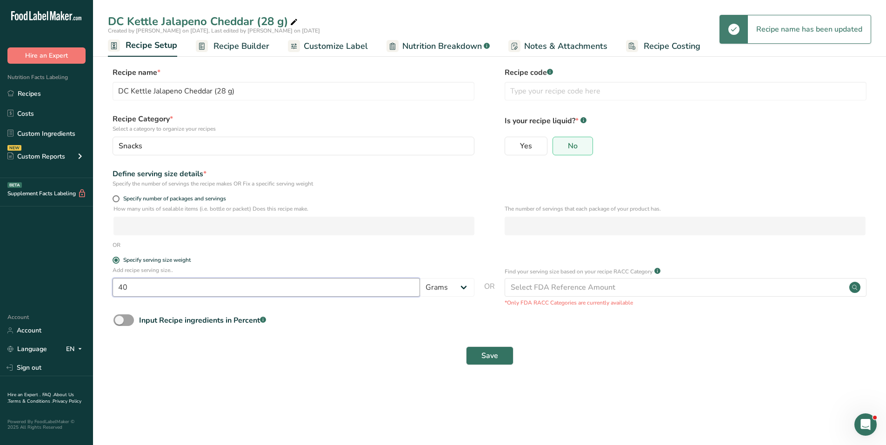
drag, startPoint x: 134, startPoint y: 288, endPoint x: 102, endPoint y: 284, distance: 31.8
click at [102, 284] on section "Recipe name * DC Kettle Jalapeno Cheddar (28 g) Recipe code .a-a{fill:#347362;}…" at bounding box center [489, 216] width 793 height 337
type input "28"
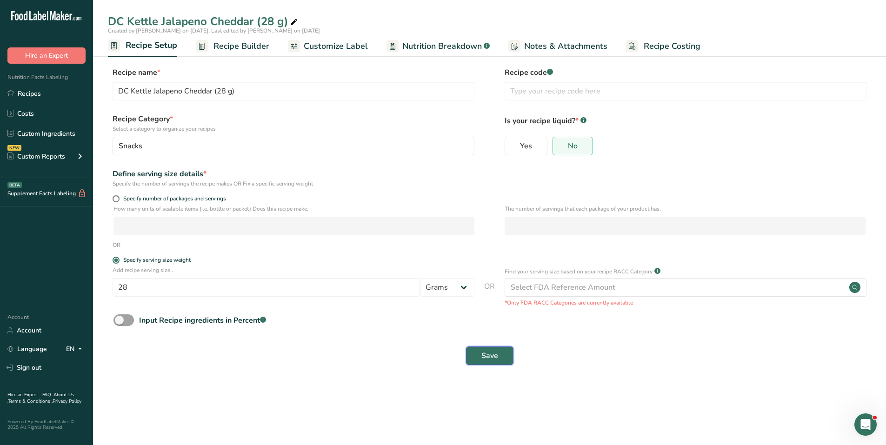
click at [494, 358] on span "Save" at bounding box center [489, 355] width 17 height 11
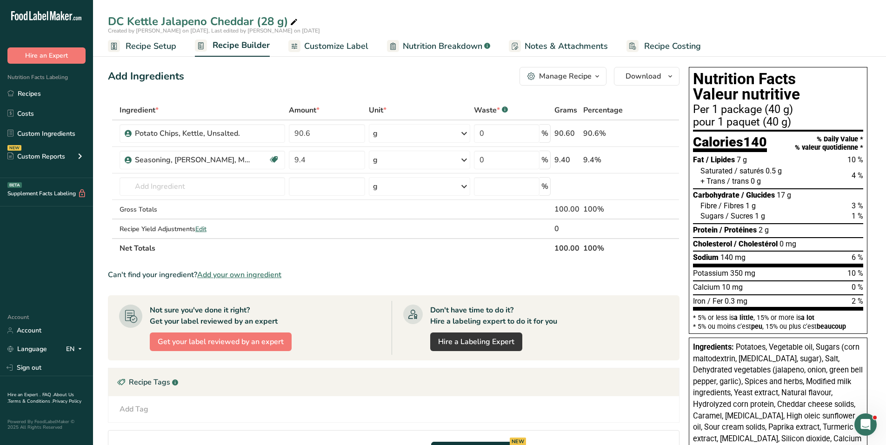
click at [154, 44] on span "Recipe Setup" at bounding box center [151, 46] width 51 height 13
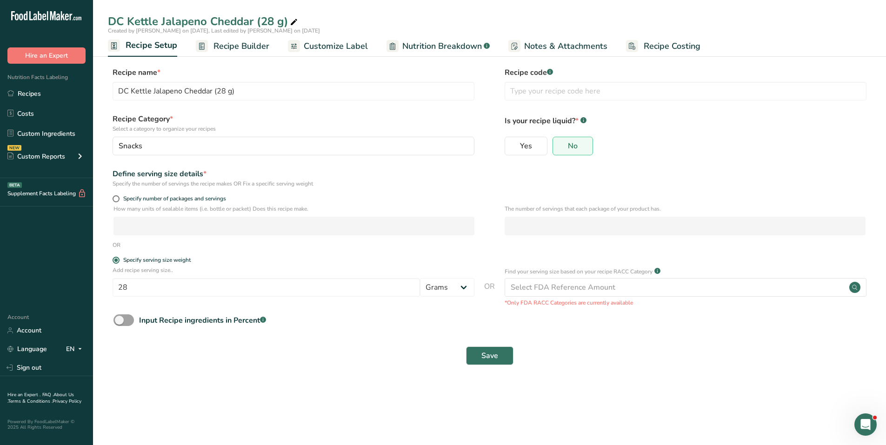
click at [358, 47] on span "Customize Label" at bounding box center [336, 46] width 64 height 13
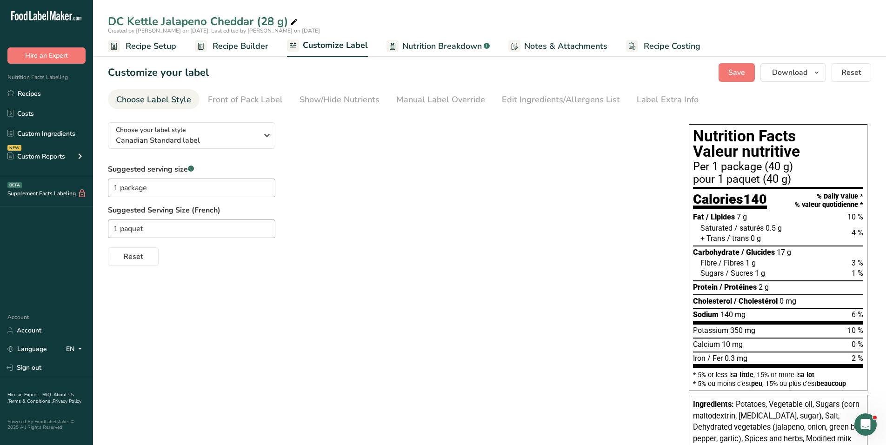
click at [252, 49] on span "Recipe Builder" at bounding box center [241, 46] width 56 height 13
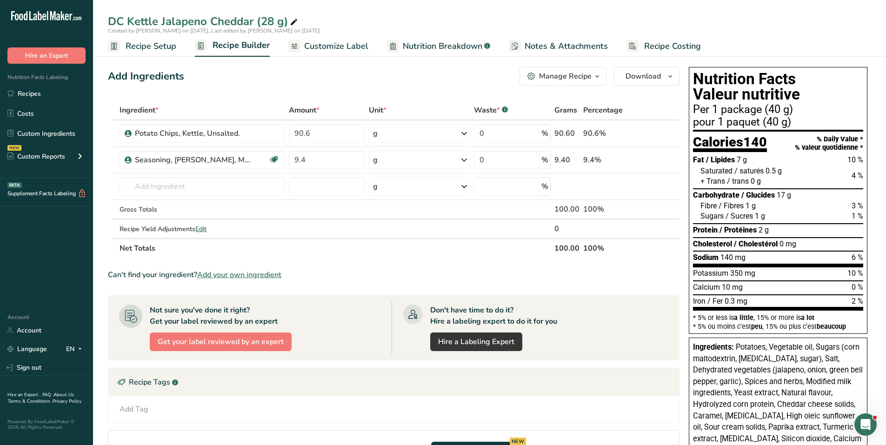
click at [358, 47] on span "Customize Label" at bounding box center [336, 46] width 64 height 13
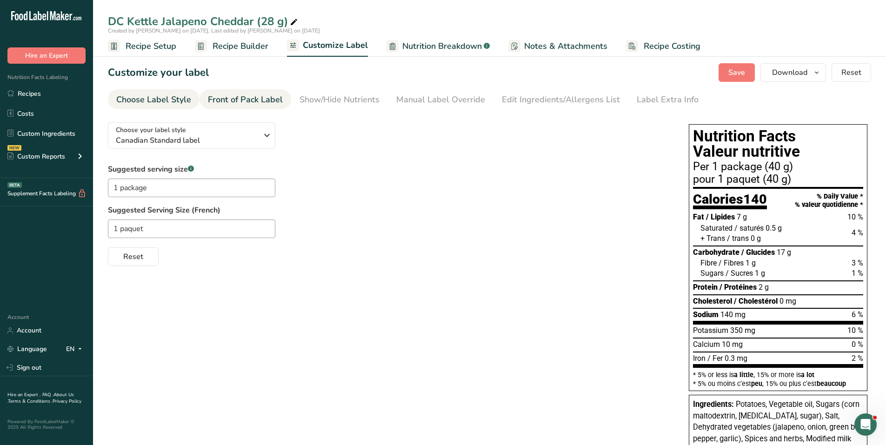
click at [245, 98] on div "Front of Pack Label" at bounding box center [245, 99] width 75 height 13
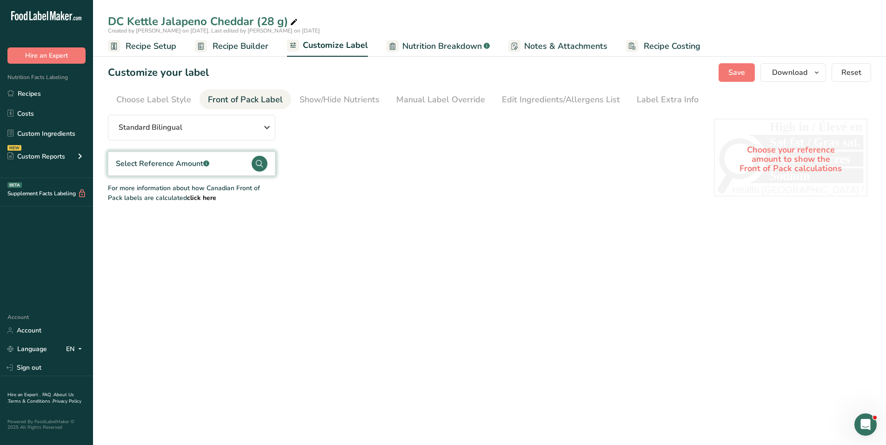
click at [257, 160] on circle at bounding box center [260, 164] width 16 height 16
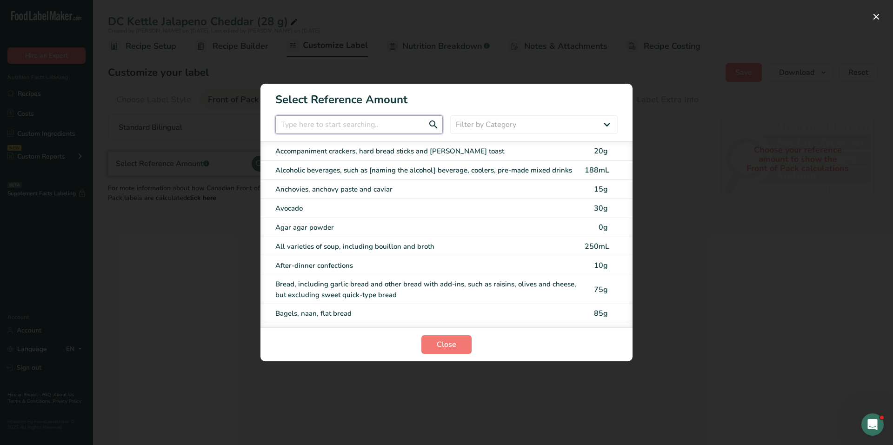
click at [318, 124] on input "FOP Category Selection Modal" at bounding box center [358, 124] width 167 height 19
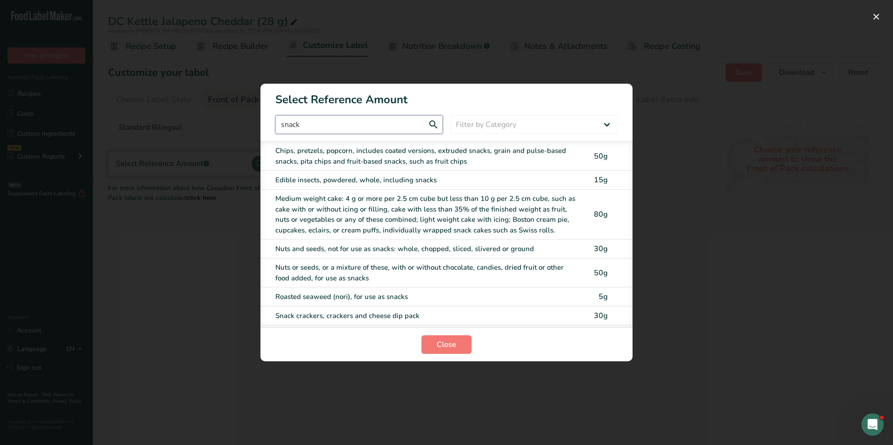
type input "snack"
click at [379, 147] on div "Chips, pretzels, popcorn, includes coated versions, extruded snacks, grain and …" at bounding box center [427, 156] width 304 height 21
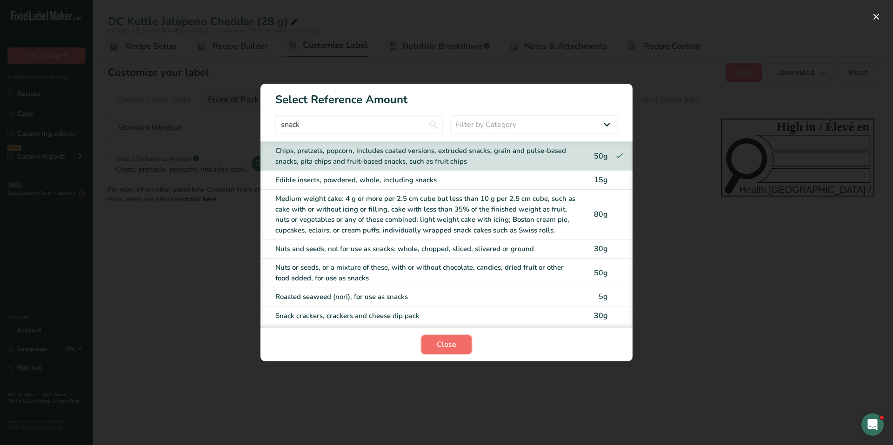
click at [445, 338] on button "Close" at bounding box center [446, 344] width 50 height 19
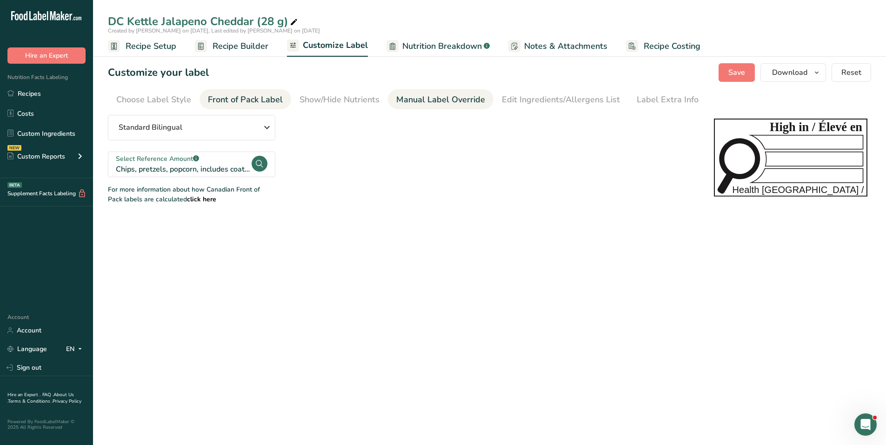
click at [436, 93] on link "Manual Label Override" at bounding box center [440, 99] width 89 height 21
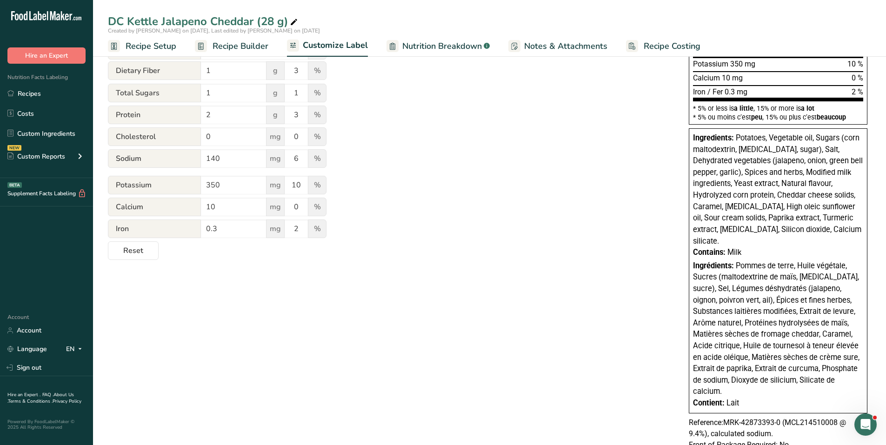
scroll to position [298, 0]
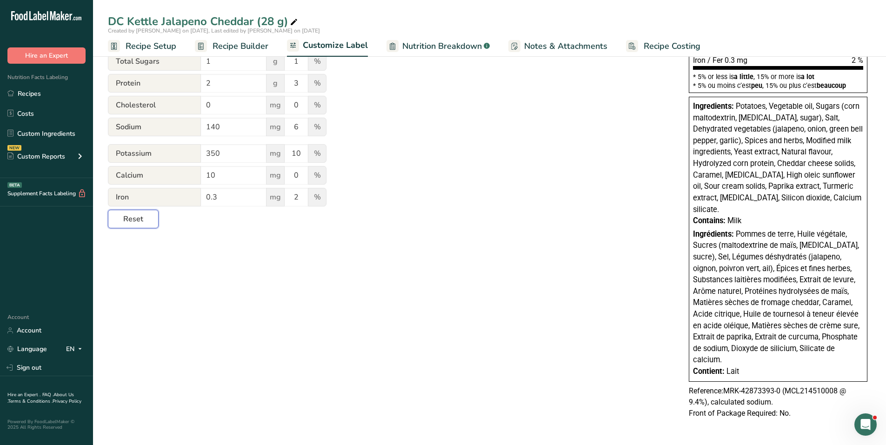
click at [130, 220] on span "Reset" at bounding box center [133, 218] width 20 height 11
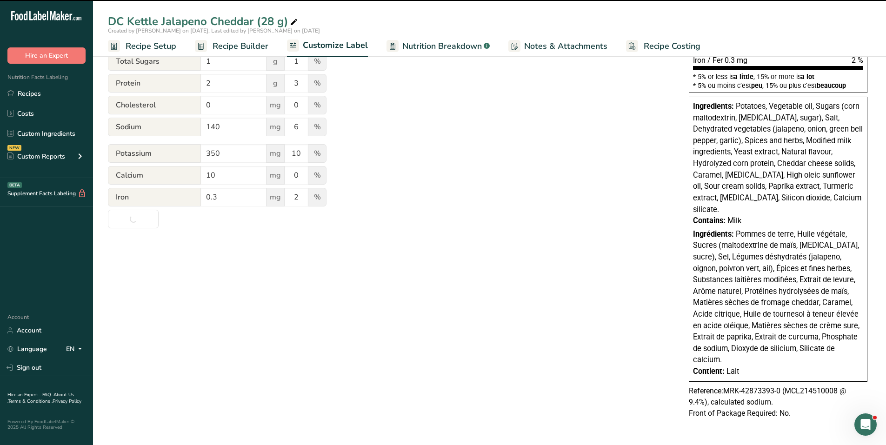
type input "Per 1 package (28g)"
type input "pour 1 paquet (28g)"
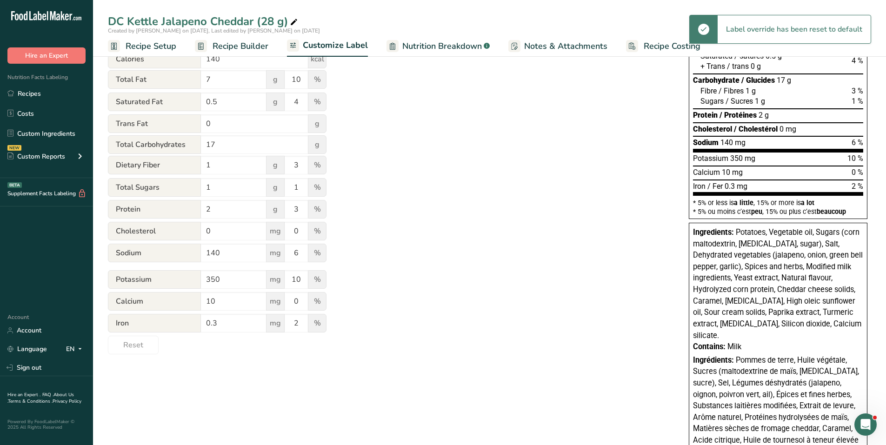
scroll to position [66, 0]
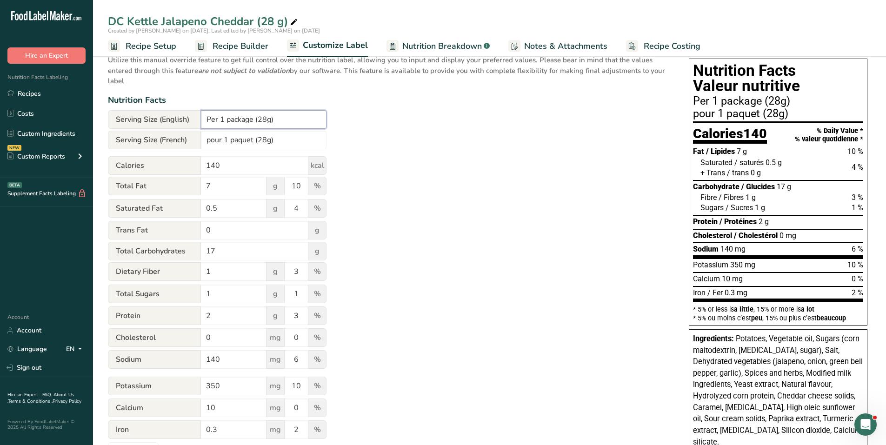
click at [267, 117] on input "Per 1 package (28g)" at bounding box center [264, 119] width 126 height 19
type input "Per 1 package (28 g)"
click at [267, 135] on input "pour 1 paquet (28g)" at bounding box center [264, 140] width 126 height 19
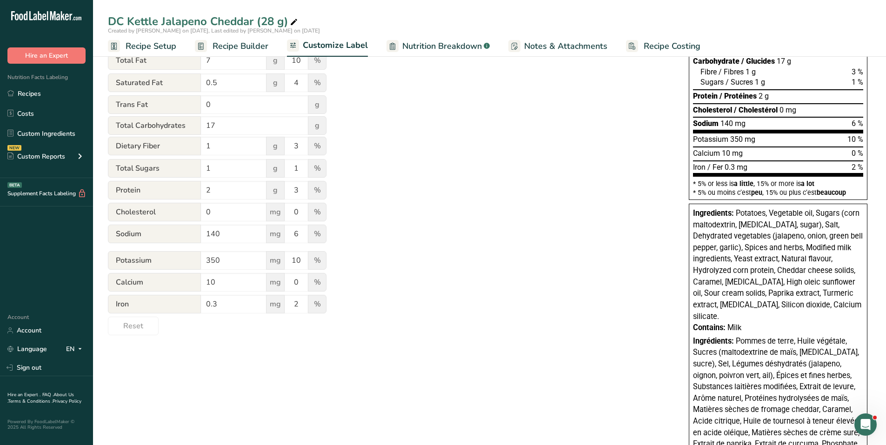
scroll to position [205, 0]
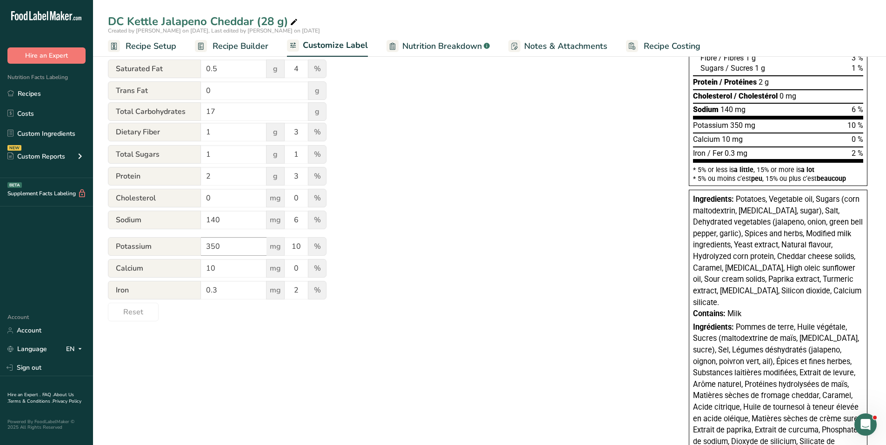
type input "pour 1 paquet (28 g)"
drag, startPoint x: 224, startPoint y: 244, endPoint x: 203, endPoint y: 243, distance: 21.0
click at [203, 243] on input "350" at bounding box center [234, 246] width 66 height 19
type input "400"
drag, startPoint x: 294, startPoint y: 249, endPoint x: 301, endPoint y: 249, distance: 6.5
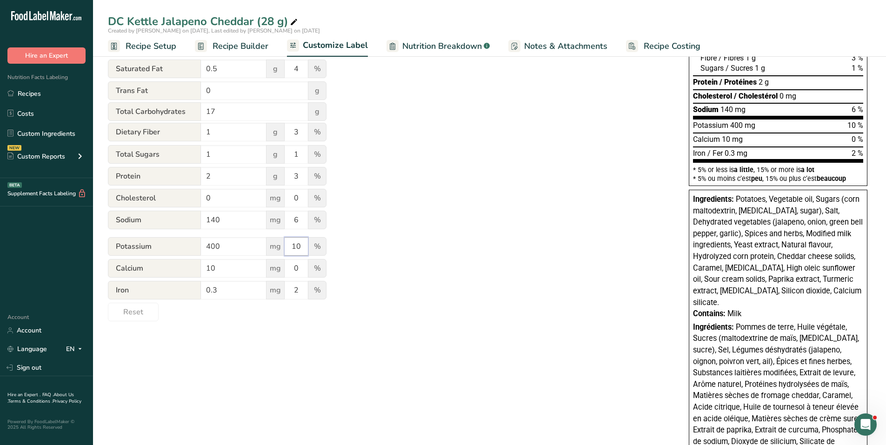
click at [301, 249] on input "10" at bounding box center [296, 246] width 23 height 19
type input "12"
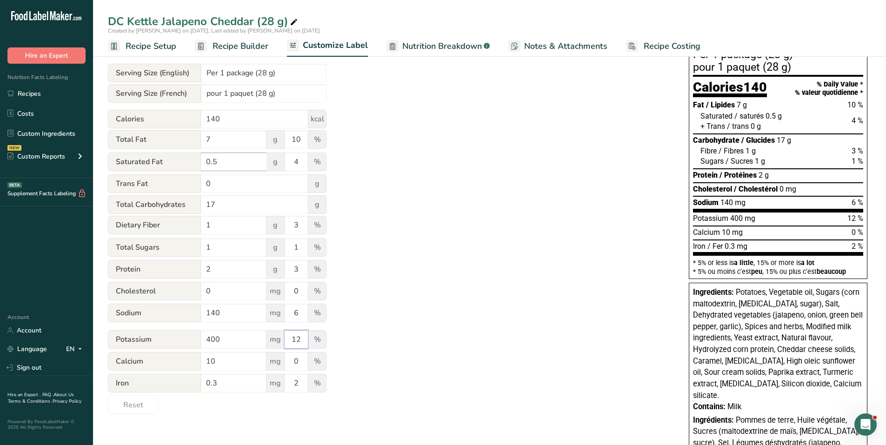
scroll to position [159, 0]
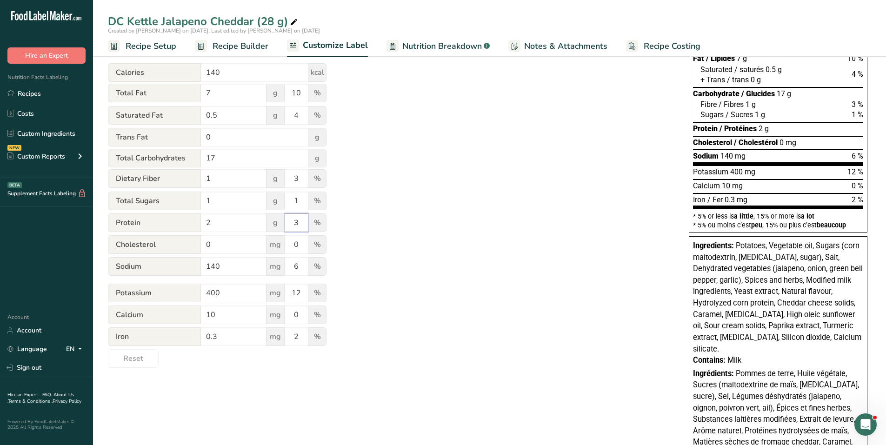
drag, startPoint x: 295, startPoint y: 223, endPoint x: 302, endPoint y: 223, distance: 7.5
click at [302, 223] on input "3" at bounding box center [296, 222] width 23 height 19
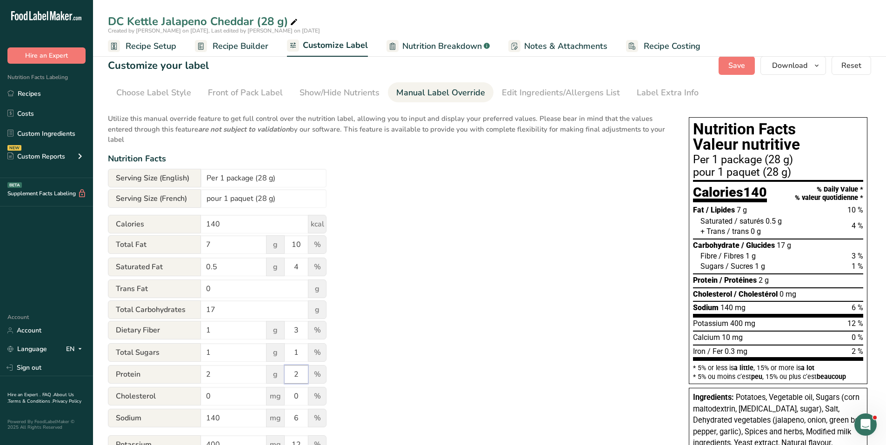
scroll to position [0, 0]
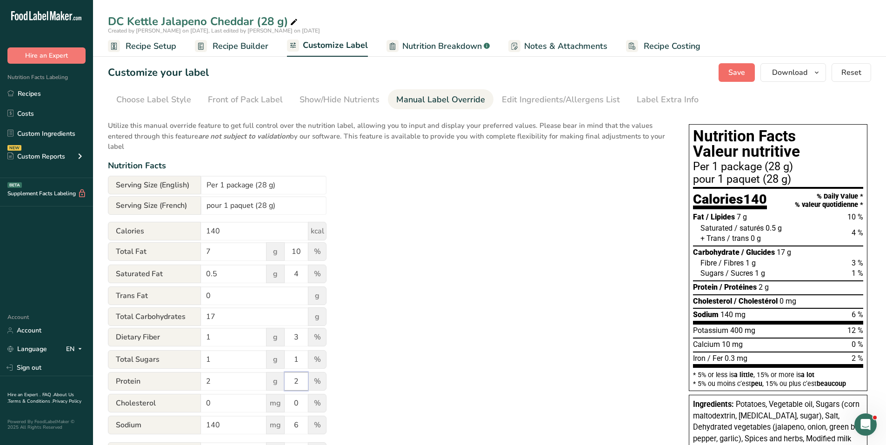
type input "2"
click at [734, 73] on span "Save" at bounding box center [736, 72] width 17 height 11
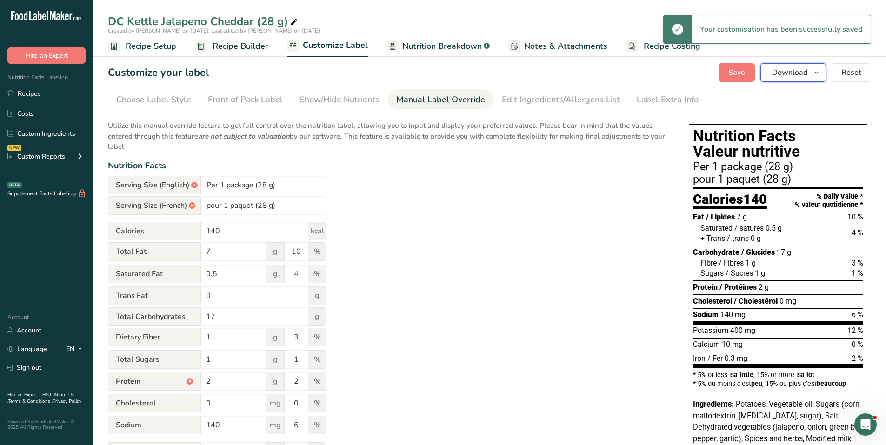
click at [817, 73] on icon "button" at bounding box center [816, 73] width 7 height 12
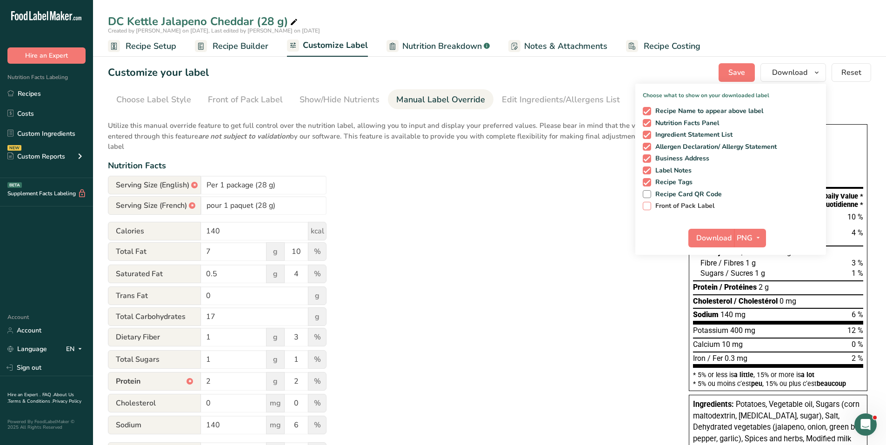
click at [650, 207] on span at bounding box center [647, 206] width 8 height 8
click at [649, 207] on input "Front of Pack Label" at bounding box center [646, 206] width 6 height 6
checkbox input "true"
click at [732, 236] on button "Download" at bounding box center [711, 238] width 46 height 19
click at [759, 237] on icon "button" at bounding box center [757, 238] width 7 height 12
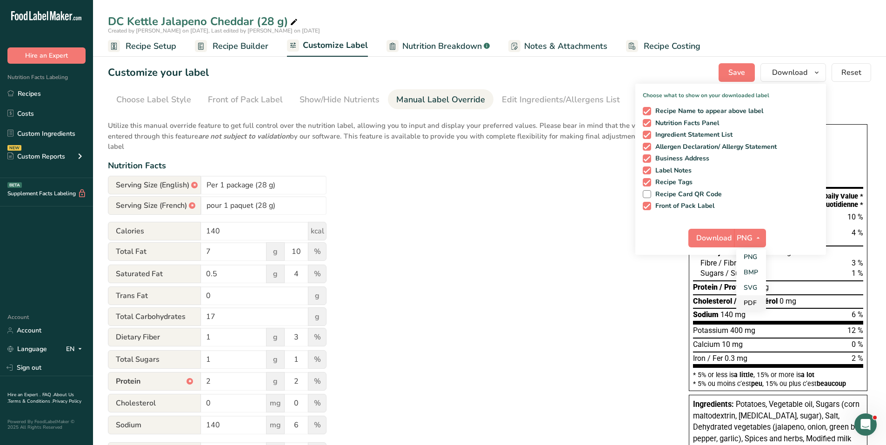
click at [747, 303] on link "PDF" at bounding box center [751, 302] width 30 height 15
click at [724, 238] on span "Download" at bounding box center [714, 238] width 35 height 11
click at [547, 283] on div "Utilize this manual override feature to get full control over the nutrition lab…" at bounding box center [389, 321] width 562 height 412
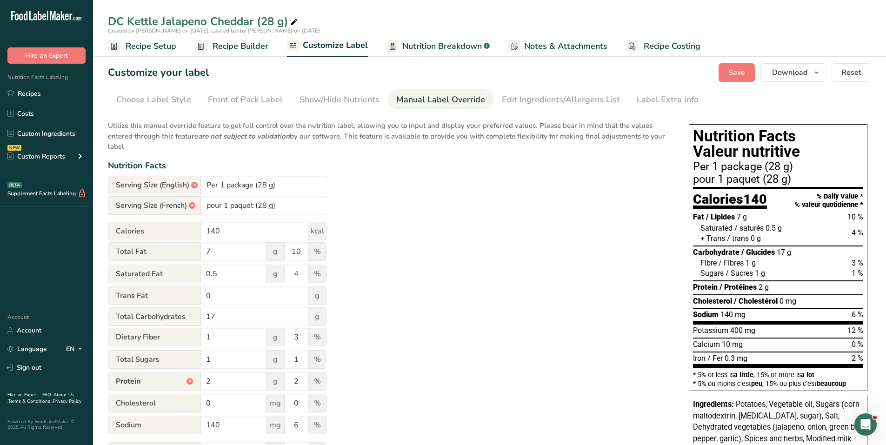
click at [151, 49] on span "Recipe Setup" at bounding box center [151, 46] width 51 height 13
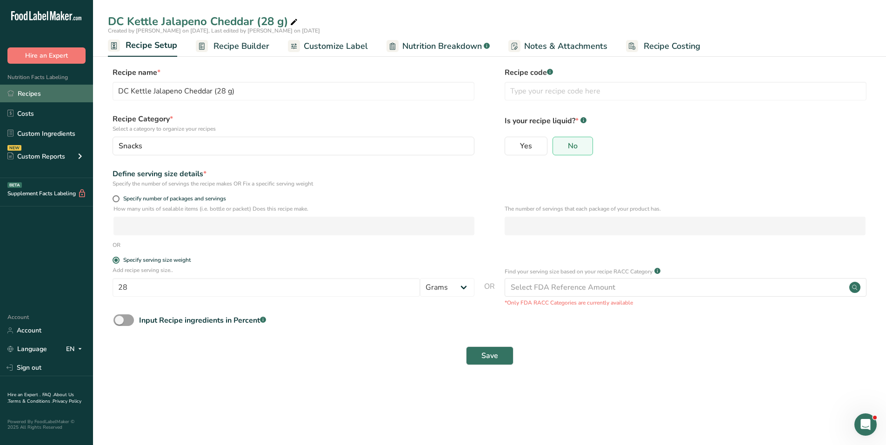
click at [27, 96] on link "Recipes" at bounding box center [46, 94] width 93 height 18
